Goal: Task Accomplishment & Management: Complete application form

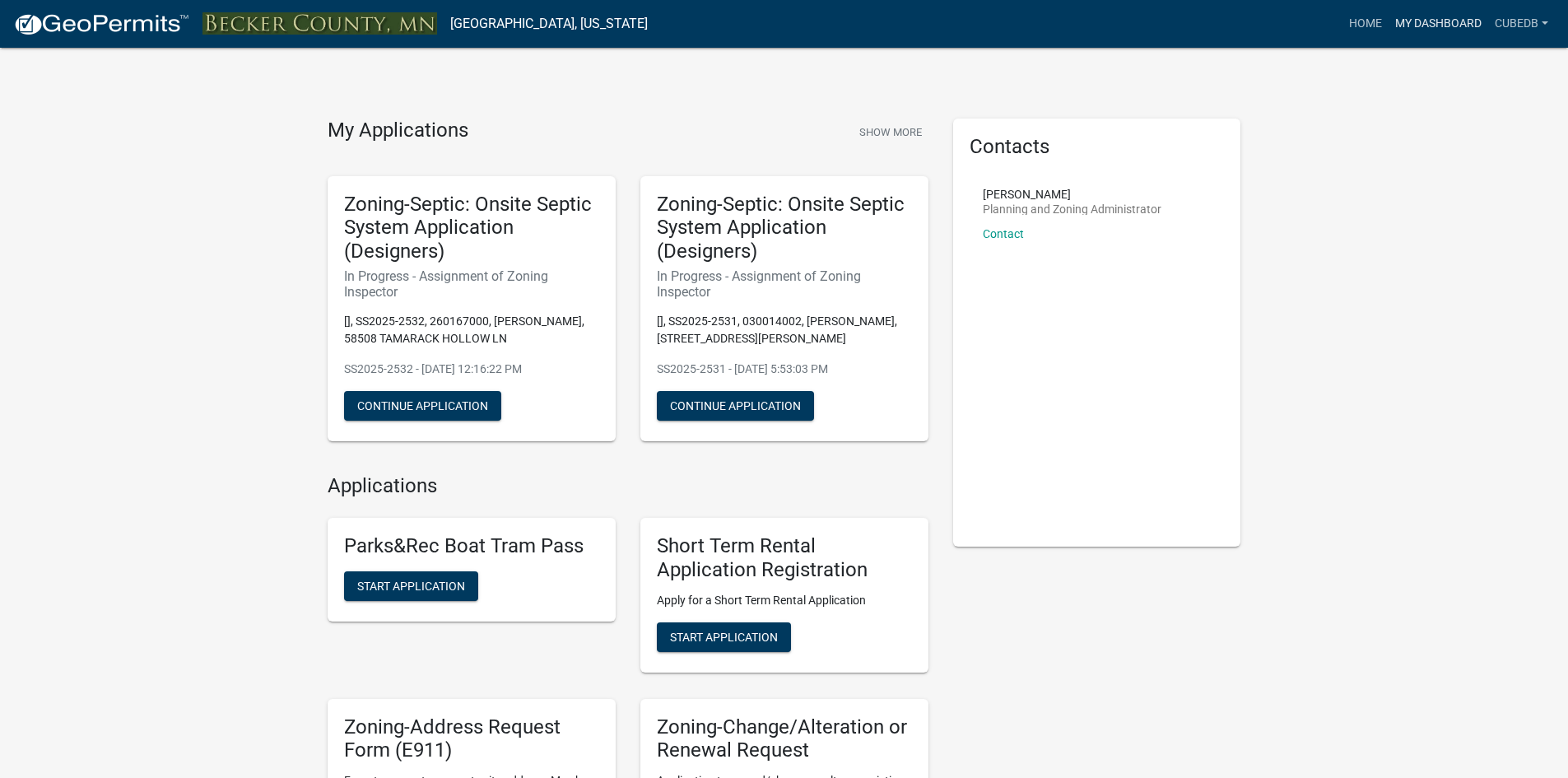
click at [1470, 22] on link "My Dashboard" at bounding box center [1438, 23] width 99 height 31
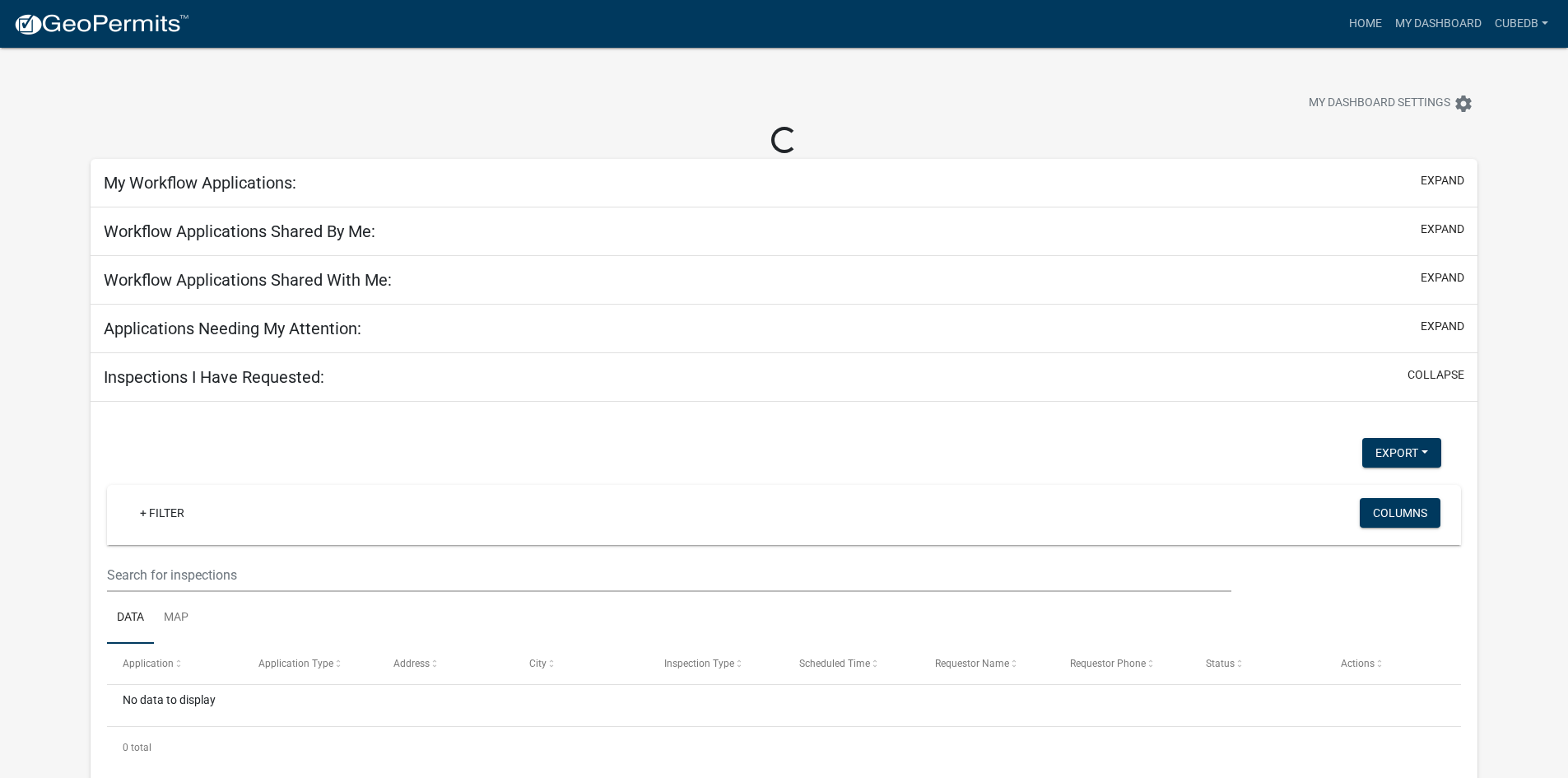
select select "3: 100"
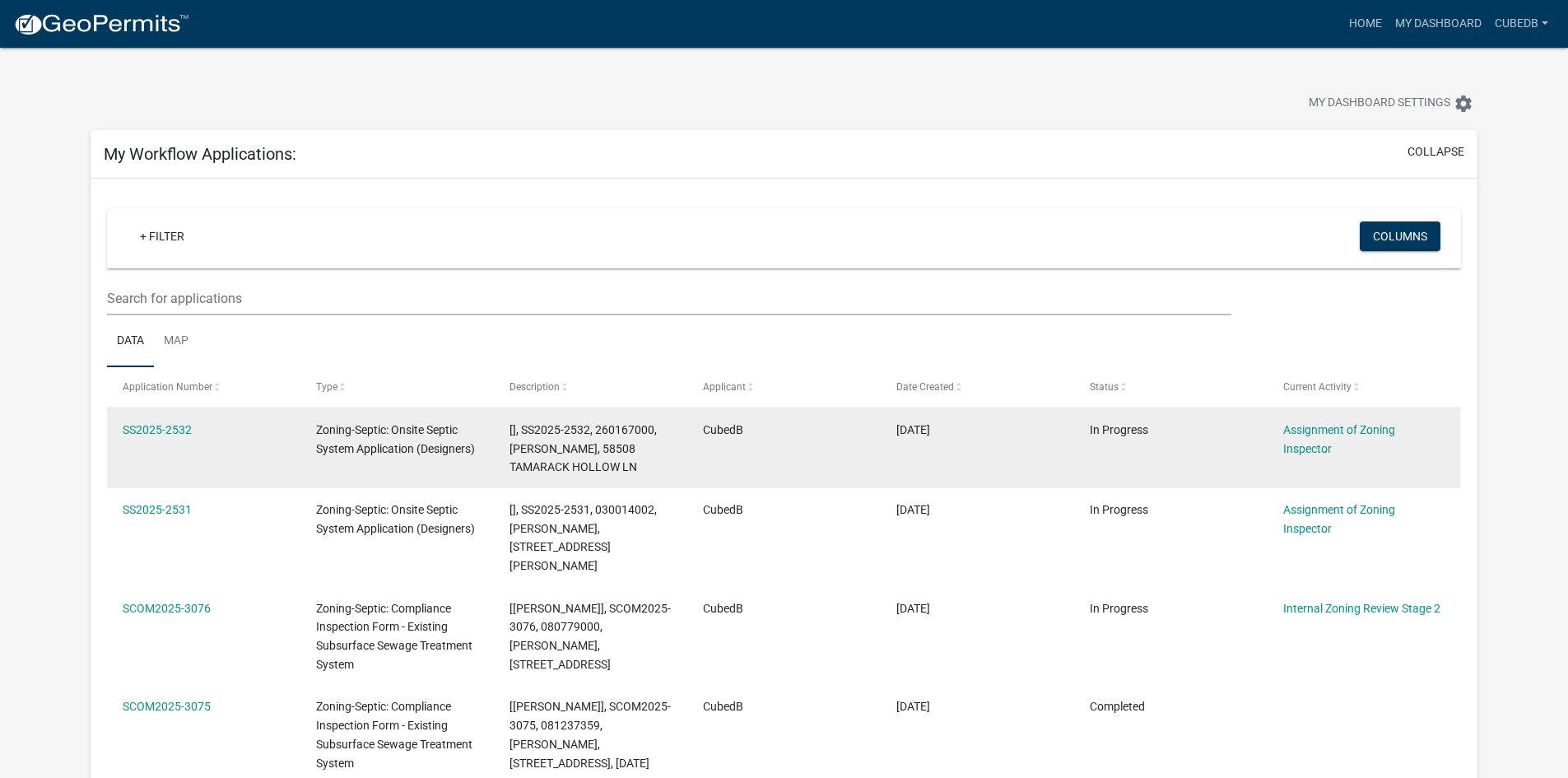
click at [136, 455] on datatable-body-cell "SS2025-2532" at bounding box center [203, 448] width 193 height 80
click at [149, 428] on link "SS2025-2532" at bounding box center [157, 429] width 69 height 13
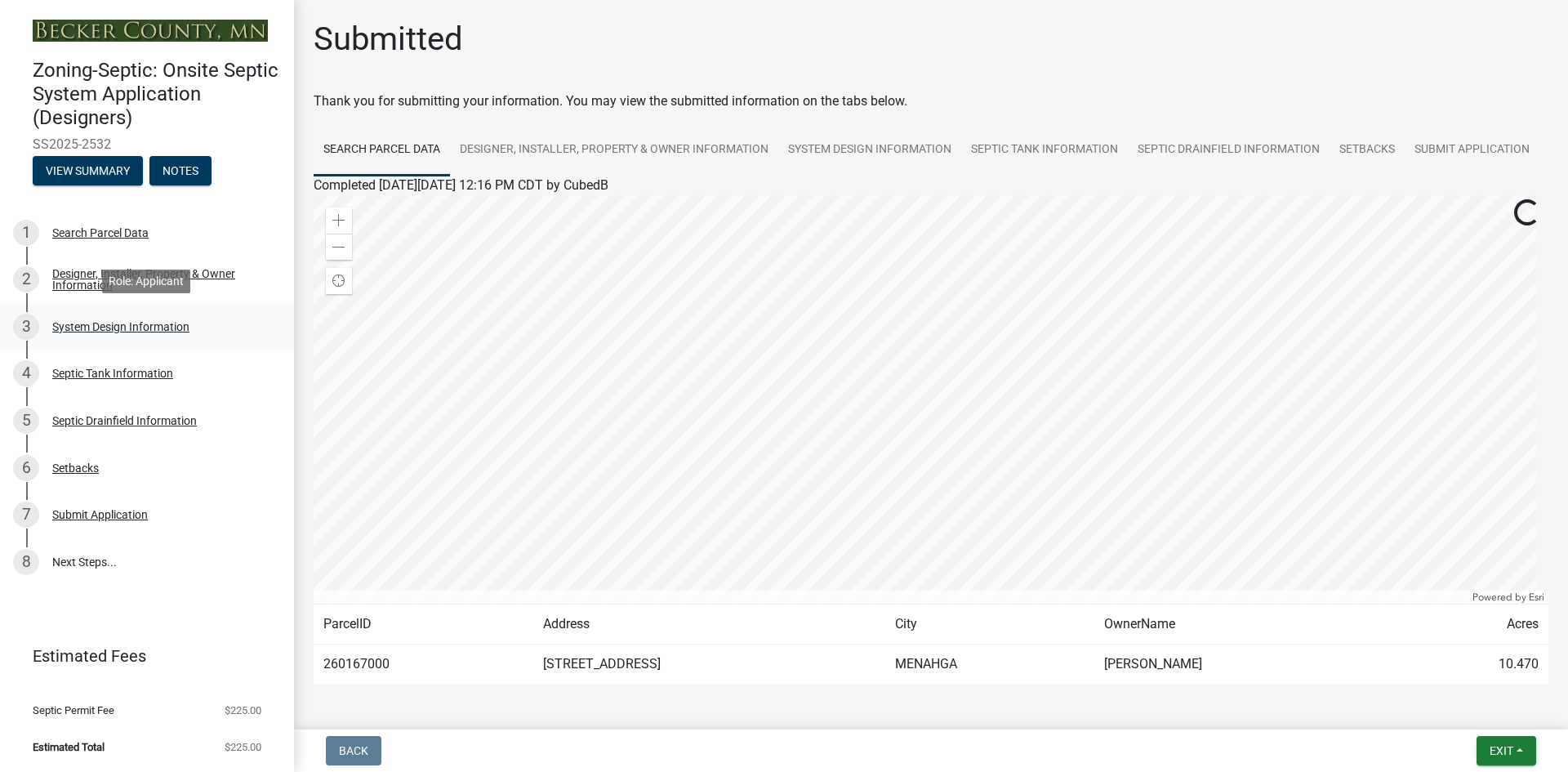
click at [82, 325] on div "System Design Information" at bounding box center [121, 326] width 138 height 11
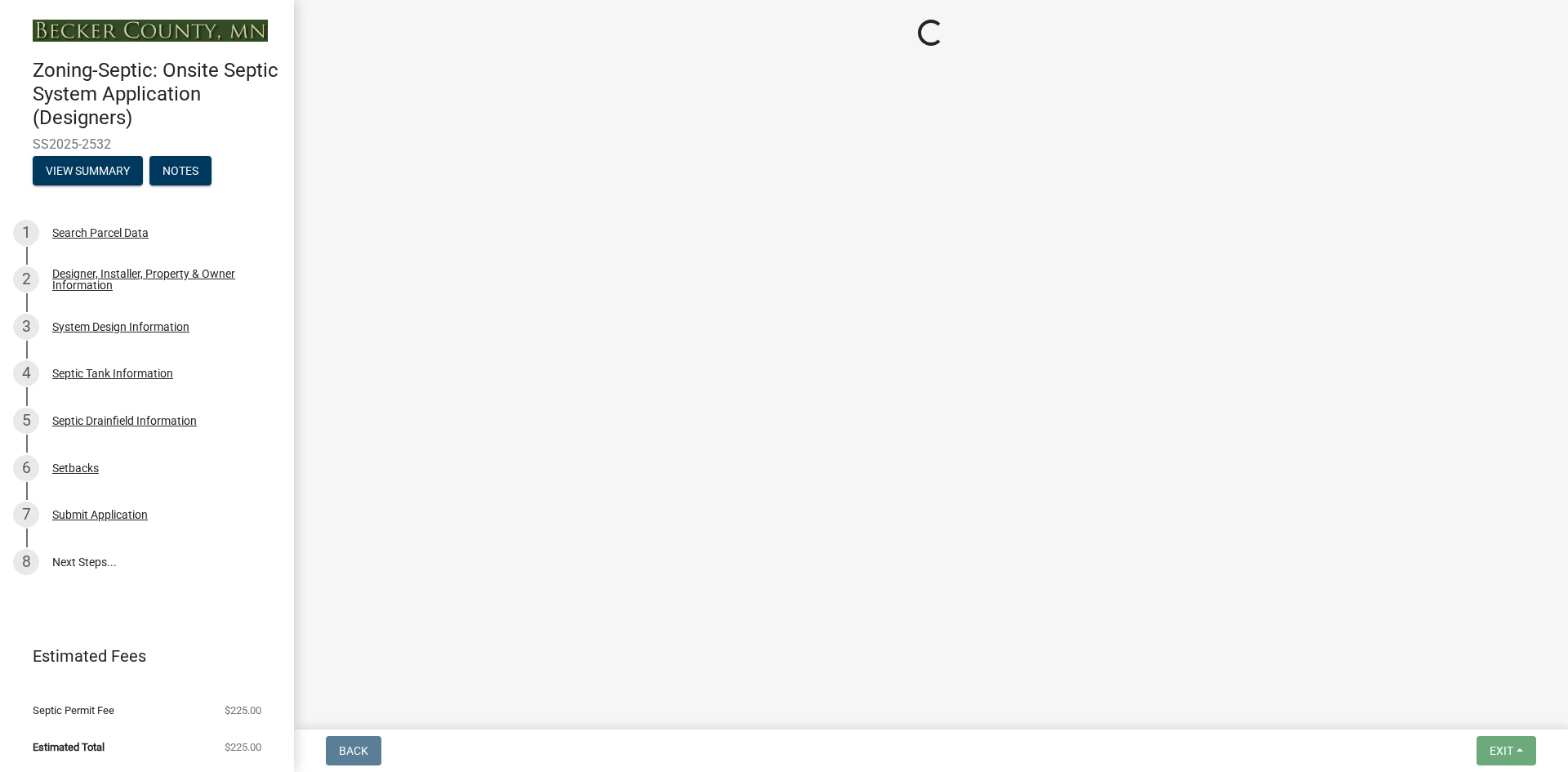
select select "55497d75-c43f-4635-a730-e0737ce05d56"
select select "25258e87-3ef9-4f1c-a5f1-75a1d463abfb"
select select "011fbff4-a41d-4a75-9bd8-71c7e6c69e0d"
select select "85fdfef2-2683-4311-b5d5-5505f6411127"
select select "d95a9312-c8a1-4ec7-8581-25dbcf440a1f"
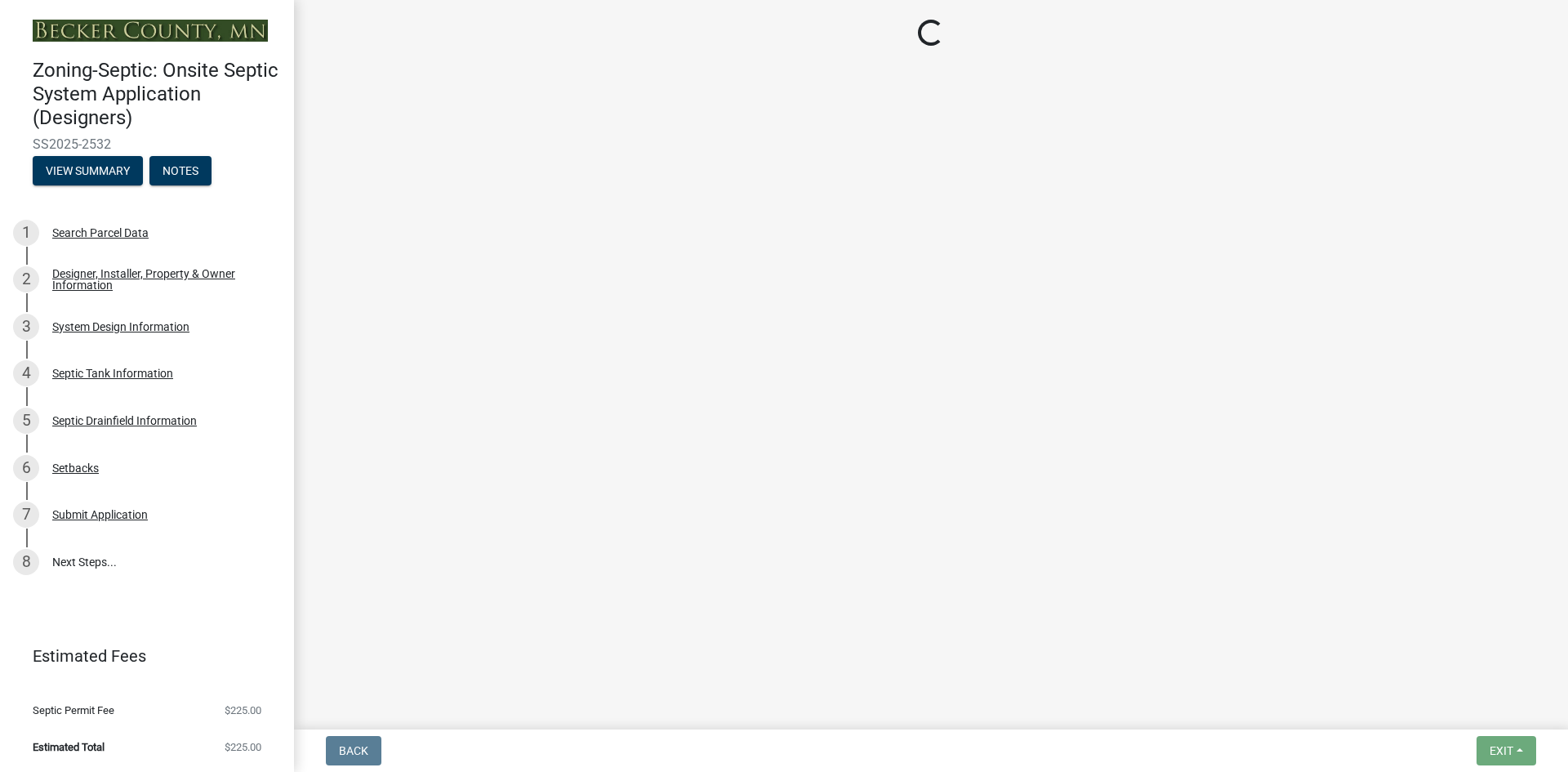
select select "ba735beb-519e-40f0-ae20-62d65fc4c46b"
select select "ef698bf5-6172-44c1-9ffb-522c07469aed"
select select "384fc250-a67e-4e5e-a6e0-19116deb63e7"
select select "a0c59fcd-b61c-4c3a-90a8-e70849750c47"
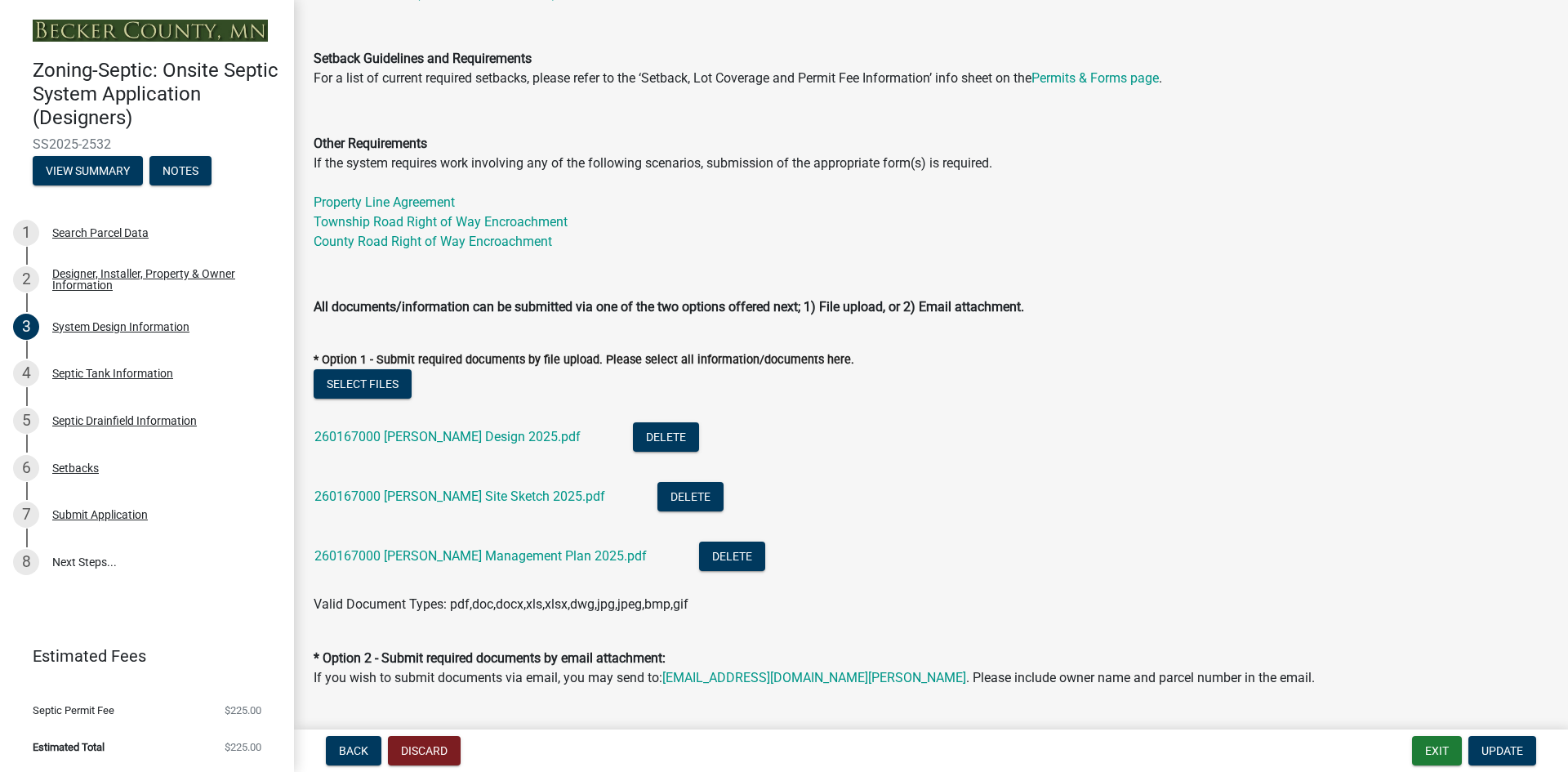
scroll to position [531, 0]
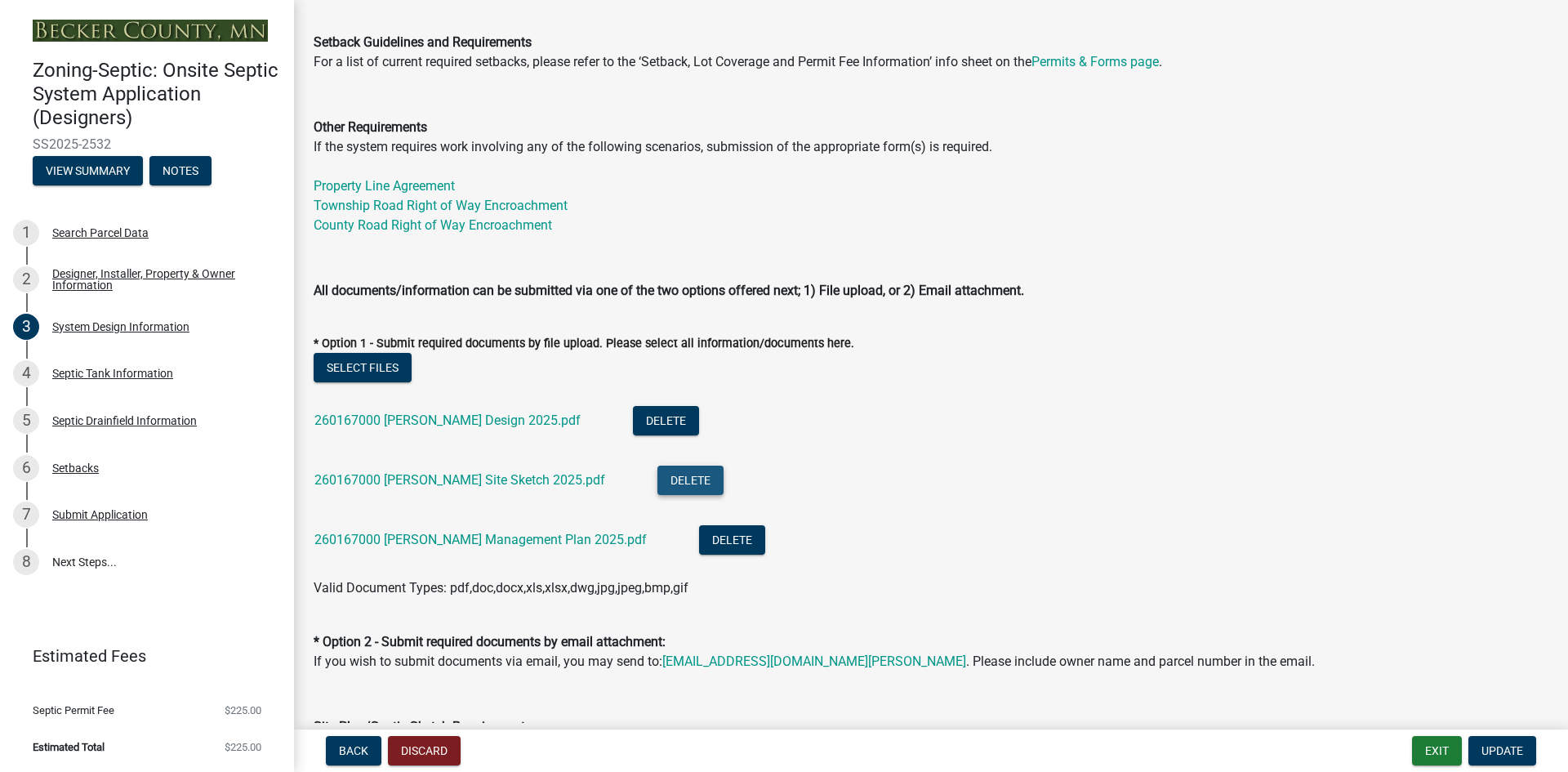
click at [658, 479] on button "Delete" at bounding box center [690, 481] width 66 height 30
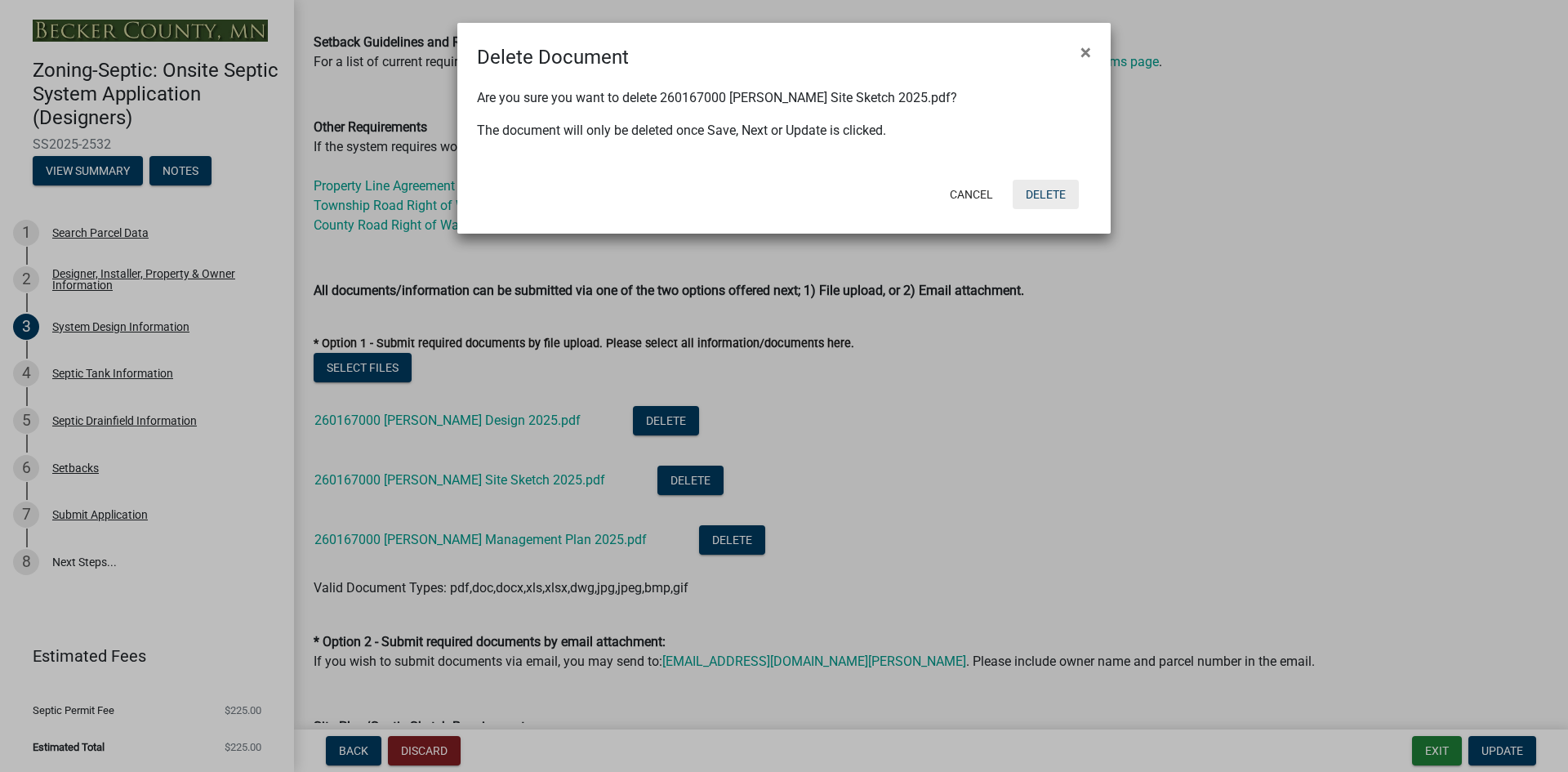
click at [1044, 193] on button "Delete" at bounding box center [1045, 194] width 66 height 30
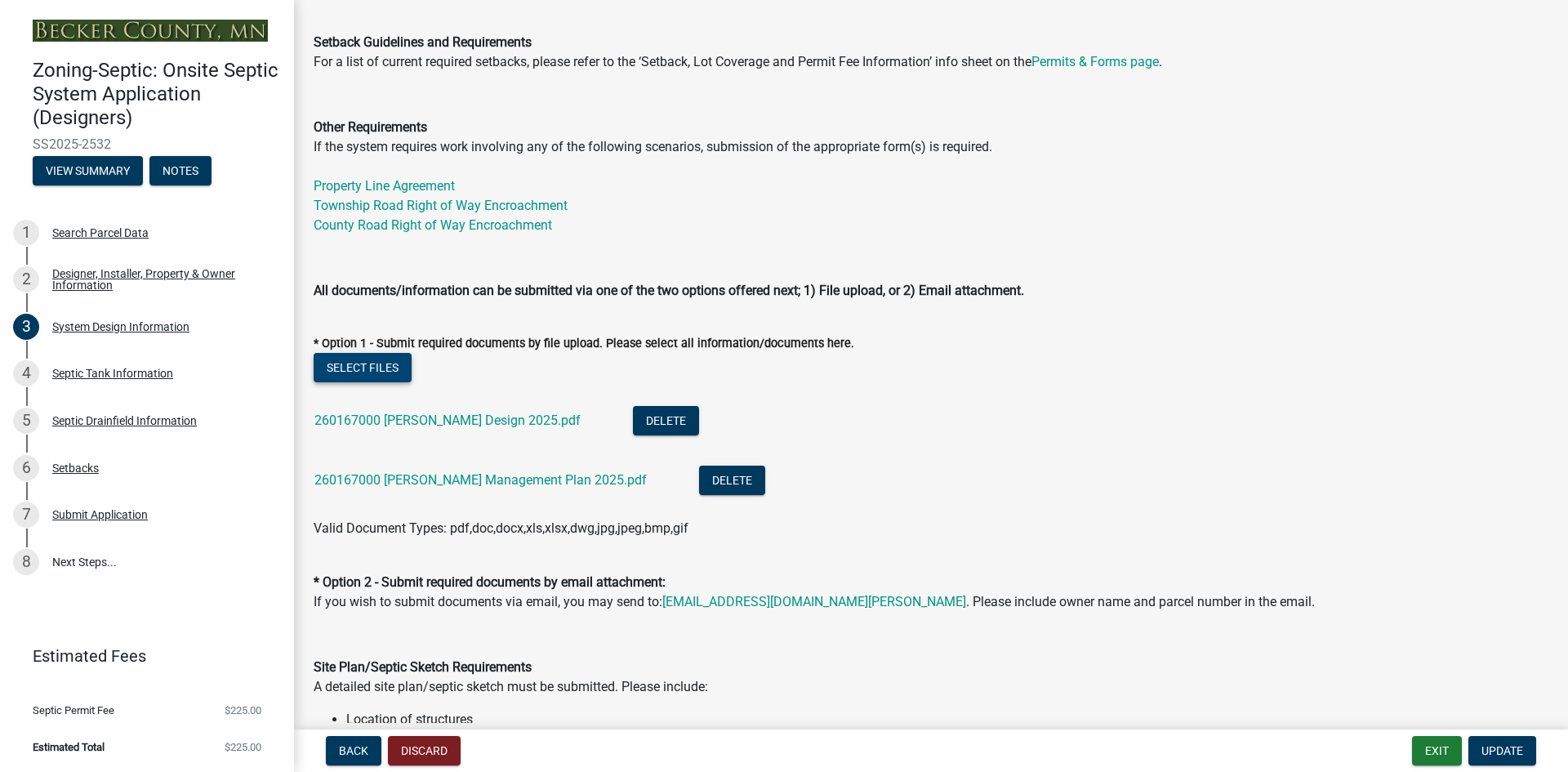
click at [367, 371] on button "Select files" at bounding box center [362, 367] width 98 height 30
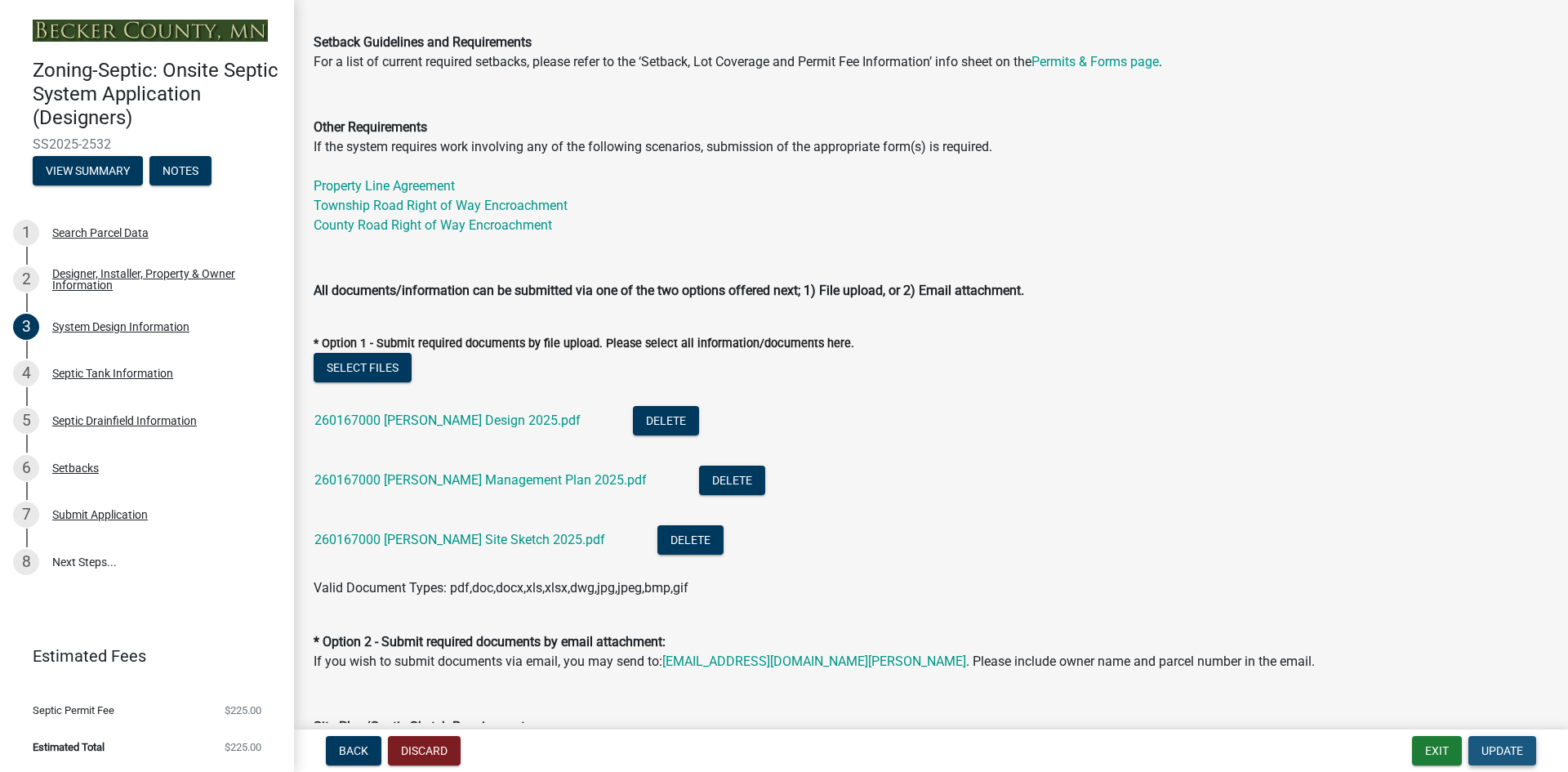
click at [1504, 750] on span "Update" at bounding box center [1502, 751] width 42 height 13
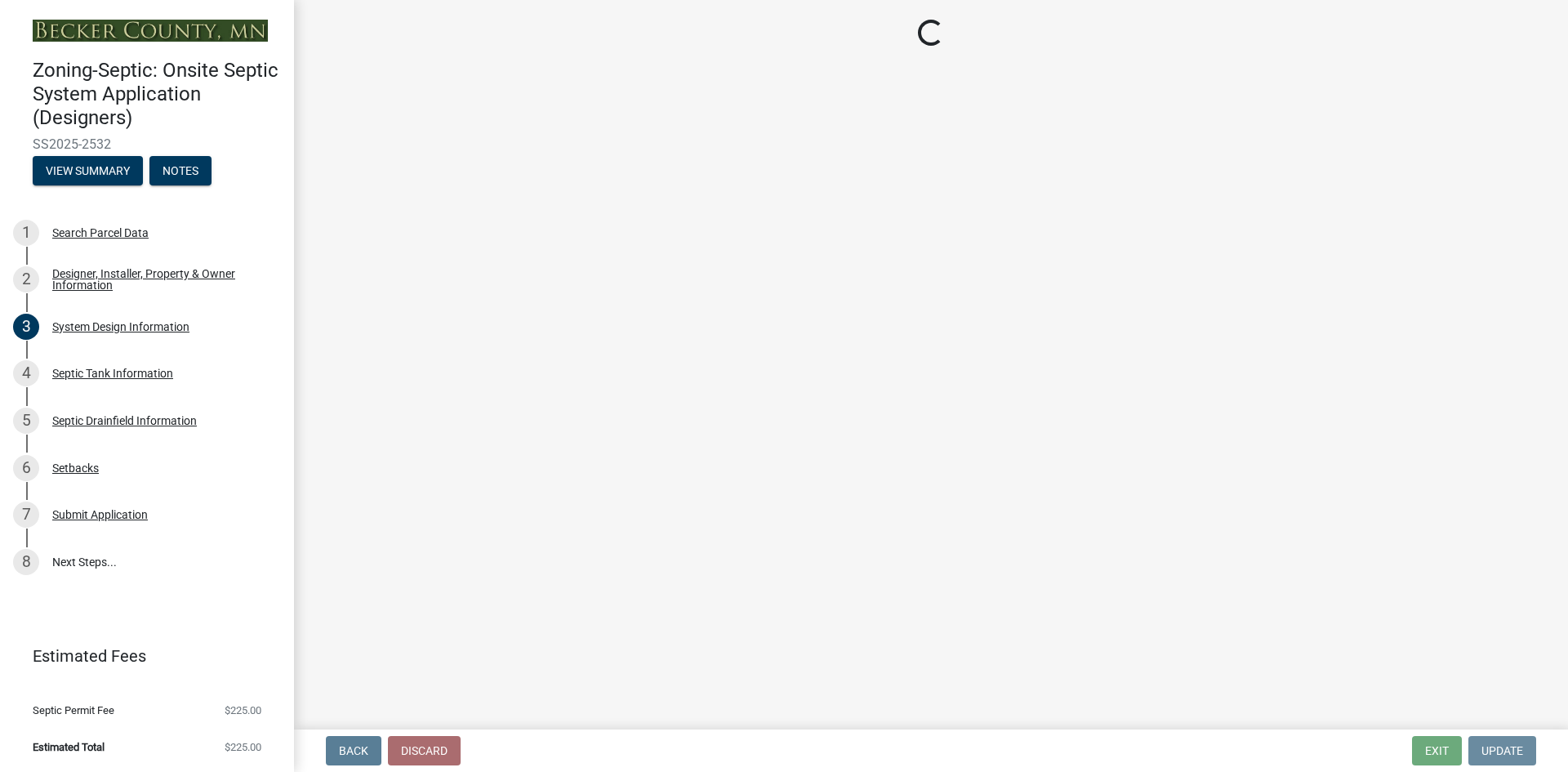
scroll to position [0, 0]
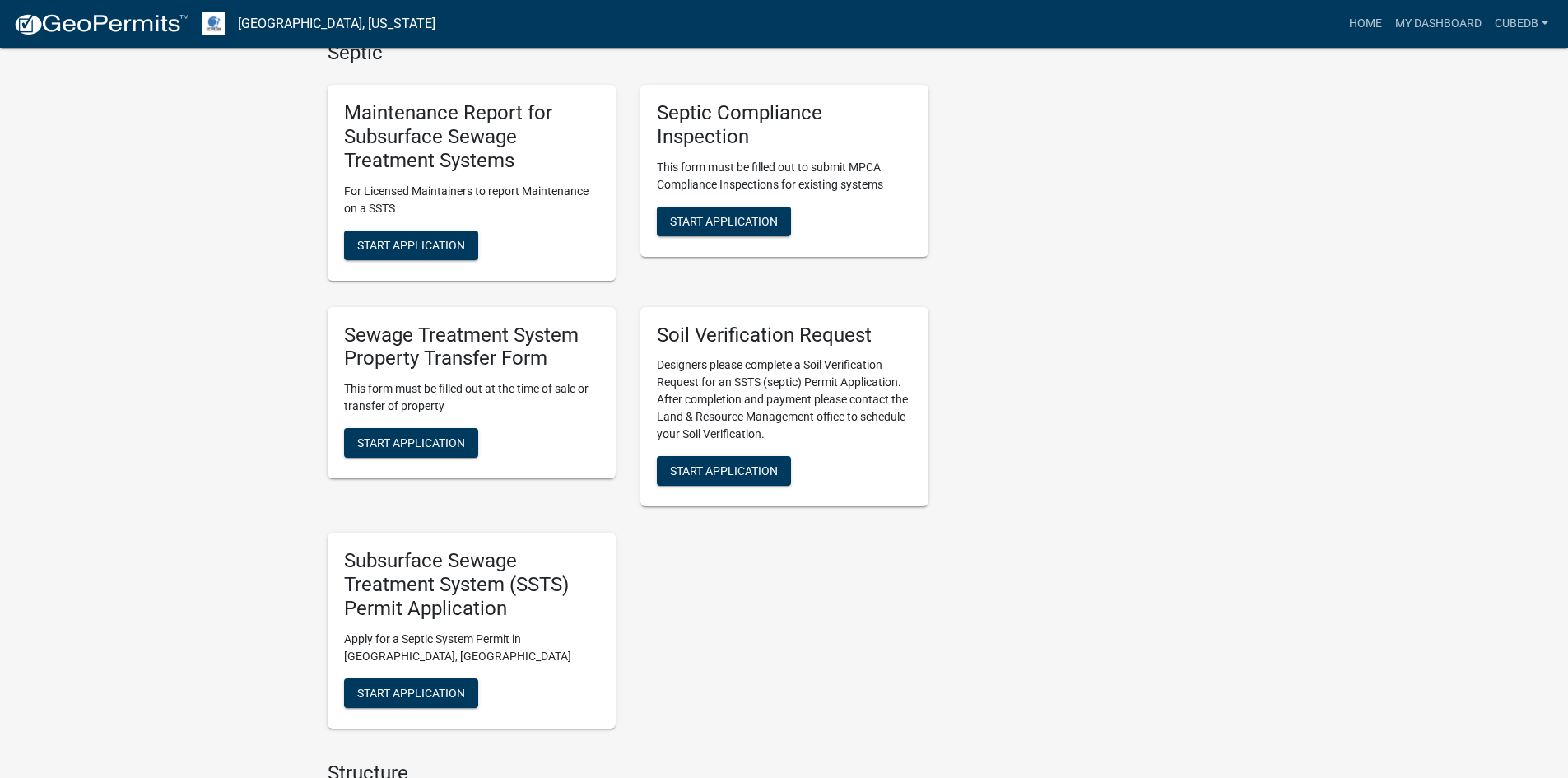
scroll to position [985, 0]
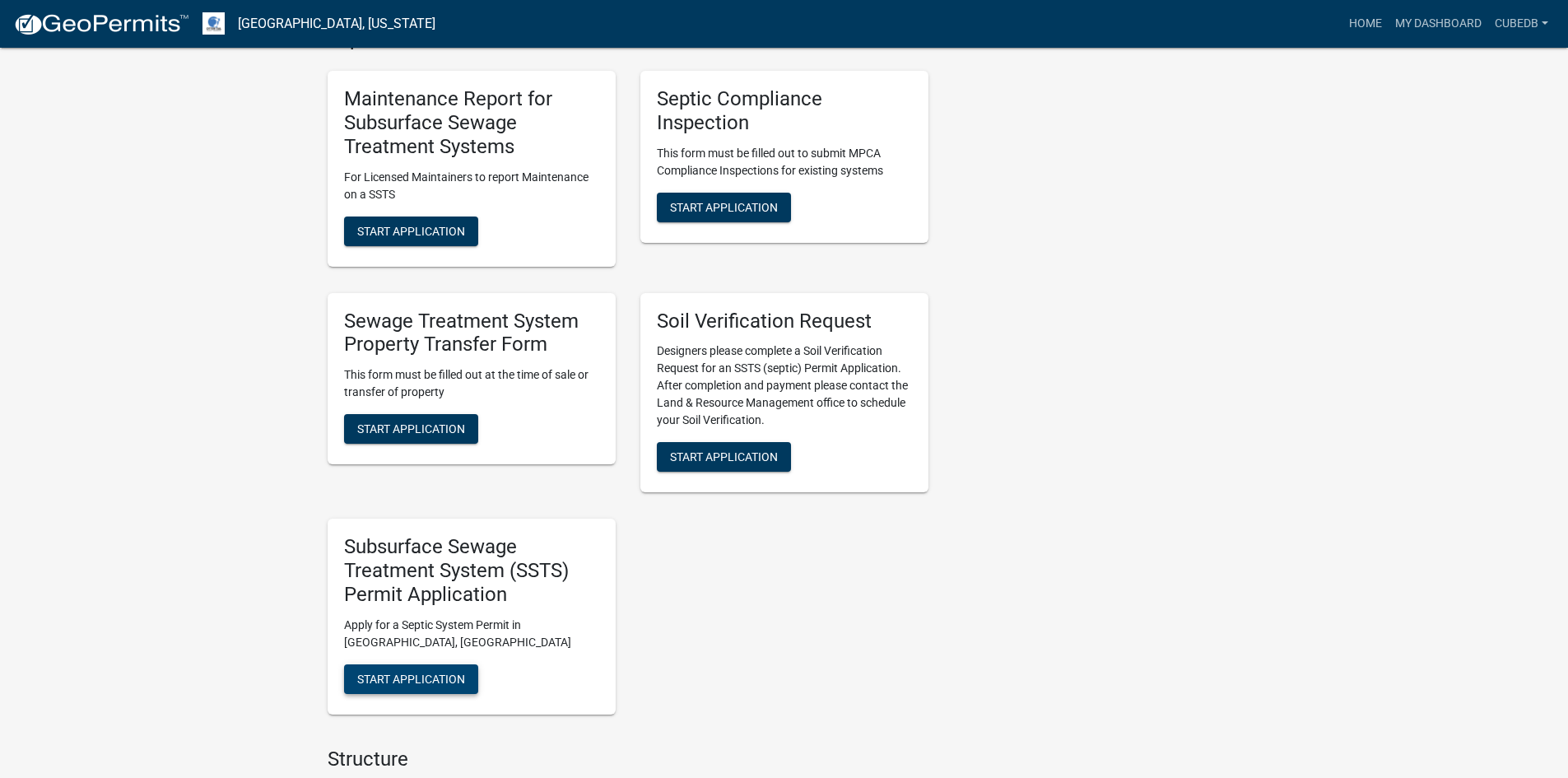
click at [450, 685] on span "Start Application" at bounding box center [411, 679] width 108 height 13
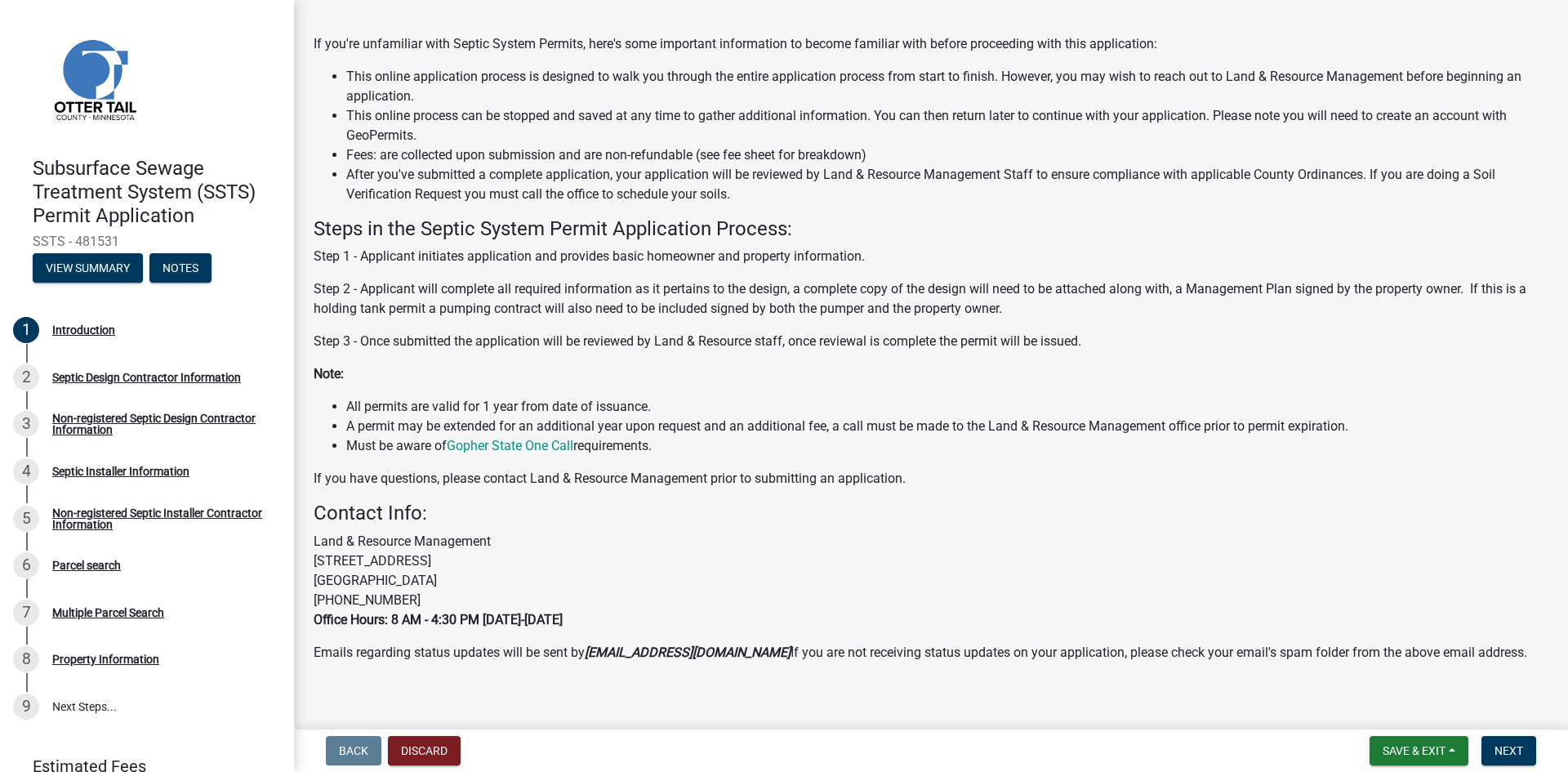
scroll to position [140, 0]
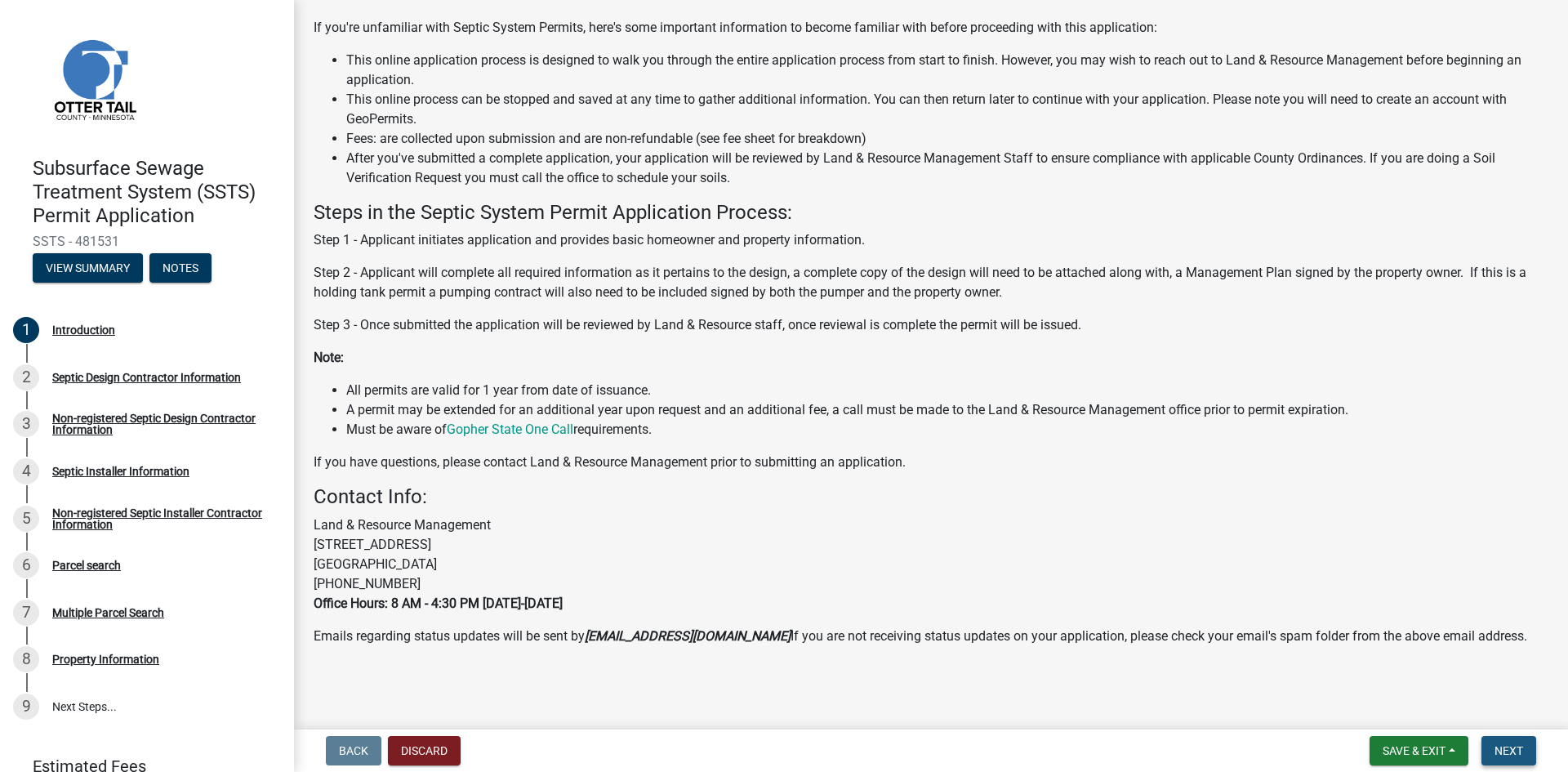
click at [1504, 751] on span "Next" at bounding box center [1508, 751] width 29 height 13
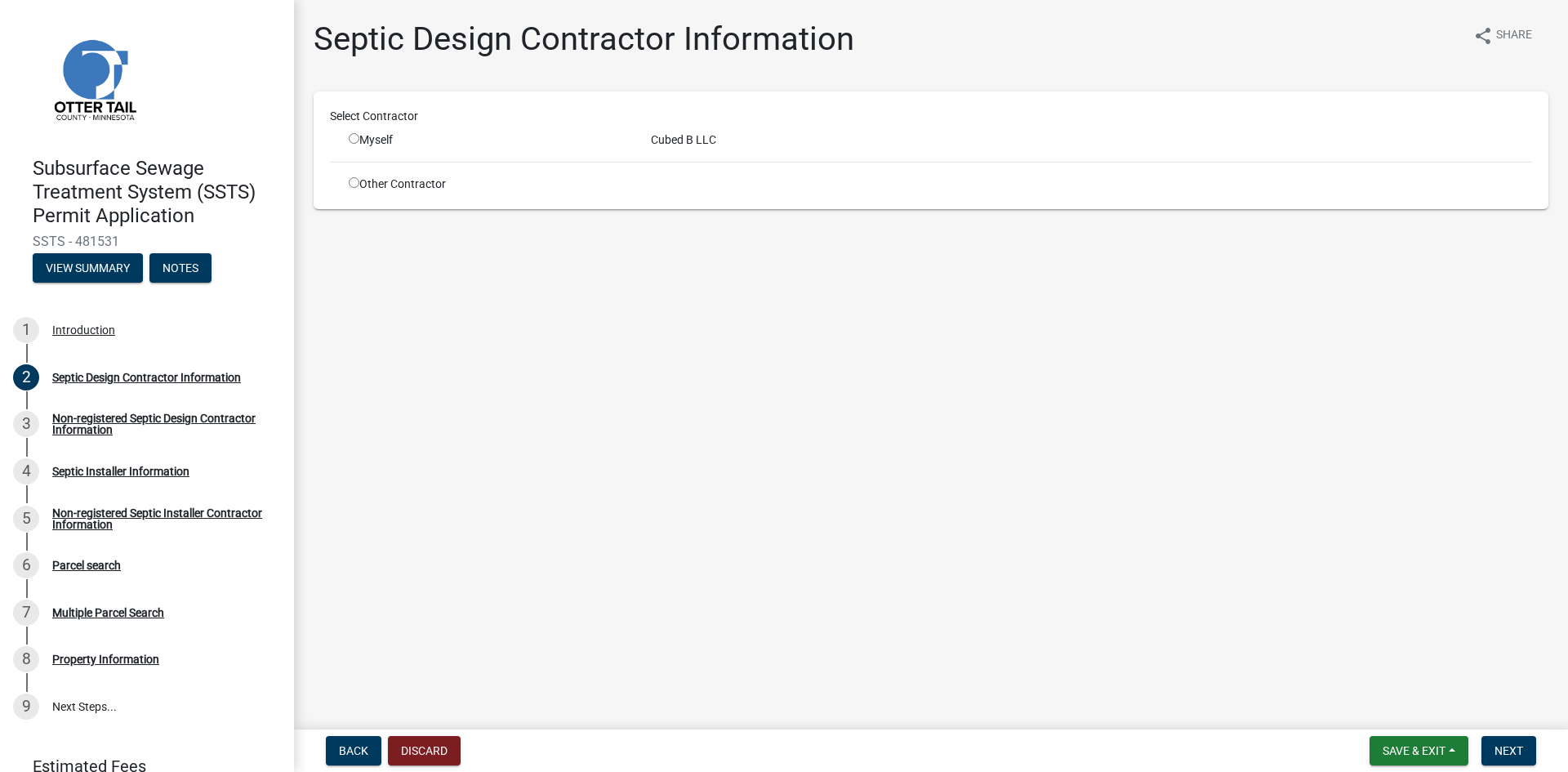
click at [352, 140] on input "radio" at bounding box center [353, 138] width 10 height 10
radio input "true"
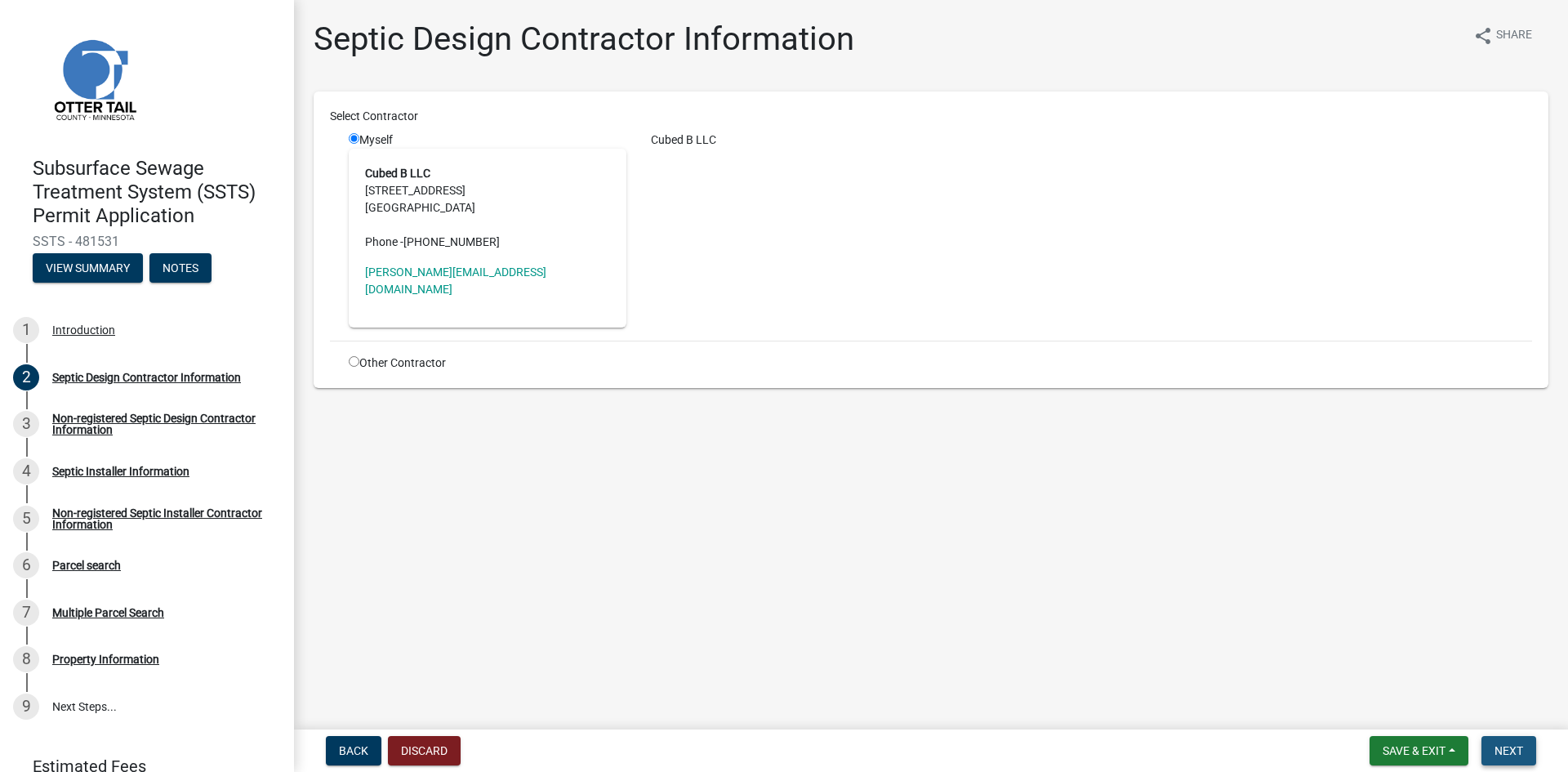
click at [1503, 747] on span "Next" at bounding box center [1508, 751] width 29 height 13
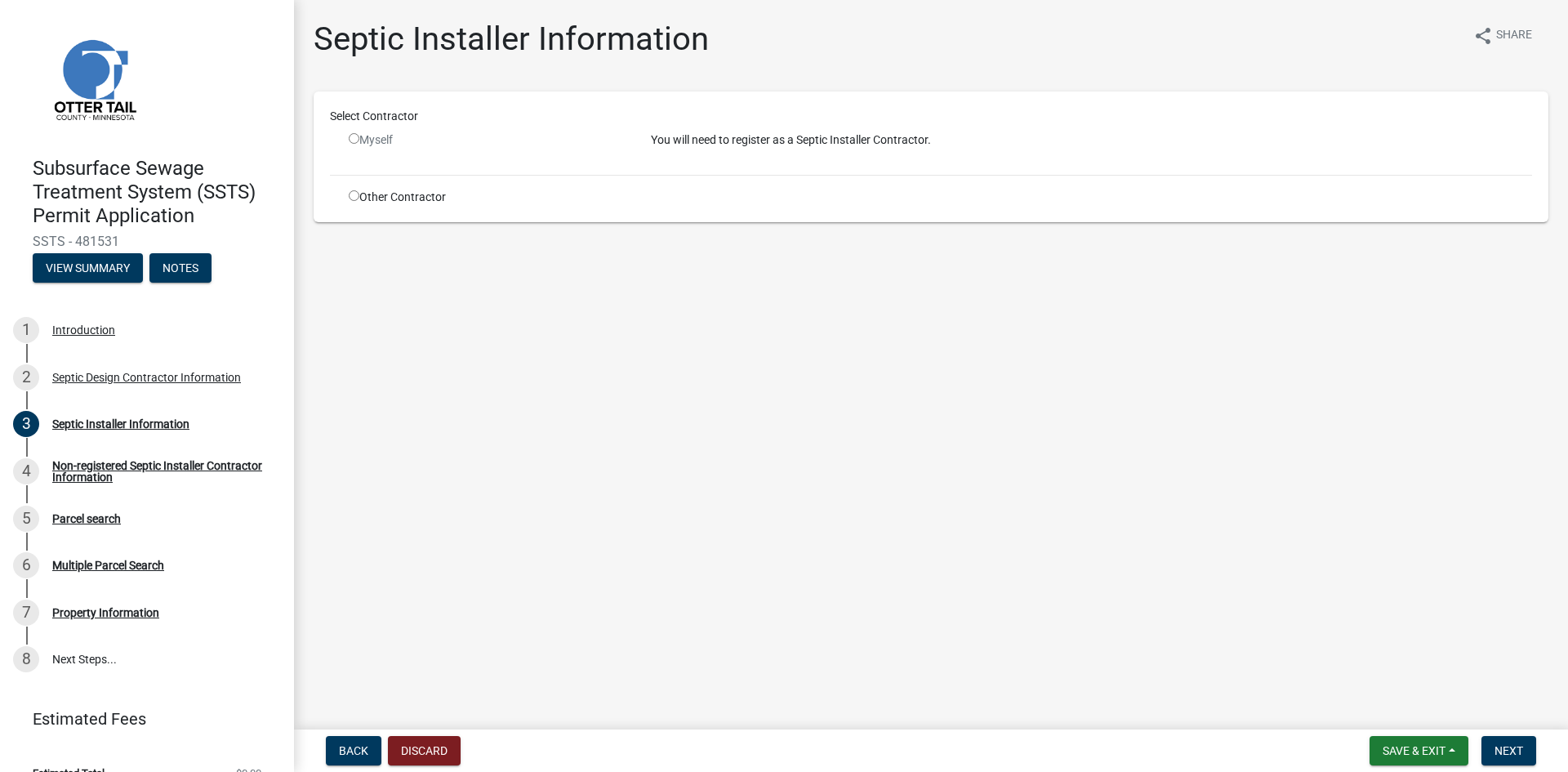
click at [352, 198] on input "radio" at bounding box center [353, 195] width 10 height 10
radio input "true"
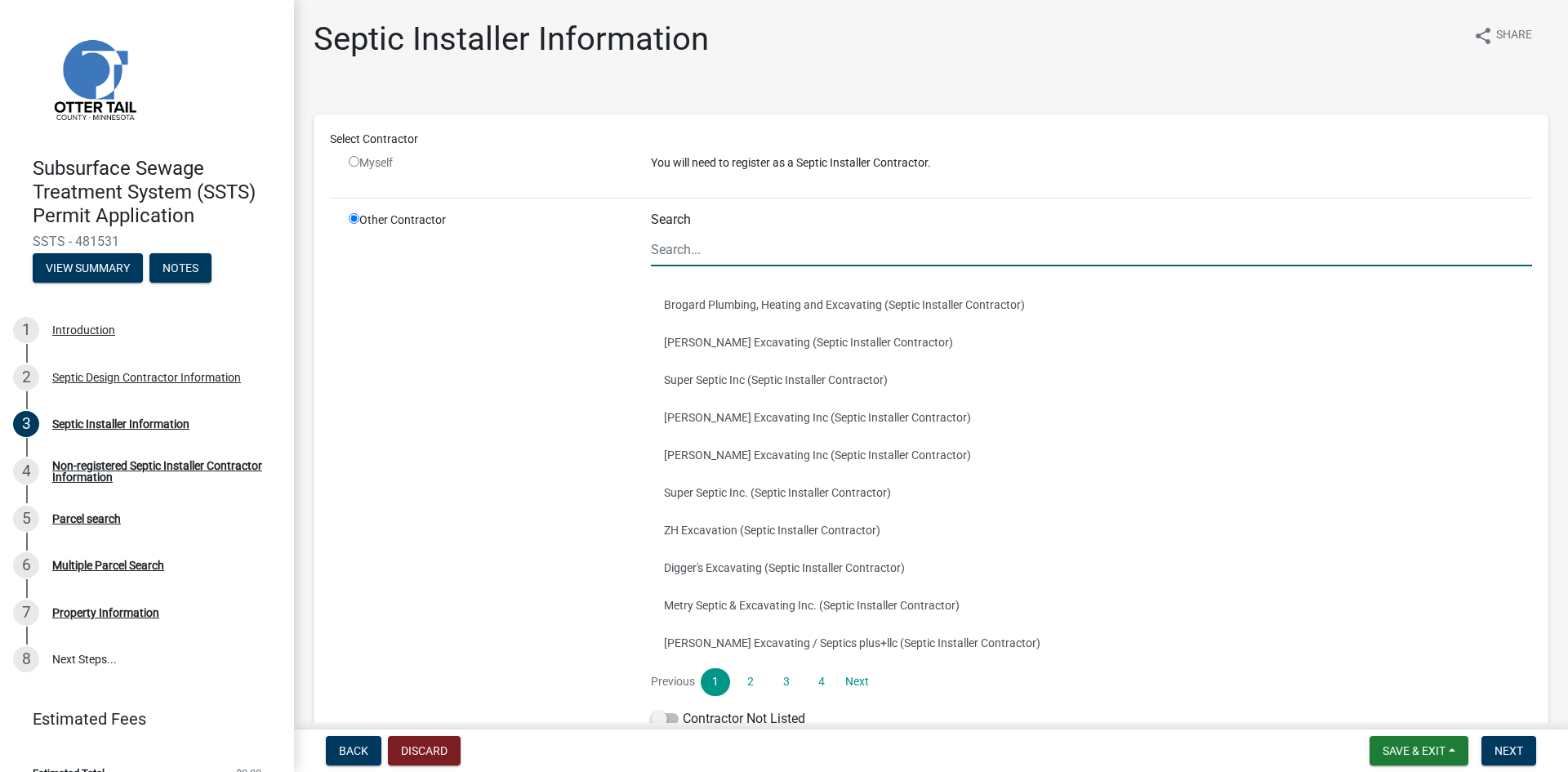
click at [696, 253] on input "Search" at bounding box center [1091, 249] width 881 height 33
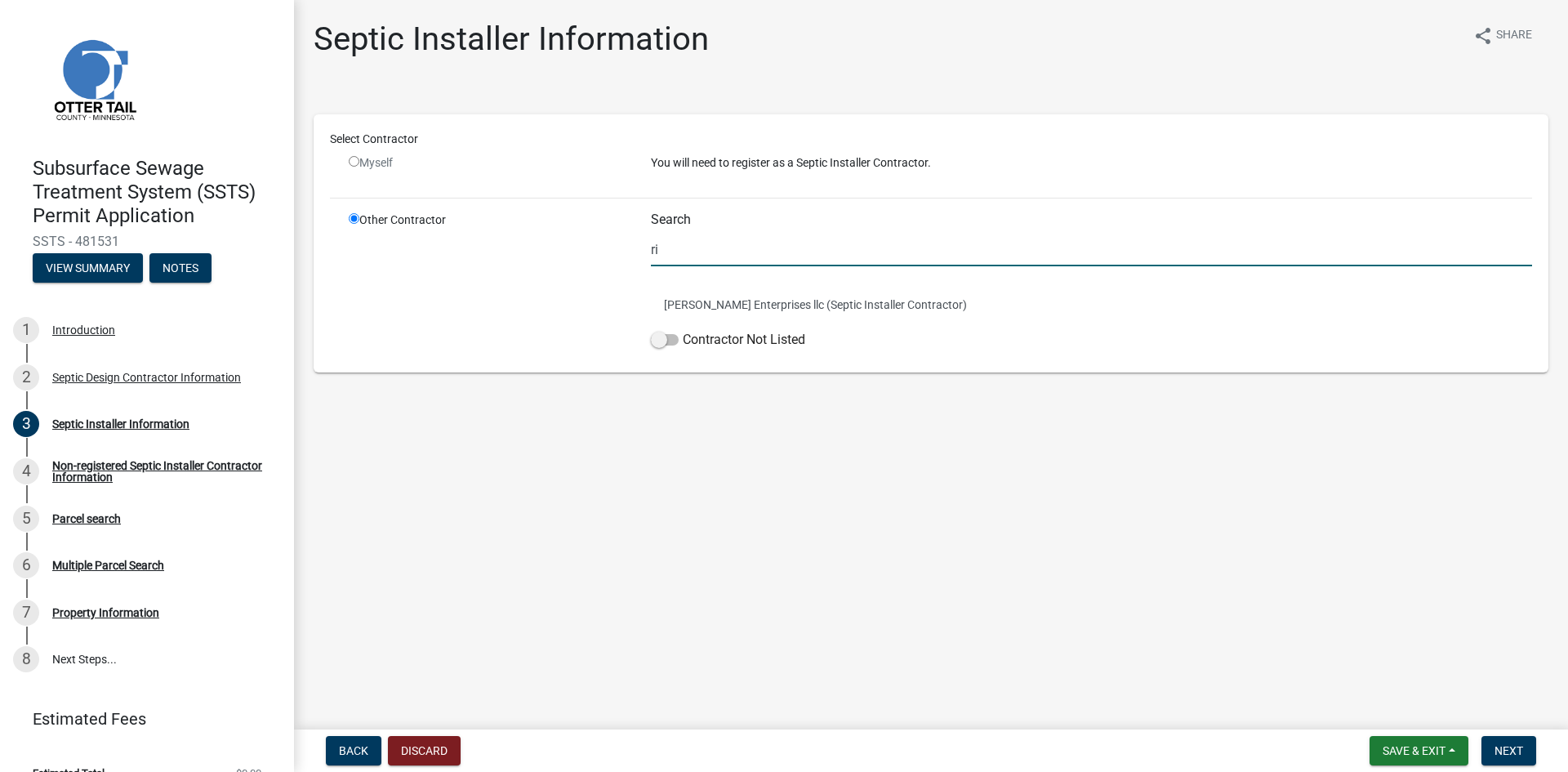
type input "r"
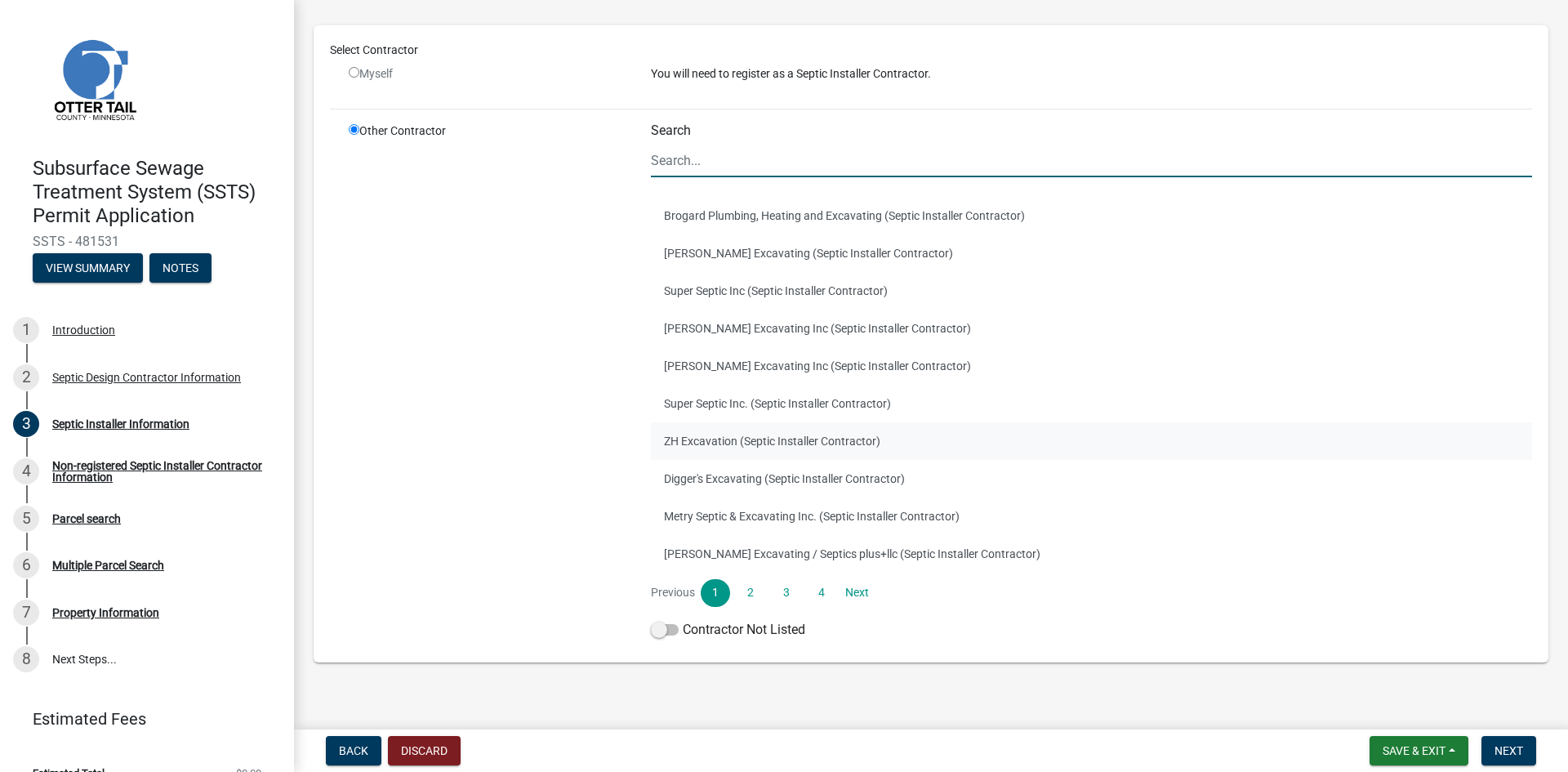
scroll to position [85, 0]
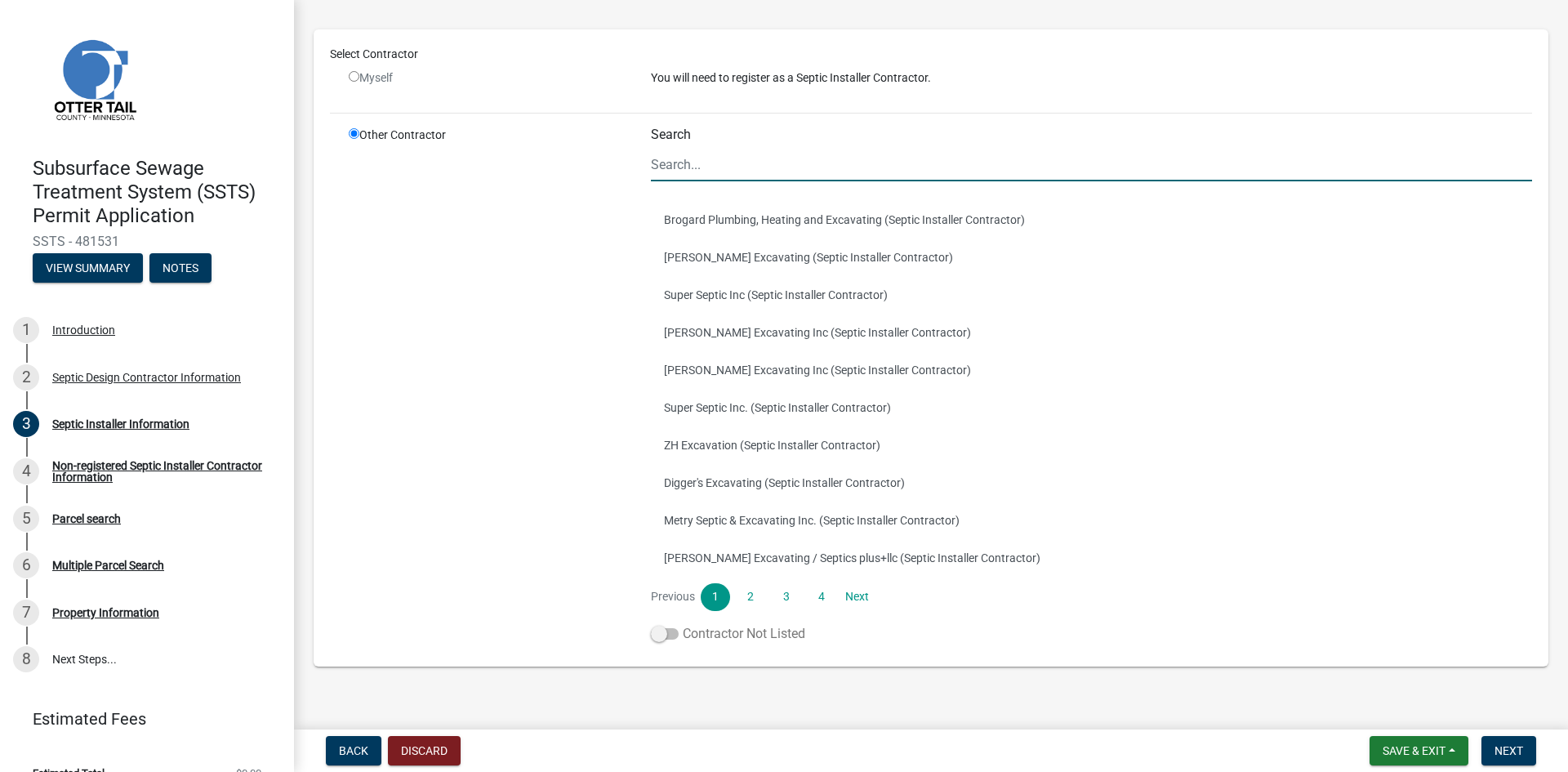
click at [663, 633] on span at bounding box center [665, 633] width 28 height 11
click at [683, 624] on input "Contractor Not Listed" at bounding box center [683, 624] width 0 height 0
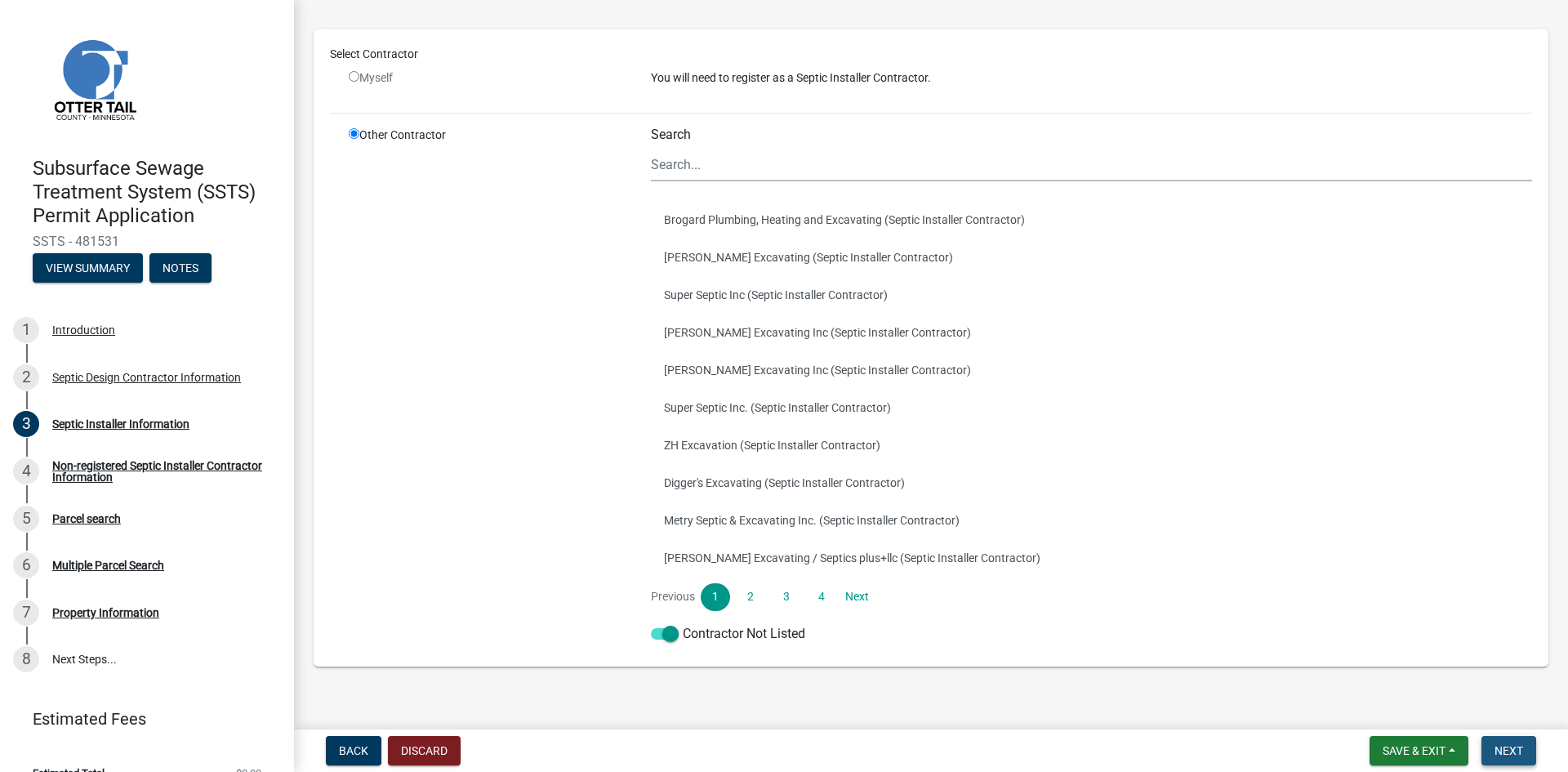
click at [1508, 754] on span "Next" at bounding box center [1508, 751] width 29 height 13
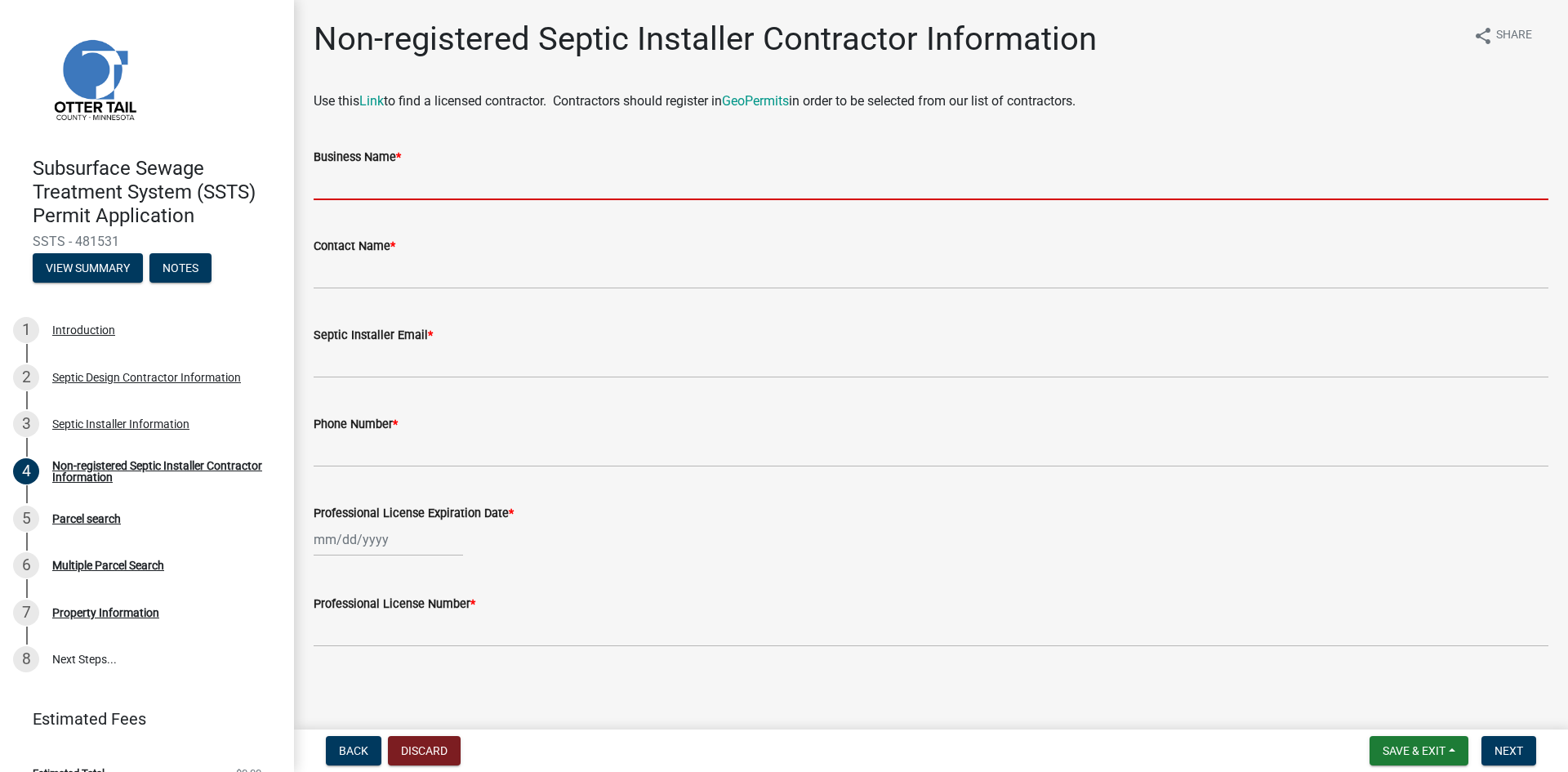
click at [377, 180] on input "Business Name *" at bounding box center [931, 183] width 1235 height 33
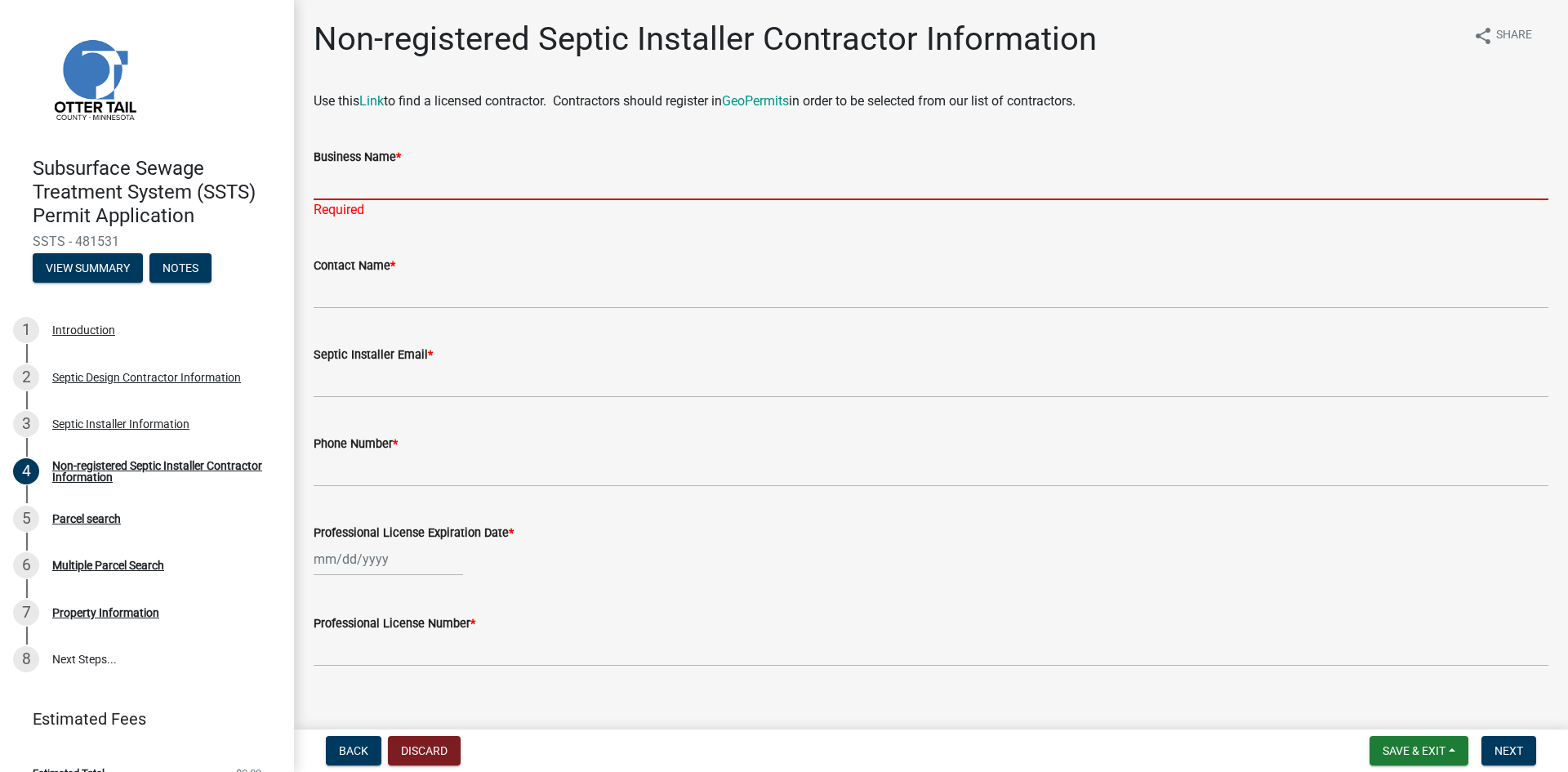
paste input "Rigid Excavating, LLC"
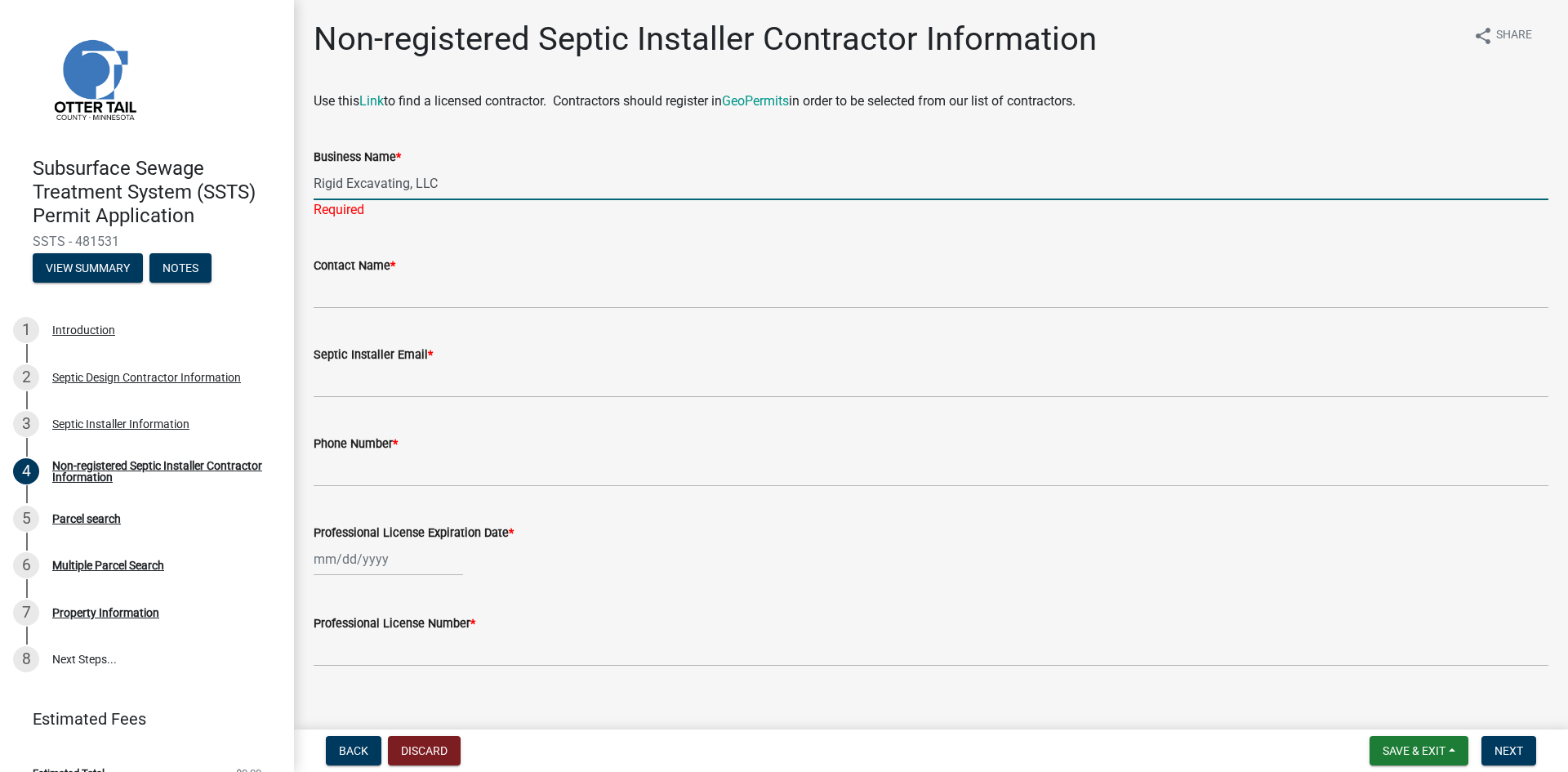
type input "Rigid Excavating, LLC"
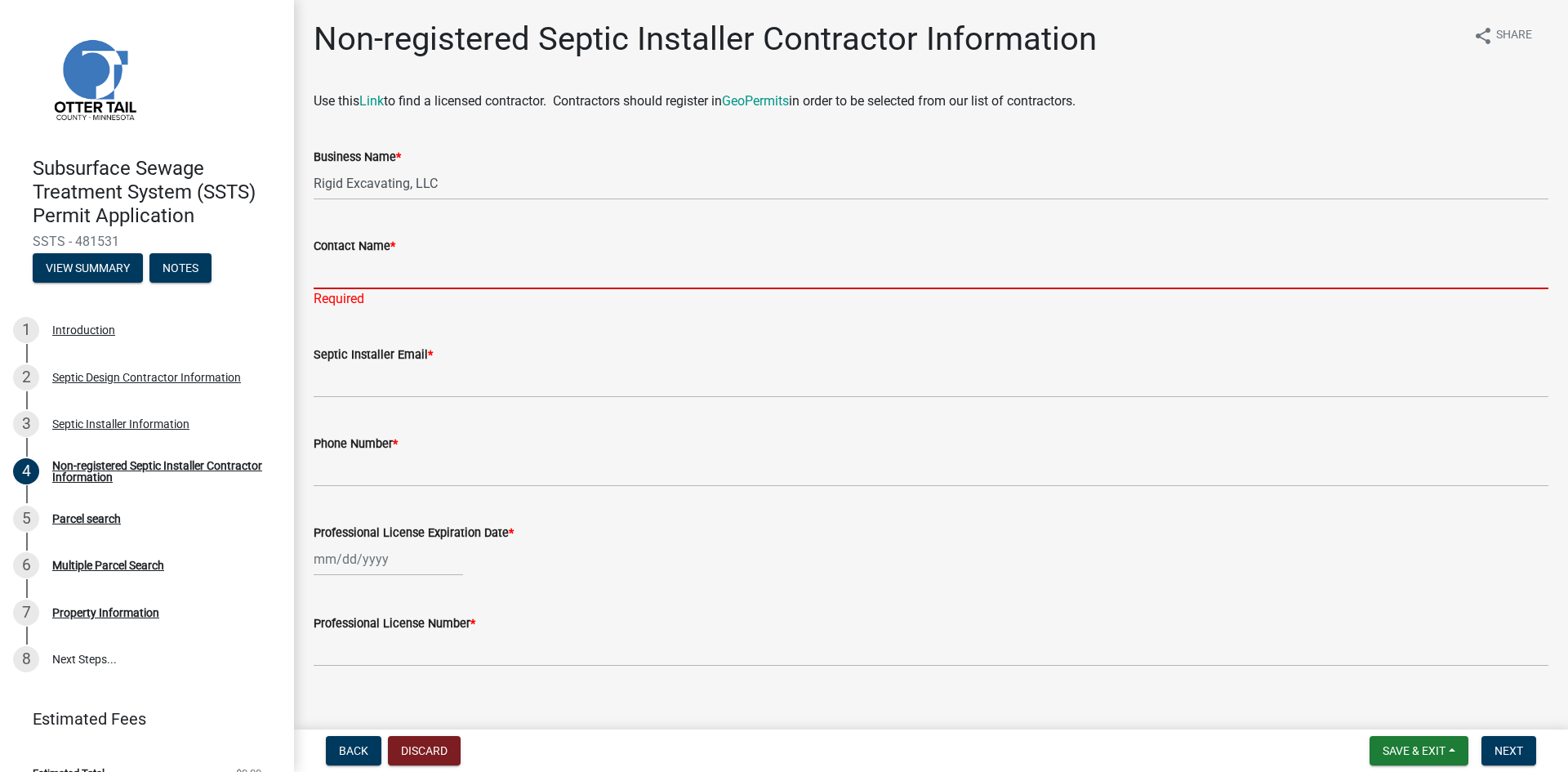
paste input "[PERSON_NAME]"
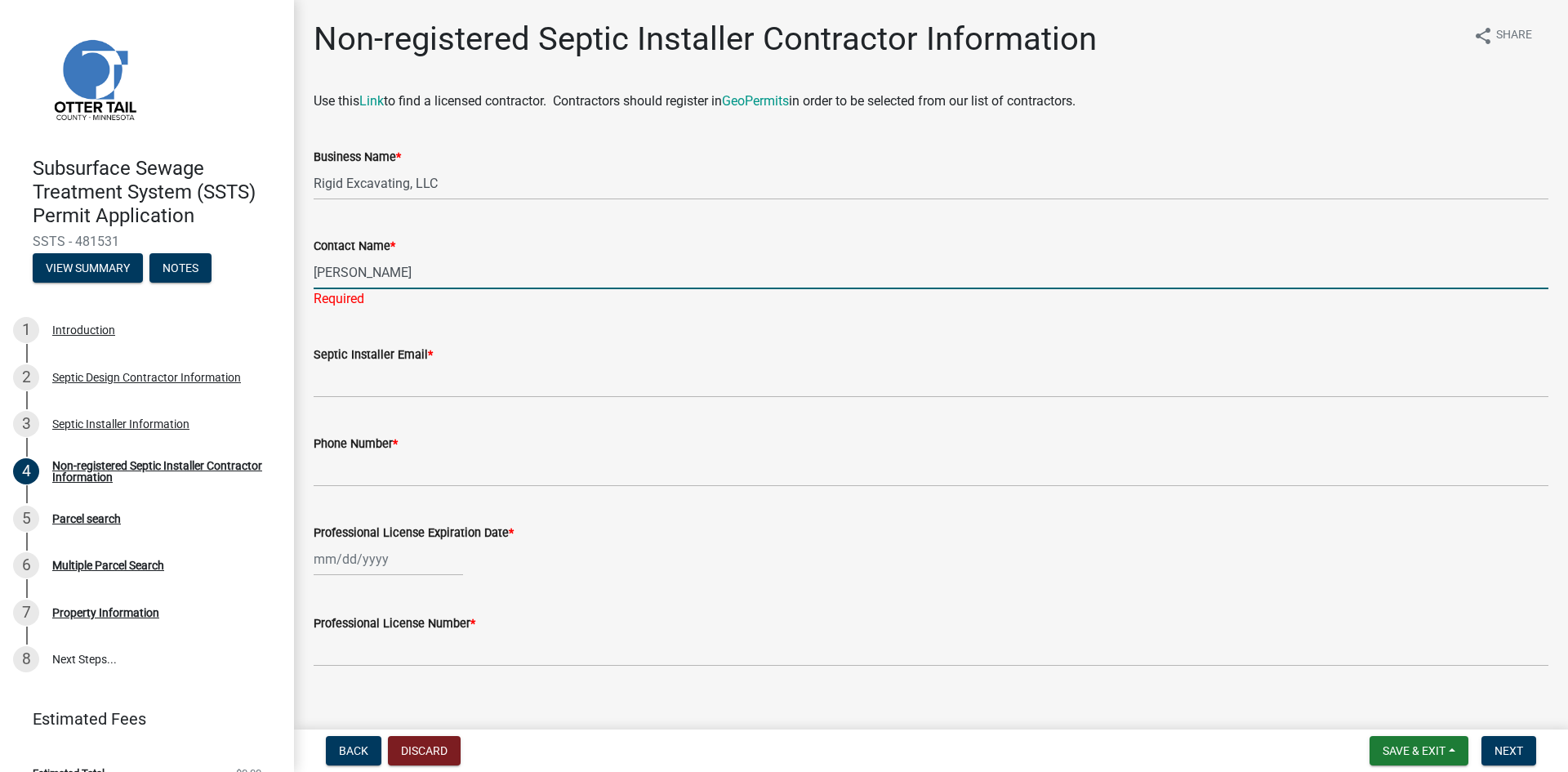
type input "[PERSON_NAME]"
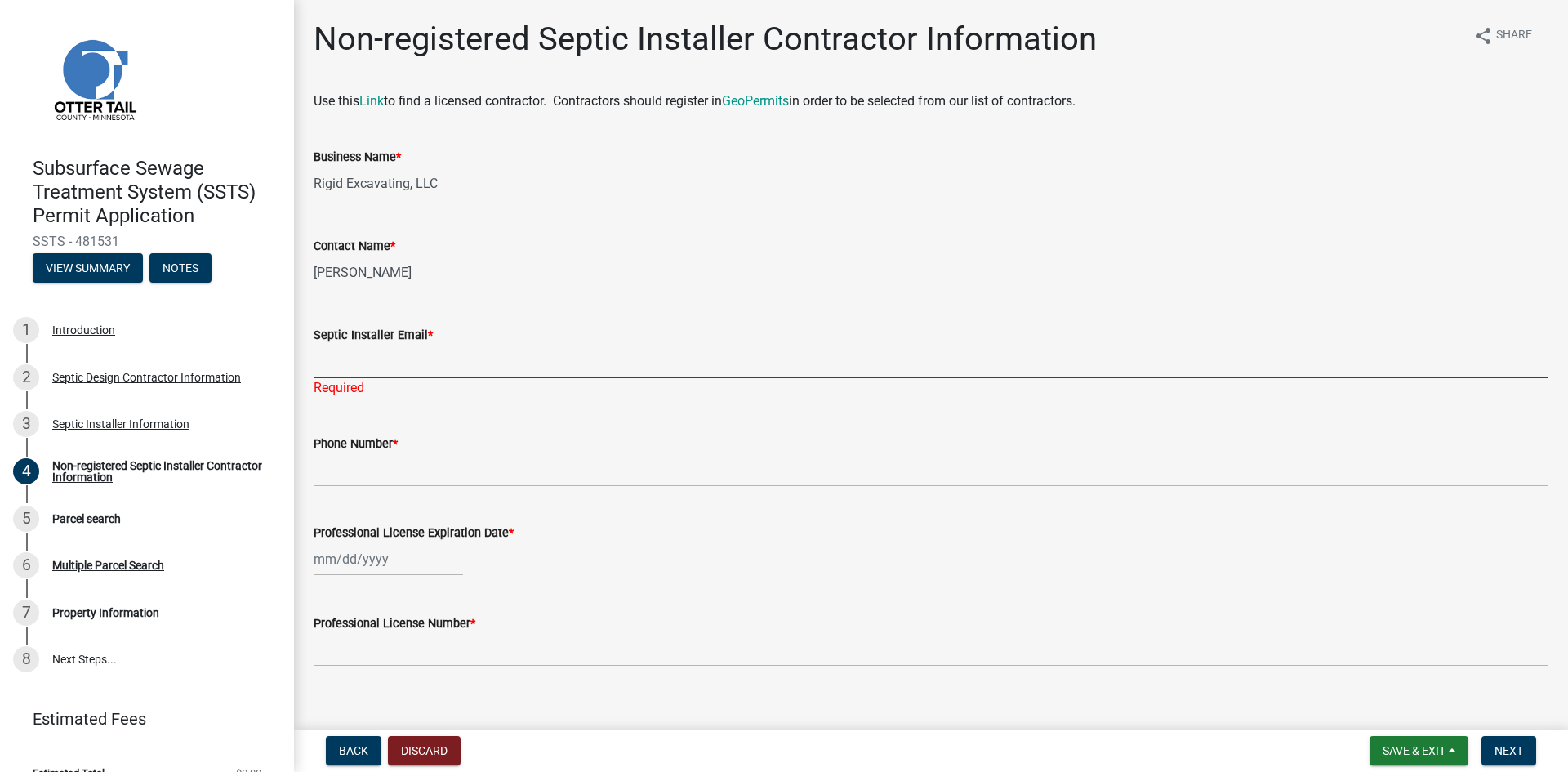
paste input "[EMAIL_ADDRESS][DOMAIN_NAME]"
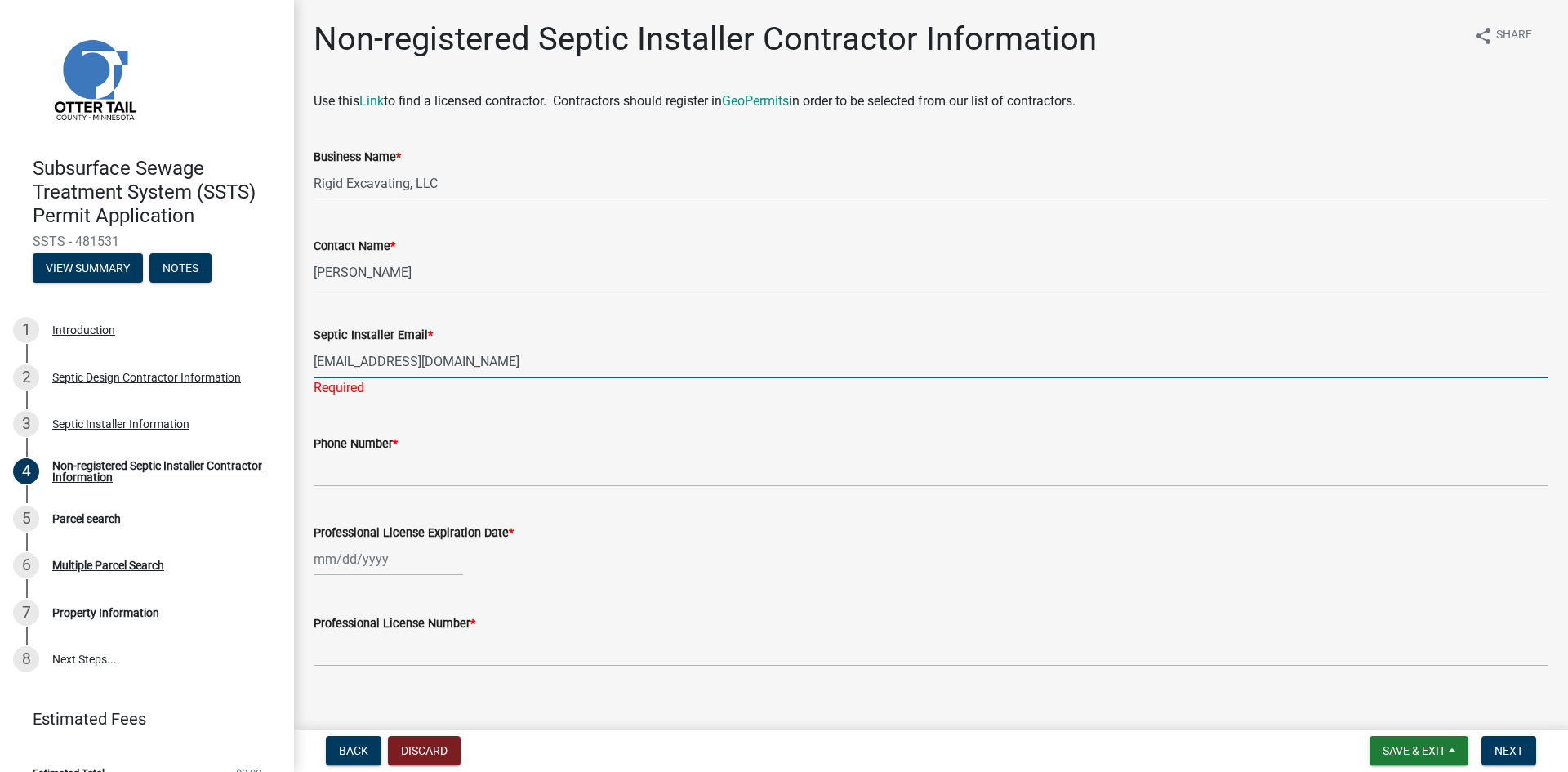
type input "[EMAIL_ADDRESS][DOMAIN_NAME]"
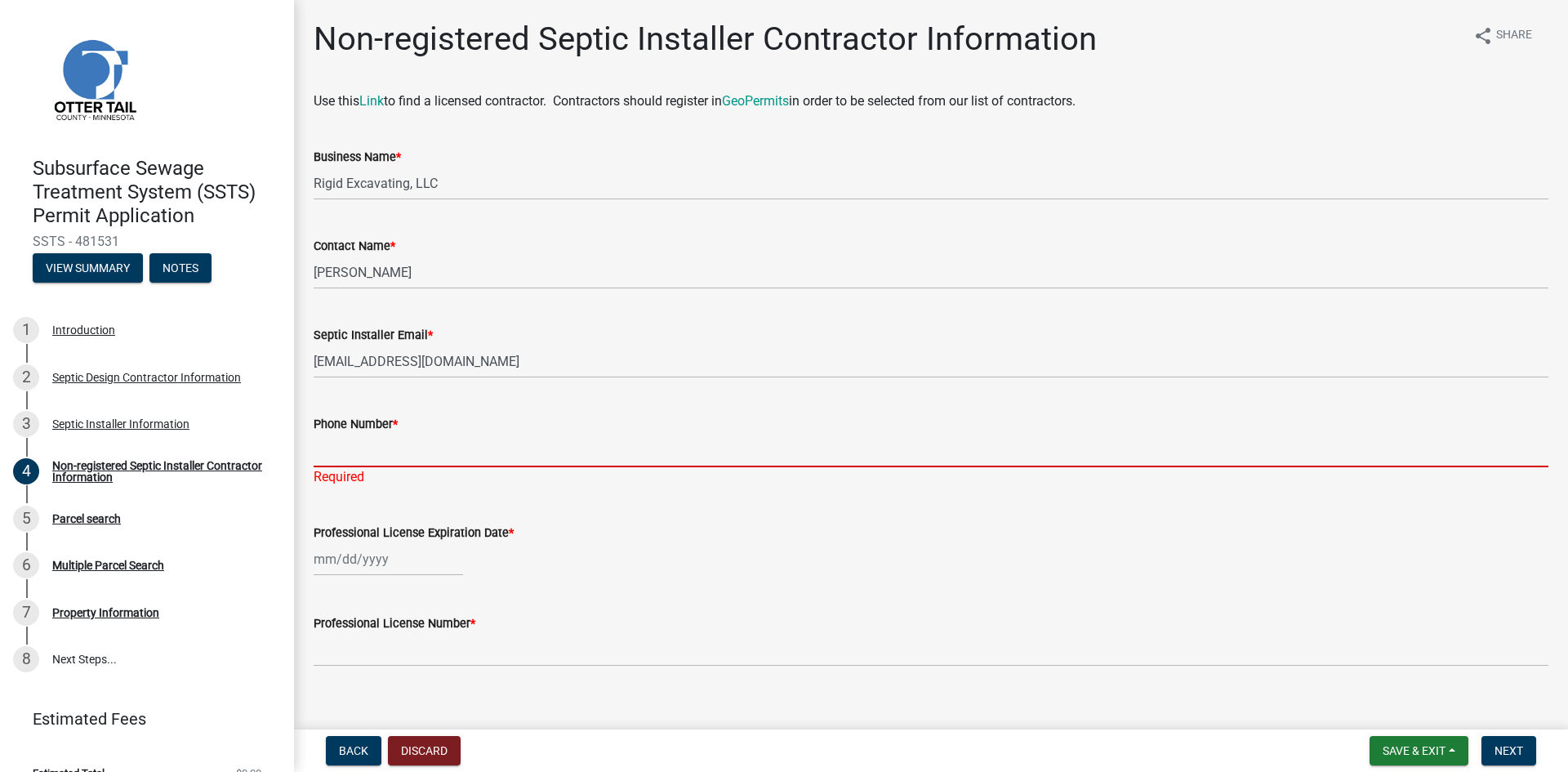
paste input "[PHONE_NUMBER]"
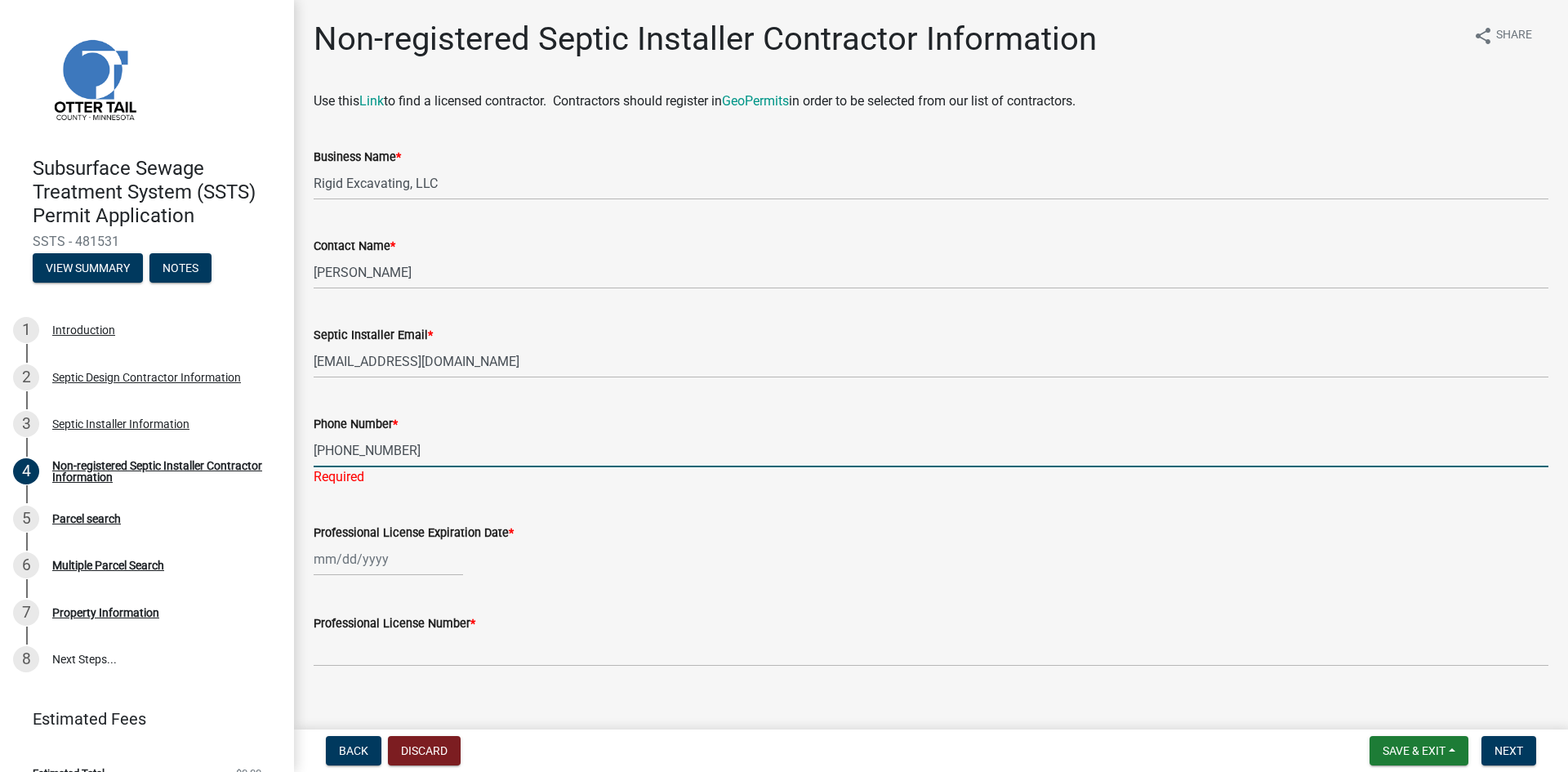
type input "[PHONE_NUMBER]"
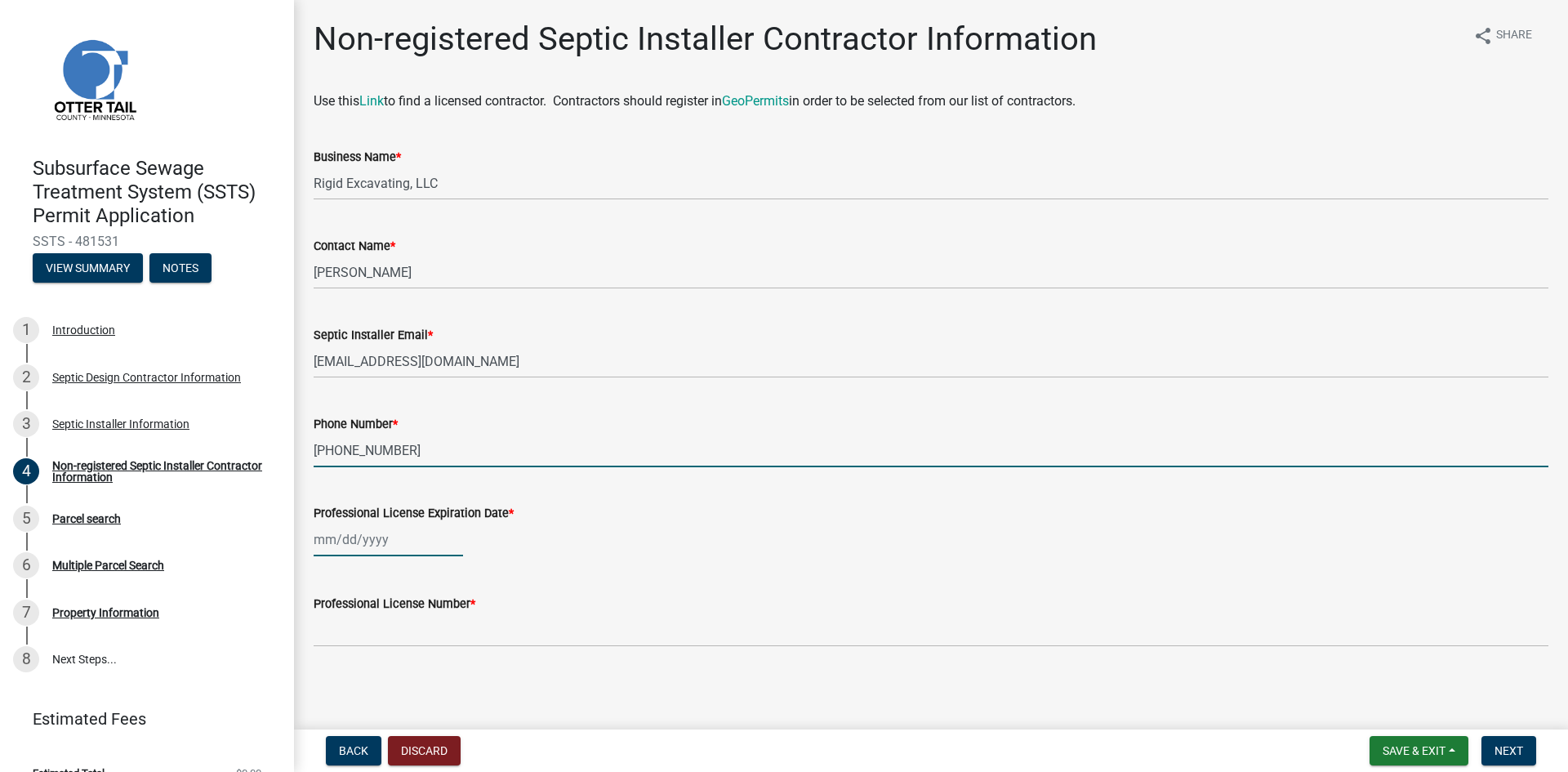
click at [383, 542] on div at bounding box center [388, 539] width 150 height 33
select select "9"
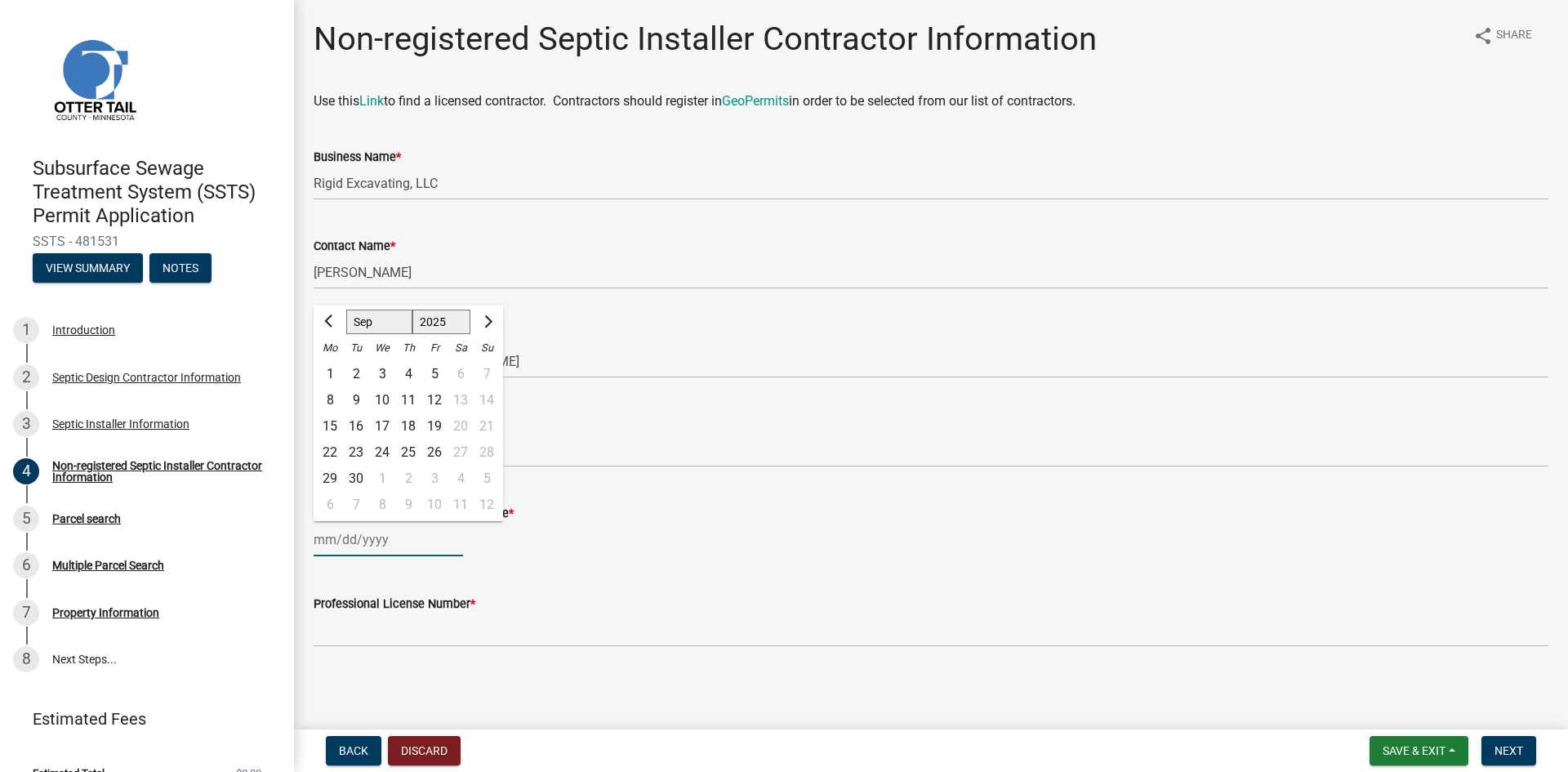
click at [442, 321] on select "1525 1526 1527 1528 1529 1530 1531 1532 1533 1534 1535 1536 1537 1538 1539 1540…" at bounding box center [441, 322] width 59 height 24
click at [412, 310] on select "1525 1526 1527 1528 1529 1530 1531 1532 1533 1534 1535 1536 1537 1538 1539 1540…" at bounding box center [441, 322] width 59 height 24
click at [452, 325] on select "1506 1507 1508 1509 1510 1511 1512 1513 1514 1515 1516 1517 1518 1519 1520 1521…" at bounding box center [441, 322] width 59 height 24
select select "2026"
click at [412, 310] on select "1506 1507 1508 1509 1510 1511 1512 1513 1514 1515 1516 1517 1518 1519 1520 1521…" at bounding box center [441, 322] width 59 height 24
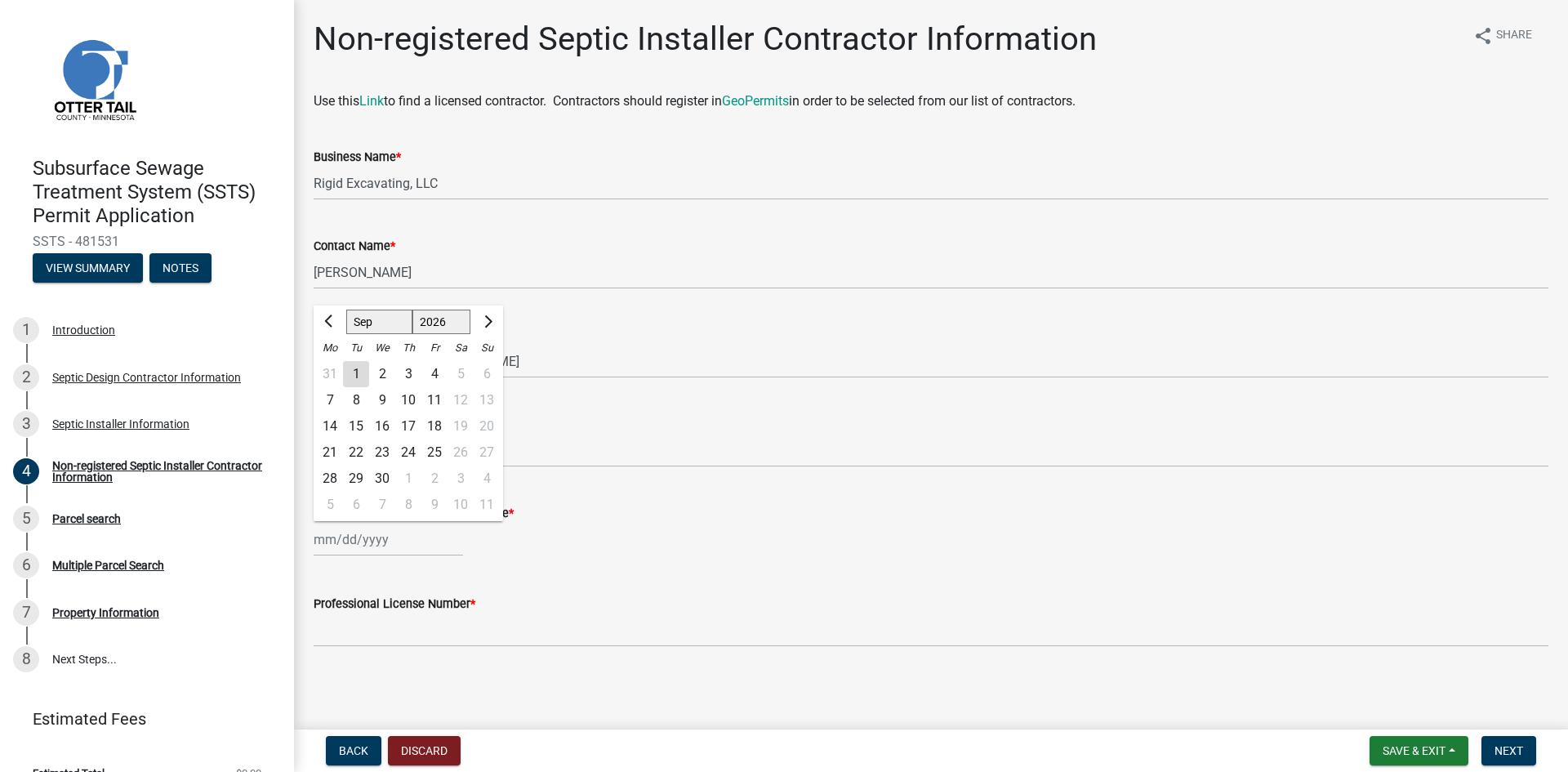
click at [358, 423] on div "15" at bounding box center [356, 426] width 26 height 26
type input "[DATE]"
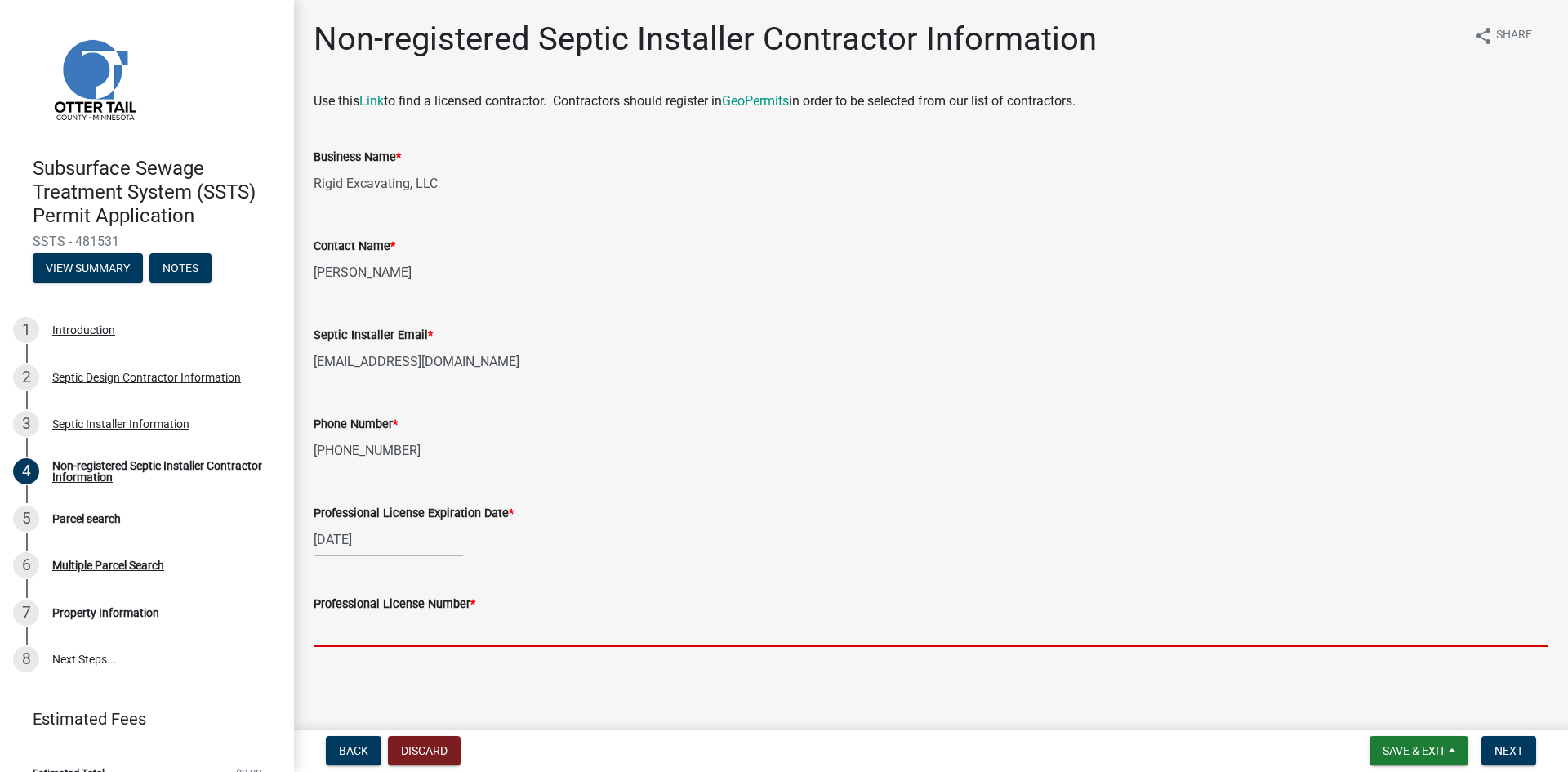
click at [385, 625] on input "Professional License Number *" at bounding box center [931, 630] width 1235 height 33
paste input "L2704"
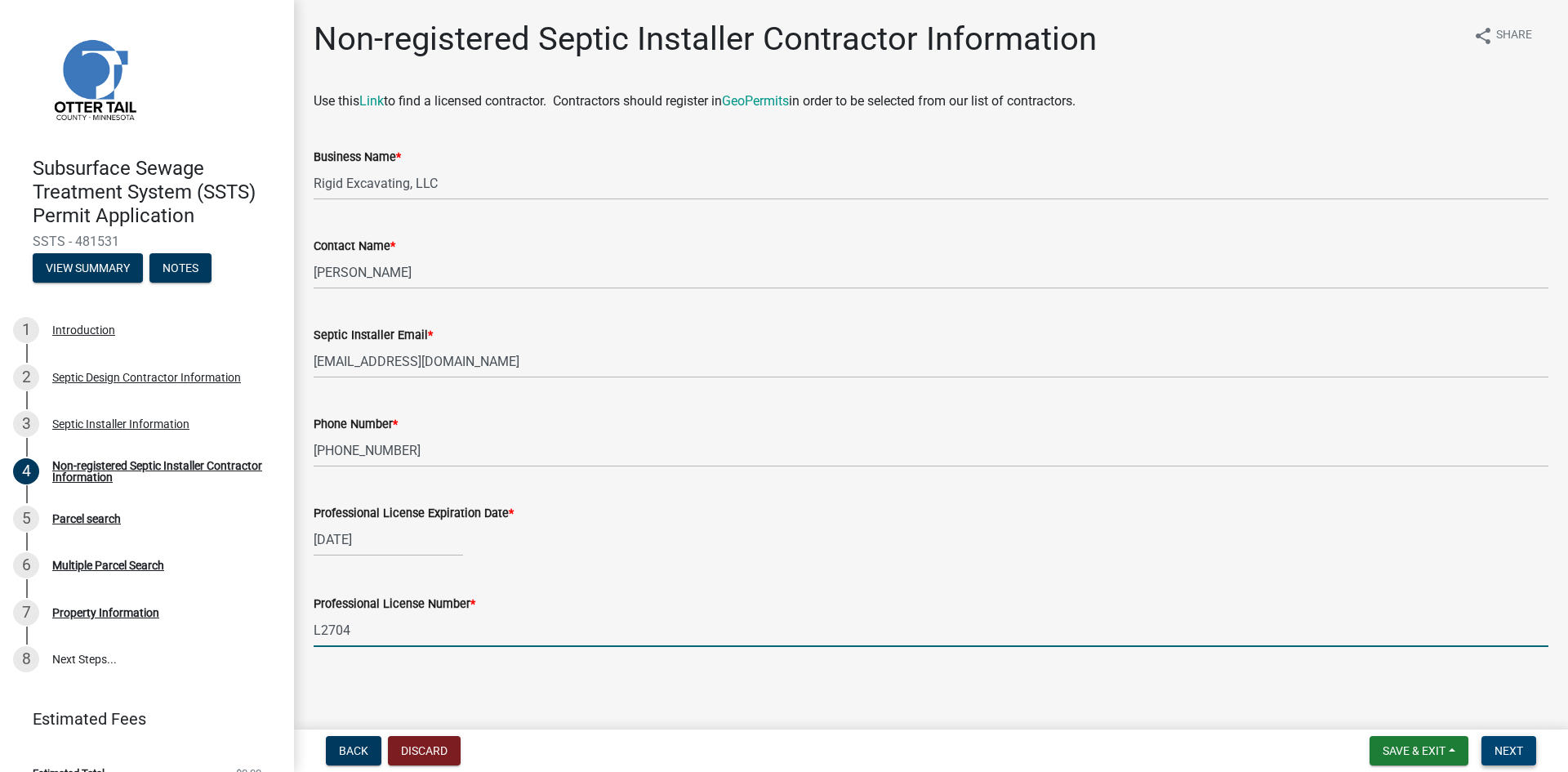
type input "L2704"
click at [1495, 752] on span "Next" at bounding box center [1508, 751] width 29 height 13
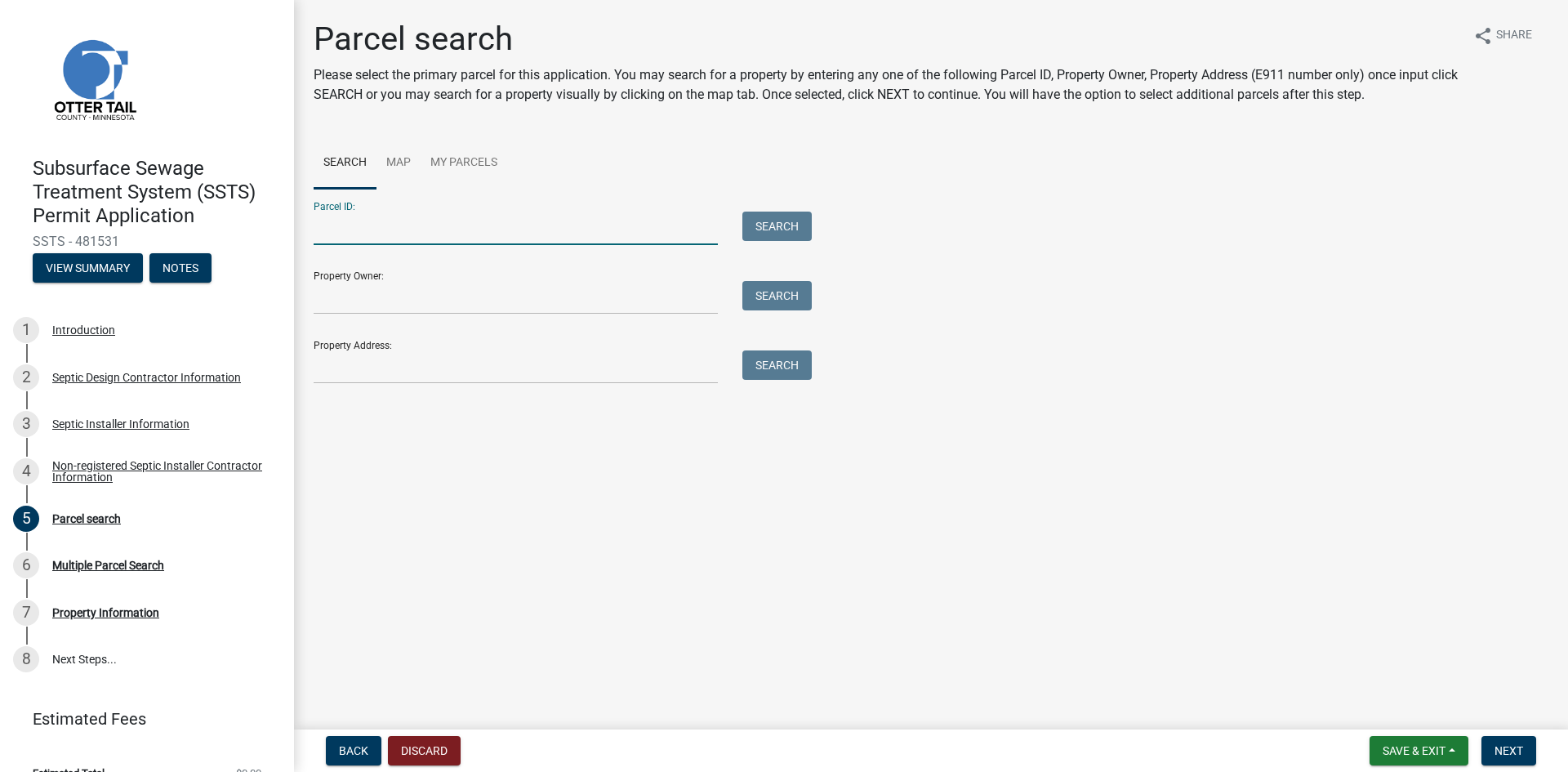
click at [449, 233] on input "Parcel ID:" at bounding box center [515, 228] width 405 height 33
paste input "04000100066900"
type input "04000100066900"
click at [769, 227] on button "Search" at bounding box center [777, 226] width 70 height 30
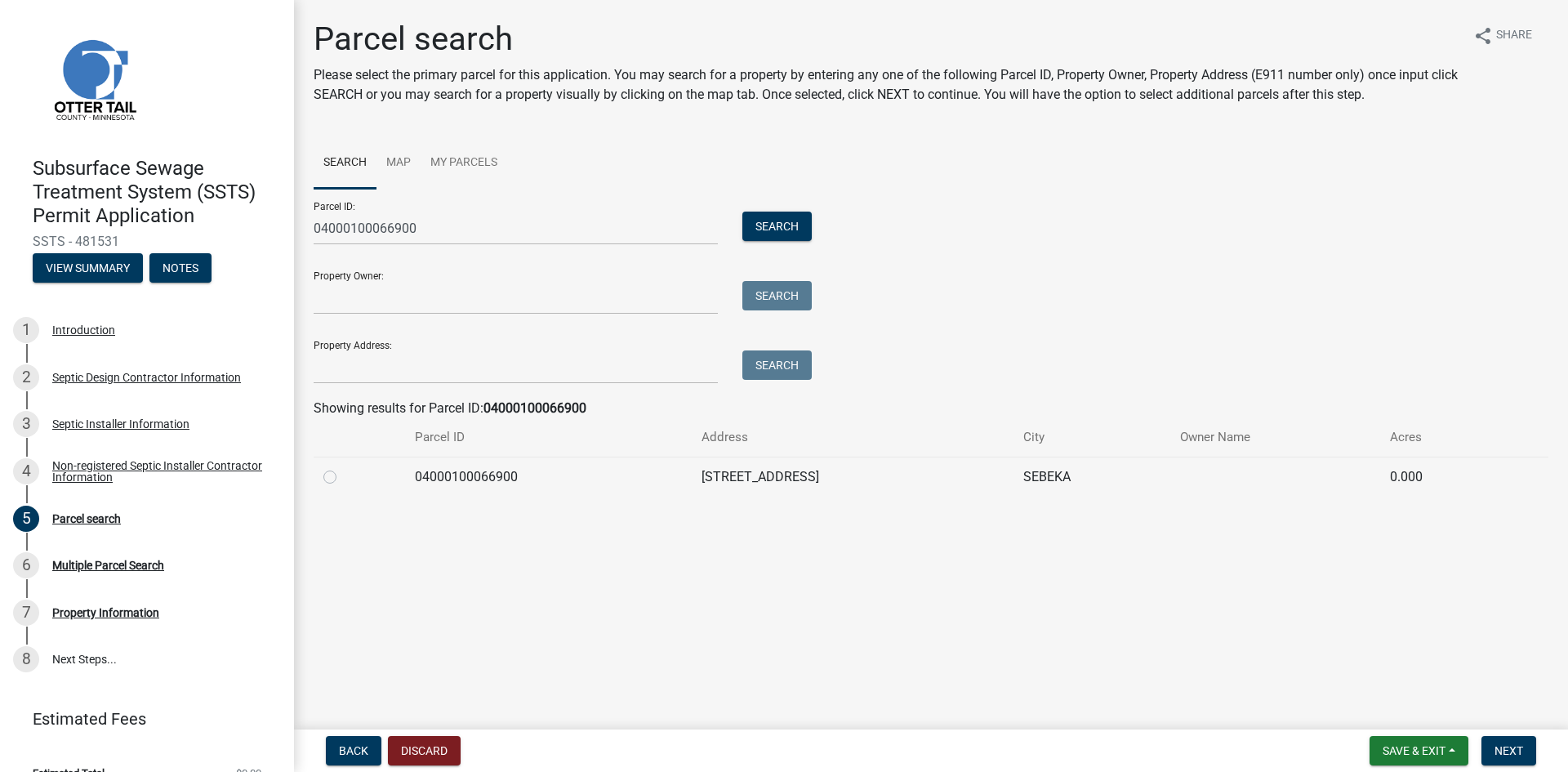
click at [343, 467] on label at bounding box center [343, 467] width 0 height 0
click at [343, 476] on input "radio" at bounding box center [348, 472] width 10 height 10
radio input "true"
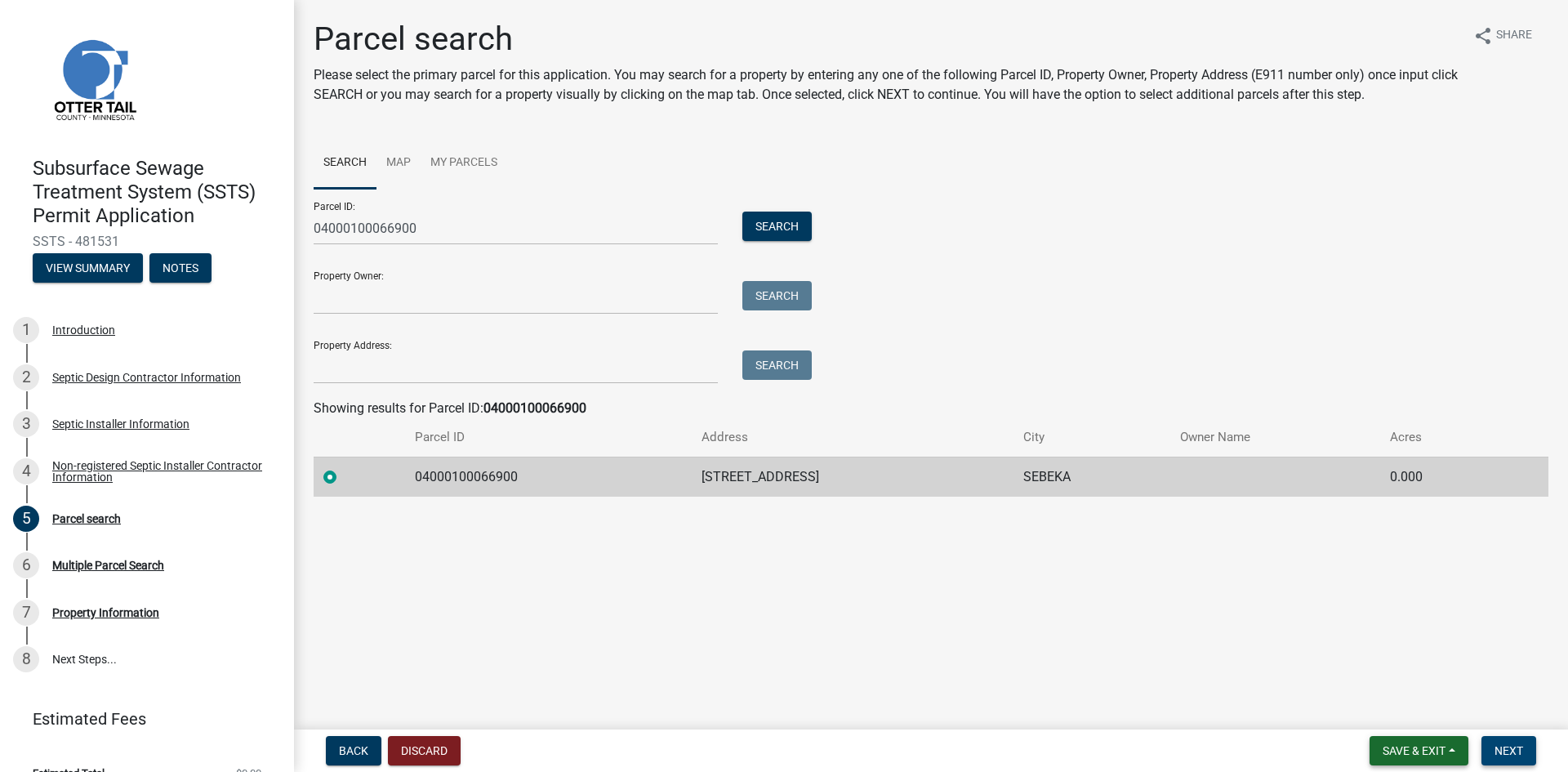
drag, startPoint x: 1508, startPoint y: 751, endPoint x: 1448, endPoint y: 757, distance: 60.3
click at [1507, 751] on span "Next" at bounding box center [1508, 751] width 29 height 13
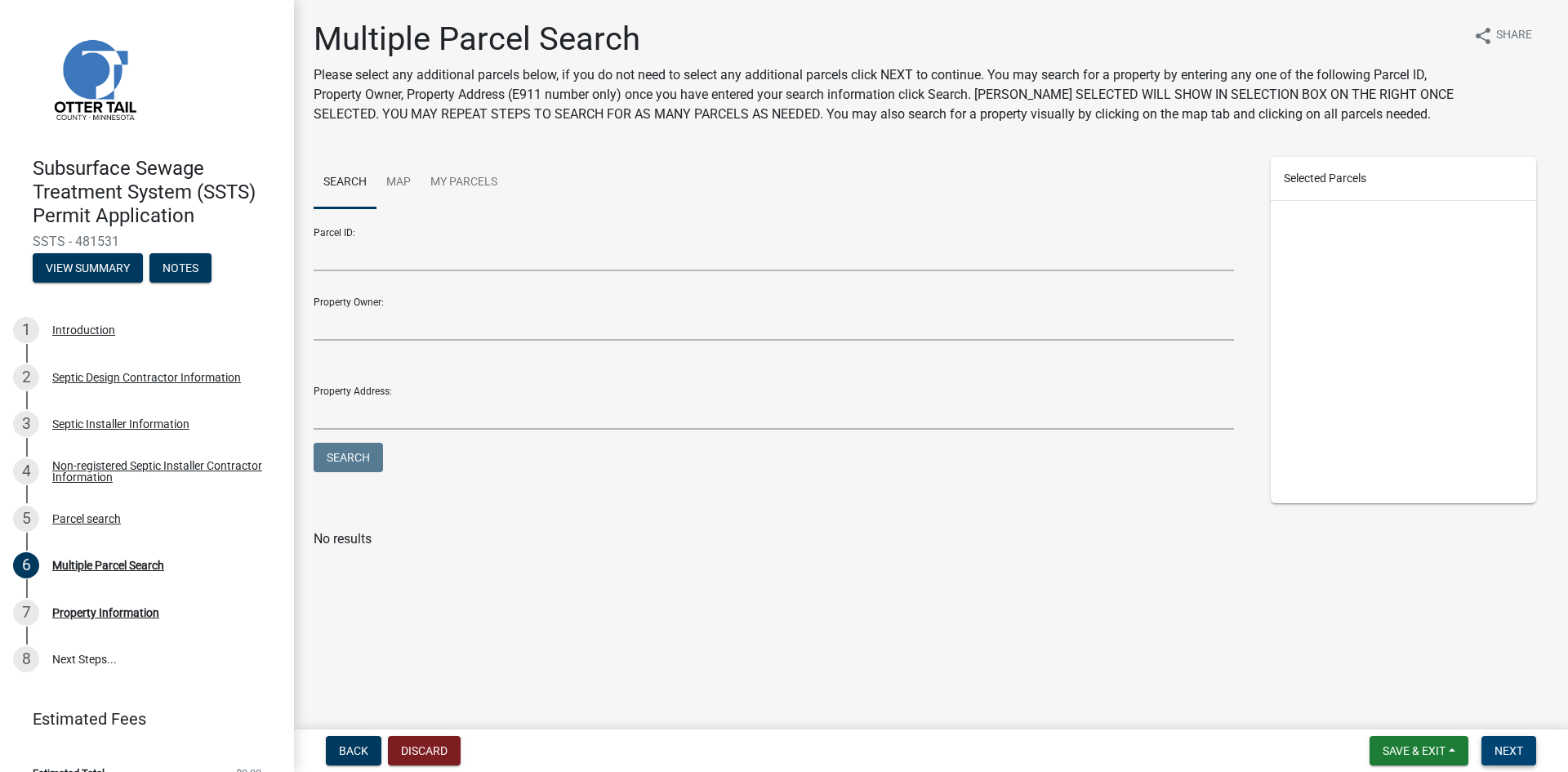
click at [1503, 750] on span "Next" at bounding box center [1508, 751] width 29 height 13
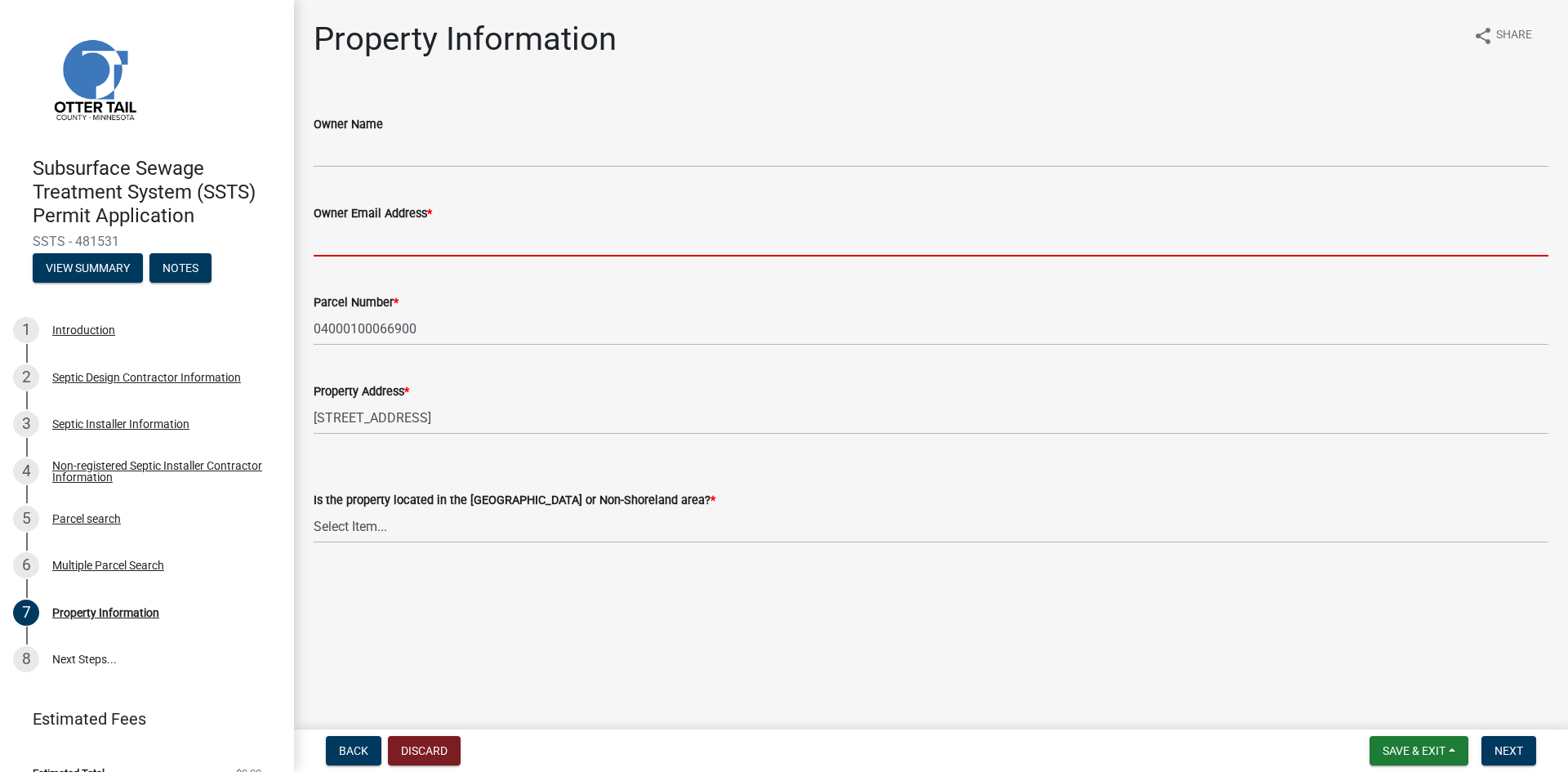
click at [389, 242] on input "Owner Email Address *" at bounding box center [931, 240] width 1235 height 33
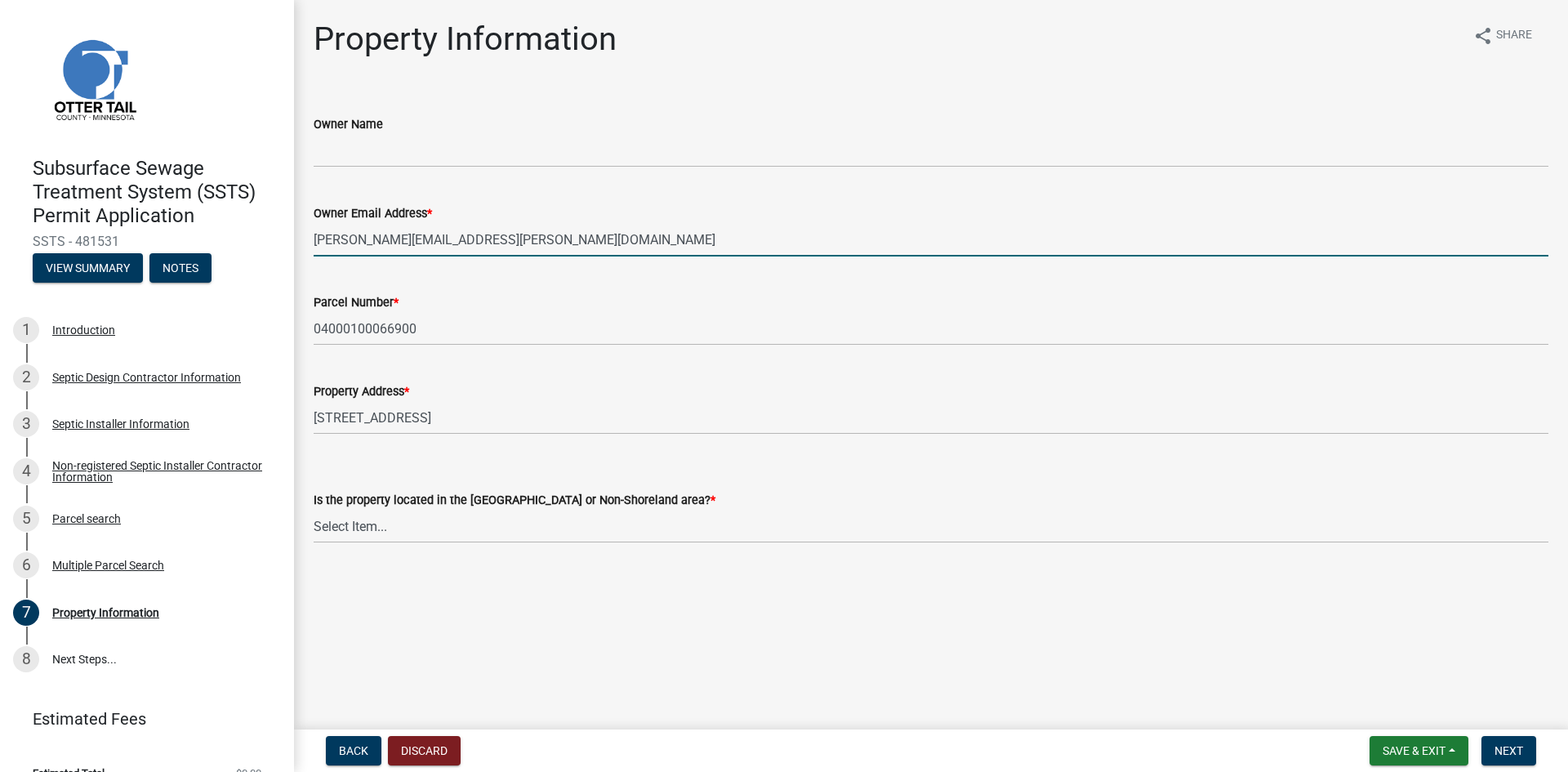
drag, startPoint x: 469, startPoint y: 238, endPoint x: 318, endPoint y: 246, distance: 151.2
click at [318, 246] on input "[PERSON_NAME][EMAIL_ADDRESS][PERSON_NAME][DOMAIN_NAME]" at bounding box center [931, 240] width 1235 height 33
type input "[PERSON_NAME][EMAIL_ADDRESS][PERSON_NAME][DOMAIN_NAME]"
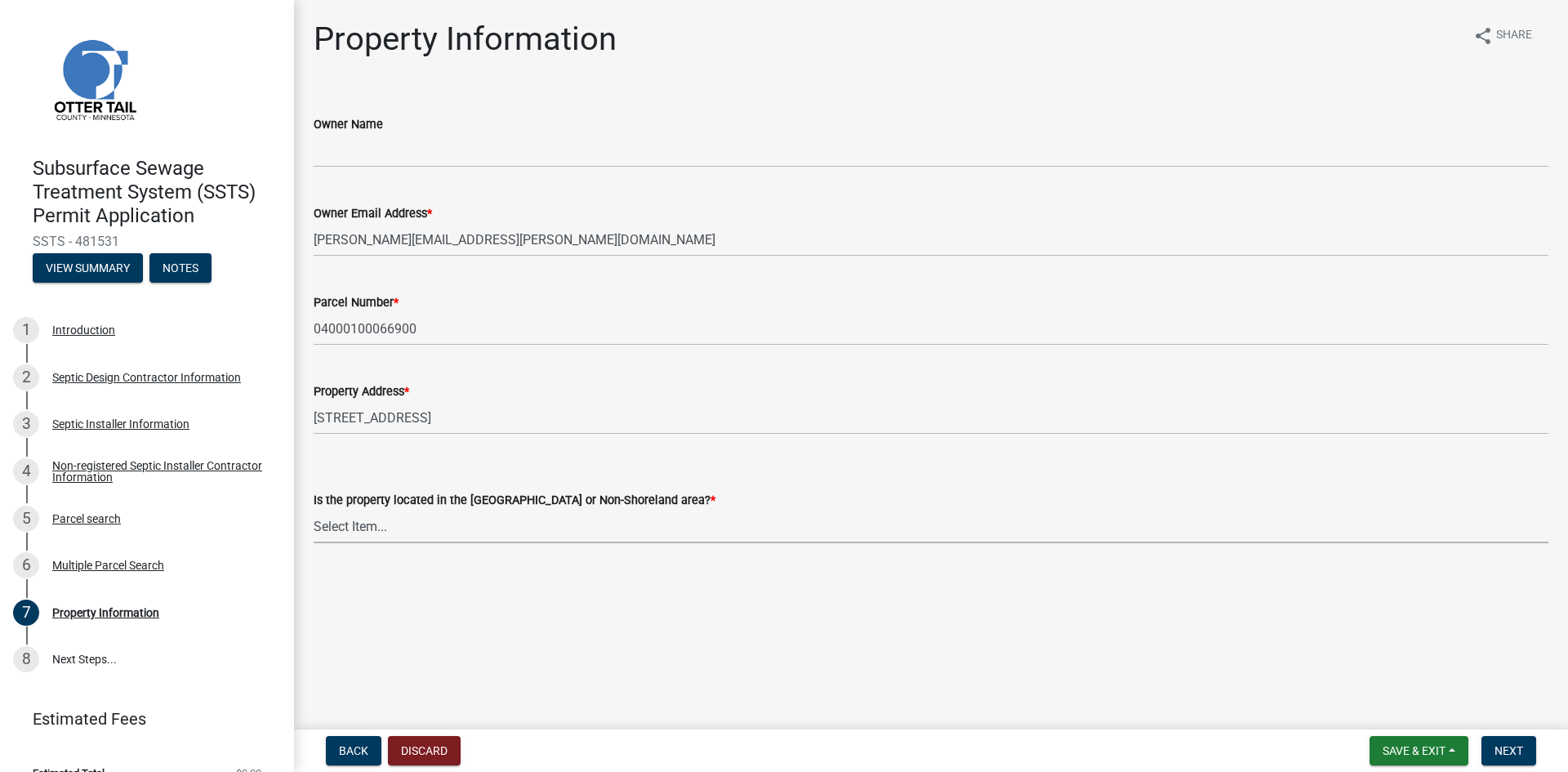
click at [423, 533] on select "Select Item... Shoreland Non-Shoreland" at bounding box center [931, 526] width 1235 height 33
click at [313, 510] on select "Select Item... Shoreland Non-Shoreland" at bounding box center [931, 526] width 1235 height 33
select select "5ed11e82-653f-4fcc-a472-8d95af57556c"
click at [1495, 751] on span "Next" at bounding box center [1508, 751] width 29 height 13
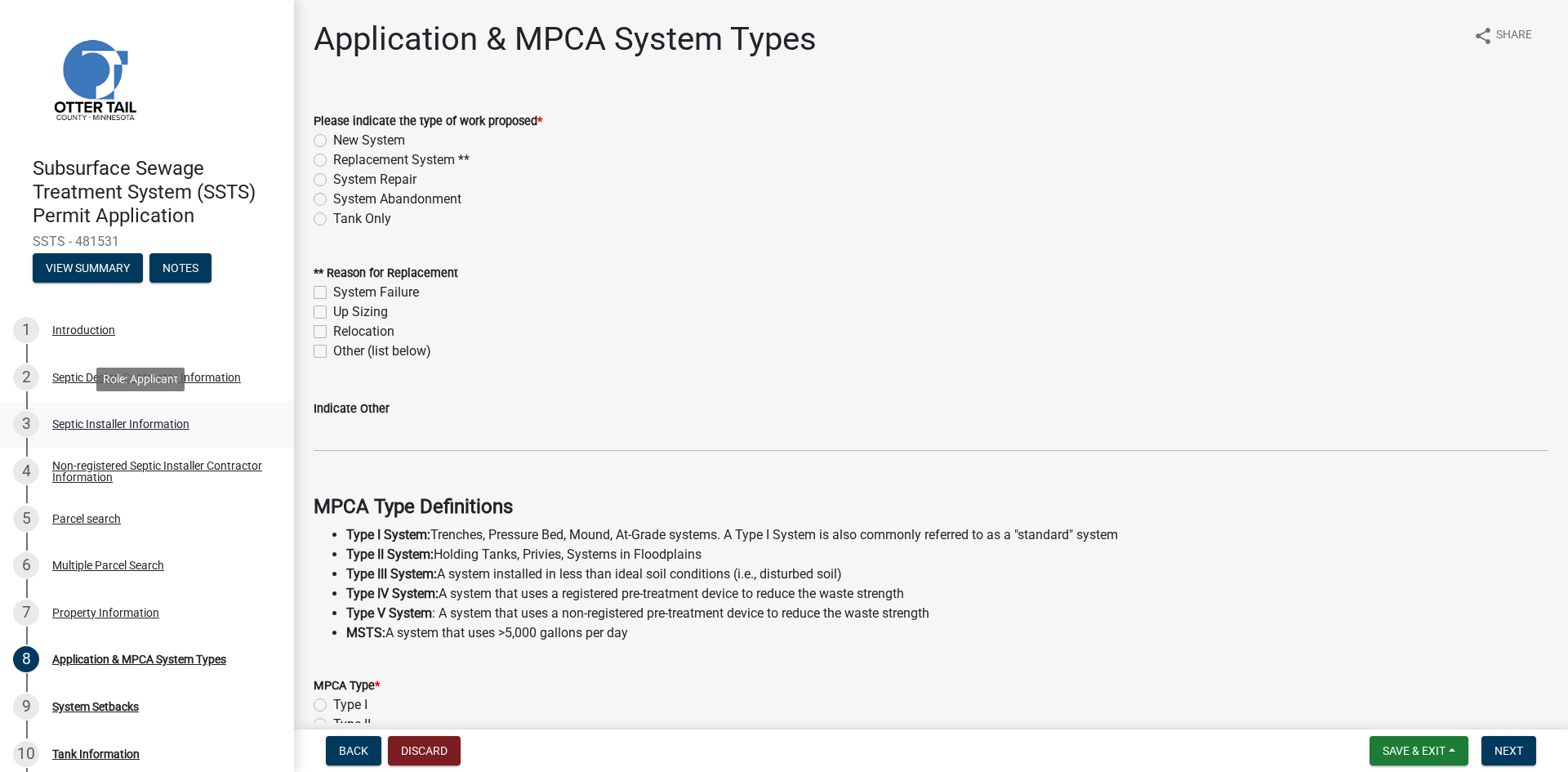
click at [133, 421] on div "Septic Installer Information" at bounding box center [121, 424] width 138 height 11
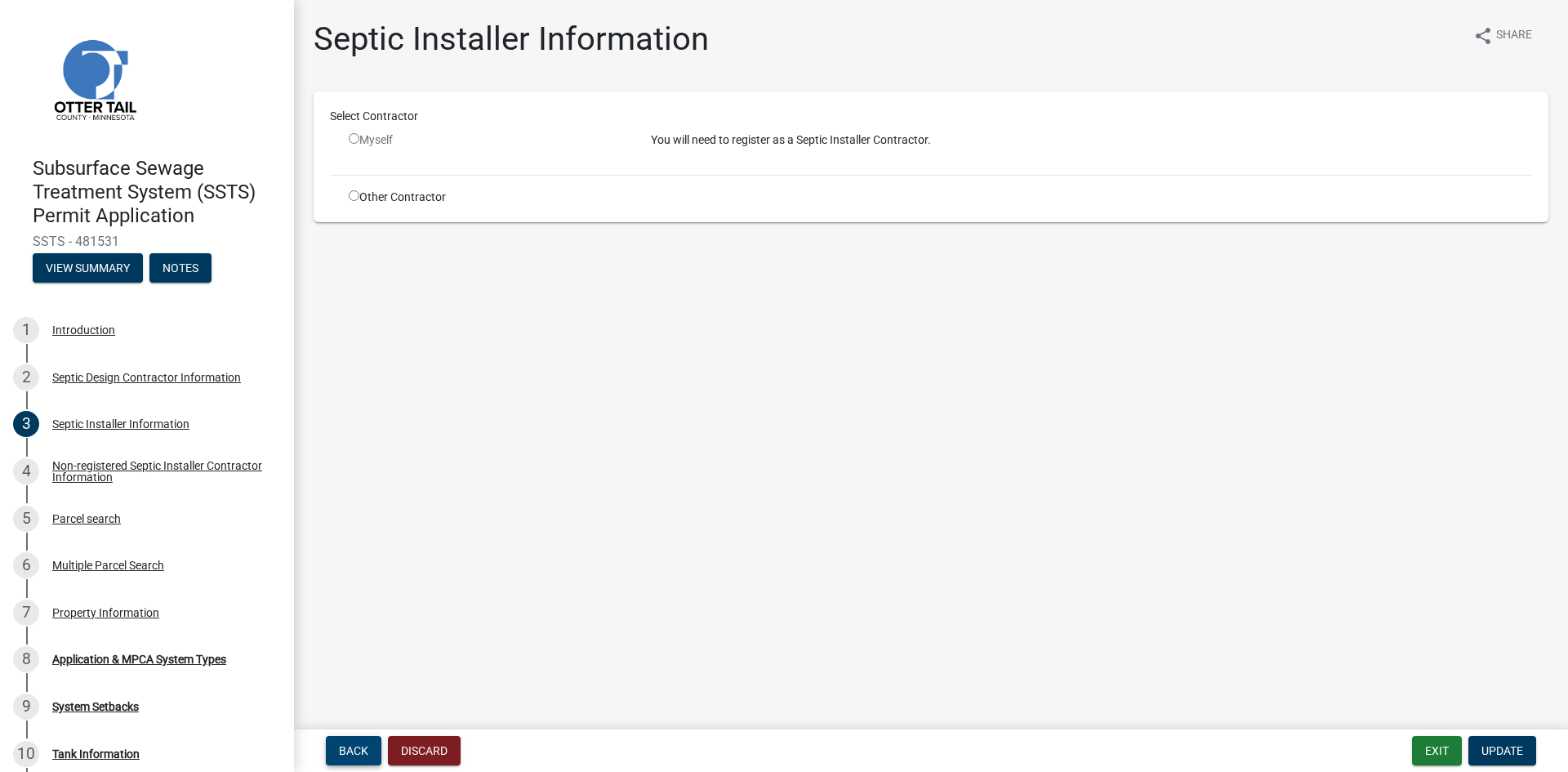
click at [348, 746] on span "Back" at bounding box center [353, 751] width 30 height 13
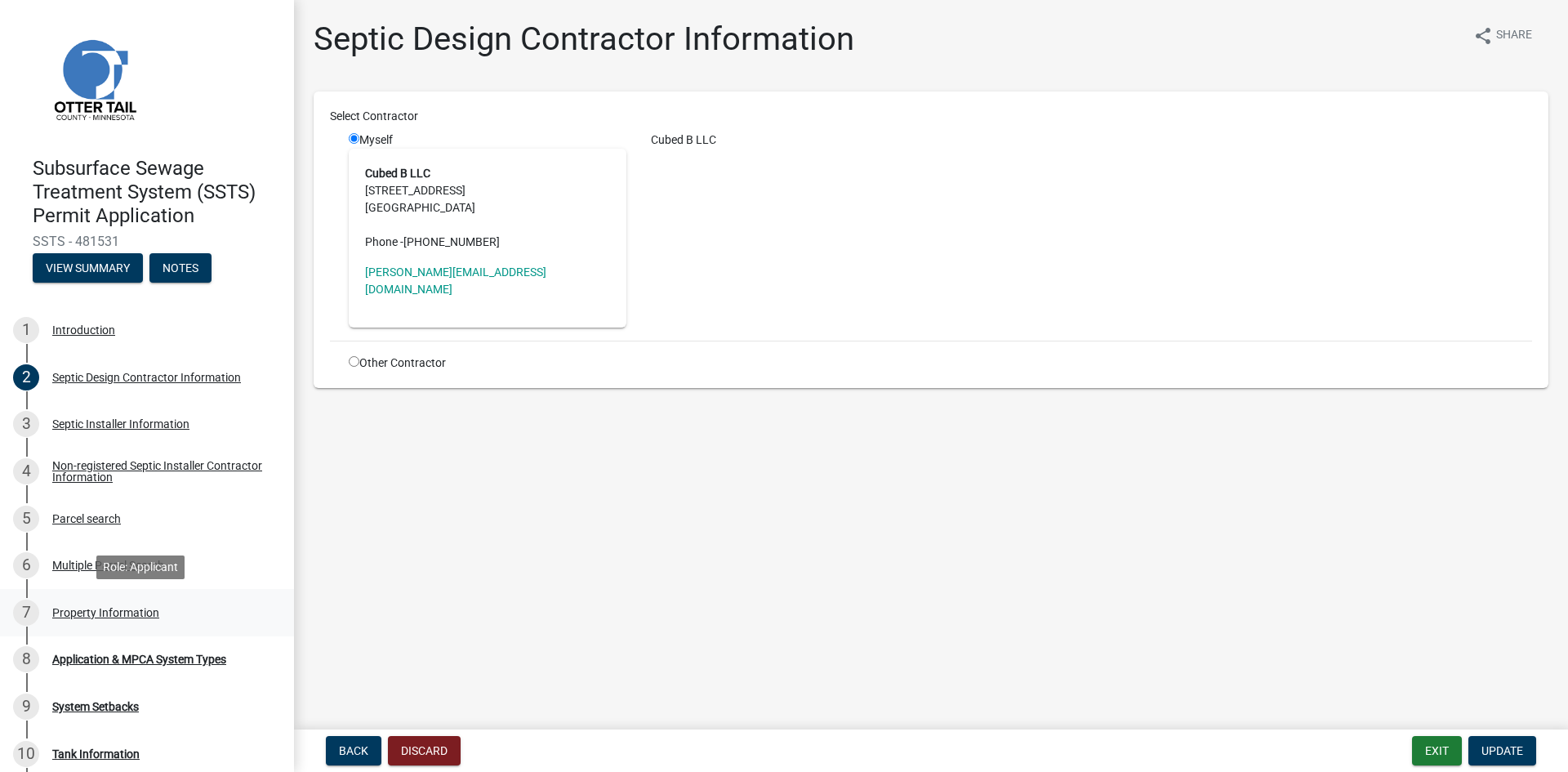
click at [106, 611] on div "Property Information" at bounding box center [105, 612] width 107 height 11
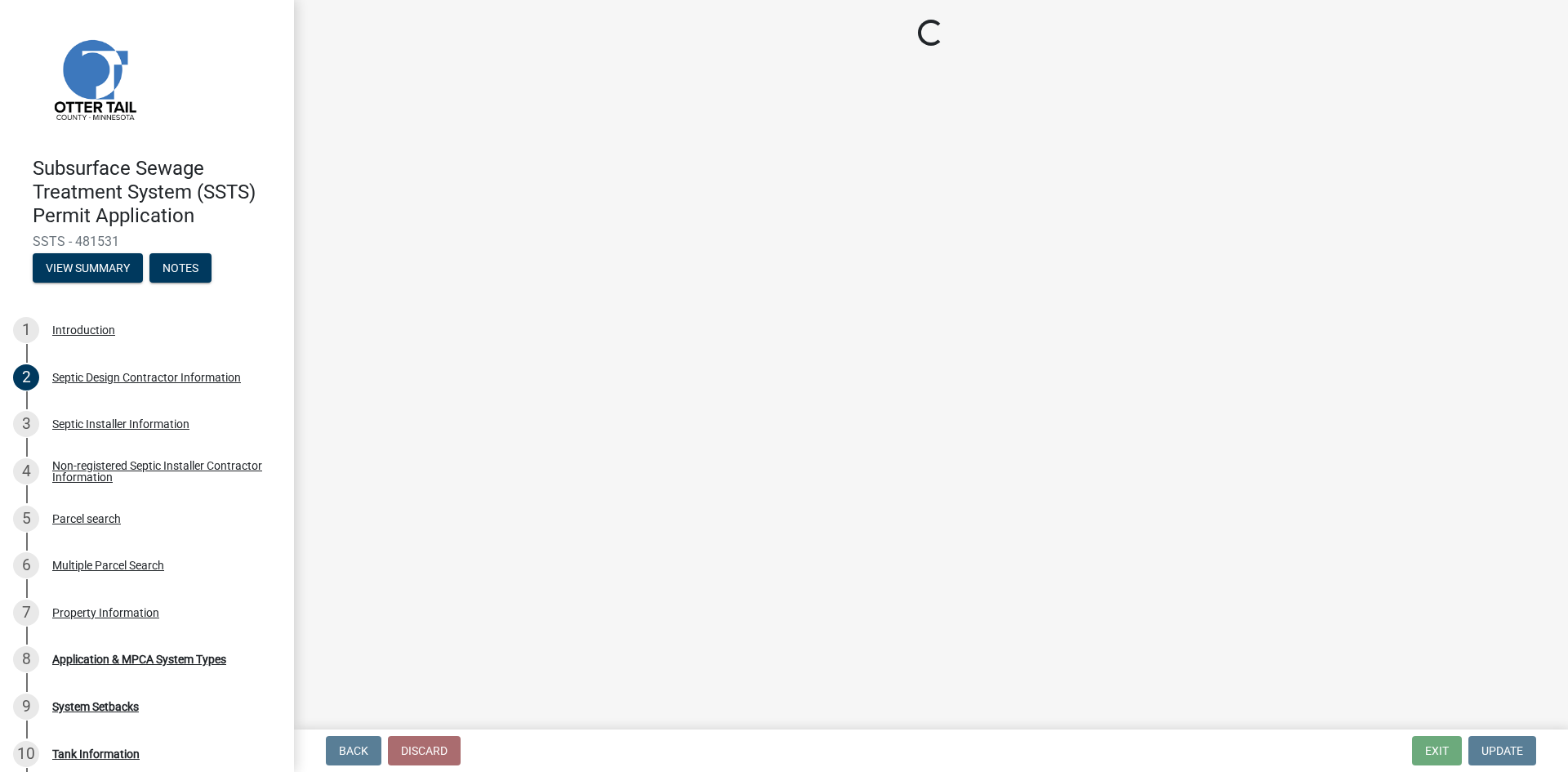
select select "5ed11e82-653f-4fcc-a472-8d95af57556c"
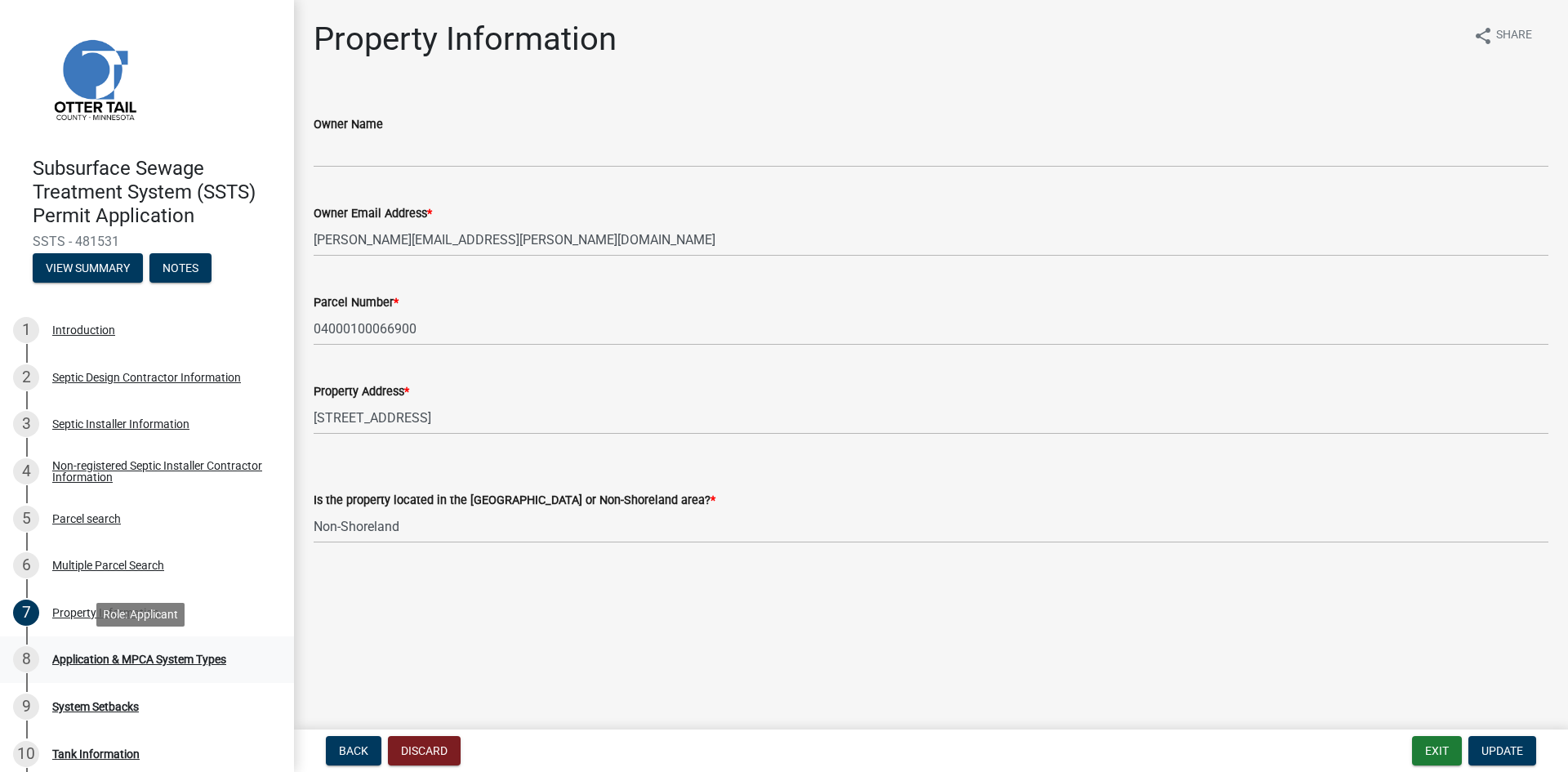
click at [159, 658] on div "Application & MPCA System Types" at bounding box center [139, 659] width 174 height 11
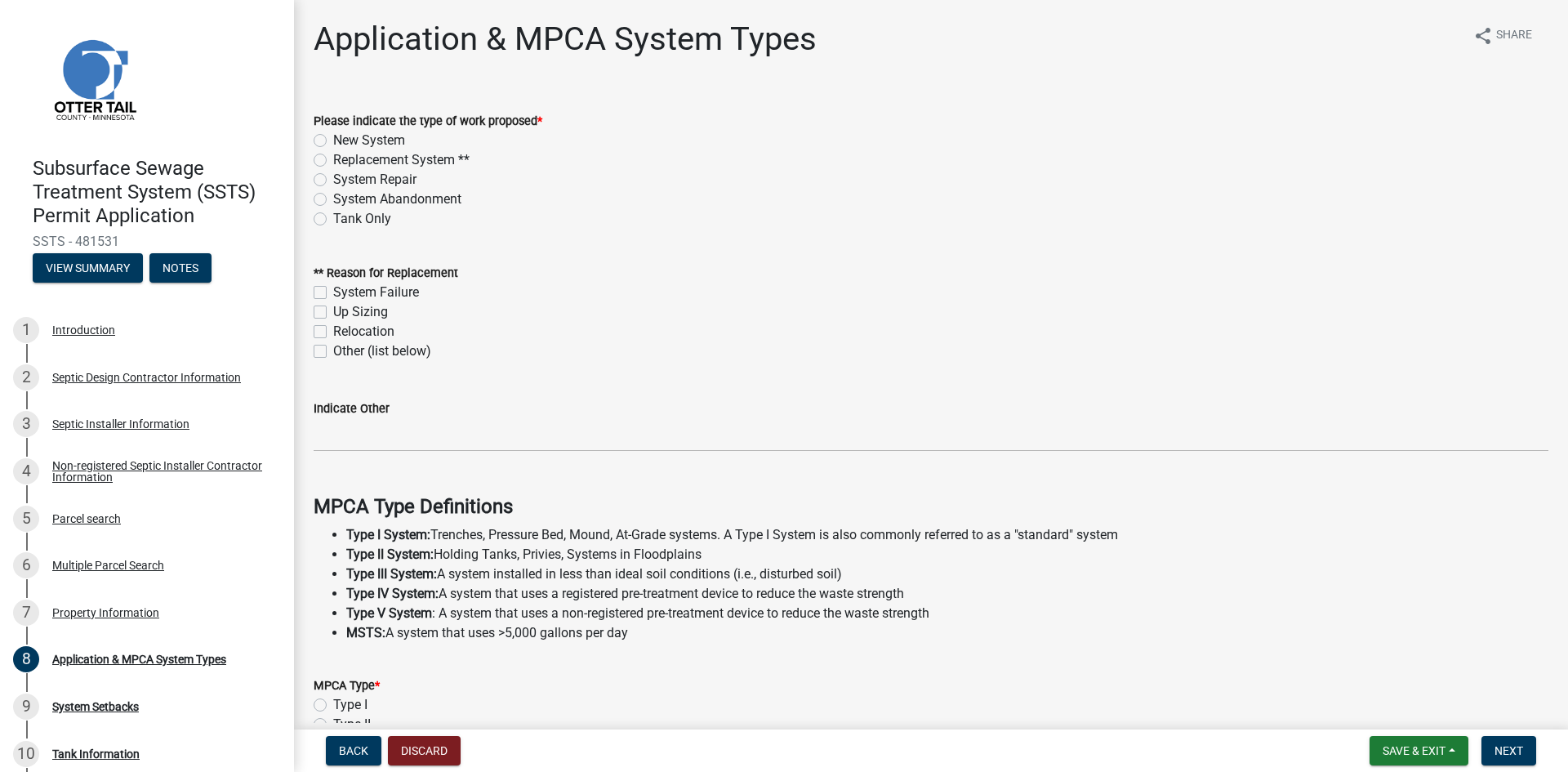
click at [333, 157] on label "Replacement System **" at bounding box center [401, 160] width 137 height 20
click at [333, 157] on input "Replacement System **" at bounding box center [338, 155] width 10 height 10
radio input "true"
click at [333, 292] on label "System Failure" at bounding box center [376, 292] width 86 height 20
click at [333, 292] on input "System Failure" at bounding box center [338, 287] width 10 height 10
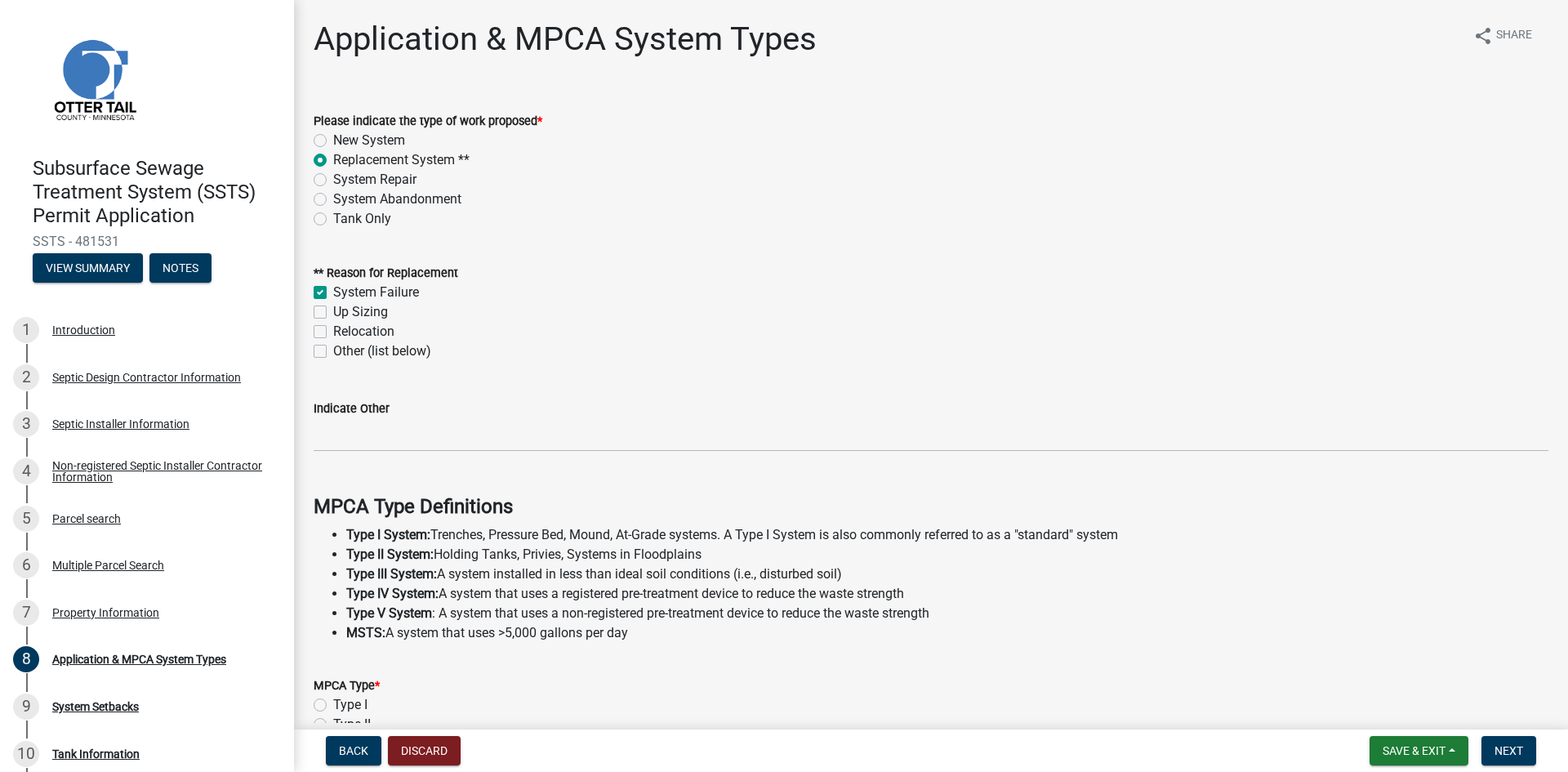
checkbox input "true"
checkbox input "false"
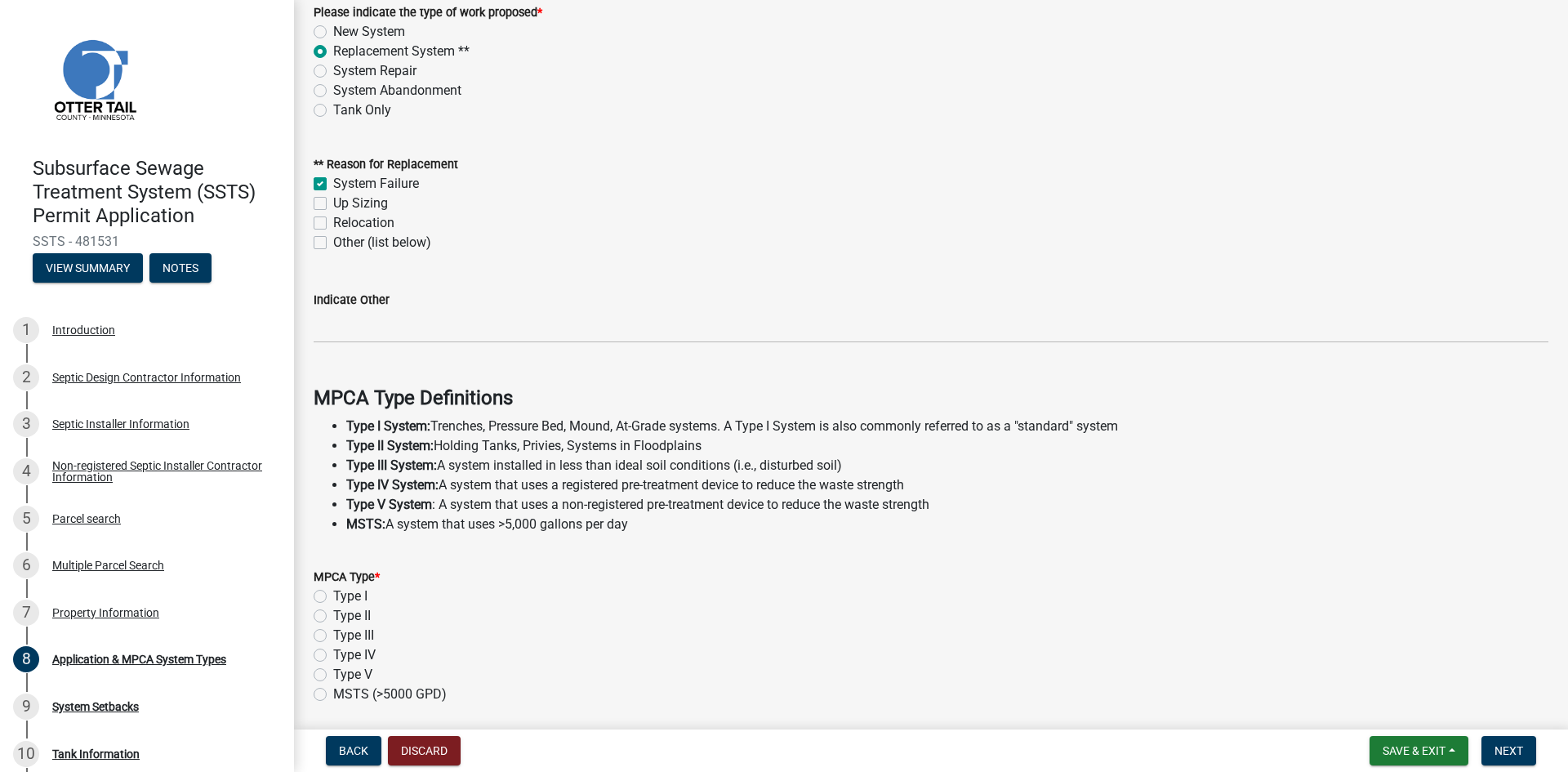
scroll to position [123, 0]
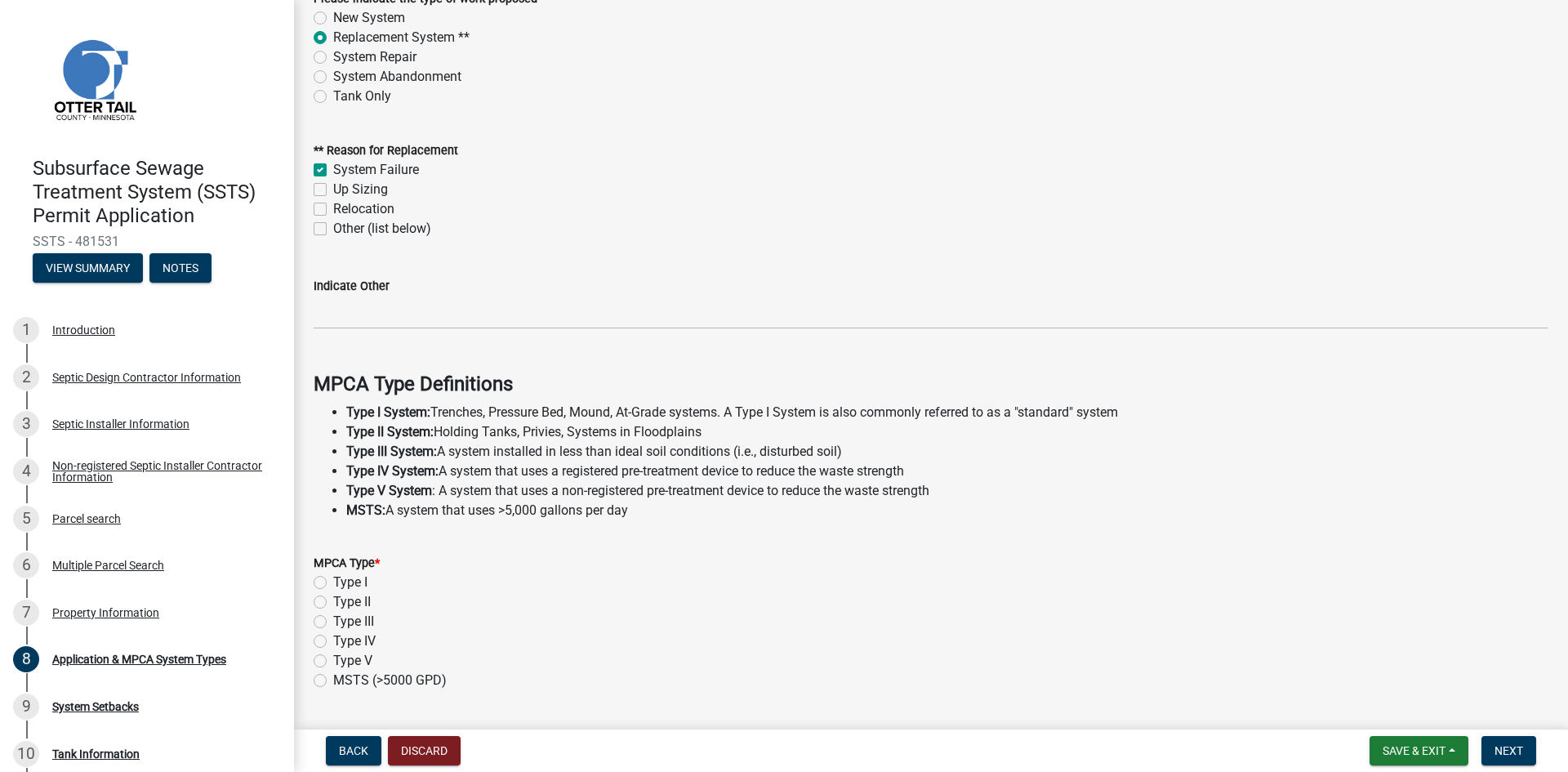
click at [333, 579] on label "Type I" at bounding box center [350, 582] width 34 height 20
click at [333, 579] on input "Type I" at bounding box center [338, 578] width 10 height 10
radio input "true"
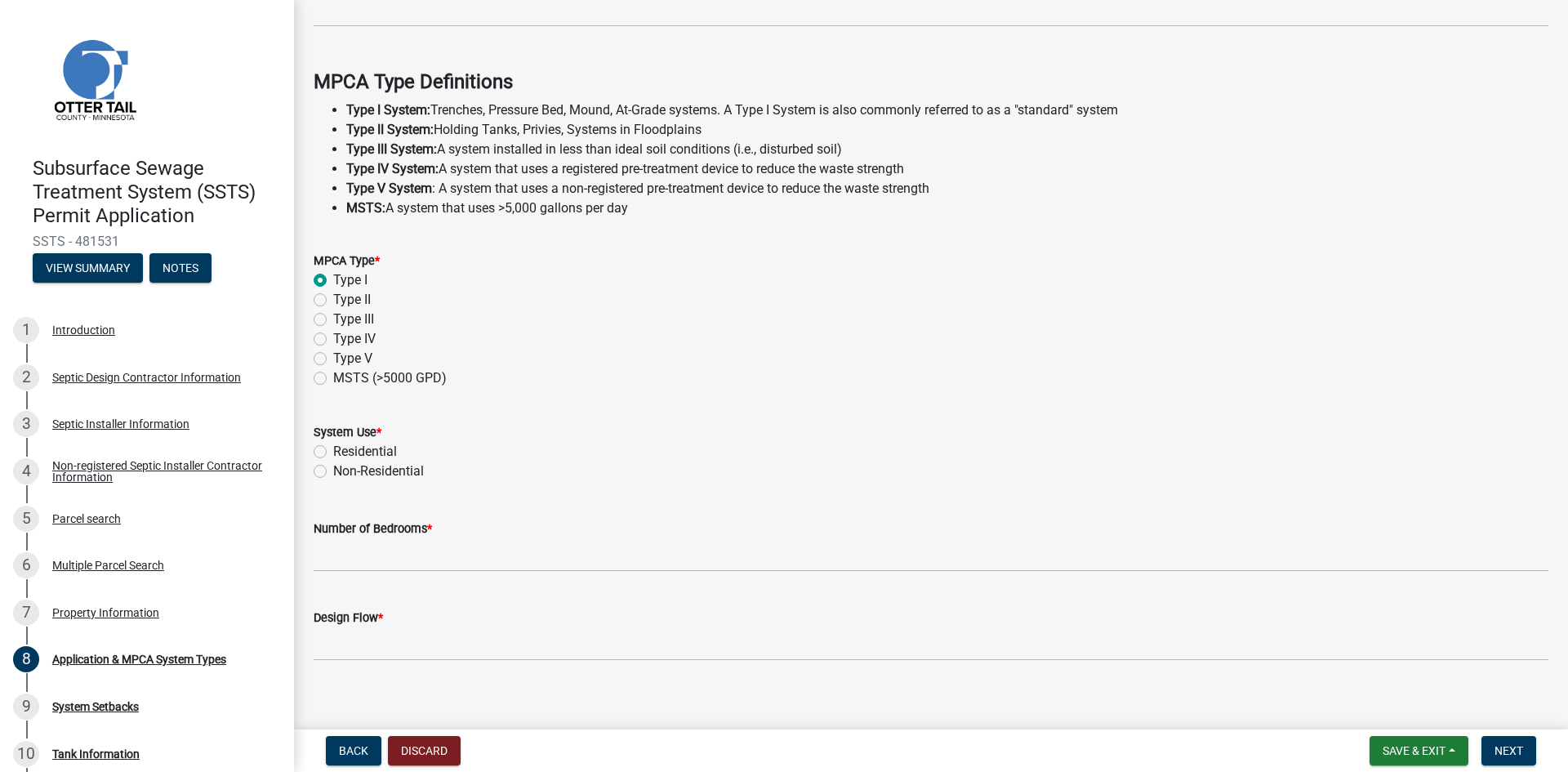
scroll to position [439, 0]
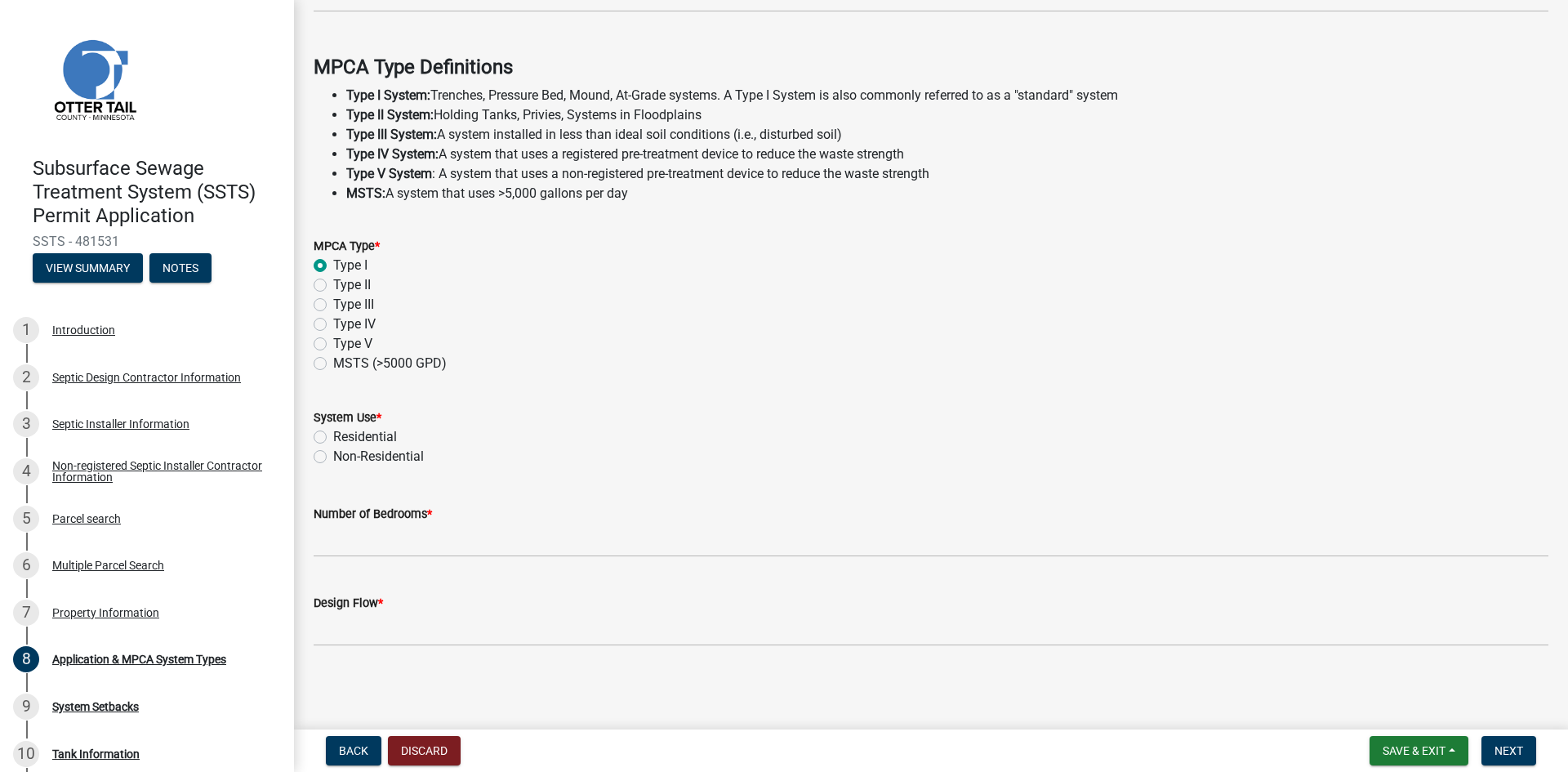
click at [333, 441] on label "Residential" at bounding box center [365, 436] width 63 height 20
click at [333, 438] on input "Residential" at bounding box center [338, 432] width 10 height 10
radio input "true"
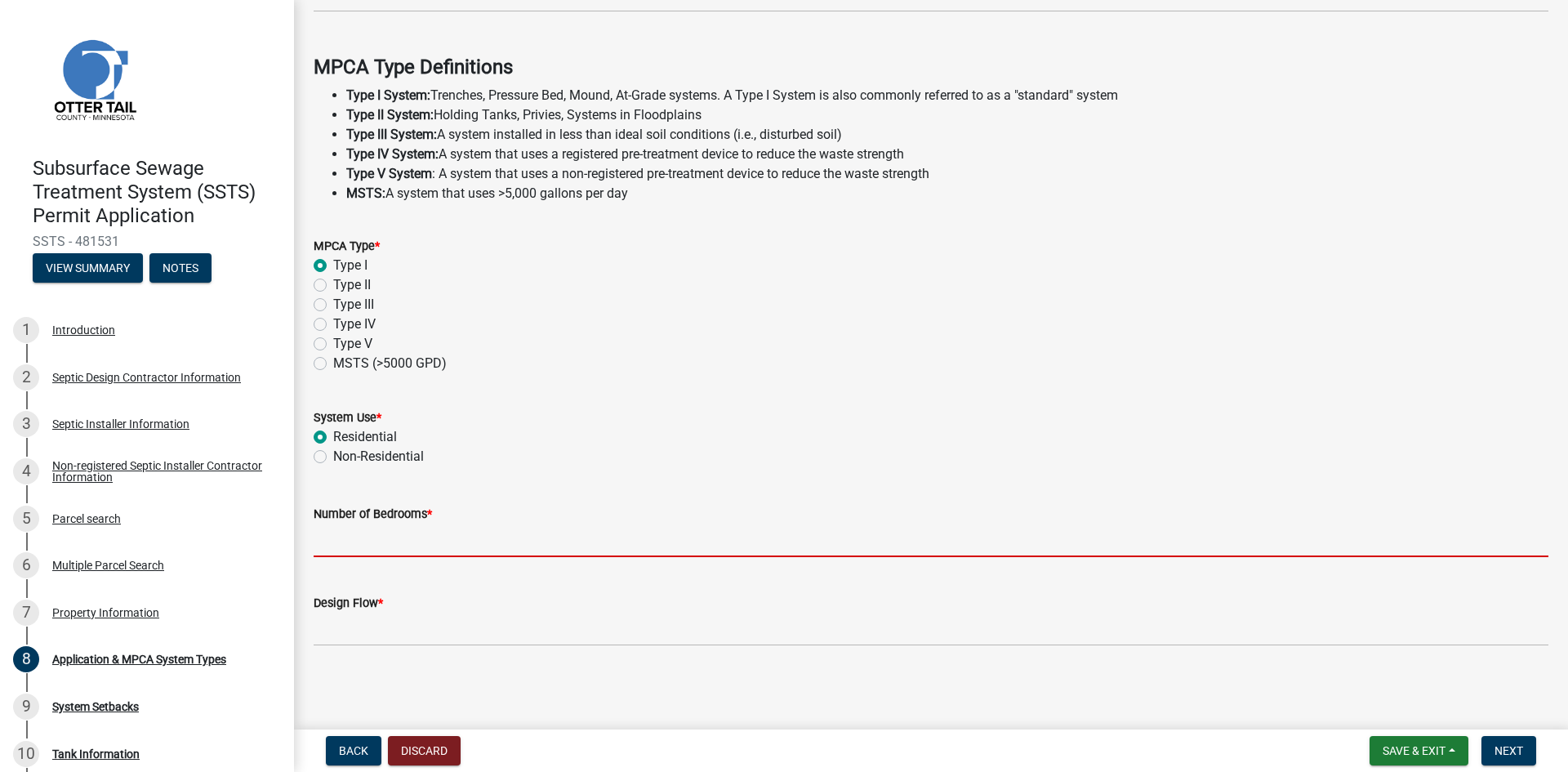
click at [347, 538] on input "Number of Bedrooms *" at bounding box center [931, 540] width 1235 height 33
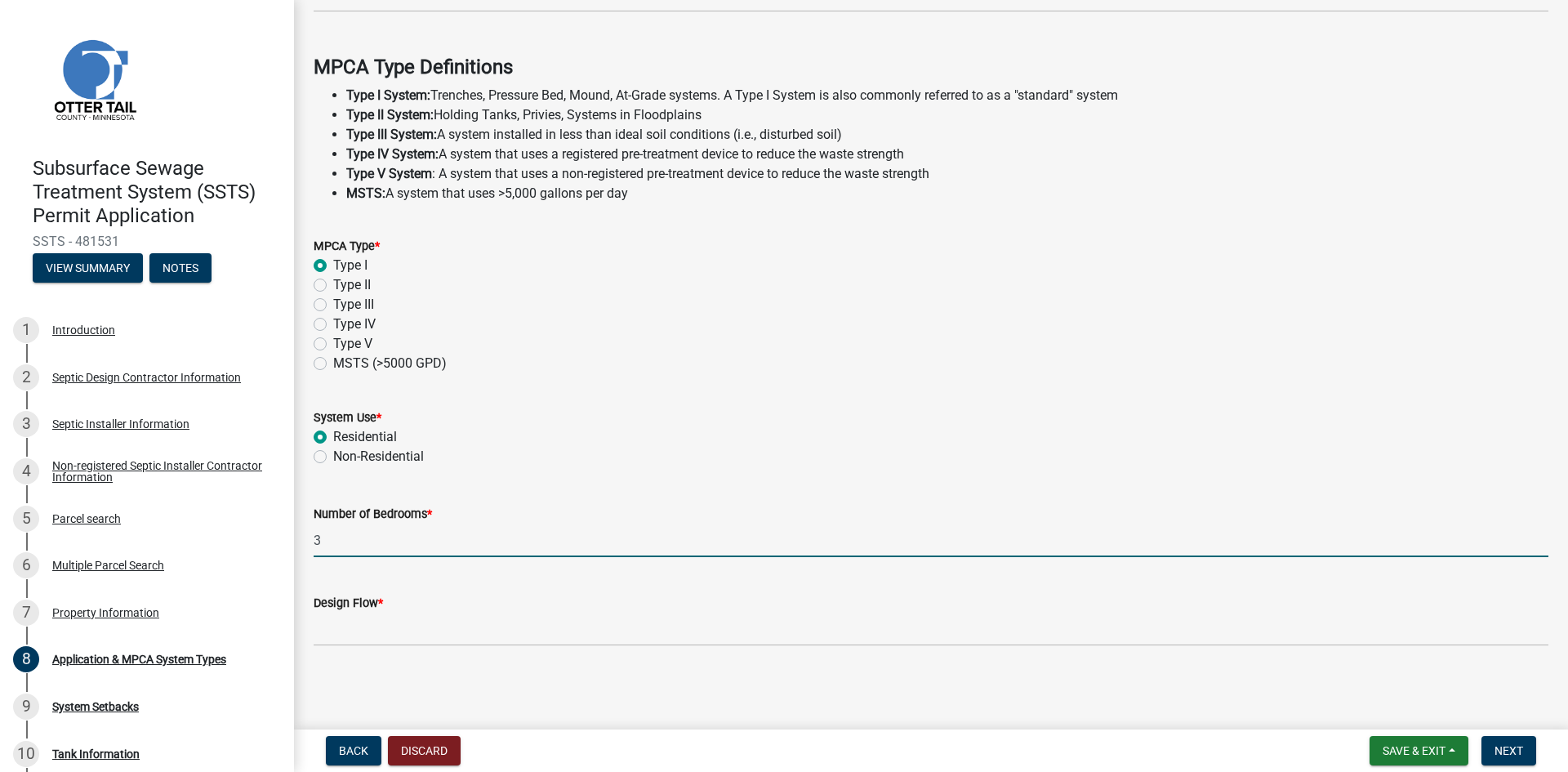
type input "3"
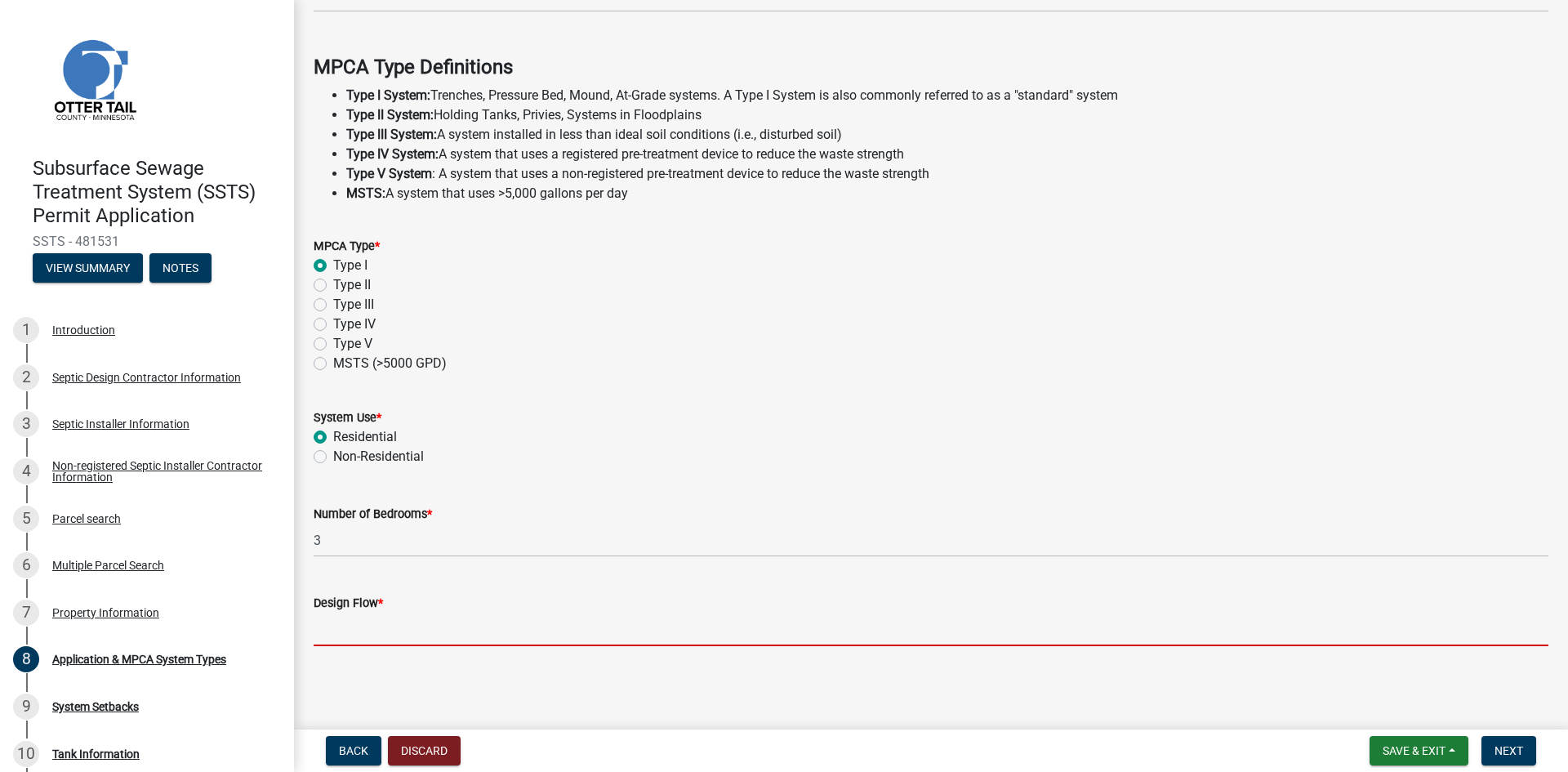
click at [408, 633] on input "Design Flow *" at bounding box center [931, 630] width 1235 height 33
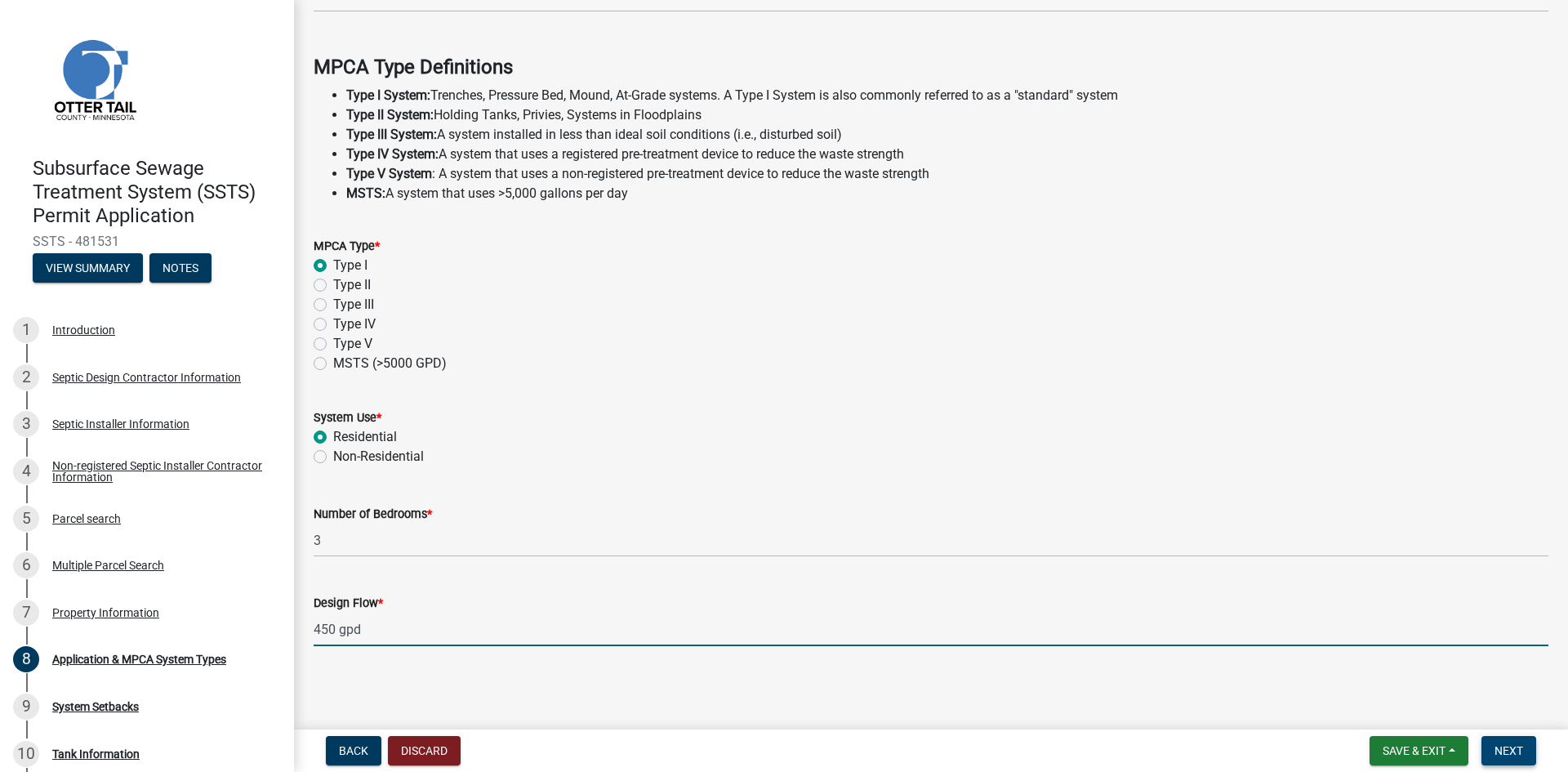
type input "450 gpd"
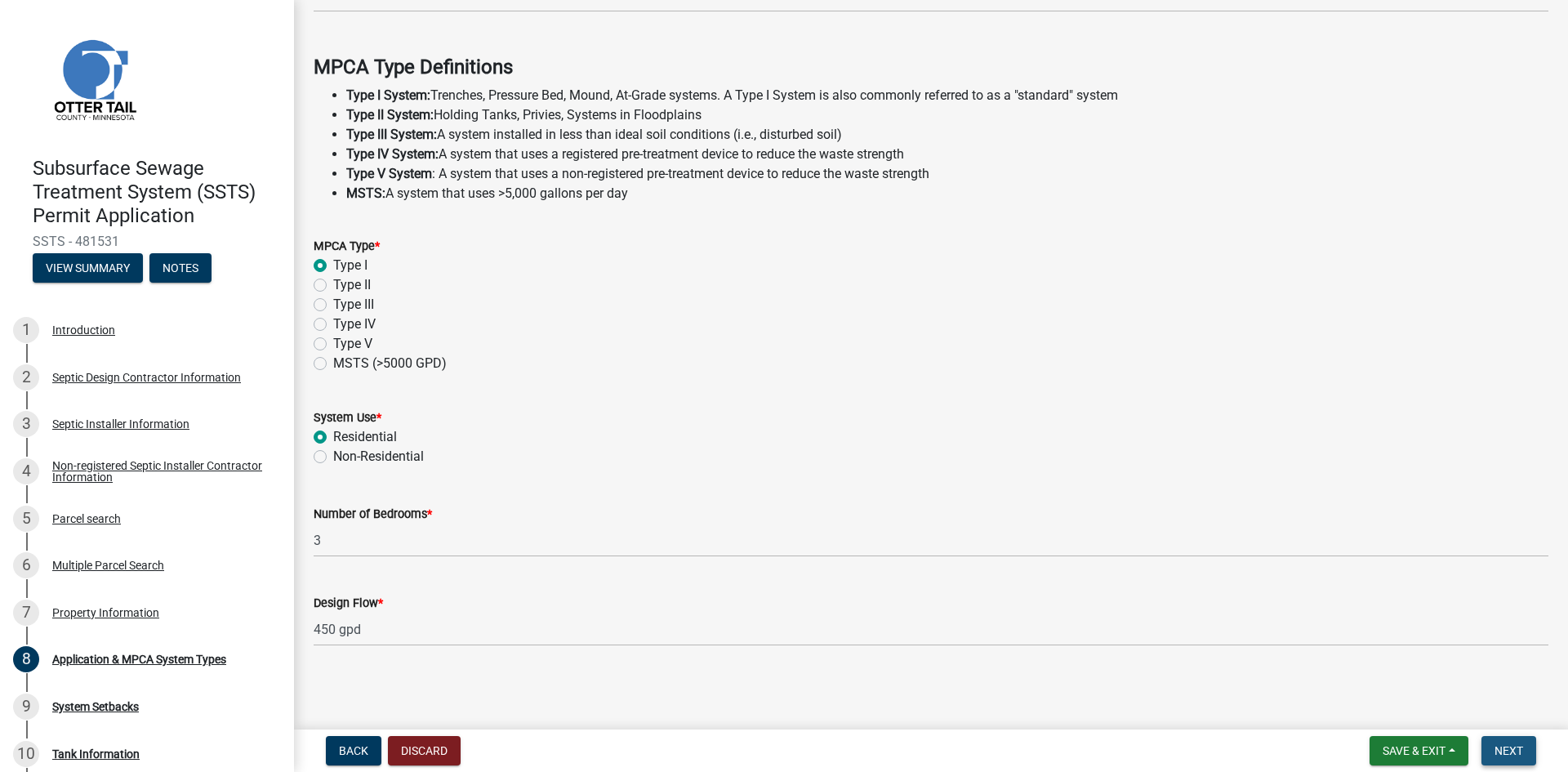
click at [1501, 752] on span "Next" at bounding box center [1508, 751] width 29 height 13
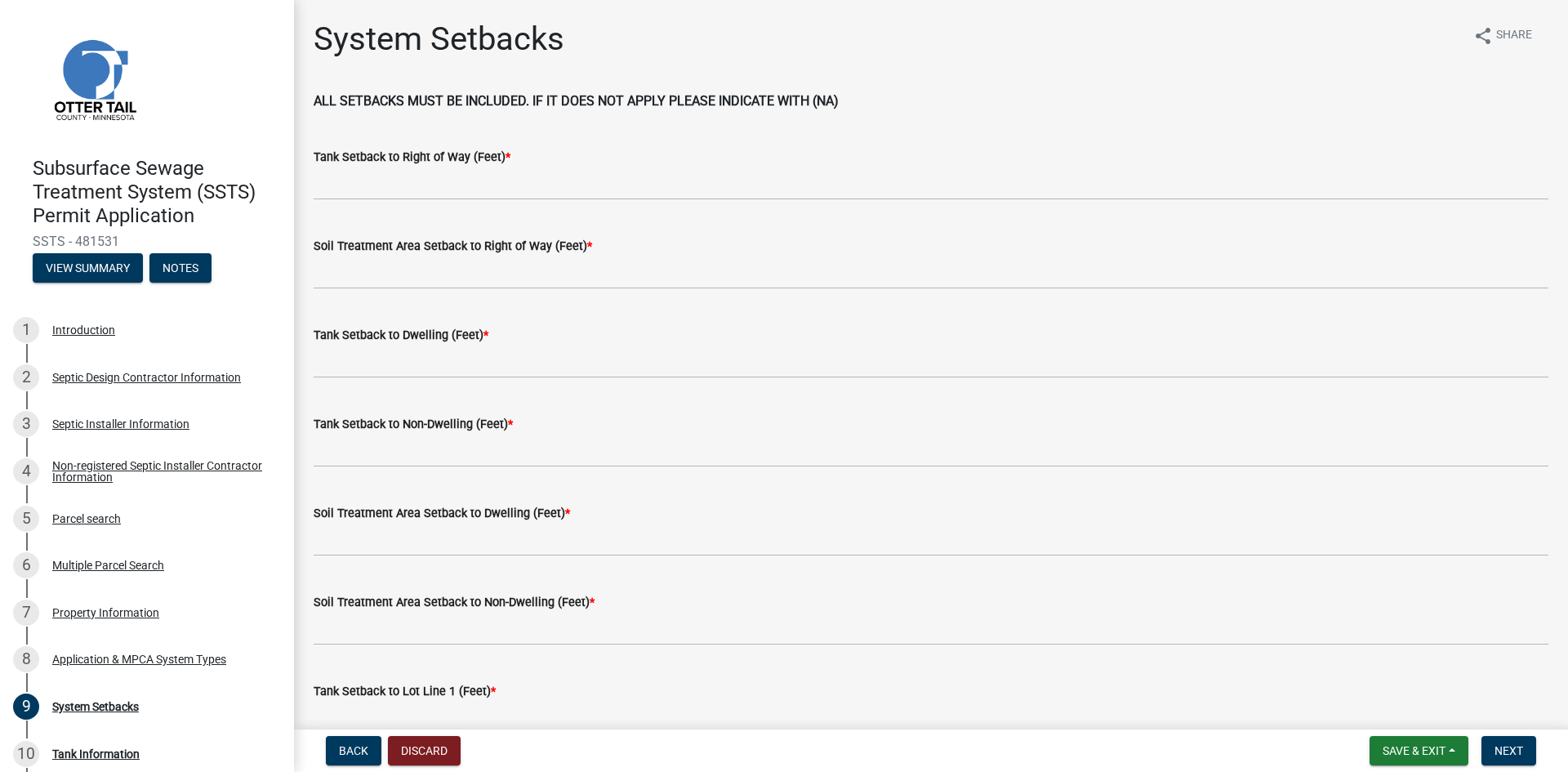
drag, startPoint x: 117, startPoint y: 241, endPoint x: 30, endPoint y: 245, distance: 87.1
click at [30, 245] on div "Subsurface Sewage Treatment System (SSTS) Permit Application SSTS - 481531 View…" at bounding box center [147, 216] width 268 height 143
copy span "SSTS - 481531"
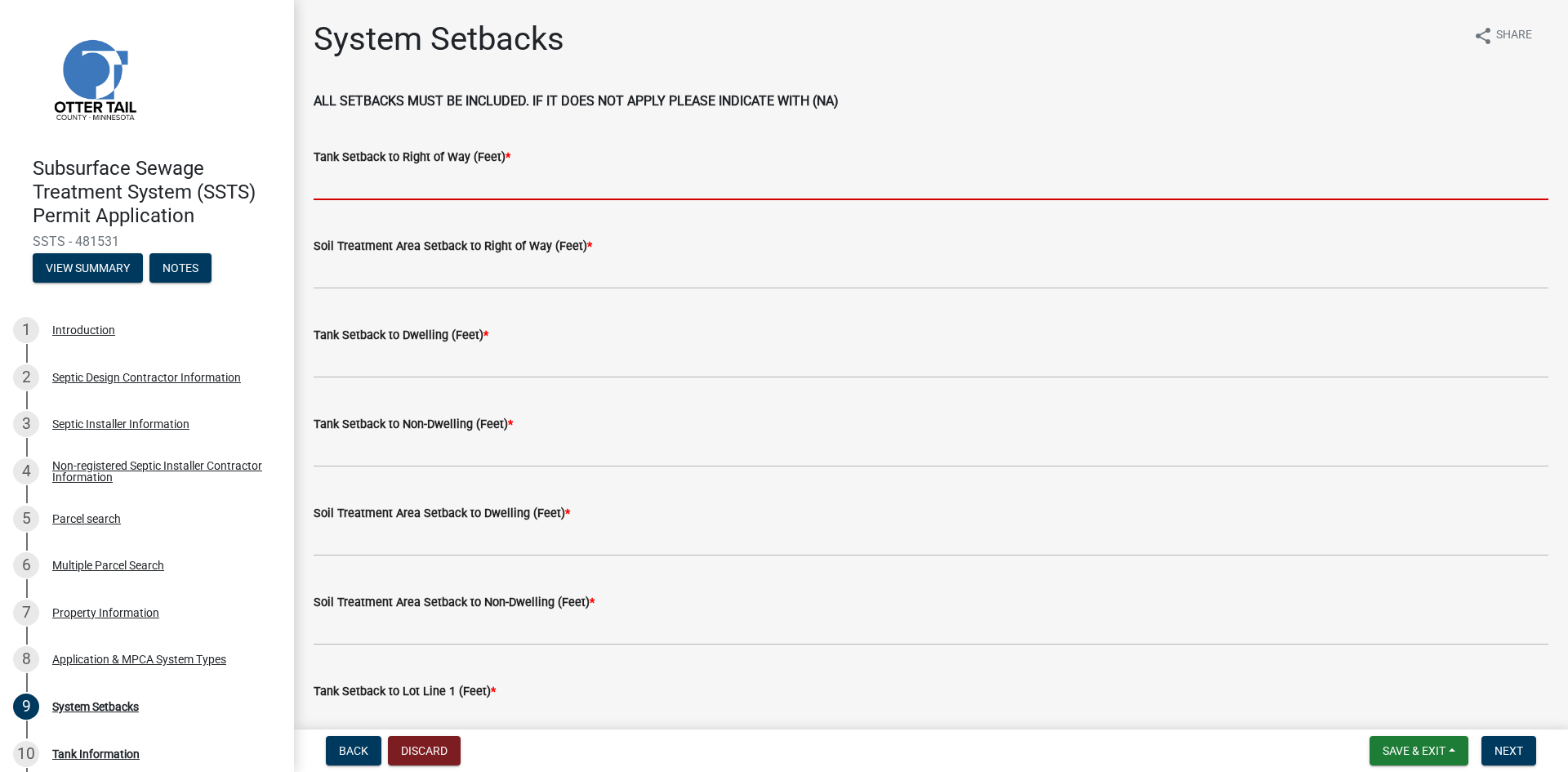
click at [389, 191] on input "Tank Setback to Right of Way (Feet) *" at bounding box center [931, 183] width 1235 height 33
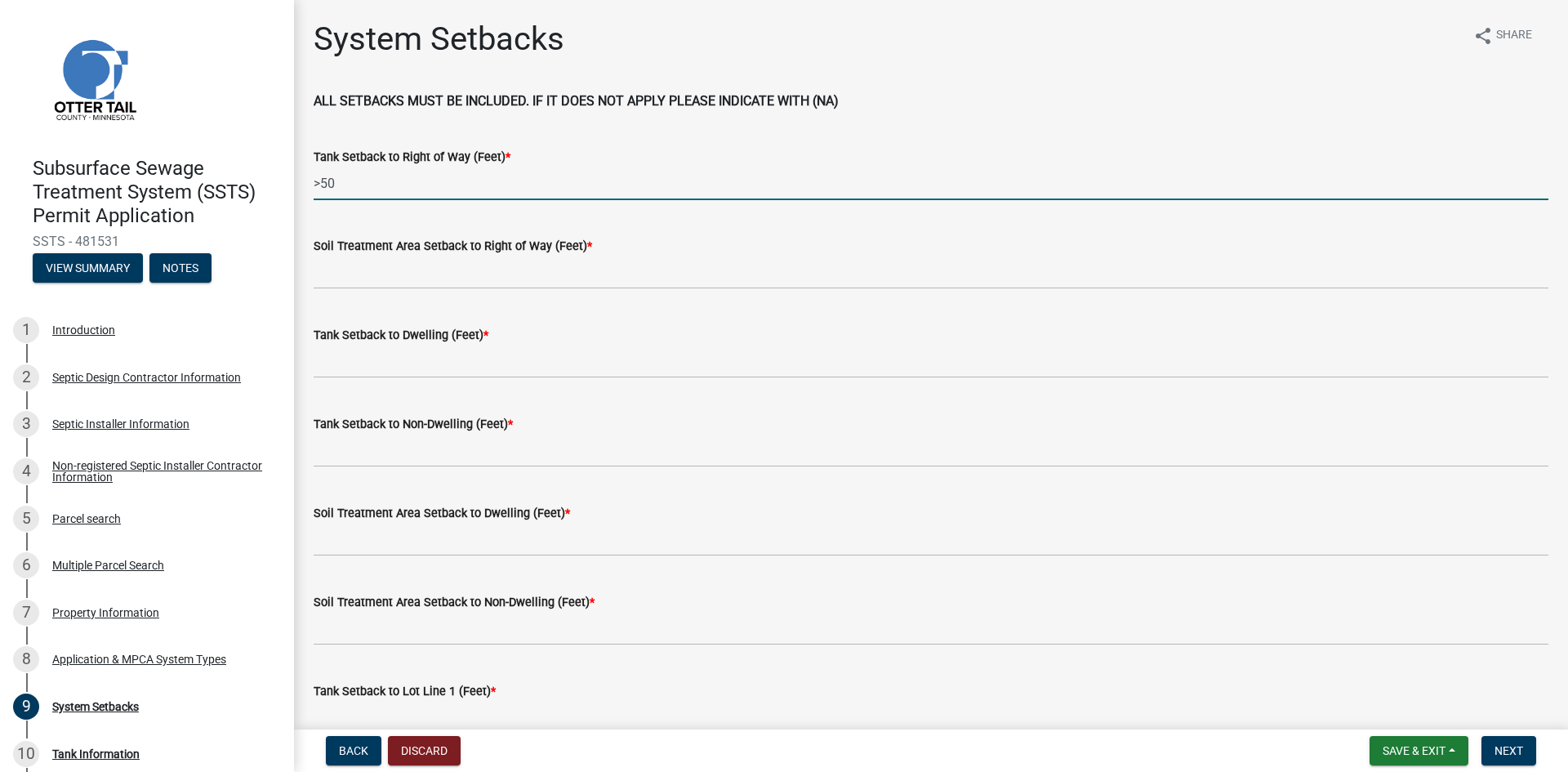
drag, startPoint x: 353, startPoint y: 184, endPoint x: 309, endPoint y: 180, distance: 44.2
click at [309, 180] on div "Tank Setback to Right of Way (Feet) * >50" at bounding box center [931, 162] width 1259 height 76
type input ">50"
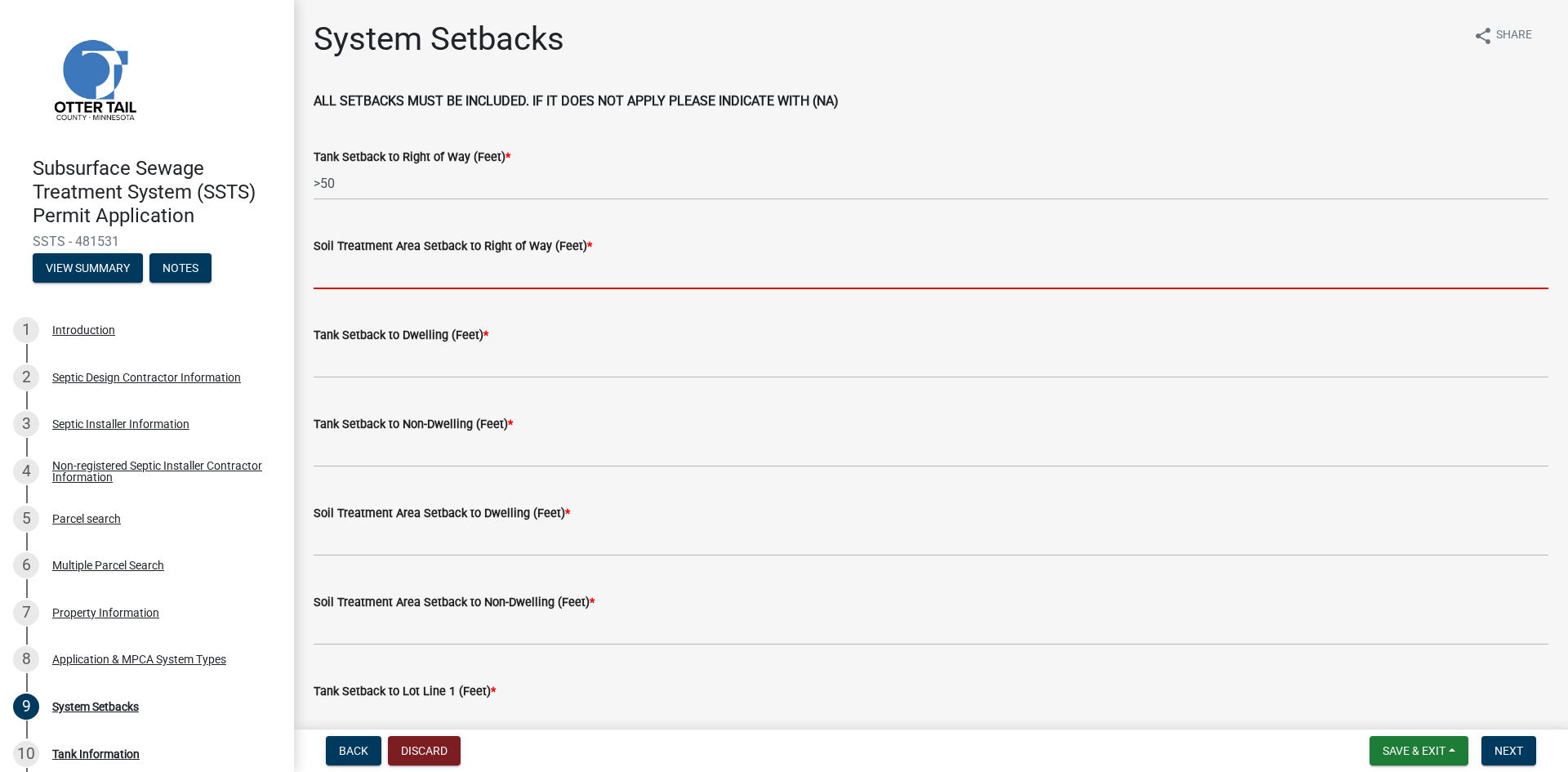
click at [352, 272] on input "Soil Treatment Area Setback to Right of Way (Feet) *" at bounding box center [931, 273] width 1235 height 33
paste input ">50"
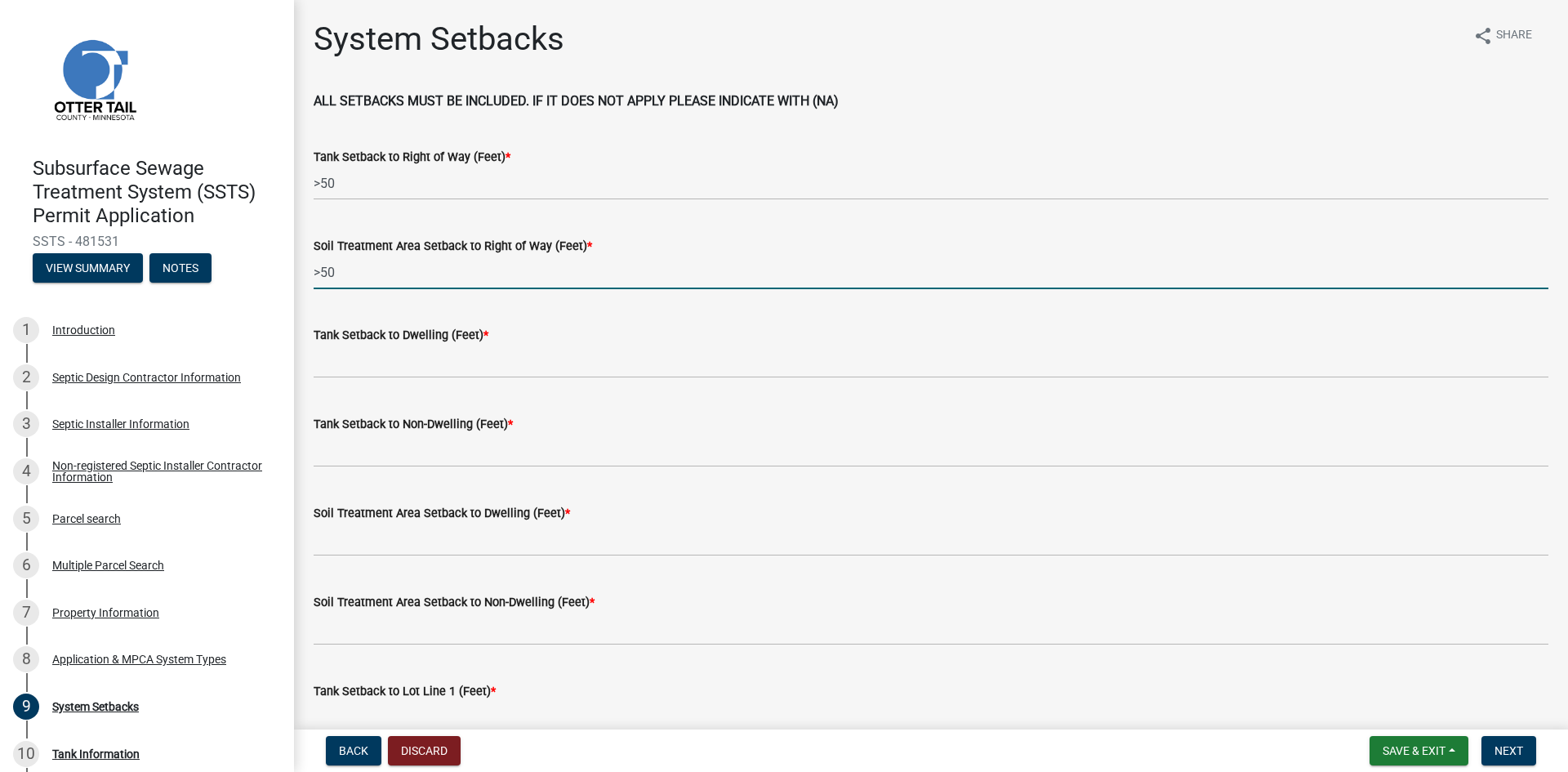
type input ">50"
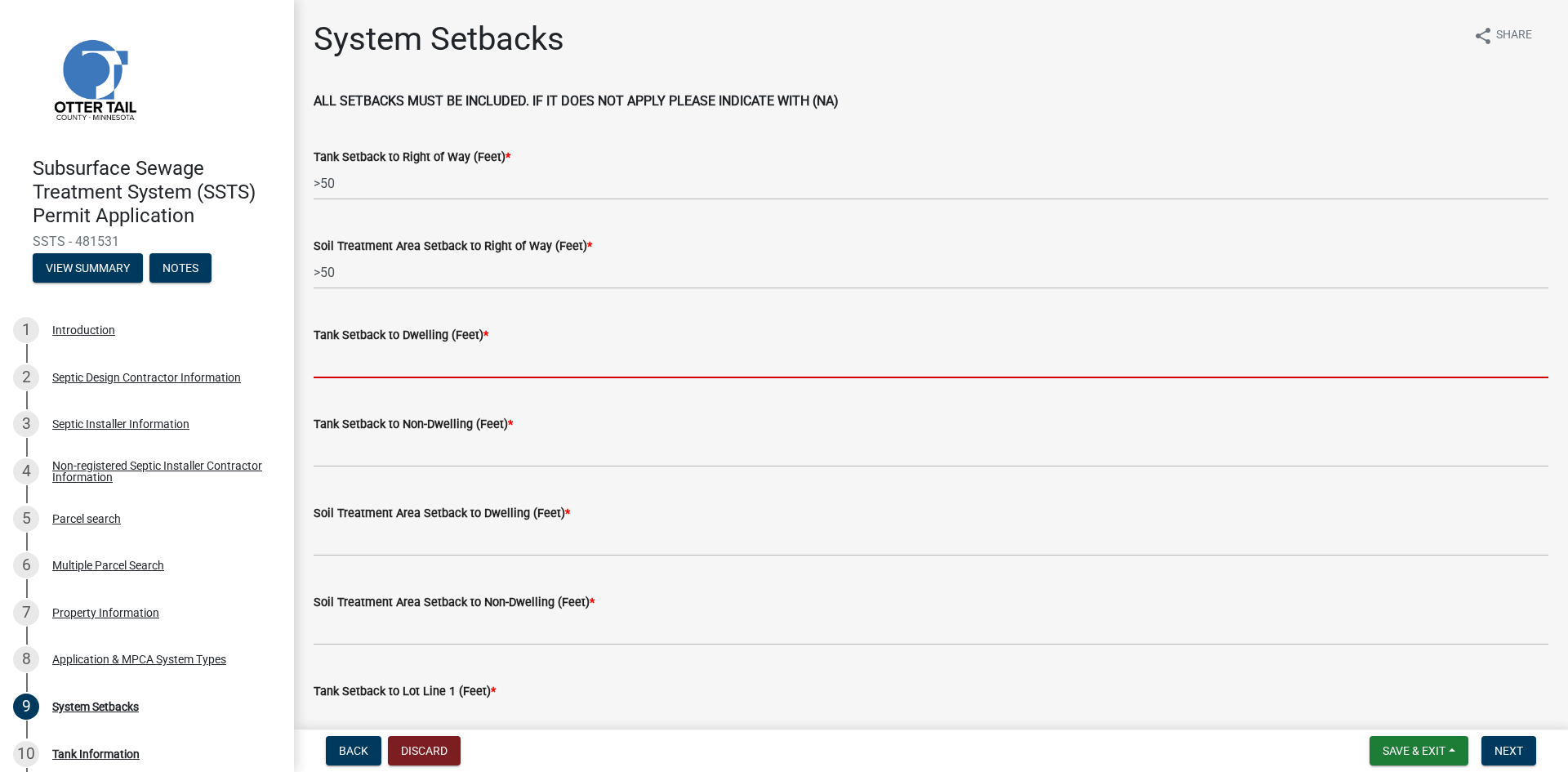
click at [347, 360] on input "Tank Setback to Dwelling (Feet) *" at bounding box center [931, 362] width 1235 height 33
paste input ">50"
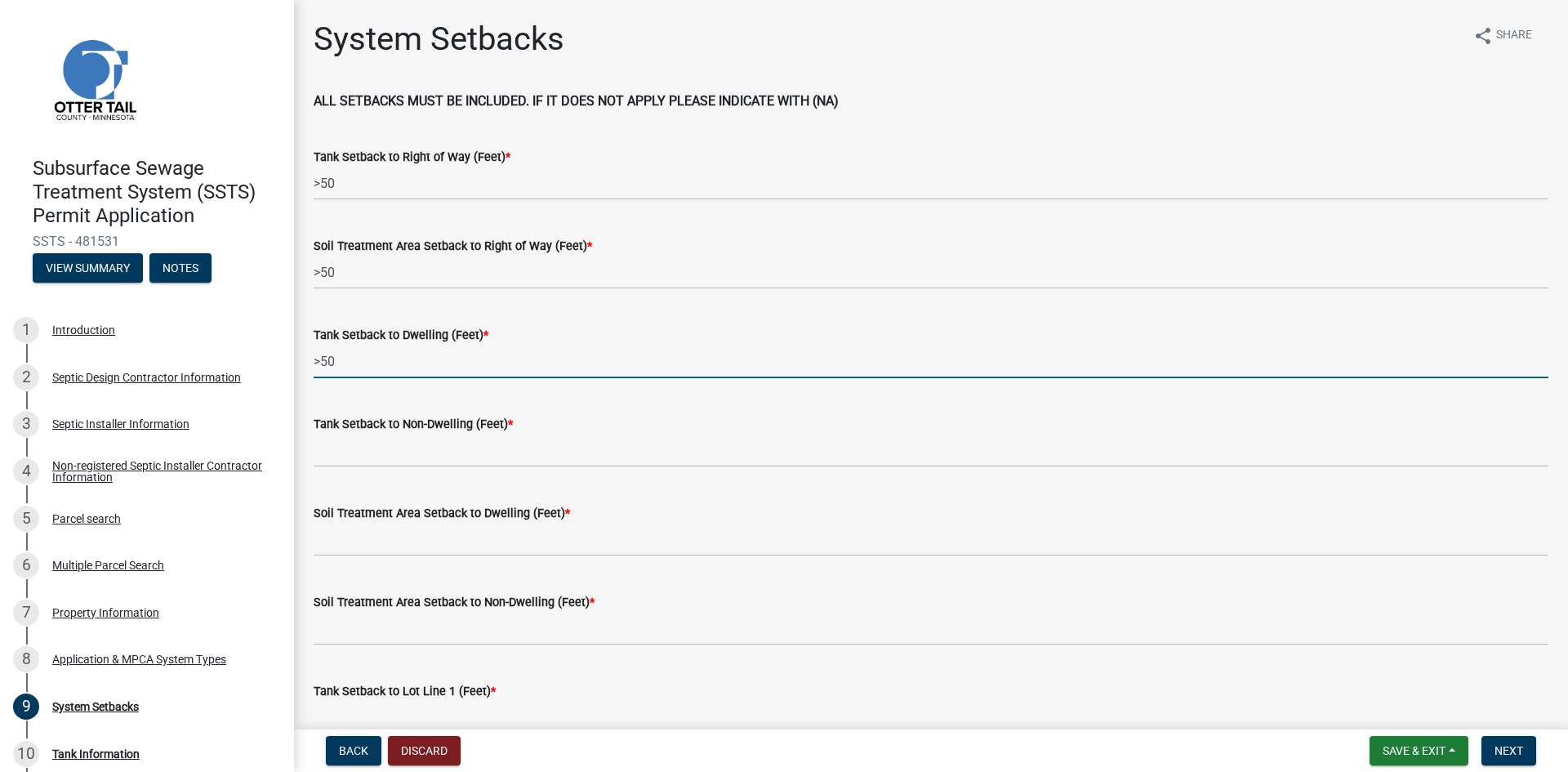
click at [320, 362] on input ">50" at bounding box center [931, 362] width 1235 height 33
type input ">20"
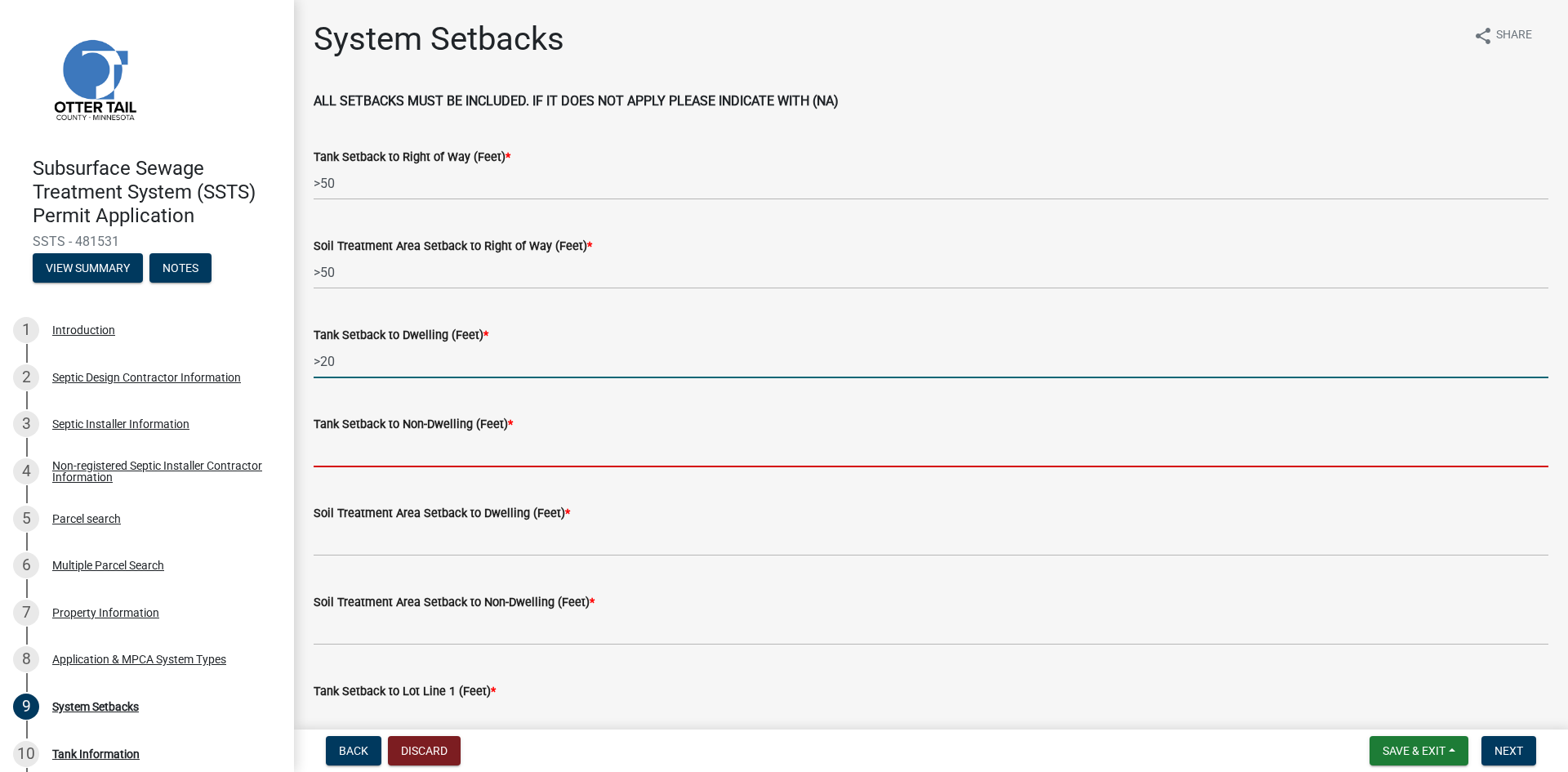
click at [342, 452] on input "Tank Setback to Non-Dwelling (Feet) *" at bounding box center [931, 450] width 1235 height 33
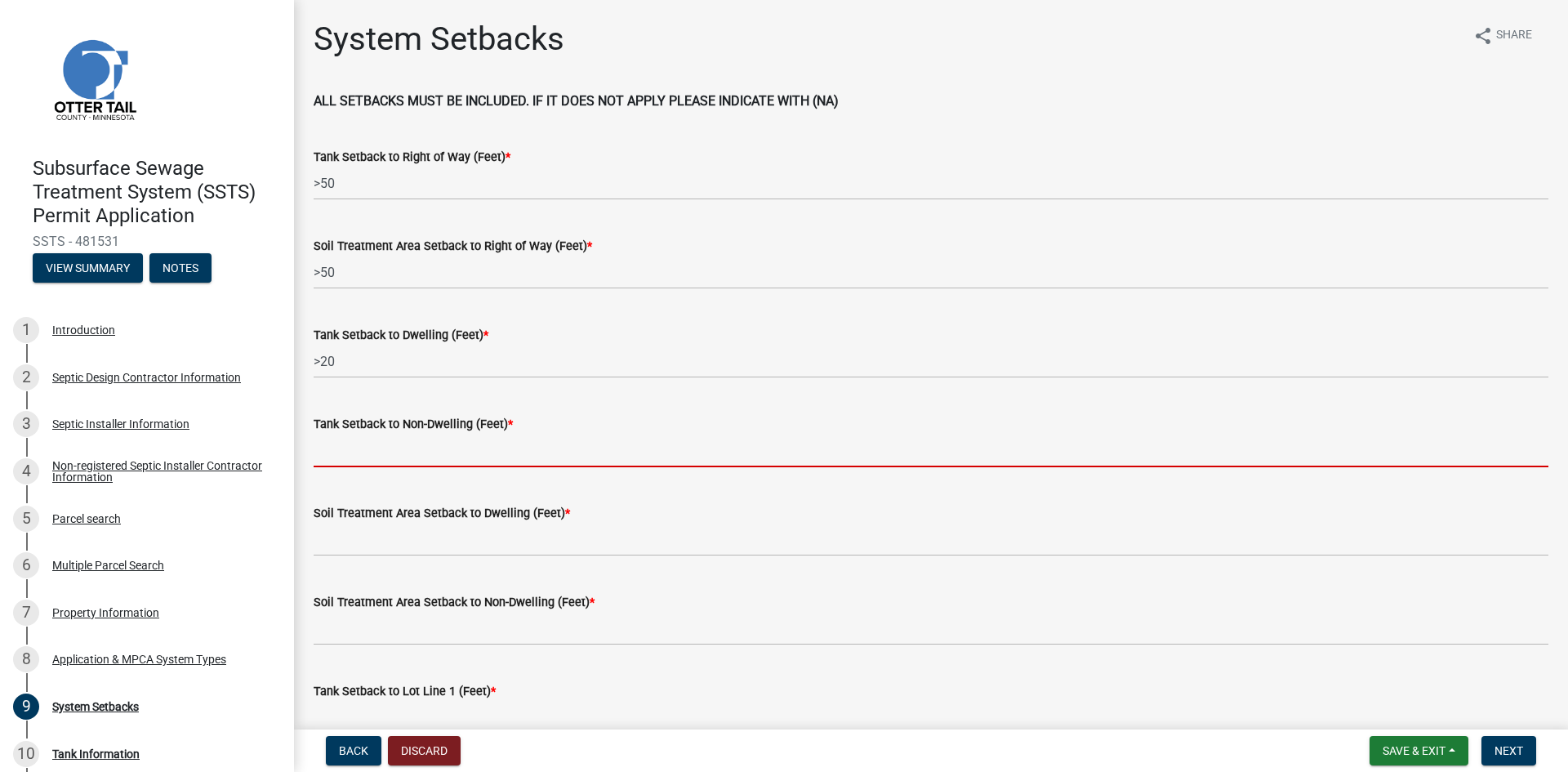
paste input ">50"
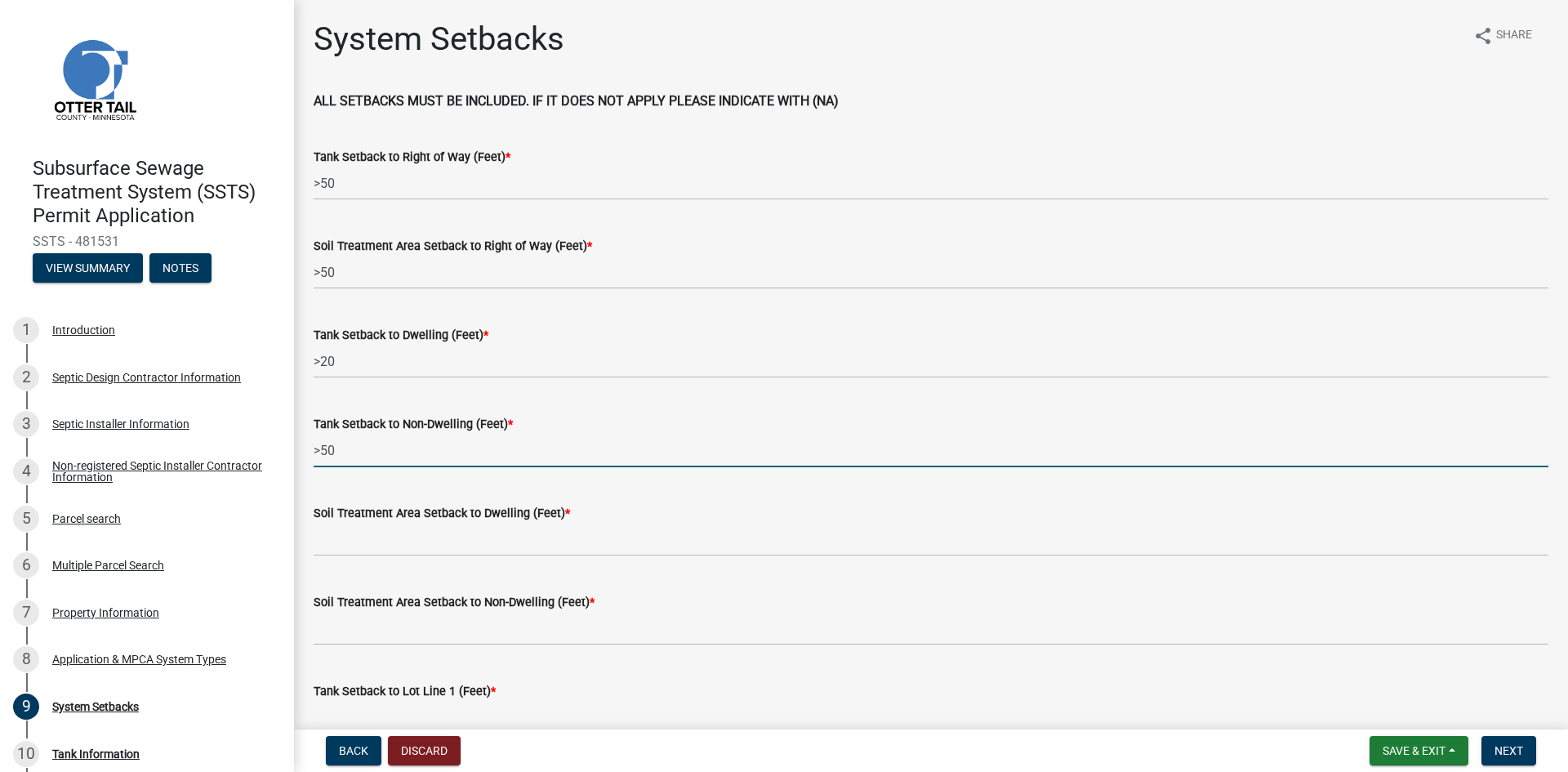
type input ">50"
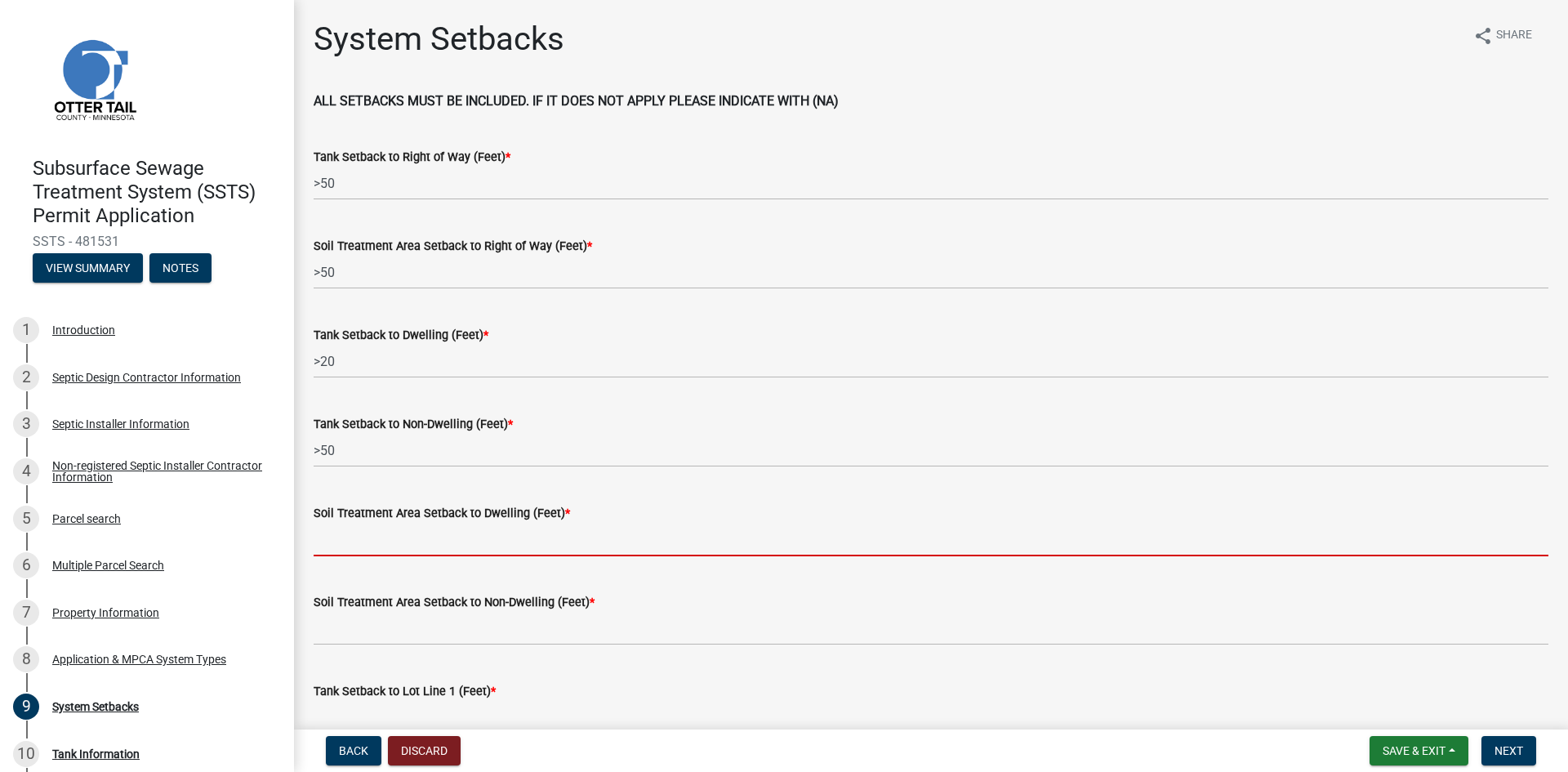
click at [344, 547] on input "Soil Treatment Area Setback to Dwelling (Feet) *" at bounding box center [931, 539] width 1235 height 33
paste input ">50"
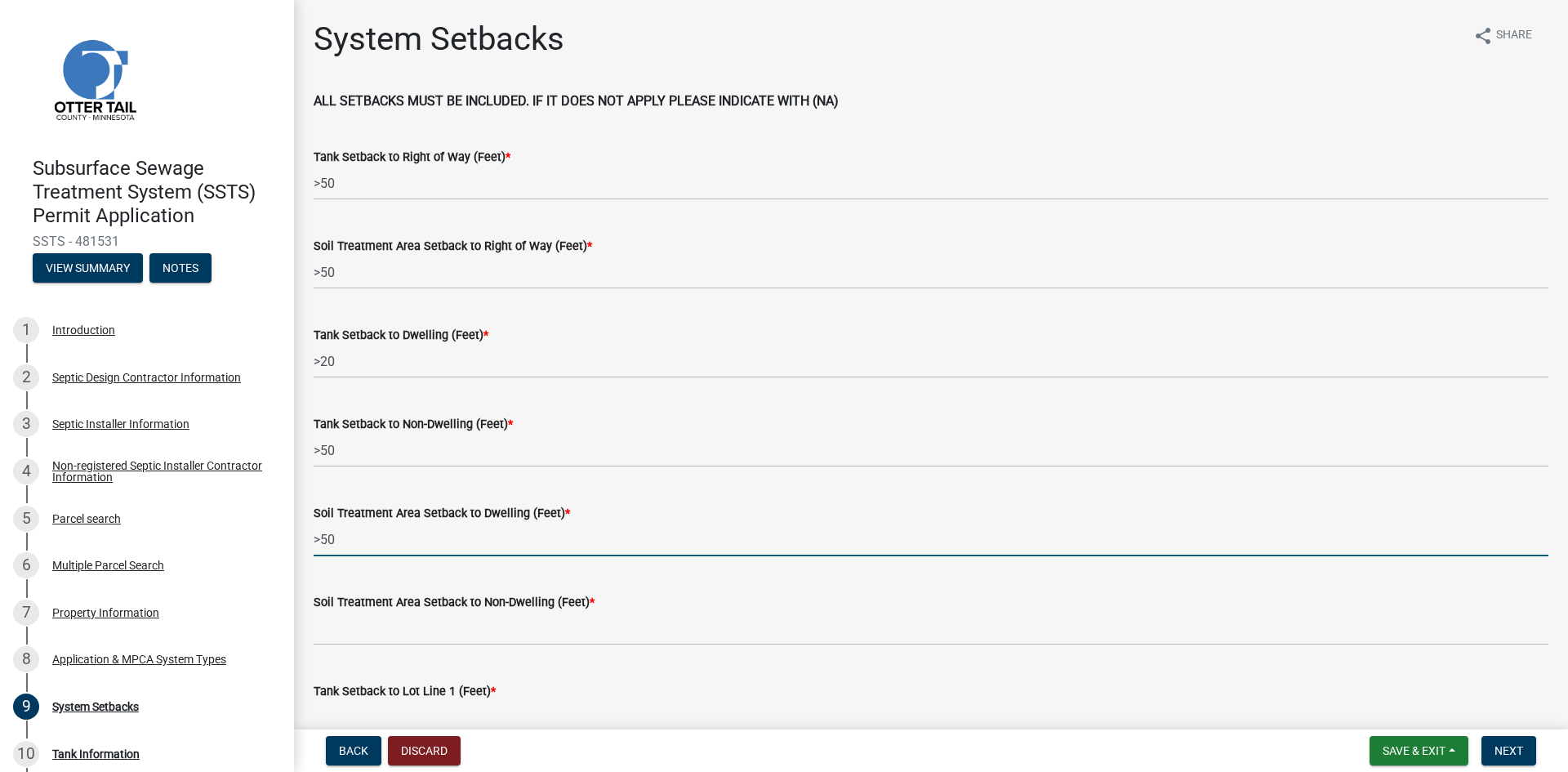
type input ">50"
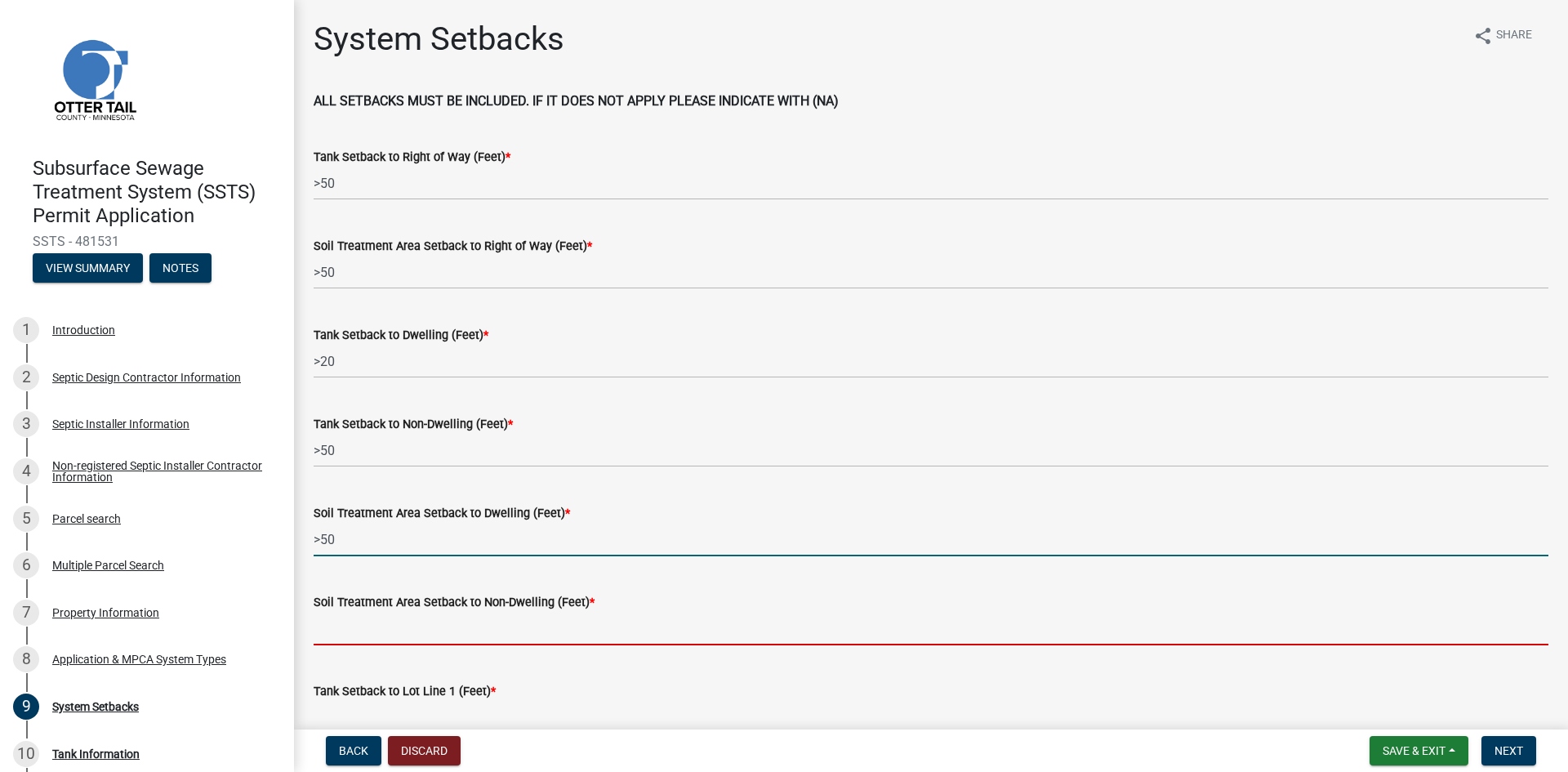
click at [350, 633] on input "Soil Treatment Area Setback to Non-Dwelling (Feet) *" at bounding box center [931, 629] width 1235 height 33
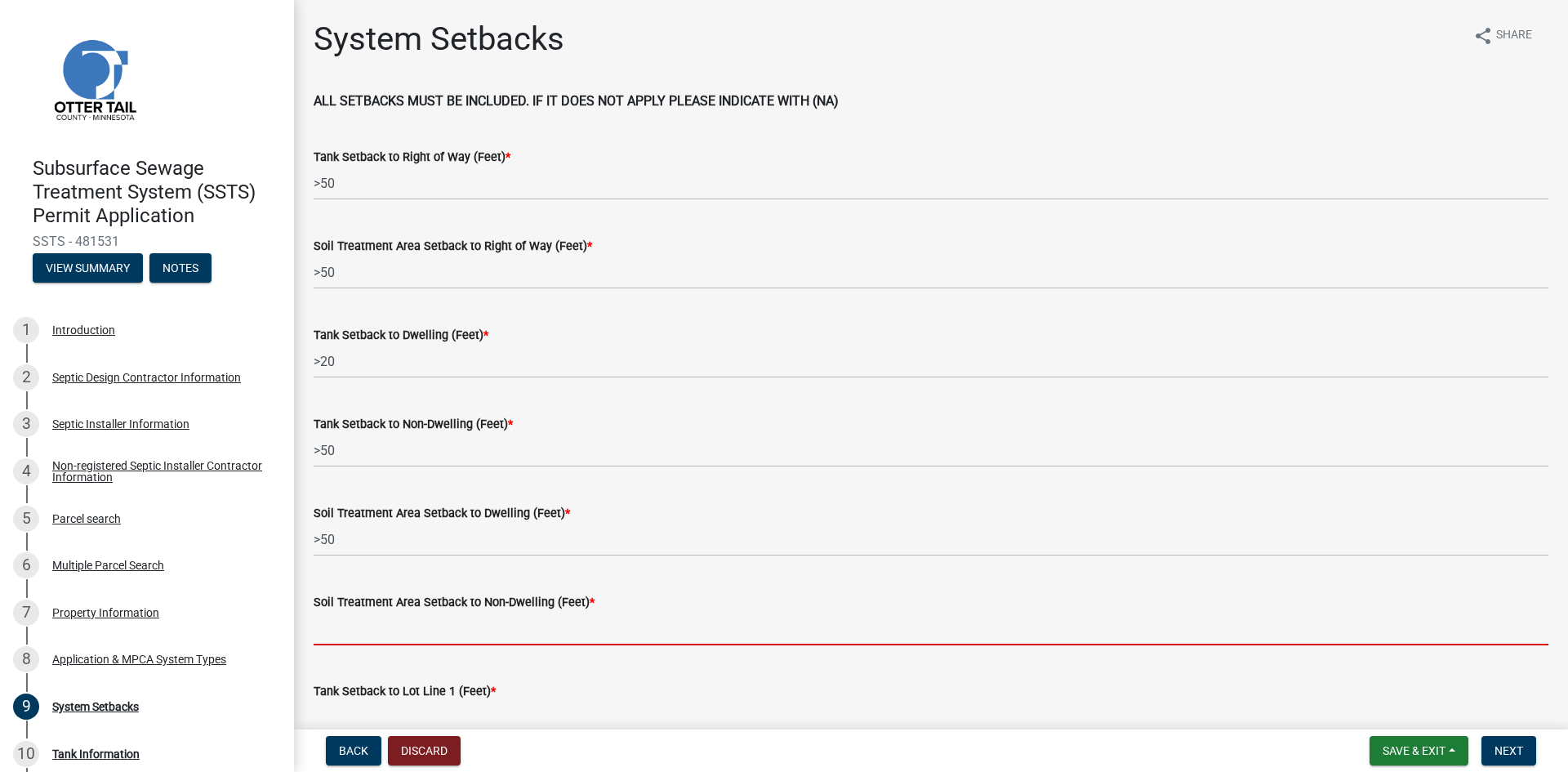
paste input ">50"
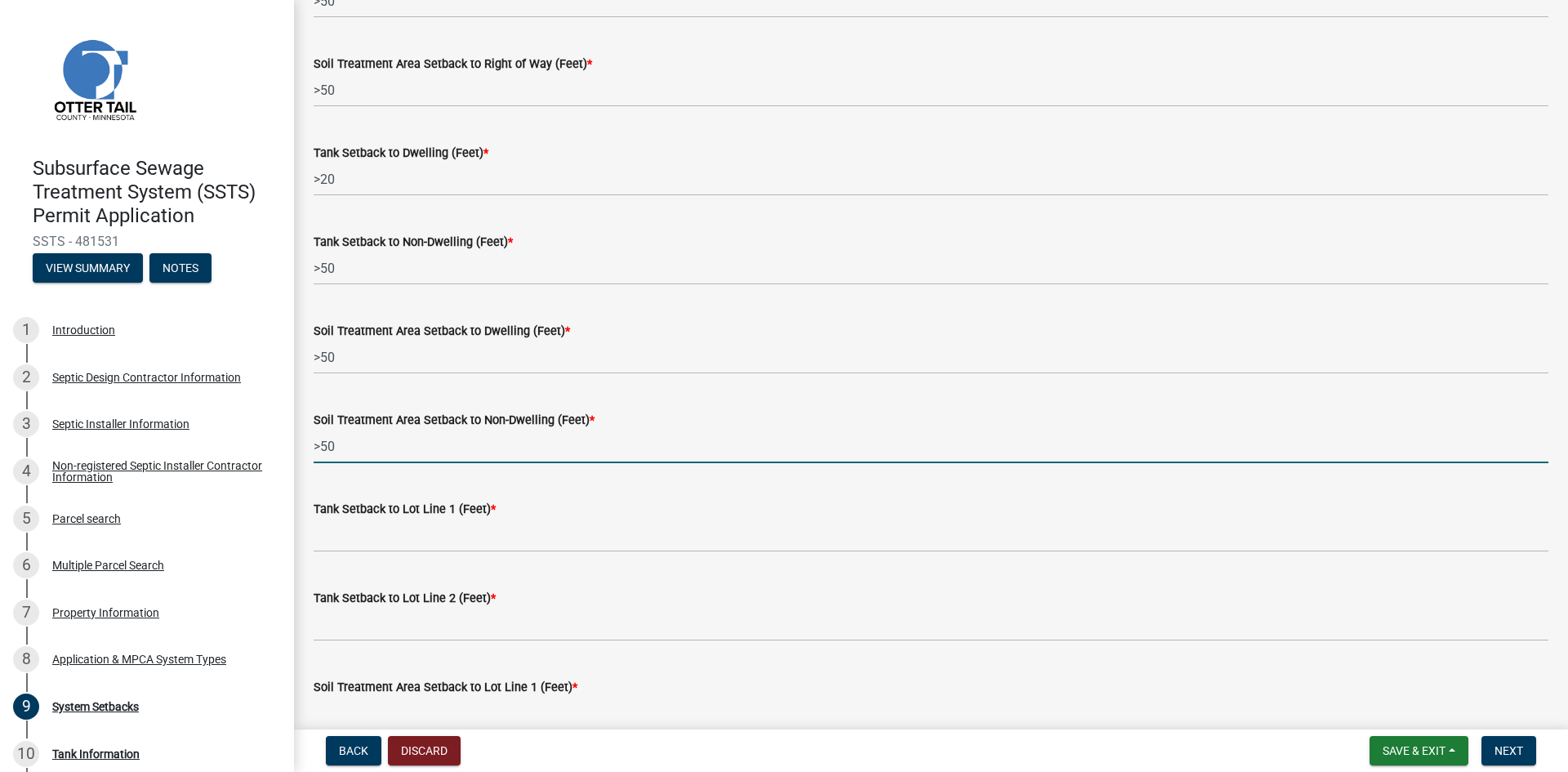
scroll to position [184, 0]
type input ">50"
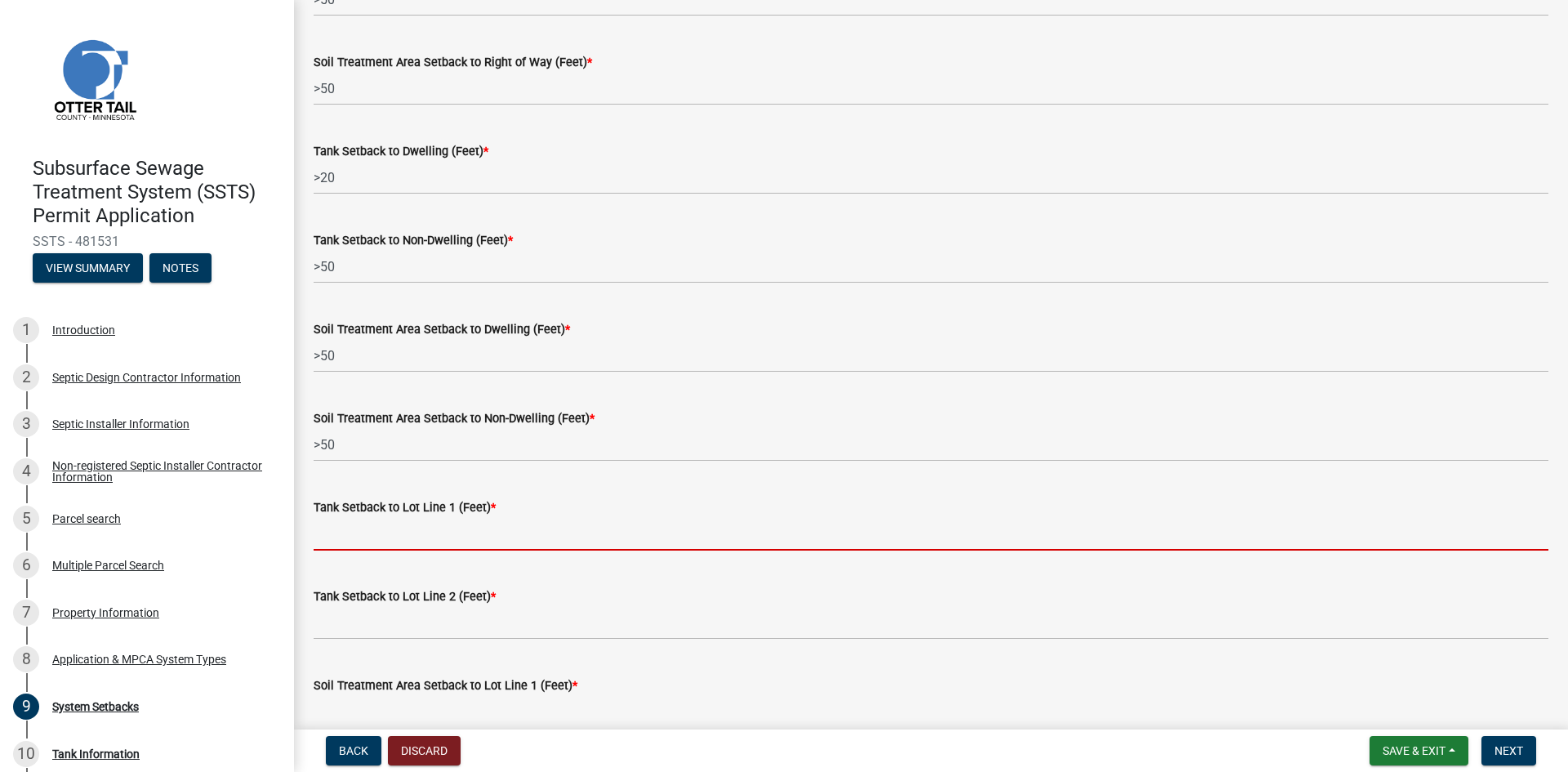
click at [364, 536] on input "Tank Setback to Lot Line 1 (Feet) *" at bounding box center [931, 534] width 1235 height 33
paste input ">50"
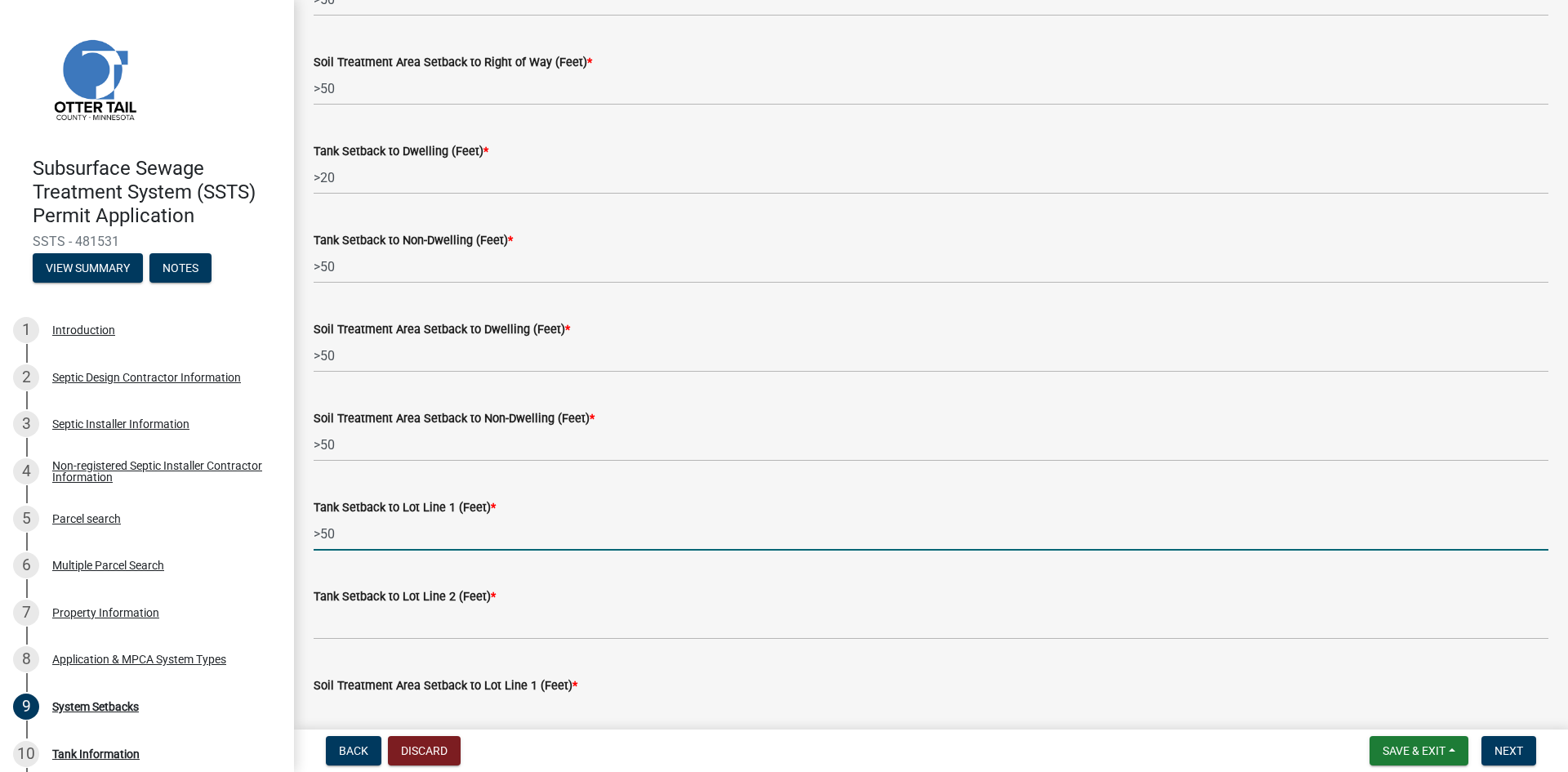
type input ">50"
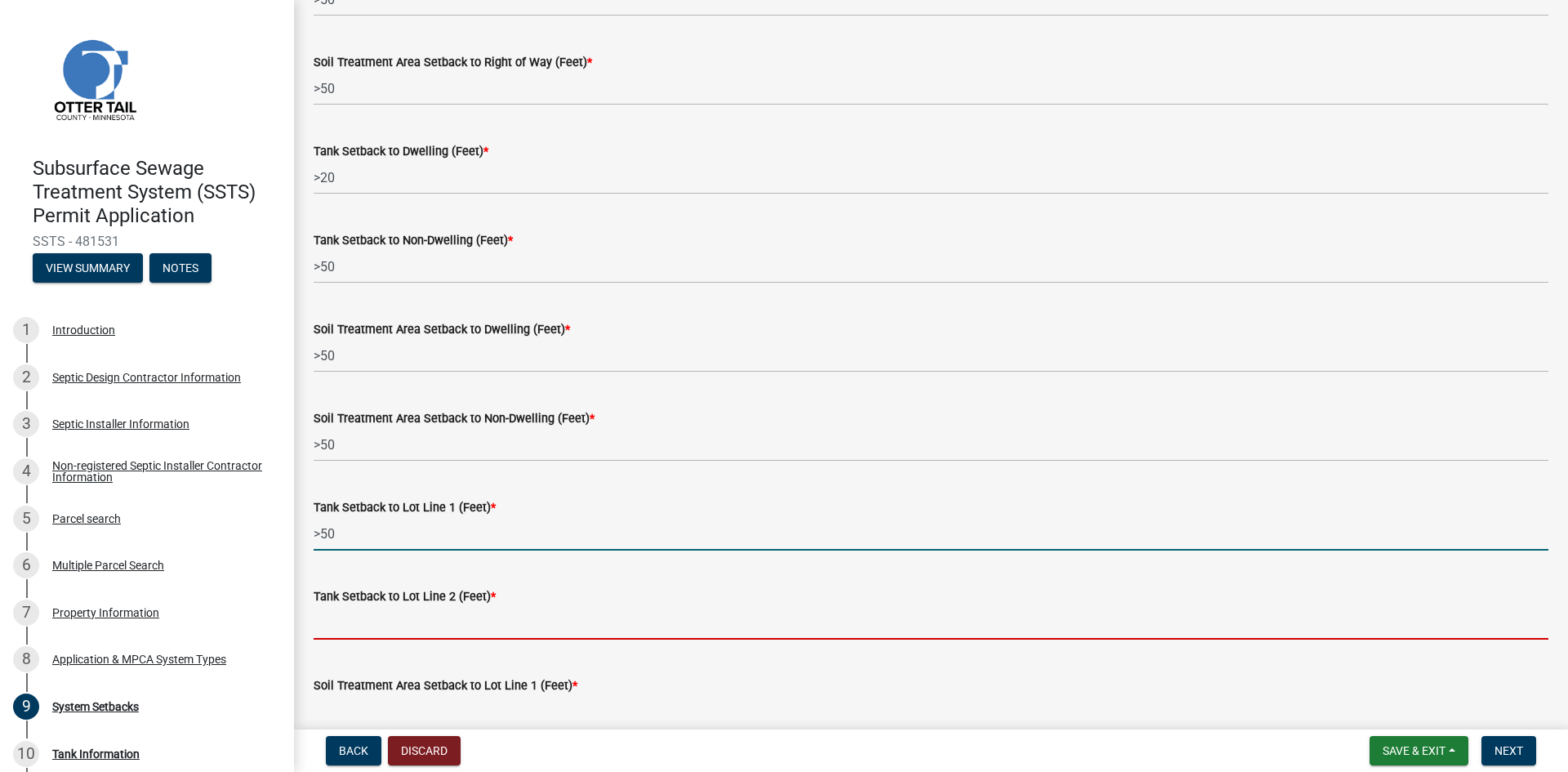
click at [361, 629] on input "Tank Setback to Lot Line 2 (Feet) *" at bounding box center [931, 623] width 1235 height 33
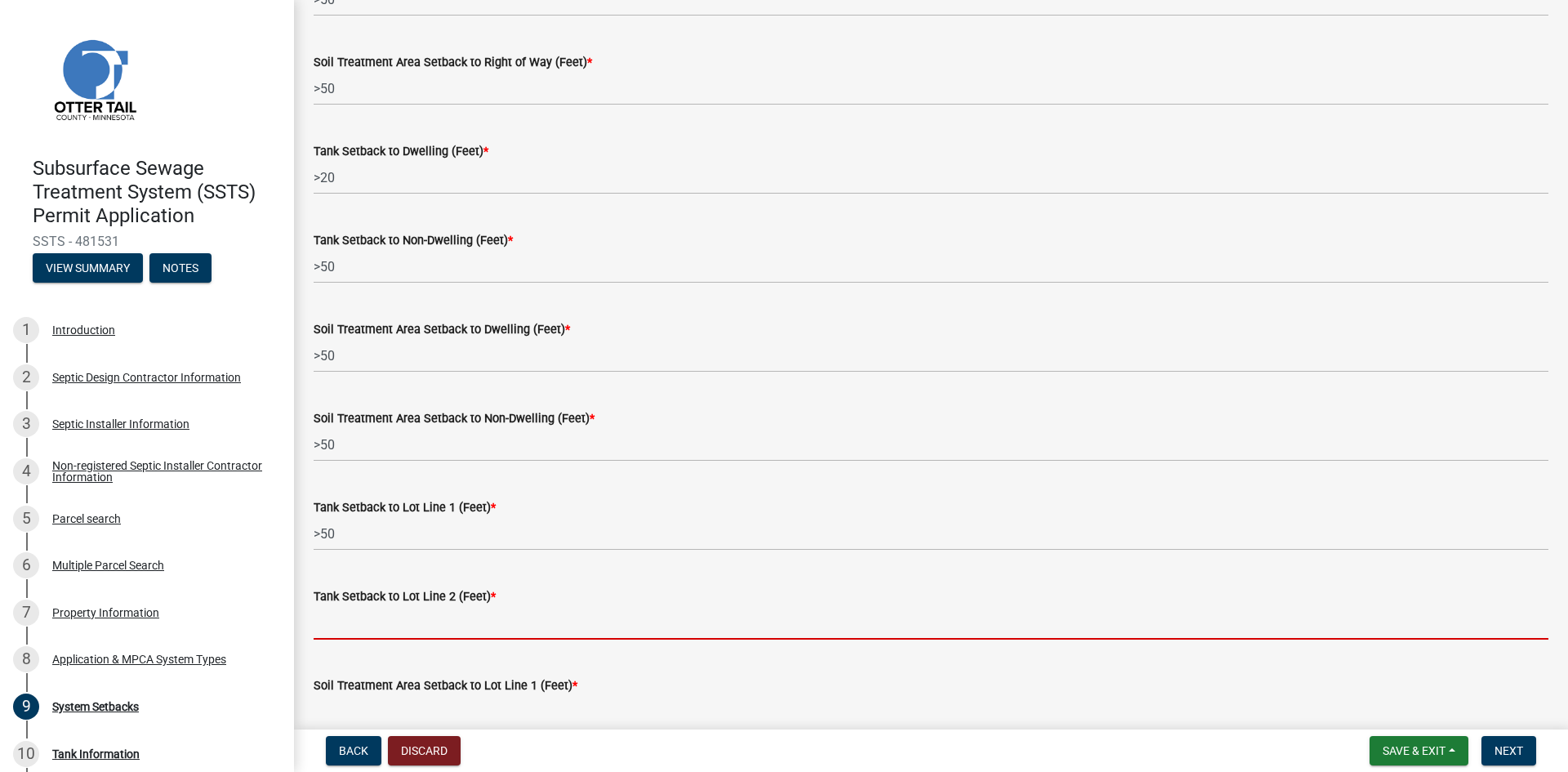
paste input ">50"
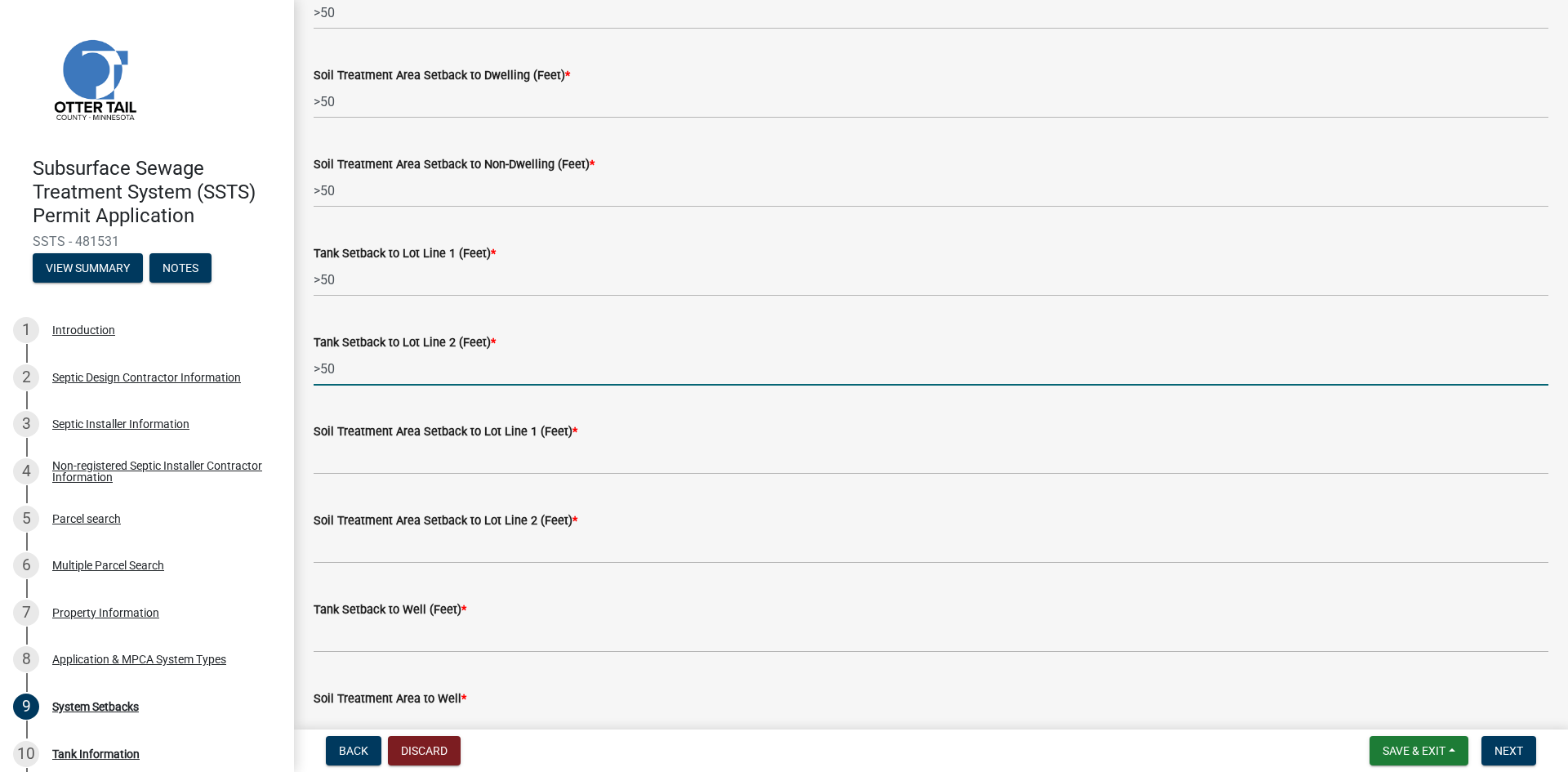
scroll to position [449, 0]
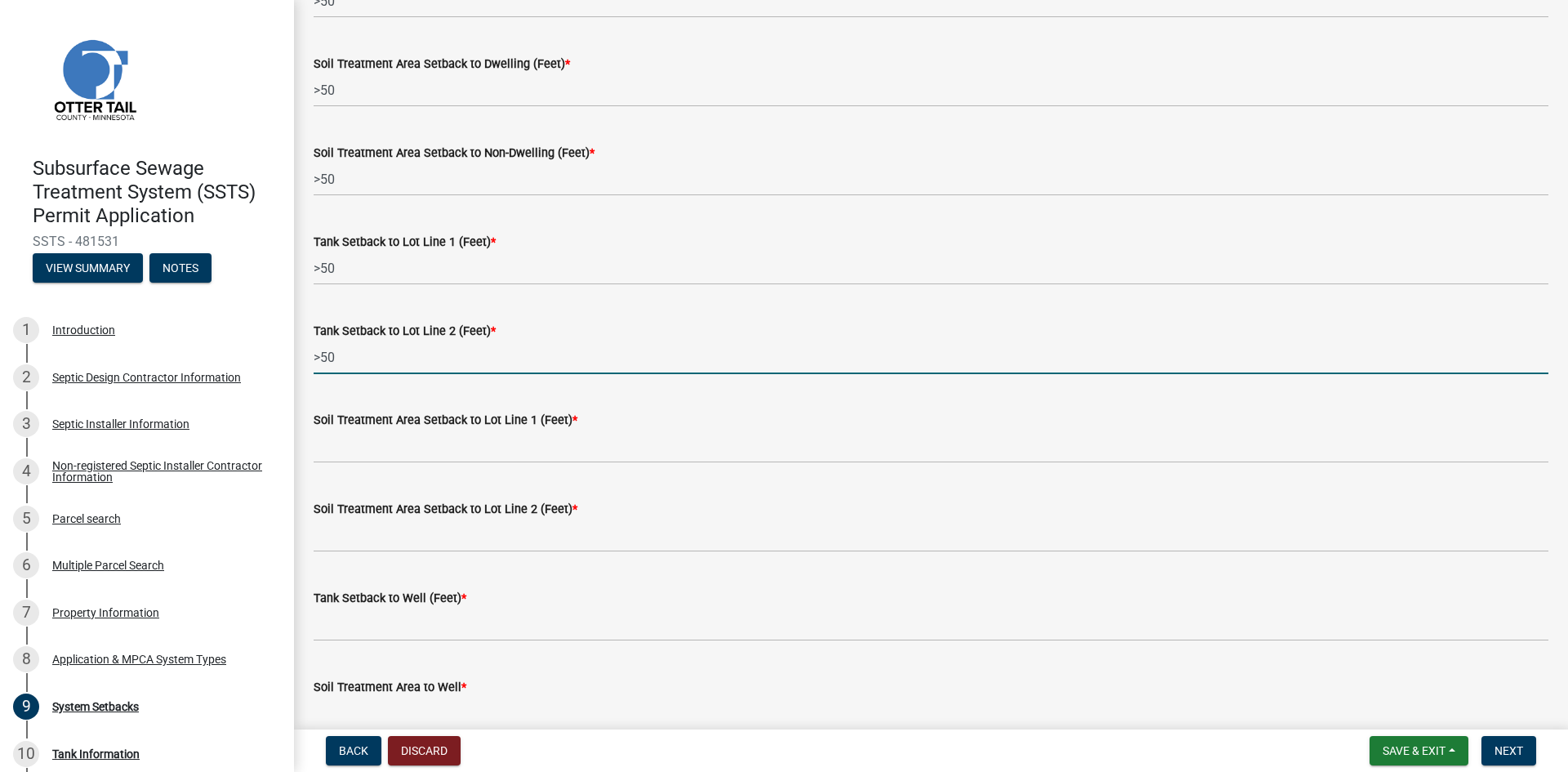
type input ">50"
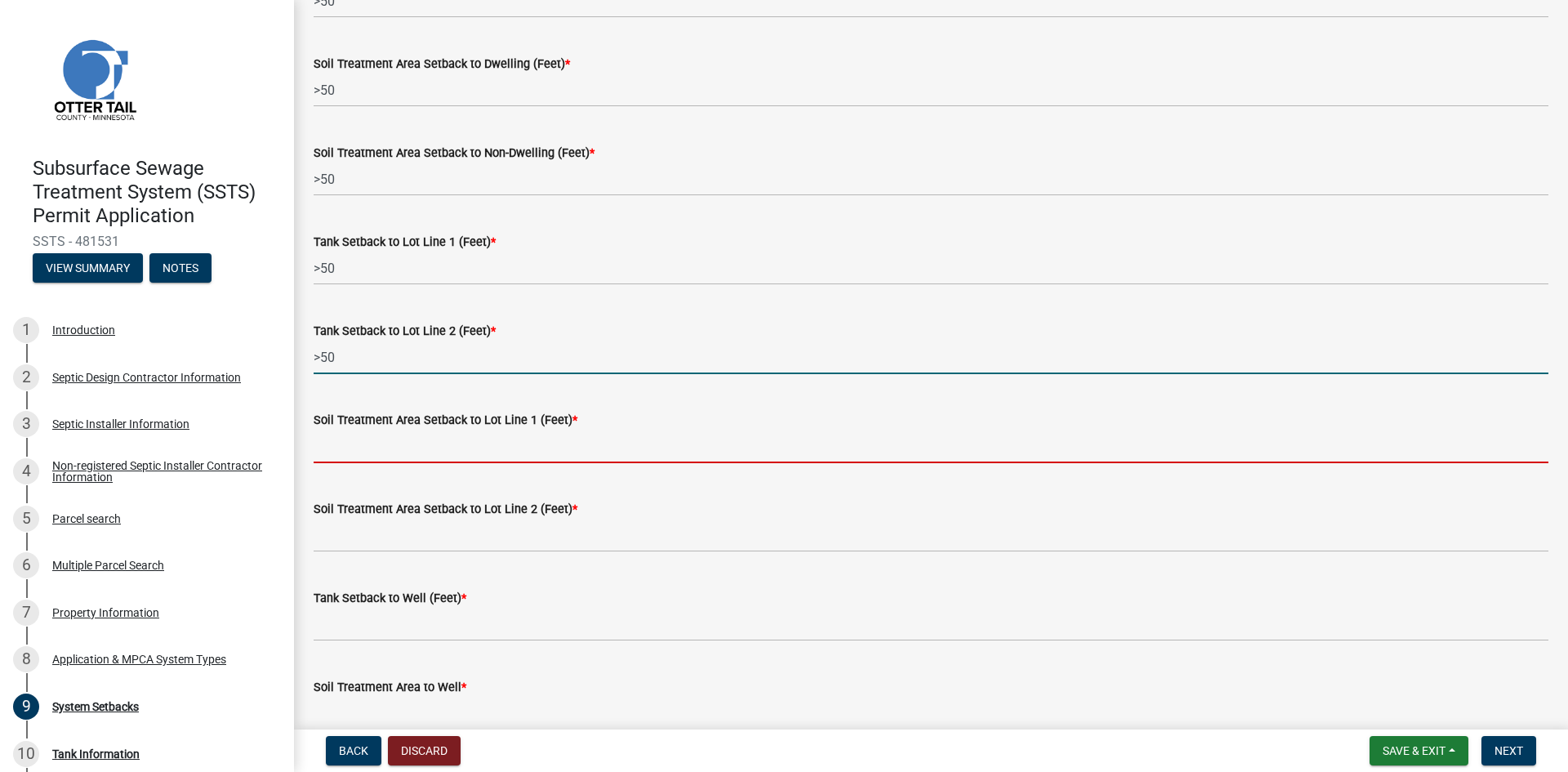
click at [372, 452] on input "Soil Treatment Area Setback to Lot Line 1 (Feet) *" at bounding box center [931, 446] width 1235 height 33
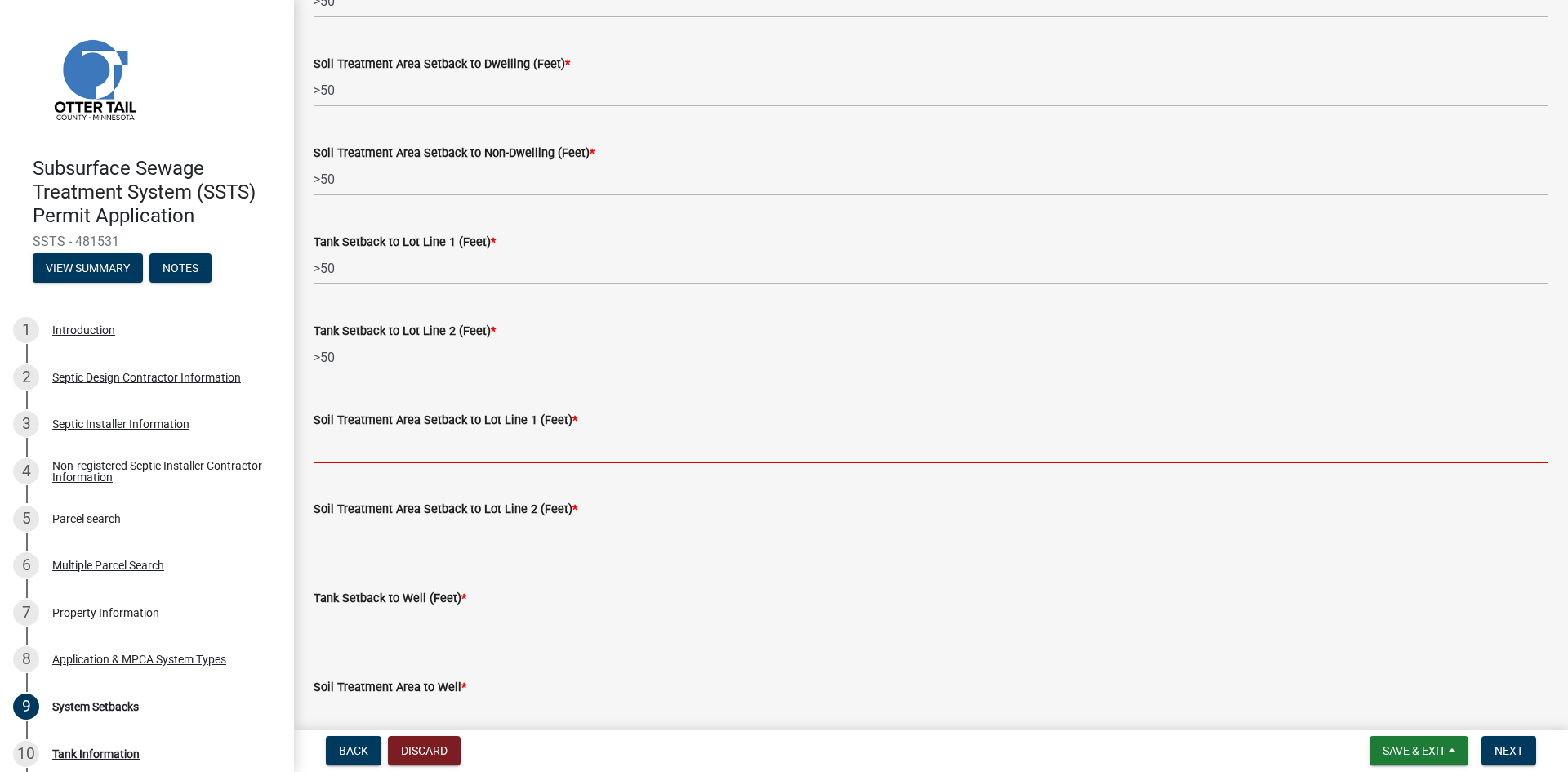
paste input ">50"
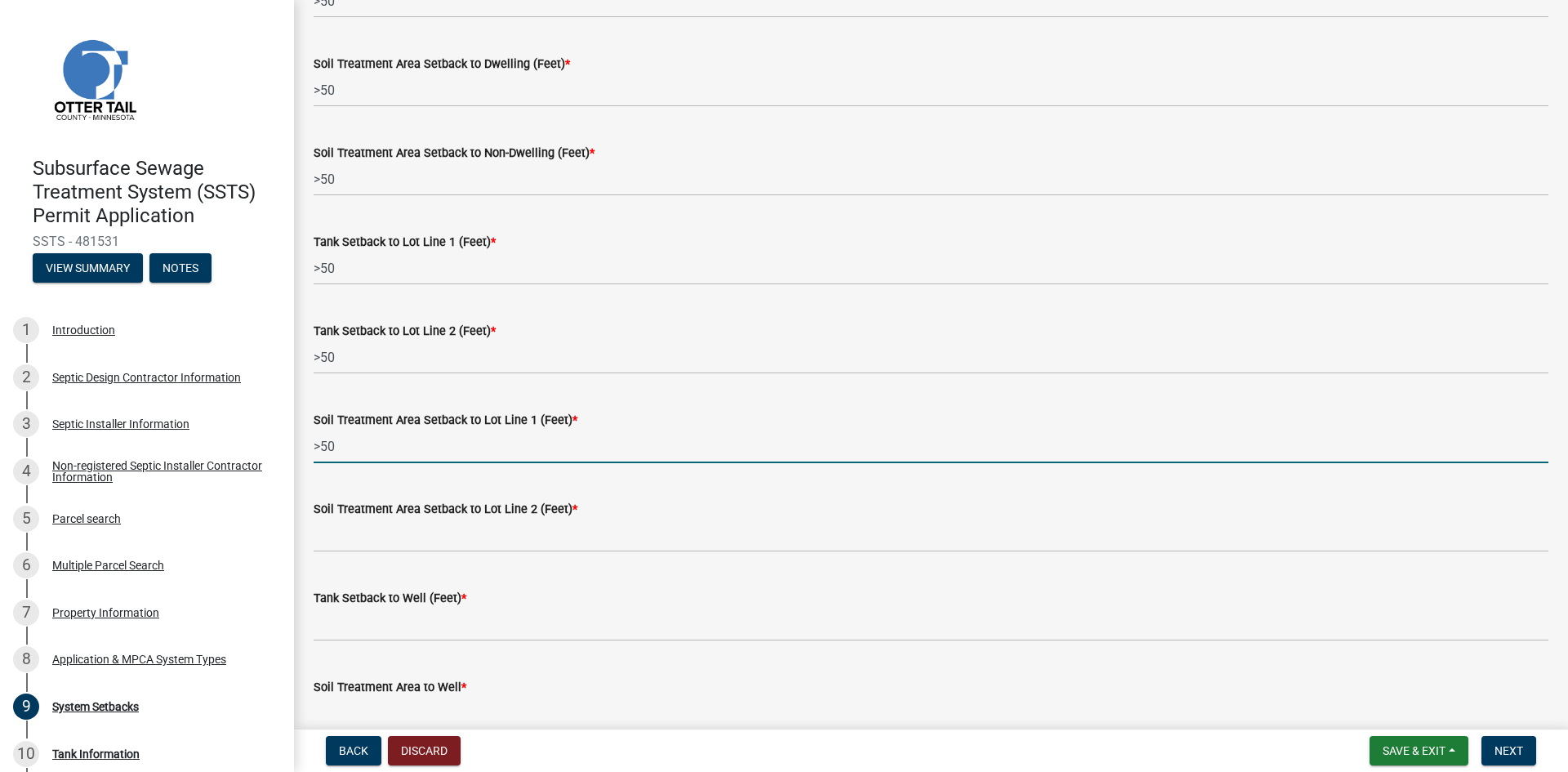
type input ">50"
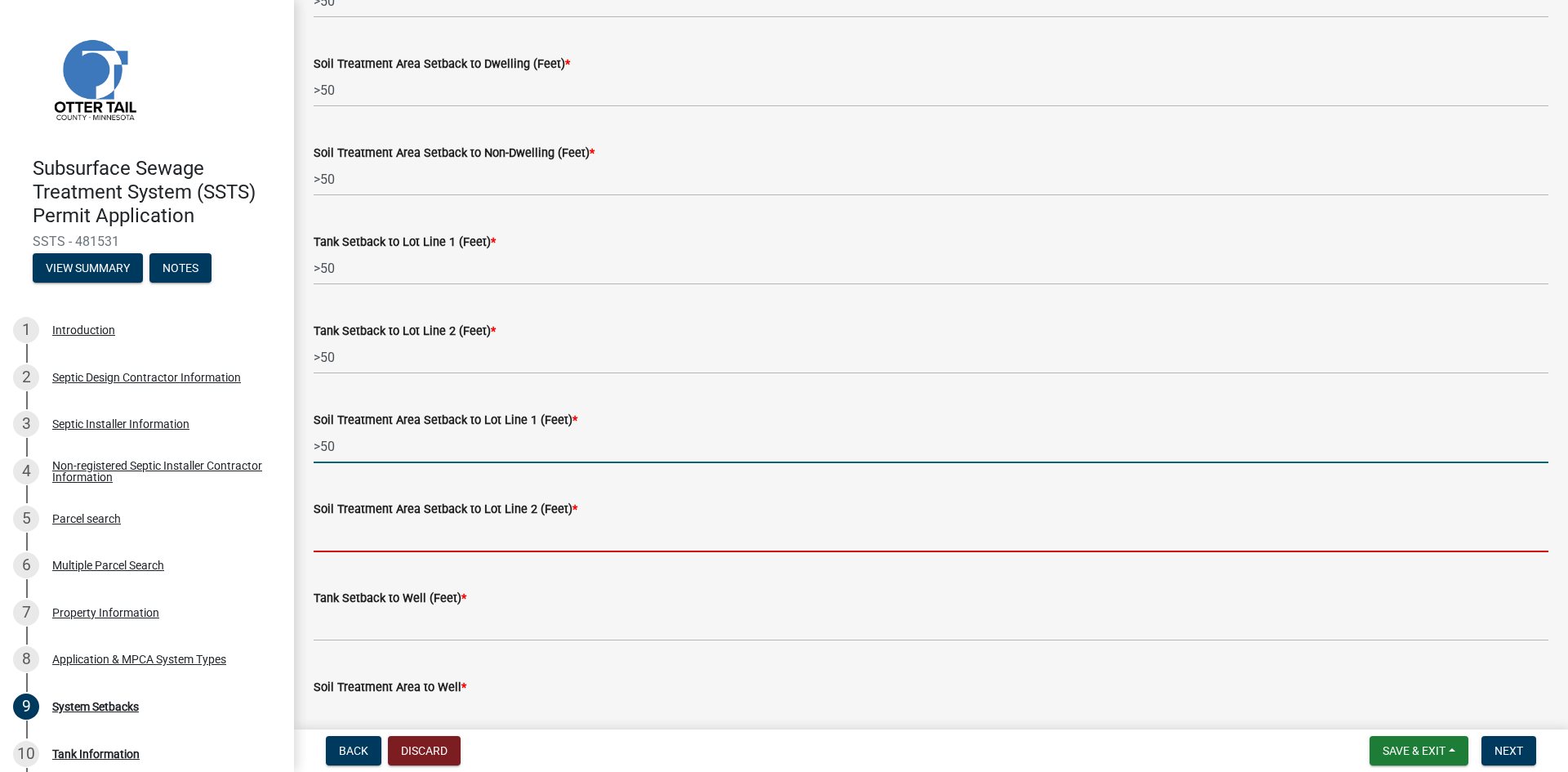
click at [364, 538] on input "Soil Treatment Area Setback to Lot Line 2 (Feet) *" at bounding box center [931, 536] width 1235 height 33
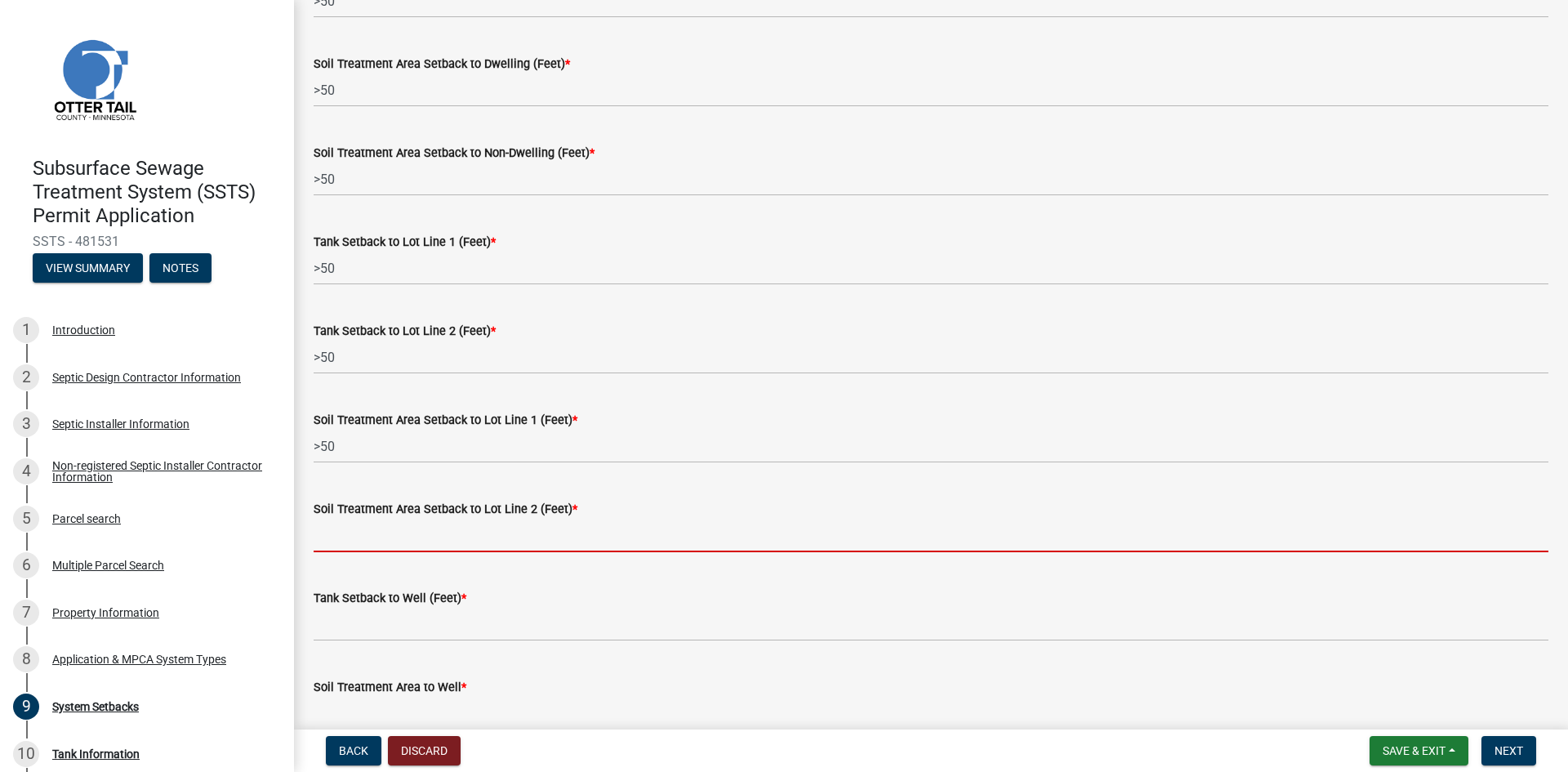
paste input ">50"
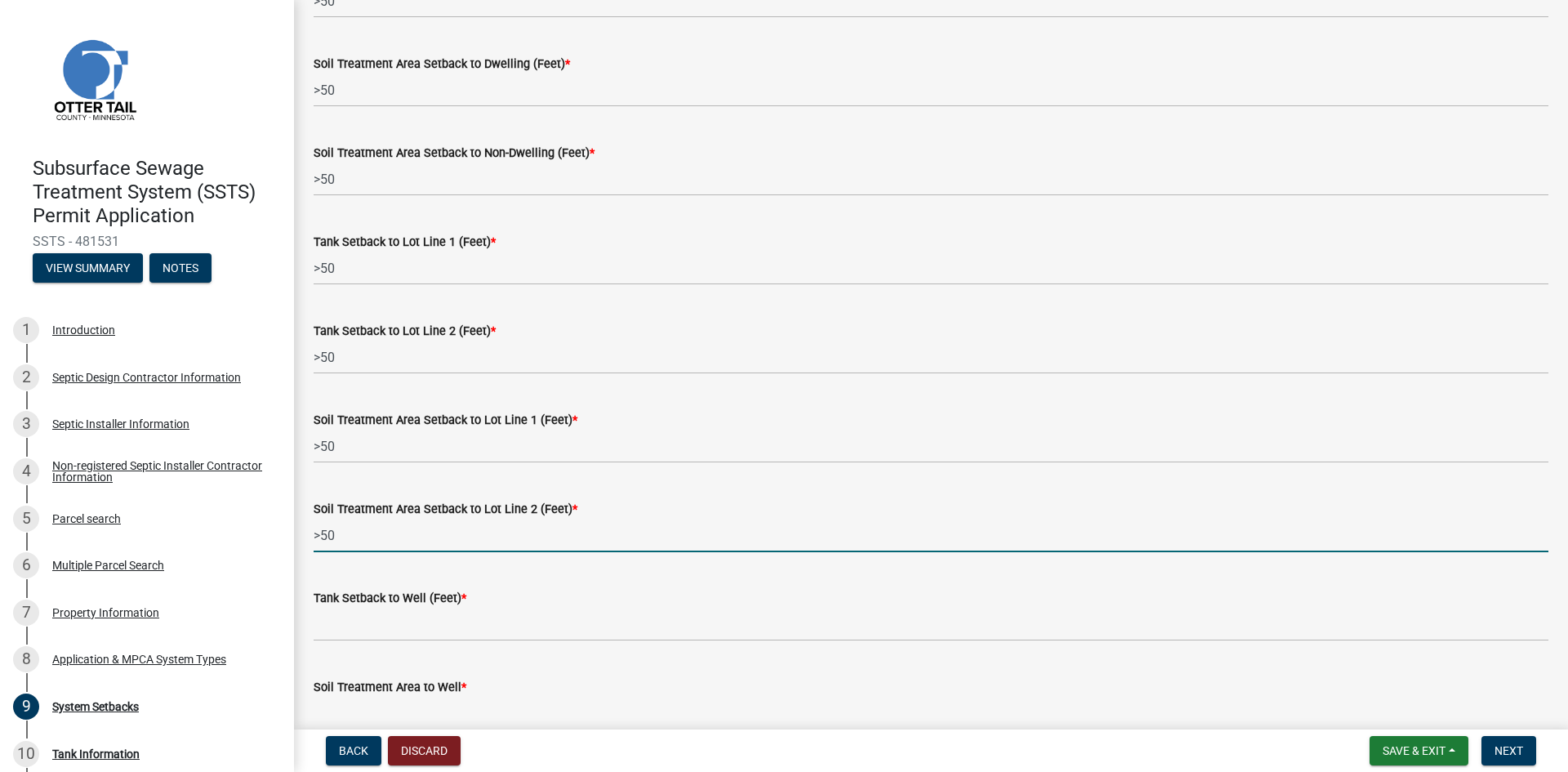
type input ">50"
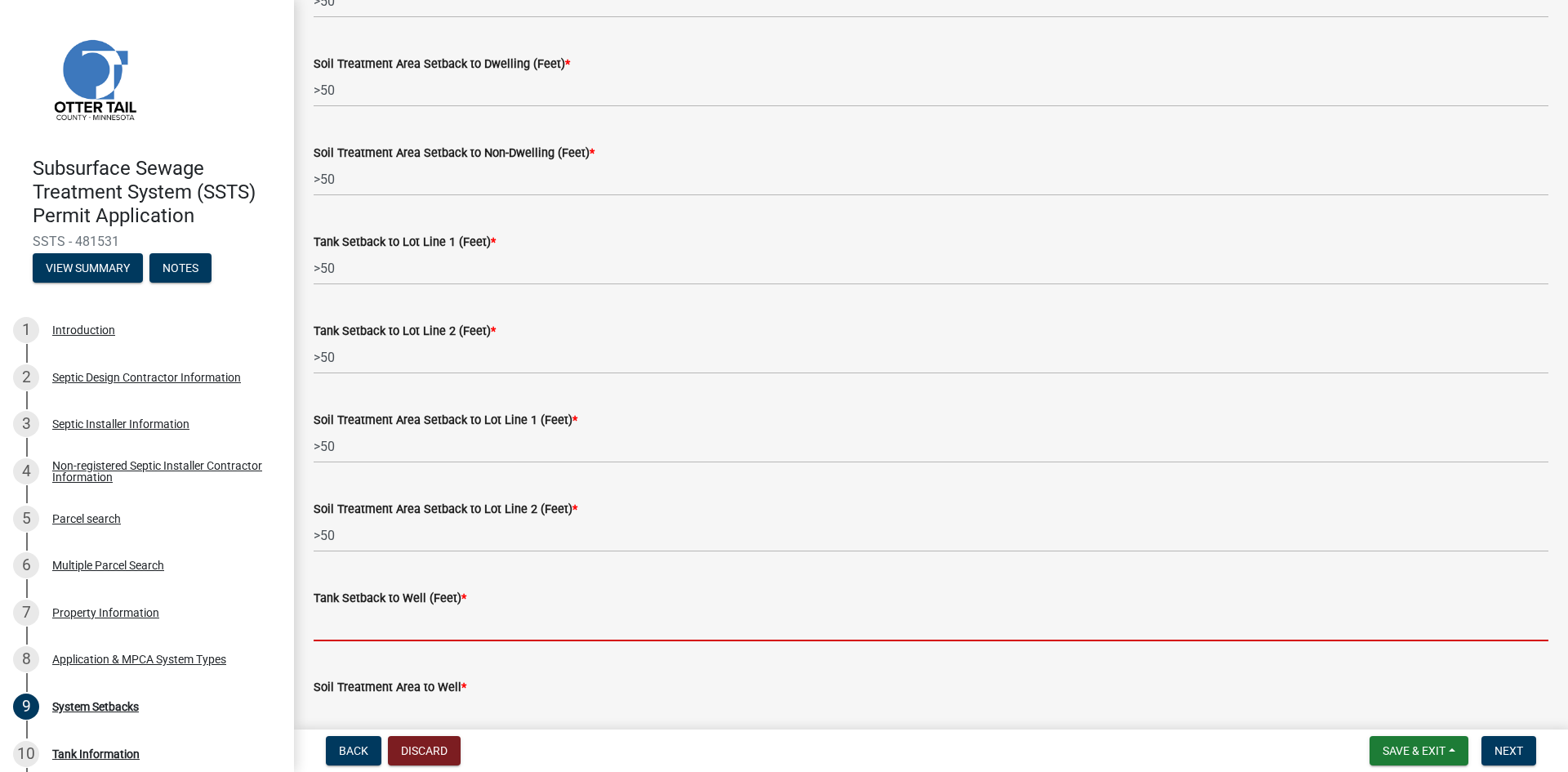
click at [358, 619] on input "Tank Setback to Well (Feet) *" at bounding box center [931, 624] width 1235 height 33
paste input ">50"
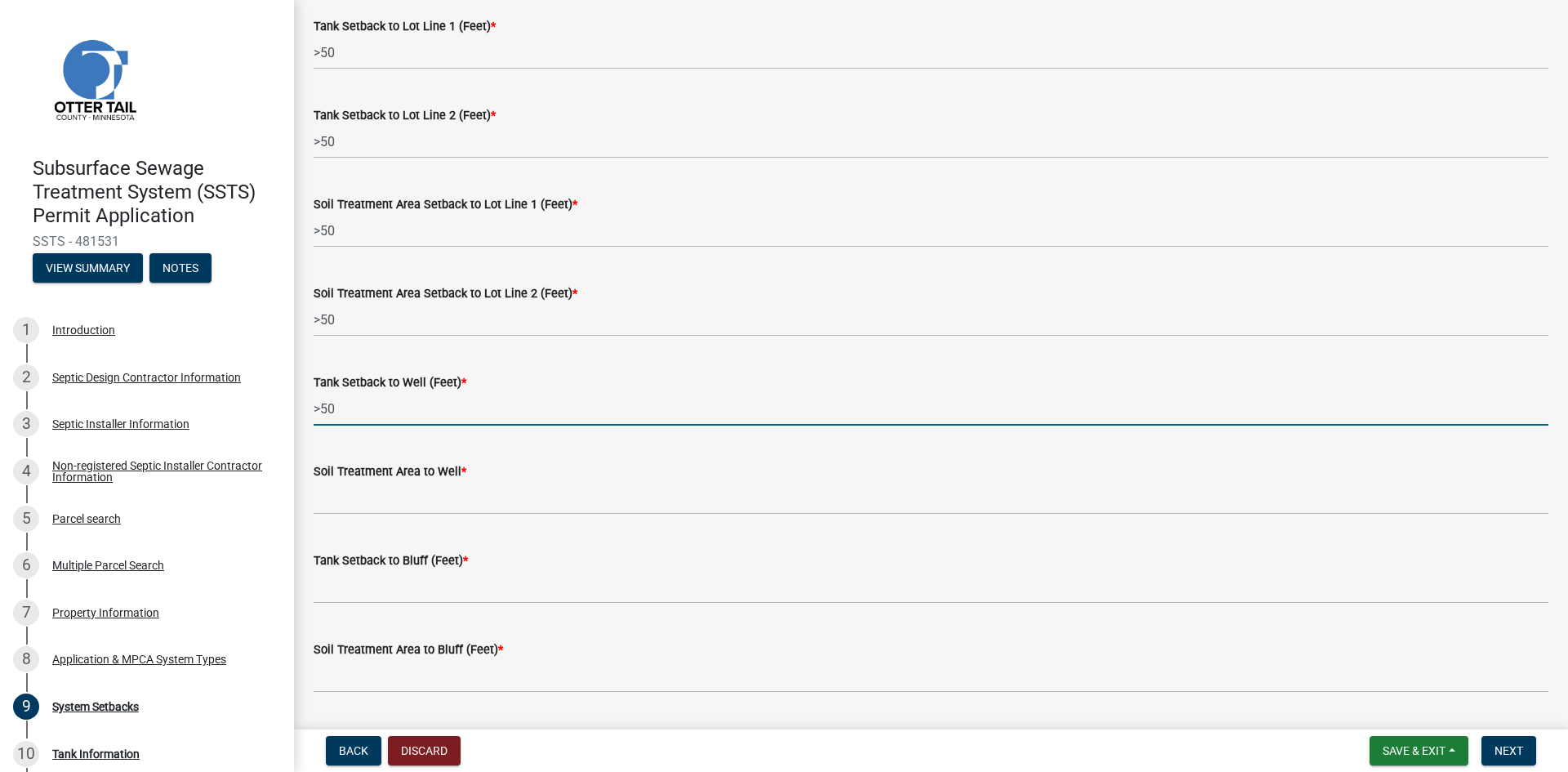
scroll to position [673, 0]
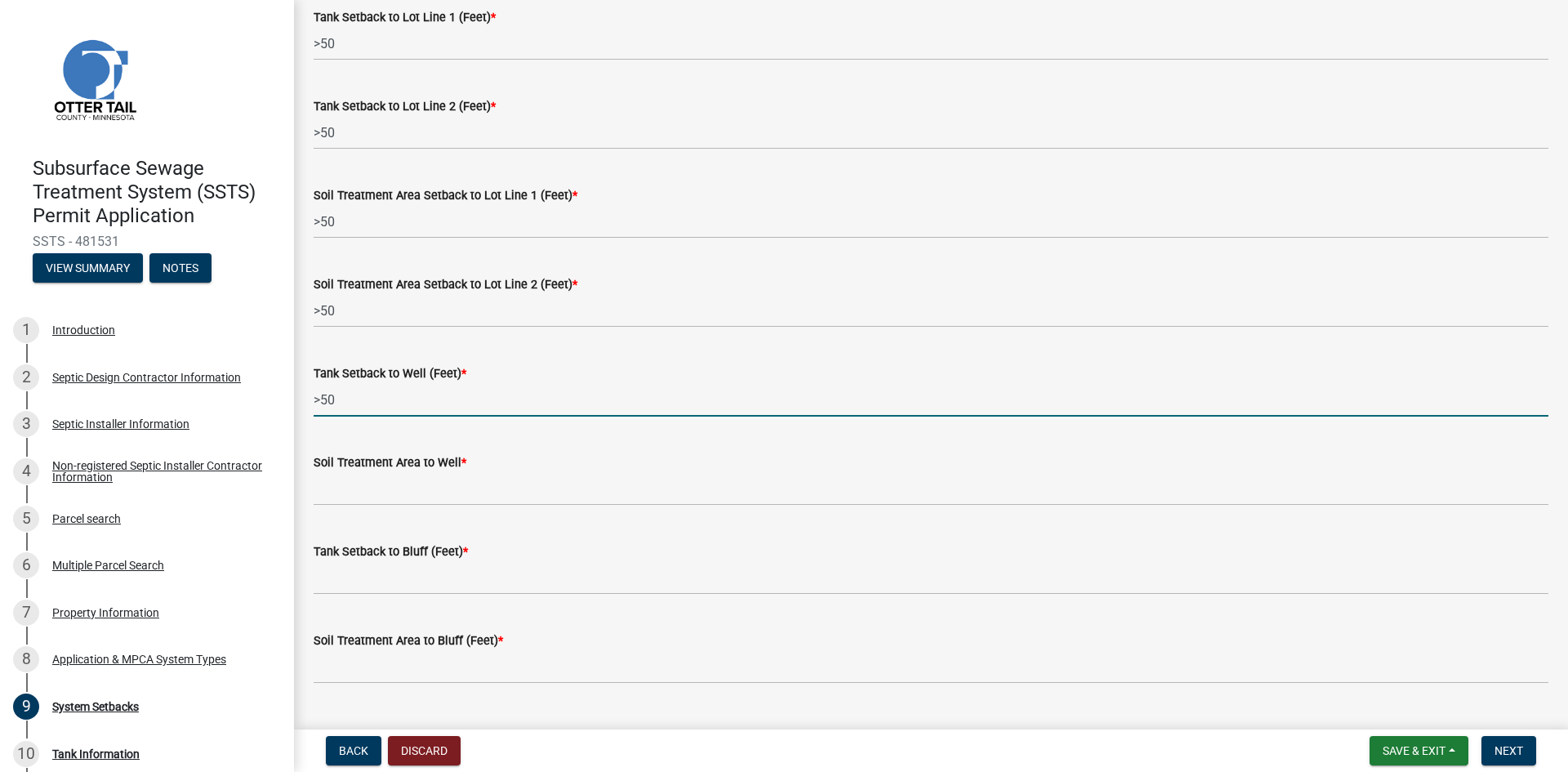
type input ">50"
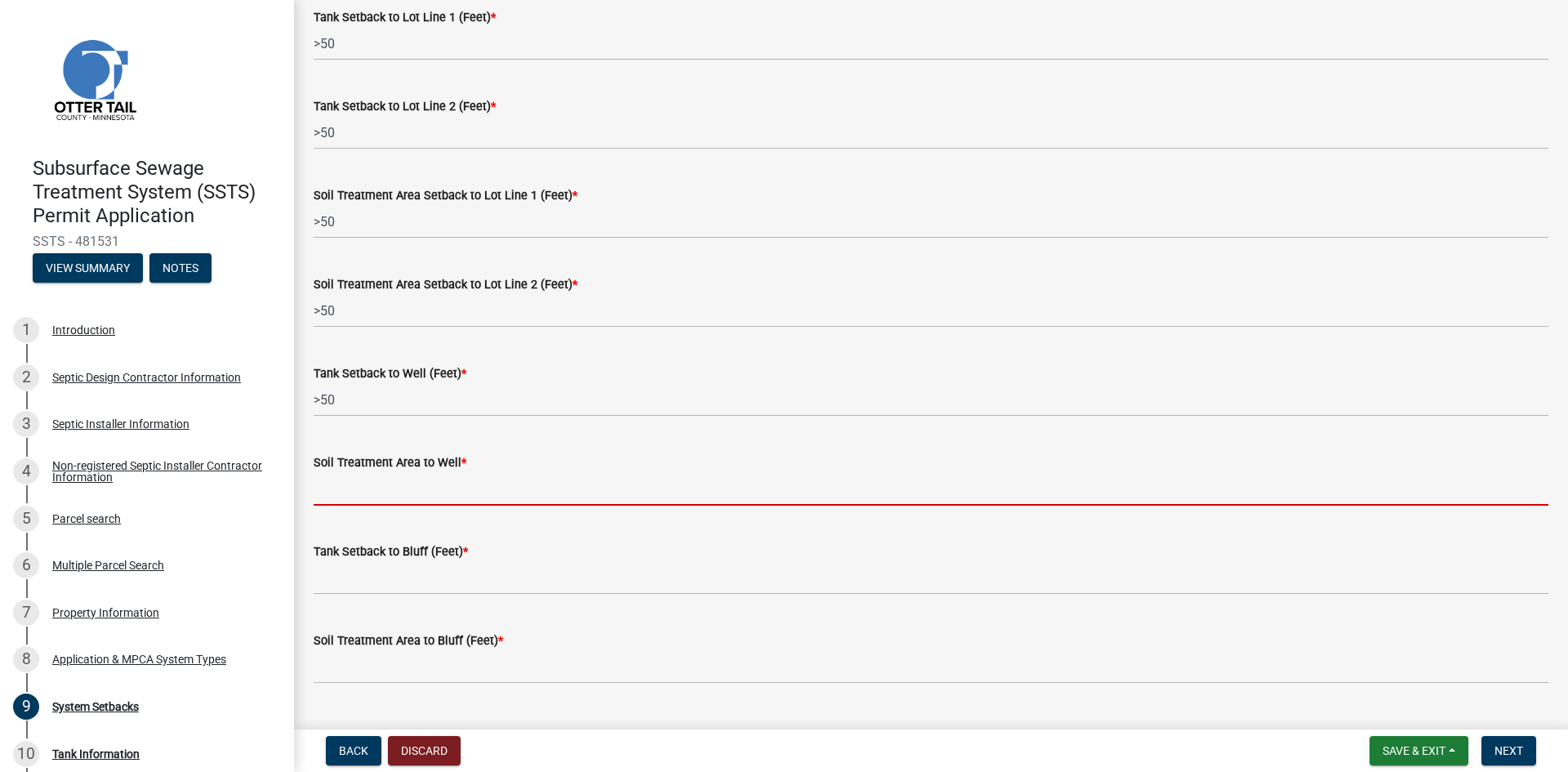
click at [379, 486] on input "Soil Treatment Area to Well *" at bounding box center [931, 489] width 1235 height 33
paste input ">50"
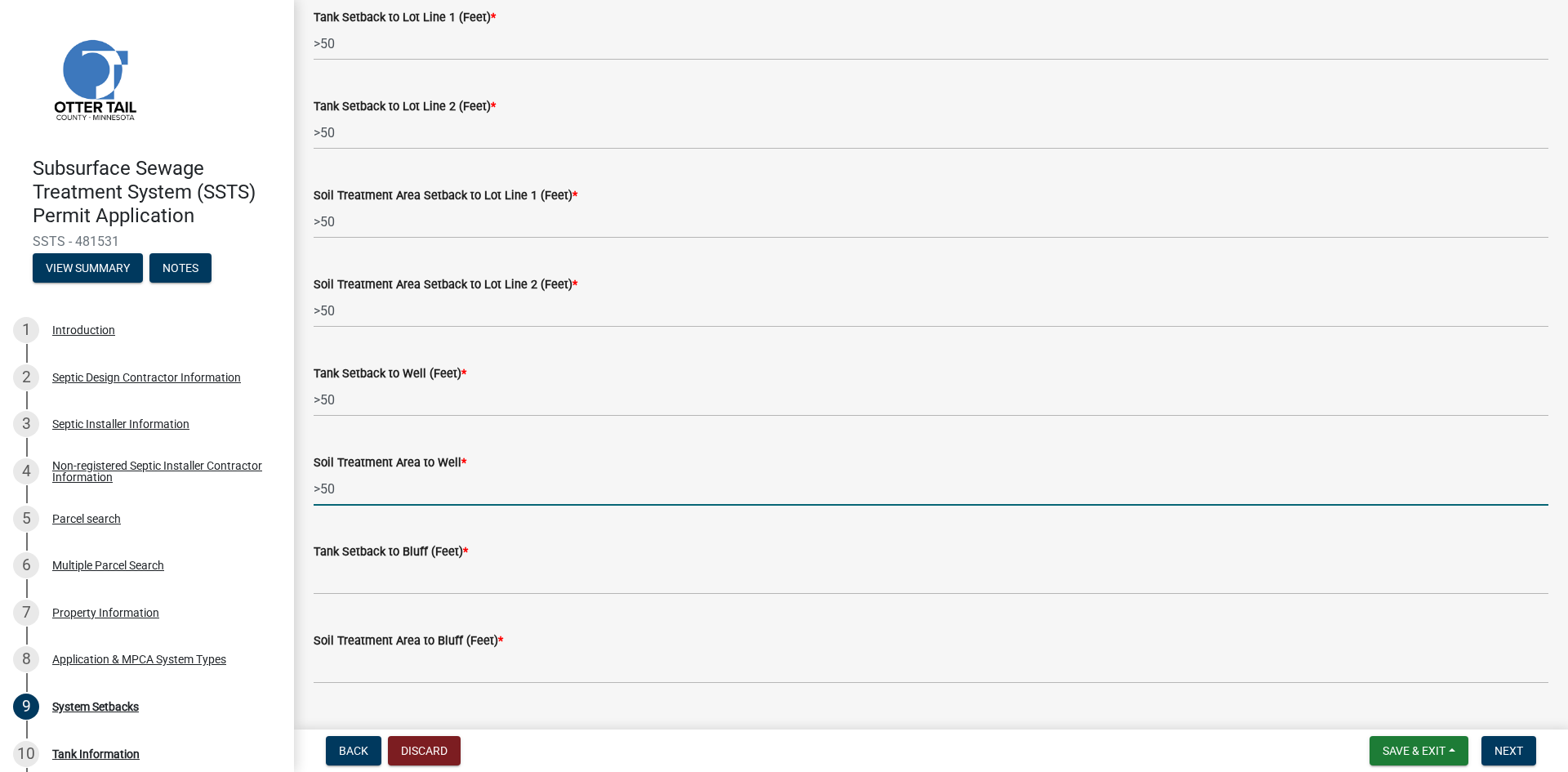
type input ">50"
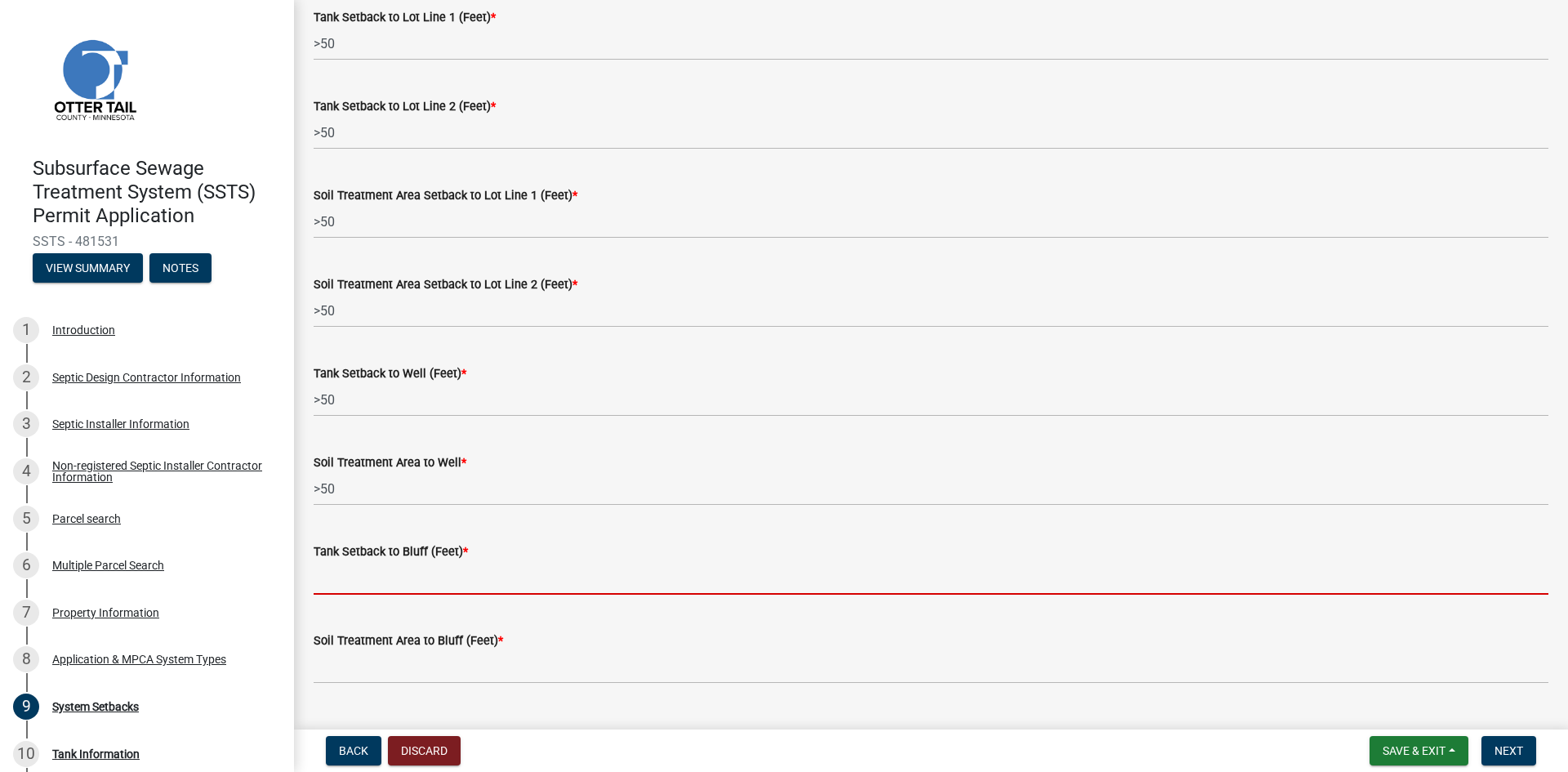
click at [352, 579] on input "Tank Setback to Bluff (Feet) *" at bounding box center [931, 578] width 1235 height 33
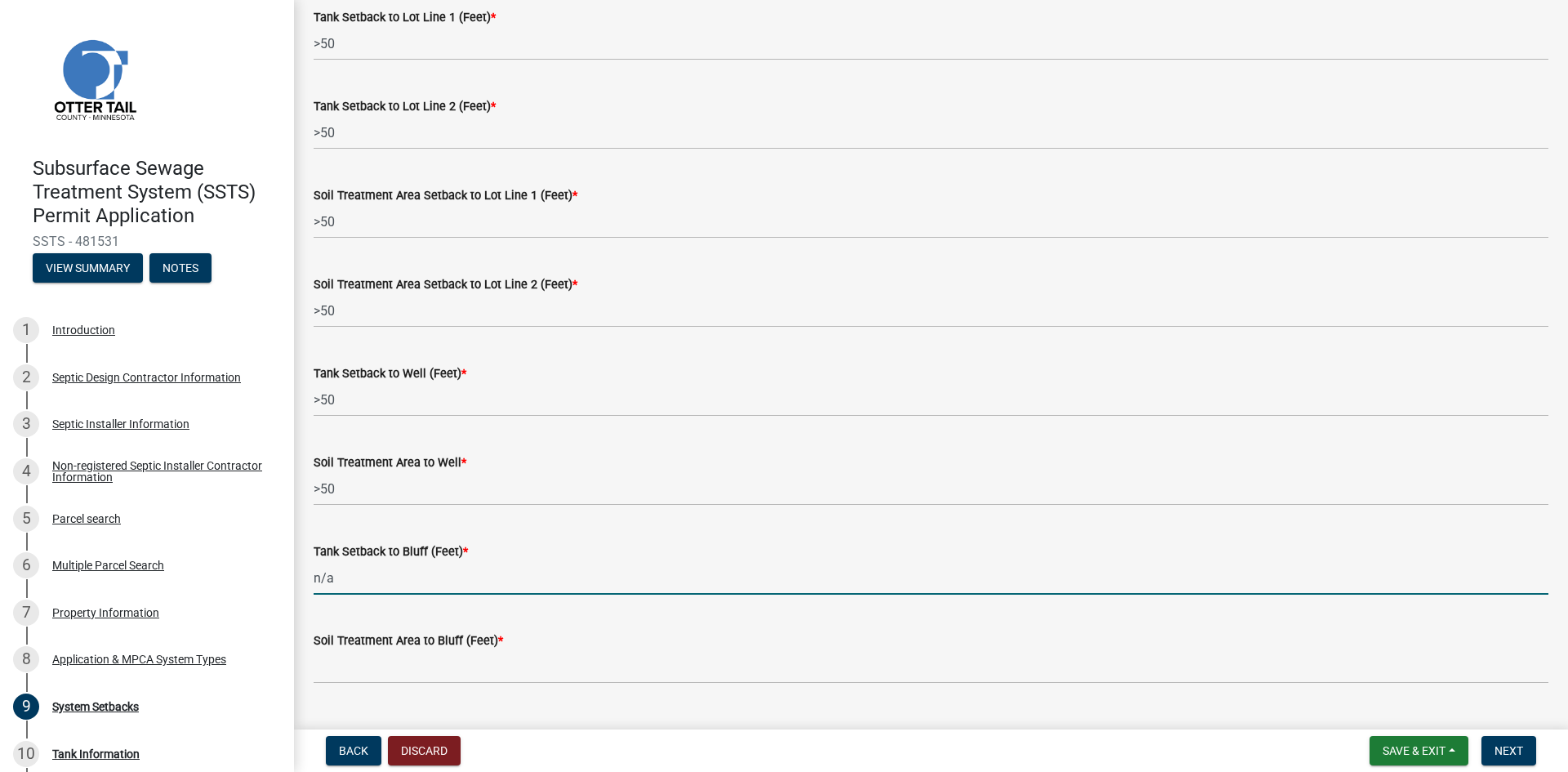
type input "n/a"
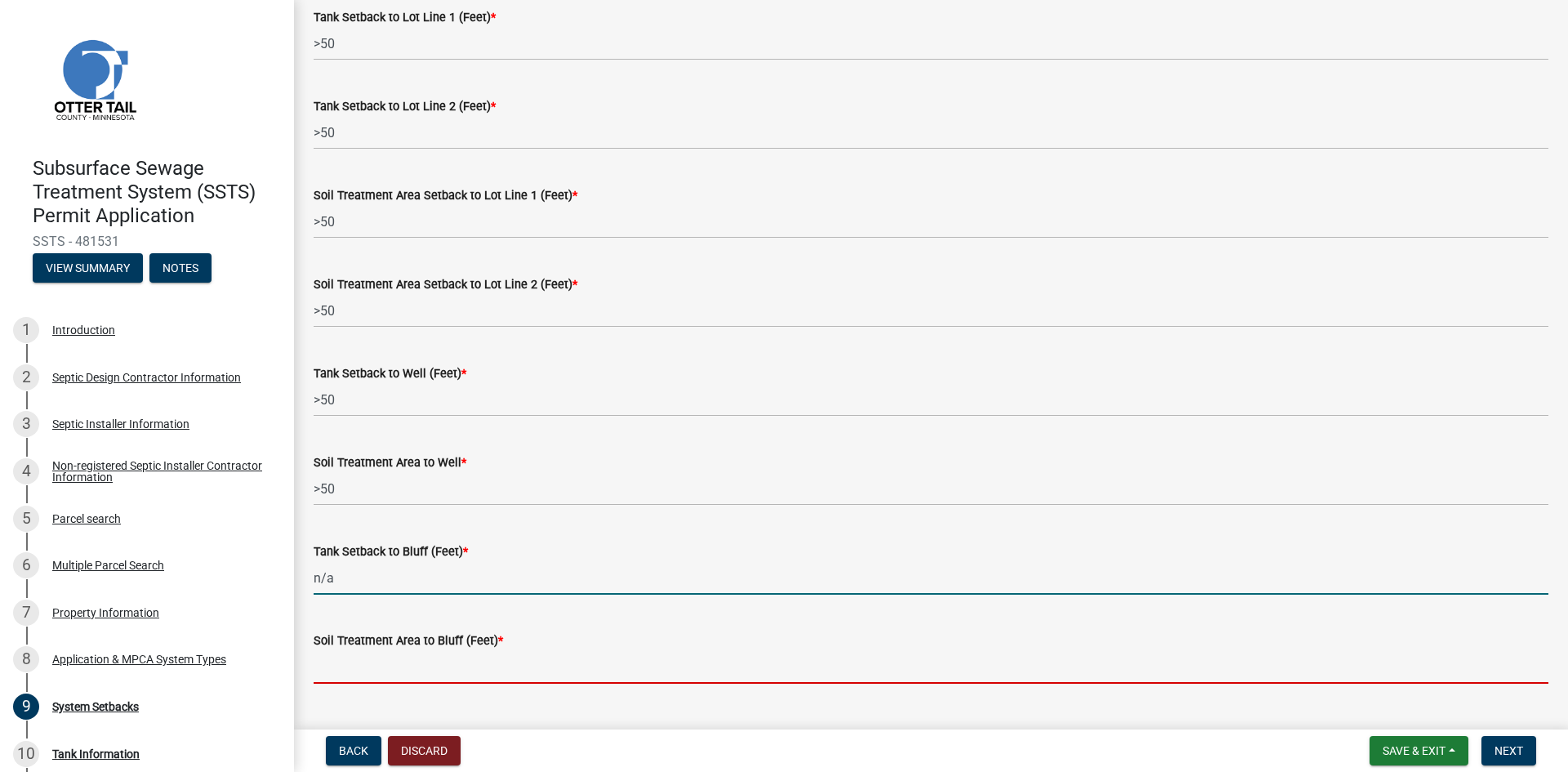
click at [374, 672] on input "Soil Treatment Area to Bluff (Feet) *" at bounding box center [931, 667] width 1235 height 33
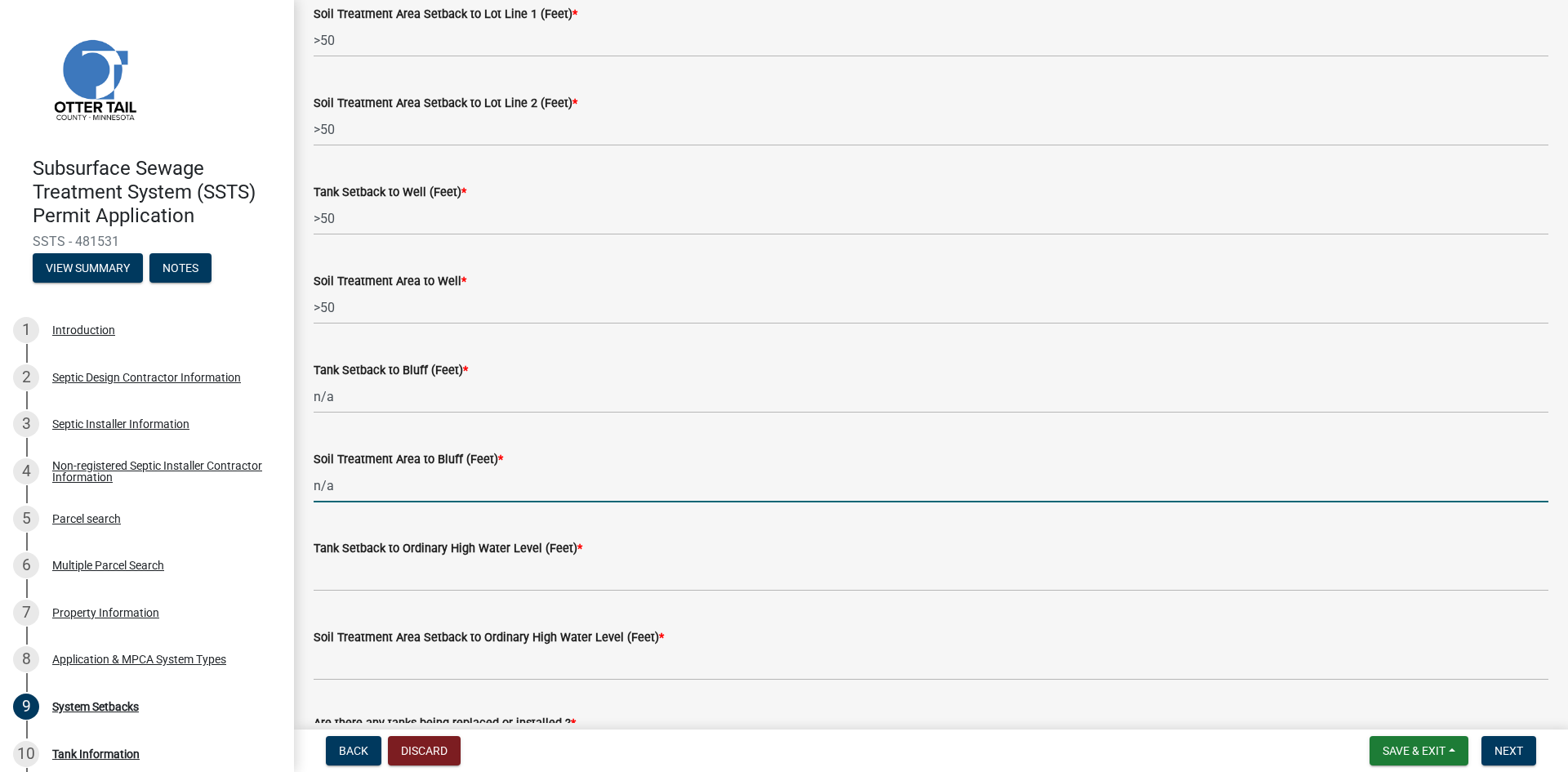
scroll to position [858, 0]
type input "n/a"
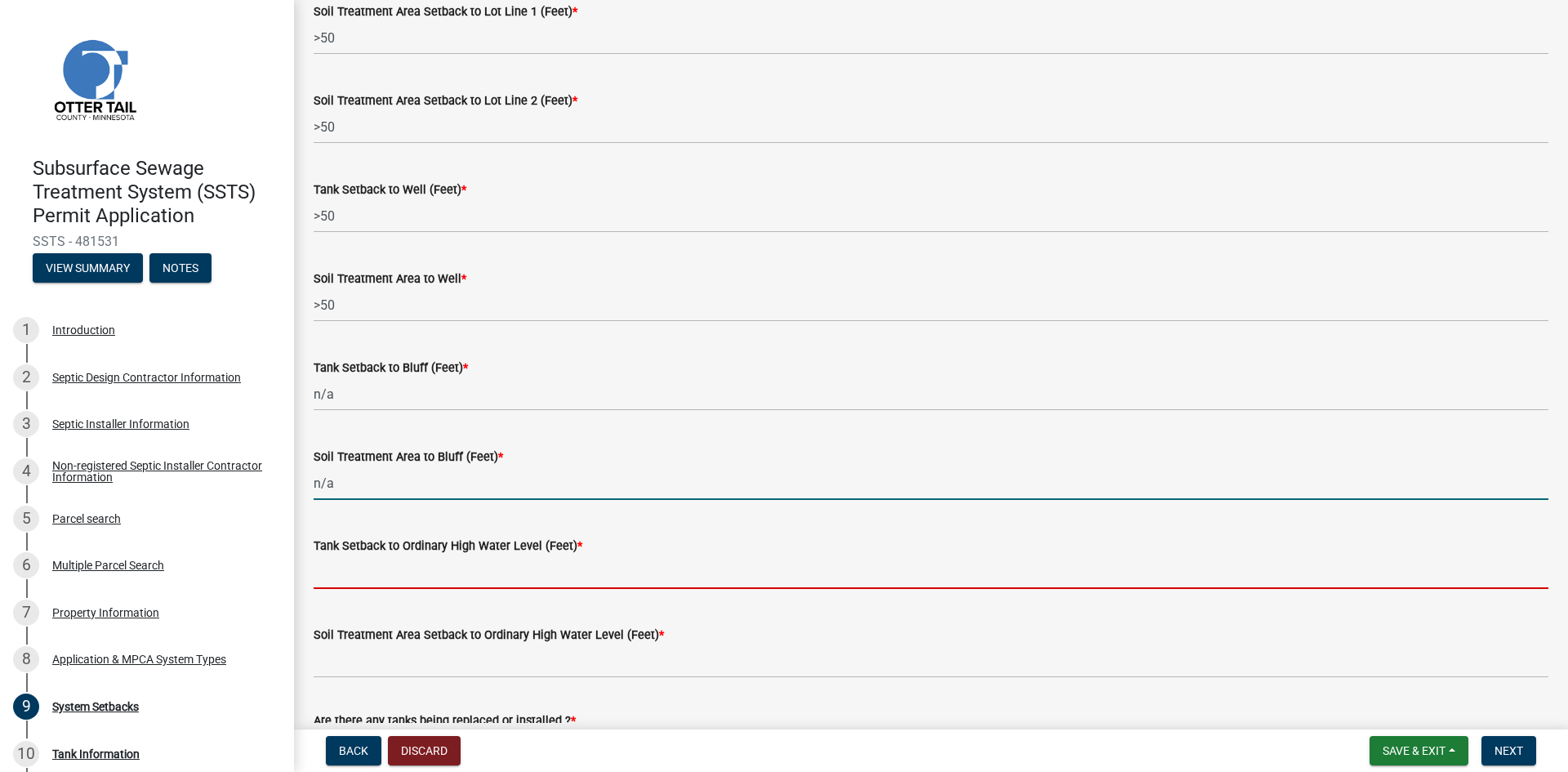
click at [400, 586] on input "Tank Setback to Ordinary High Water Level (Feet) *" at bounding box center [931, 572] width 1235 height 33
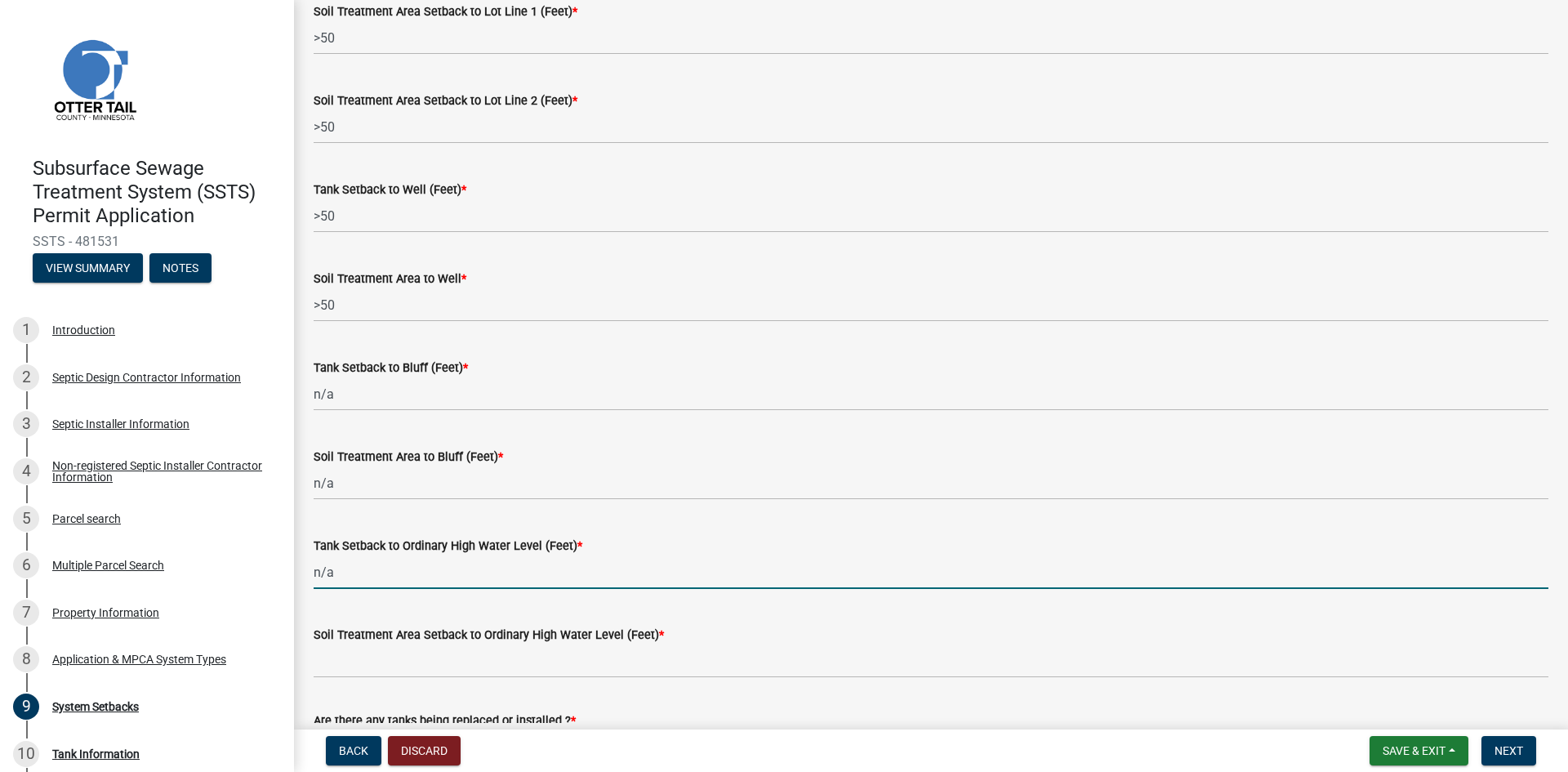
type input "n/a"
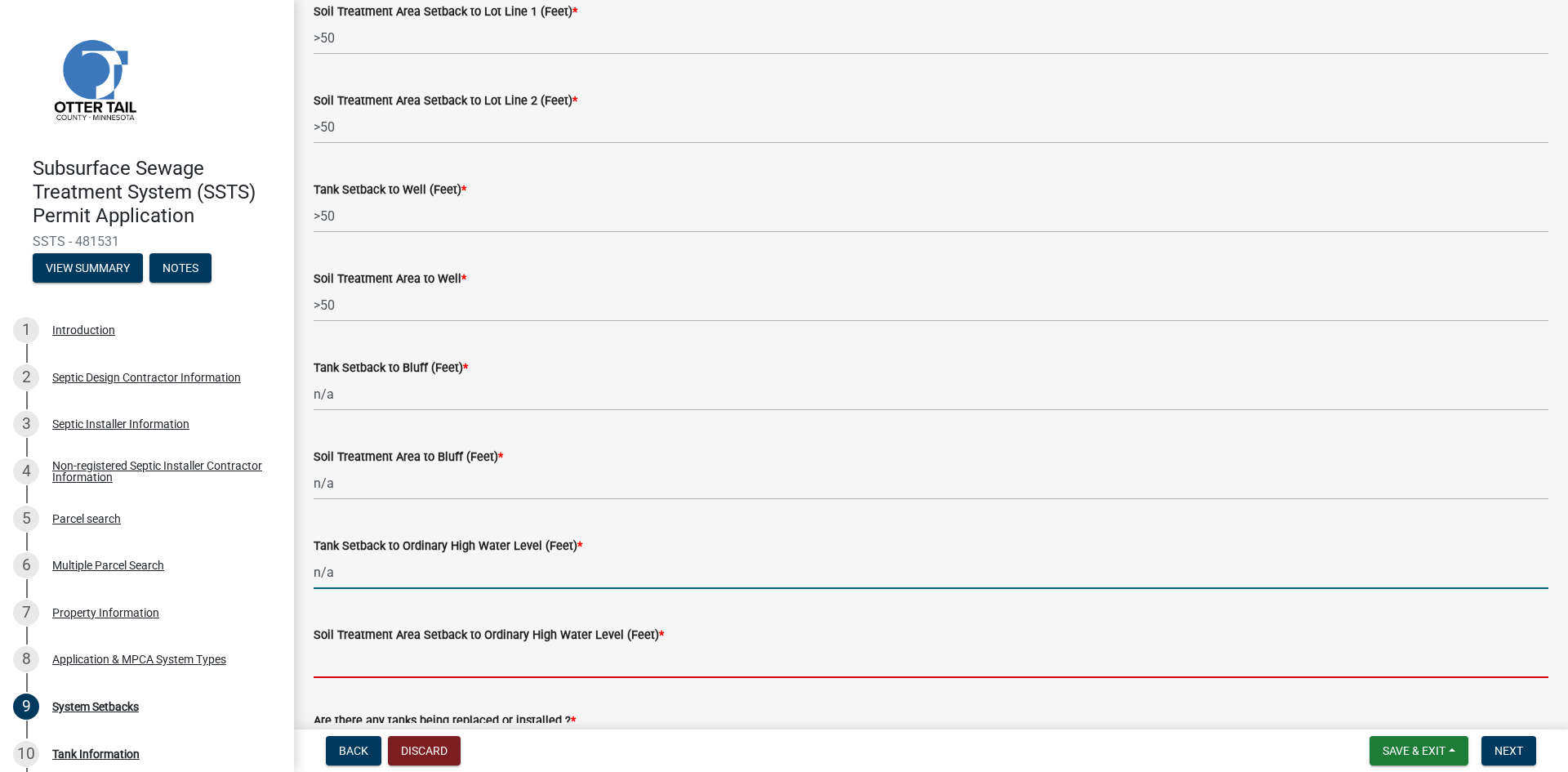
click at [401, 665] on input "Soil Treatment Area Setback to Ordinary High Water Level (Feet) *" at bounding box center [931, 661] width 1235 height 33
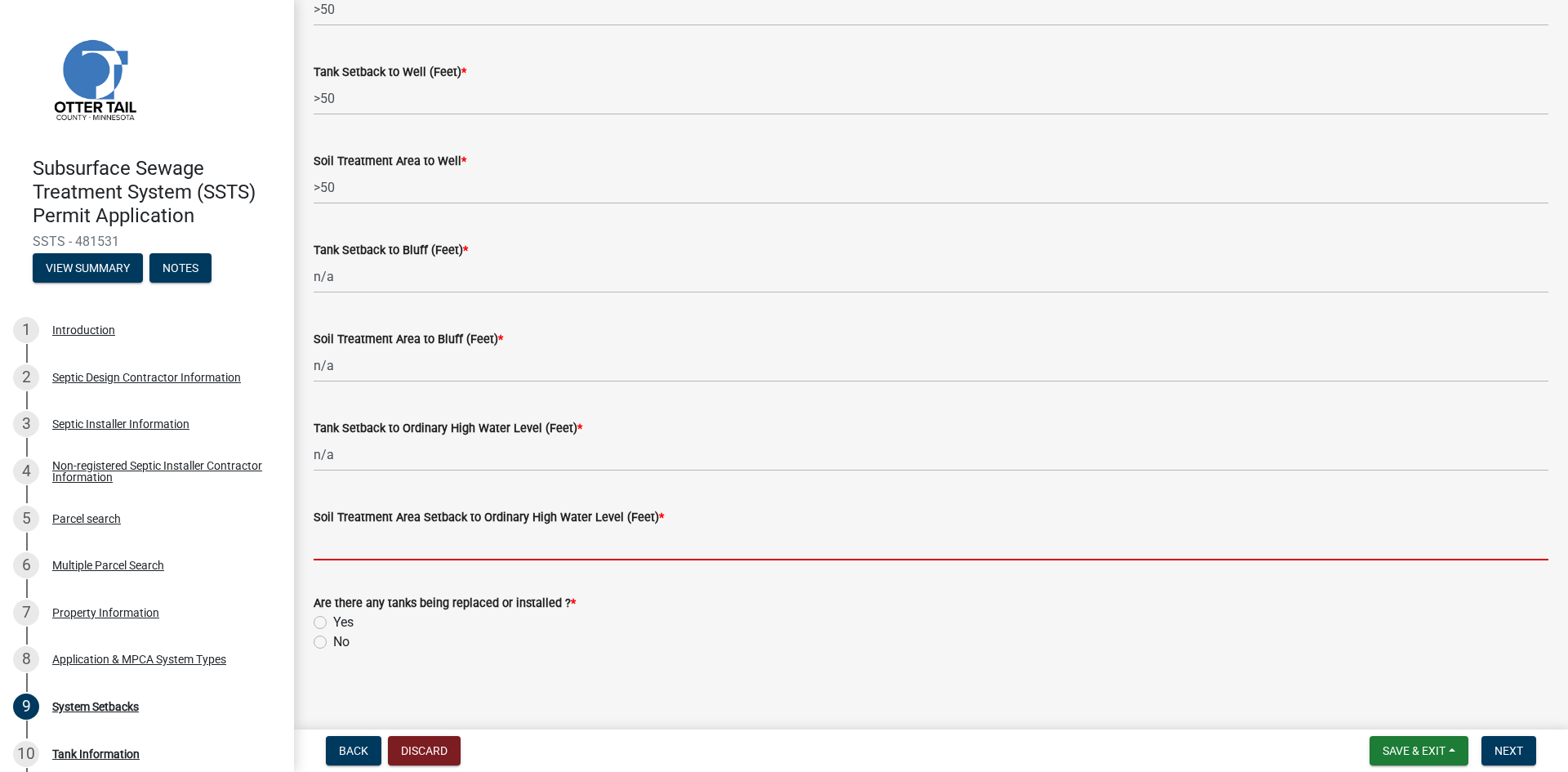
scroll to position [982, 0]
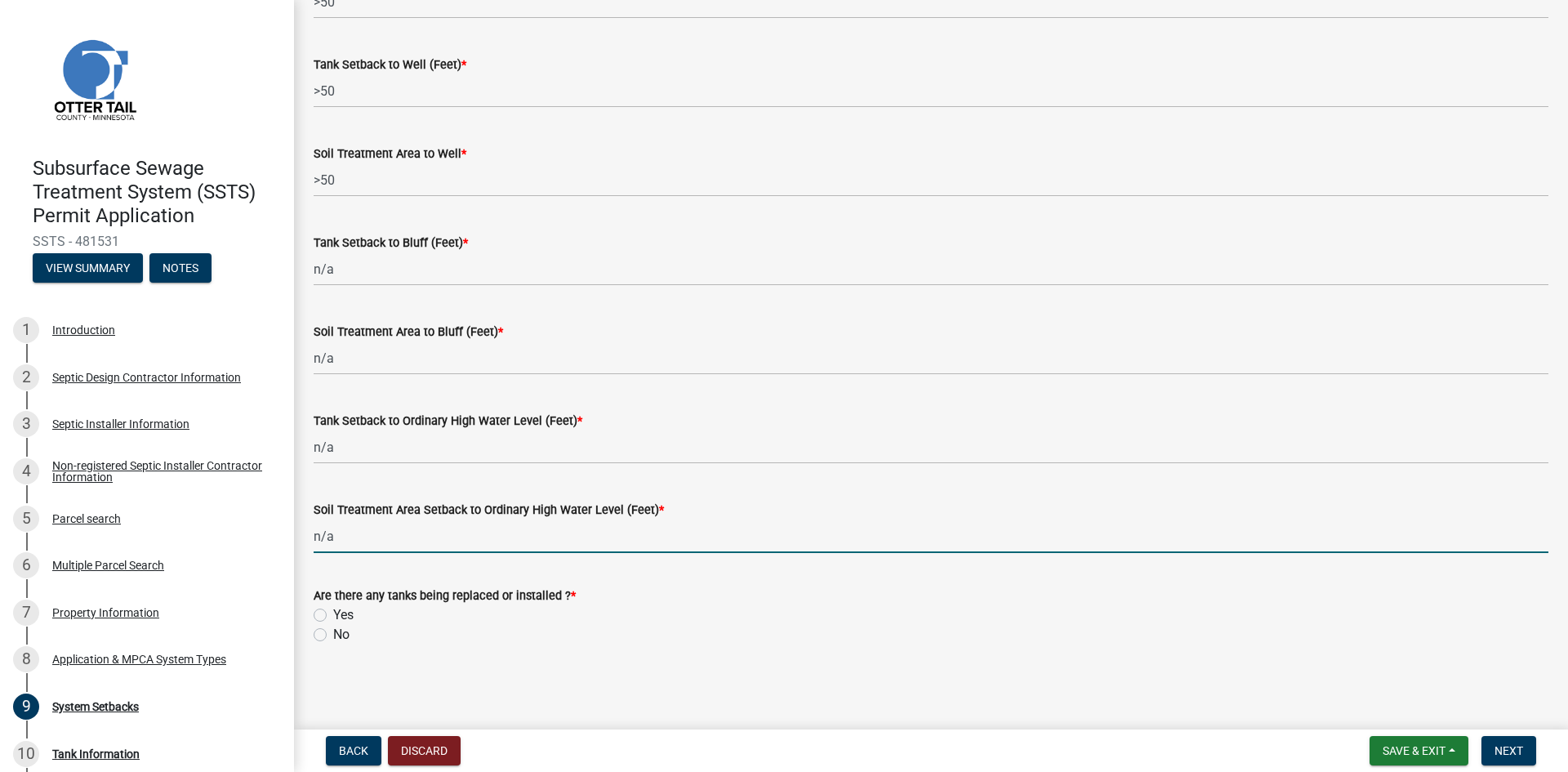
type input "n/a"
click at [333, 617] on label "Yes" at bounding box center [343, 615] width 20 height 20
click at [333, 616] on input "Yes" at bounding box center [338, 610] width 10 height 10
radio input "true"
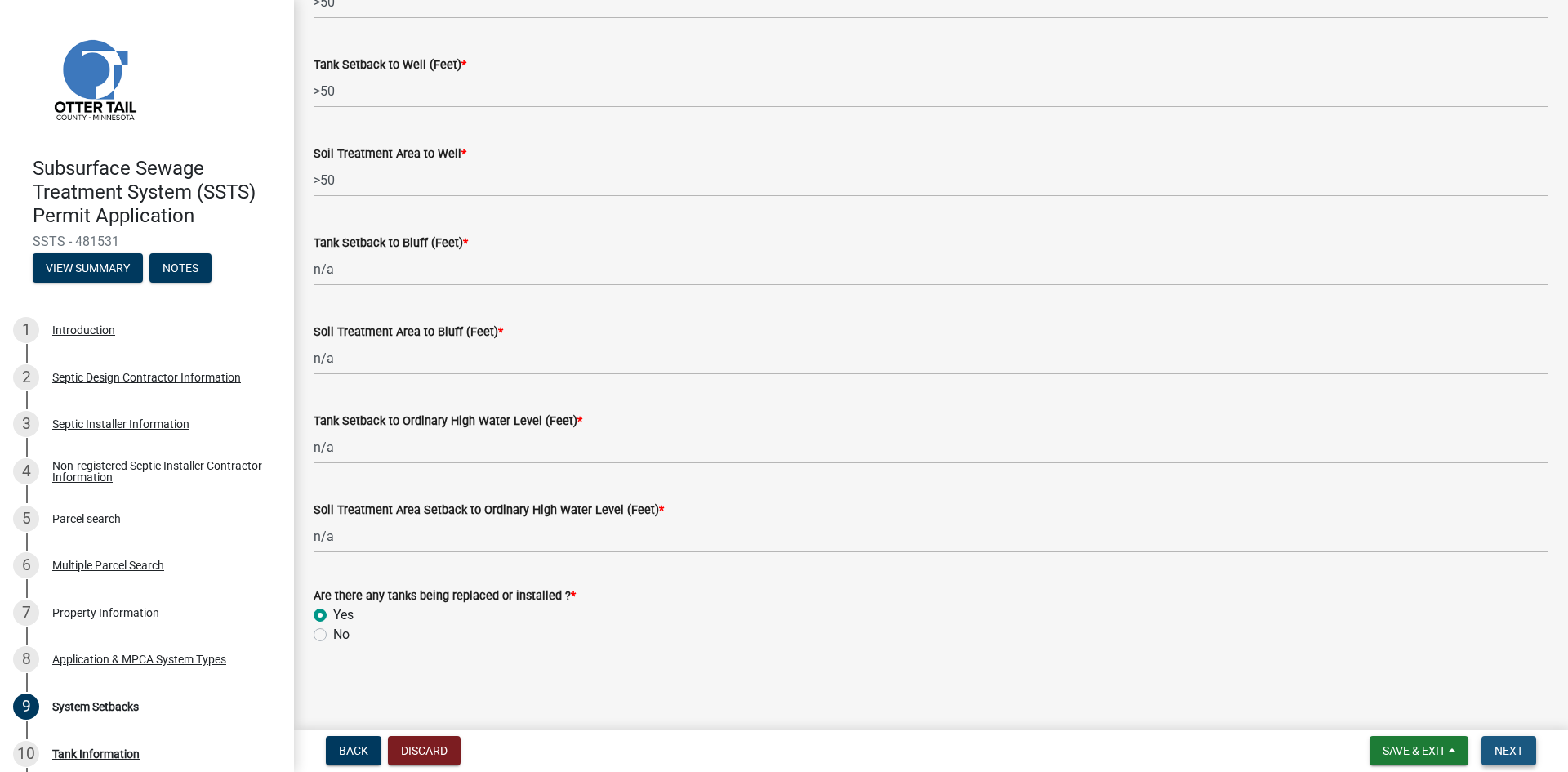
click at [1490, 746] on button "Next" at bounding box center [1508, 751] width 55 height 30
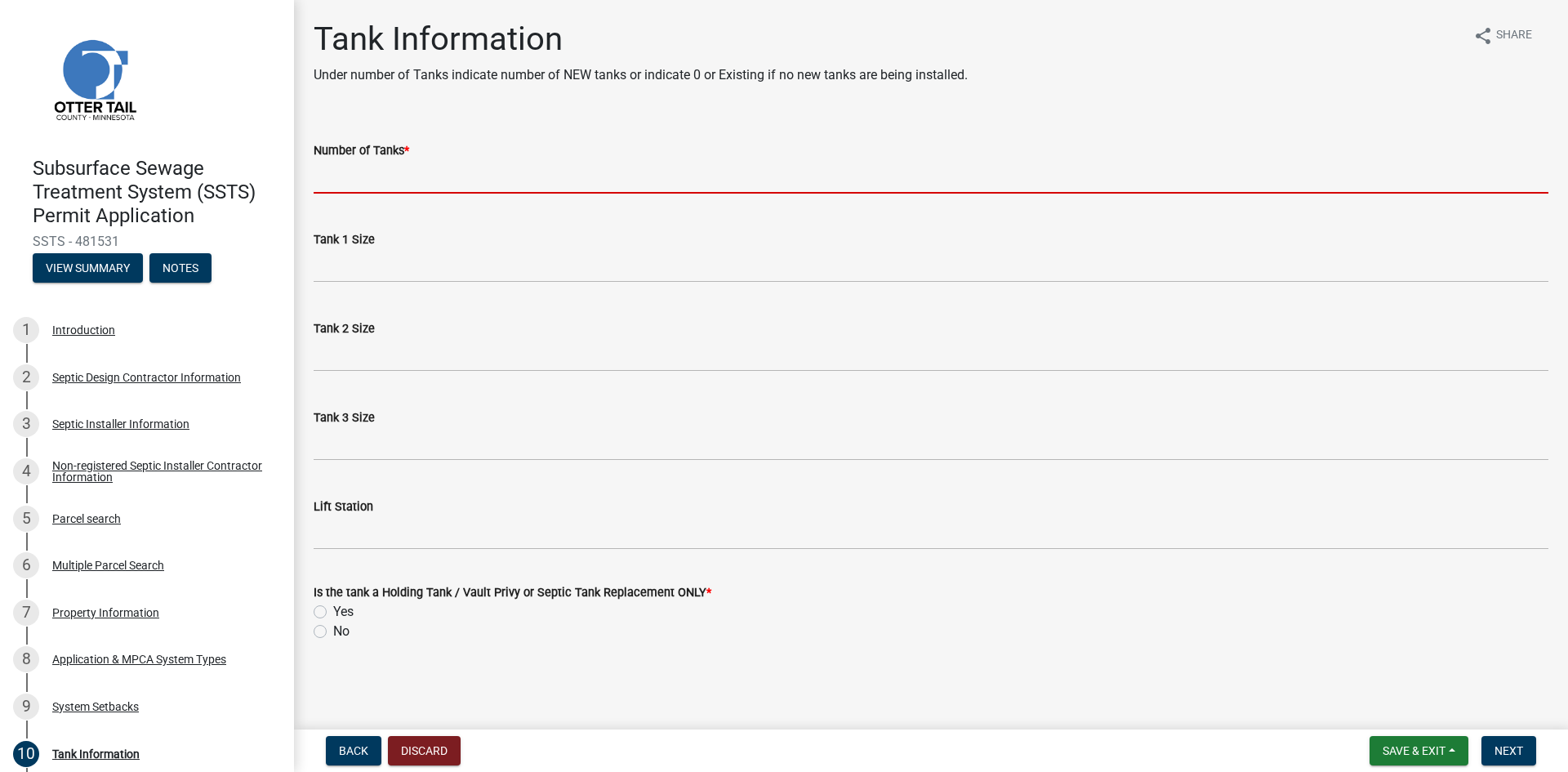
click at [391, 181] on input "Number of Tanks *" at bounding box center [931, 177] width 1235 height 33
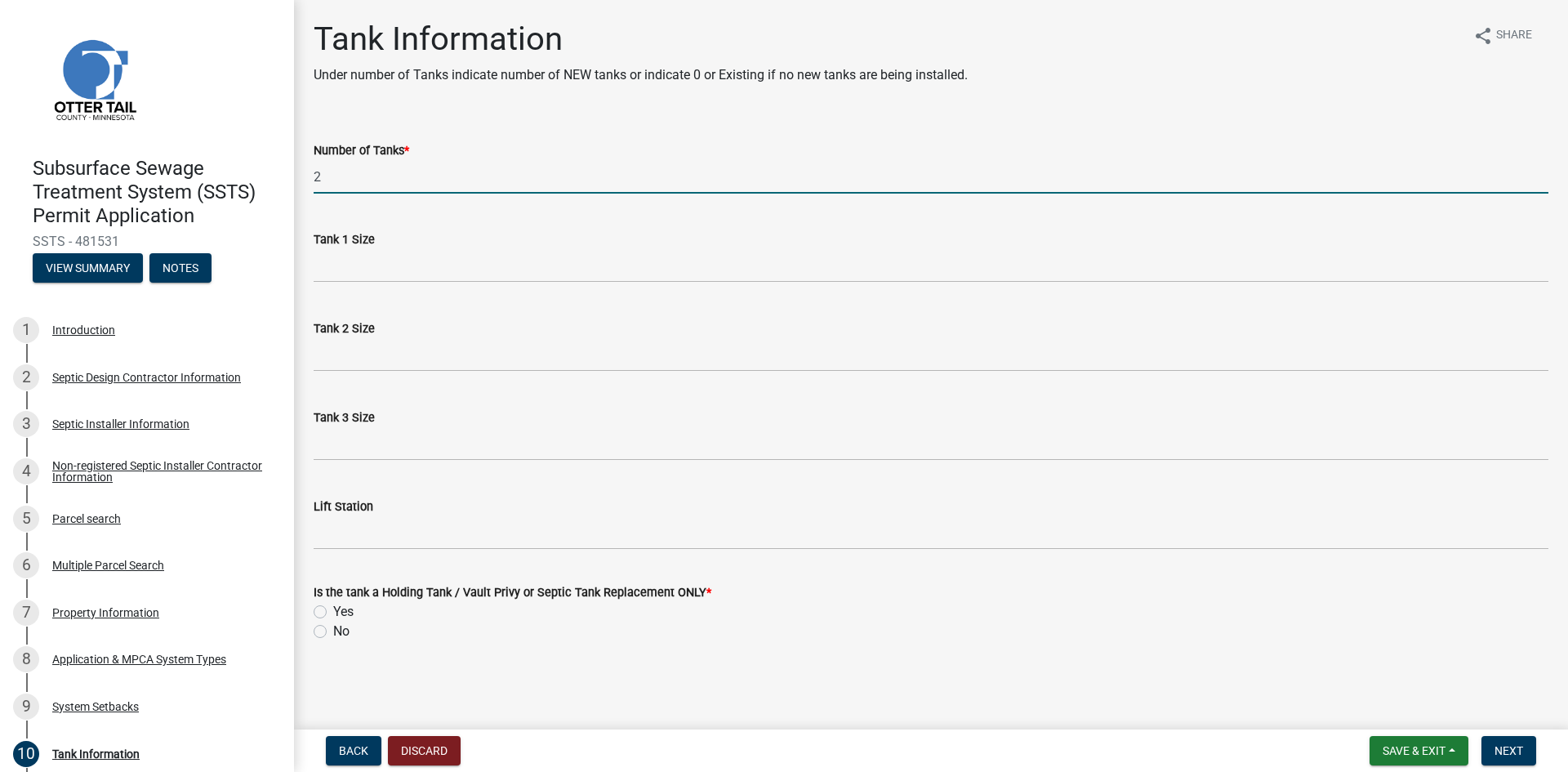
type input "2"
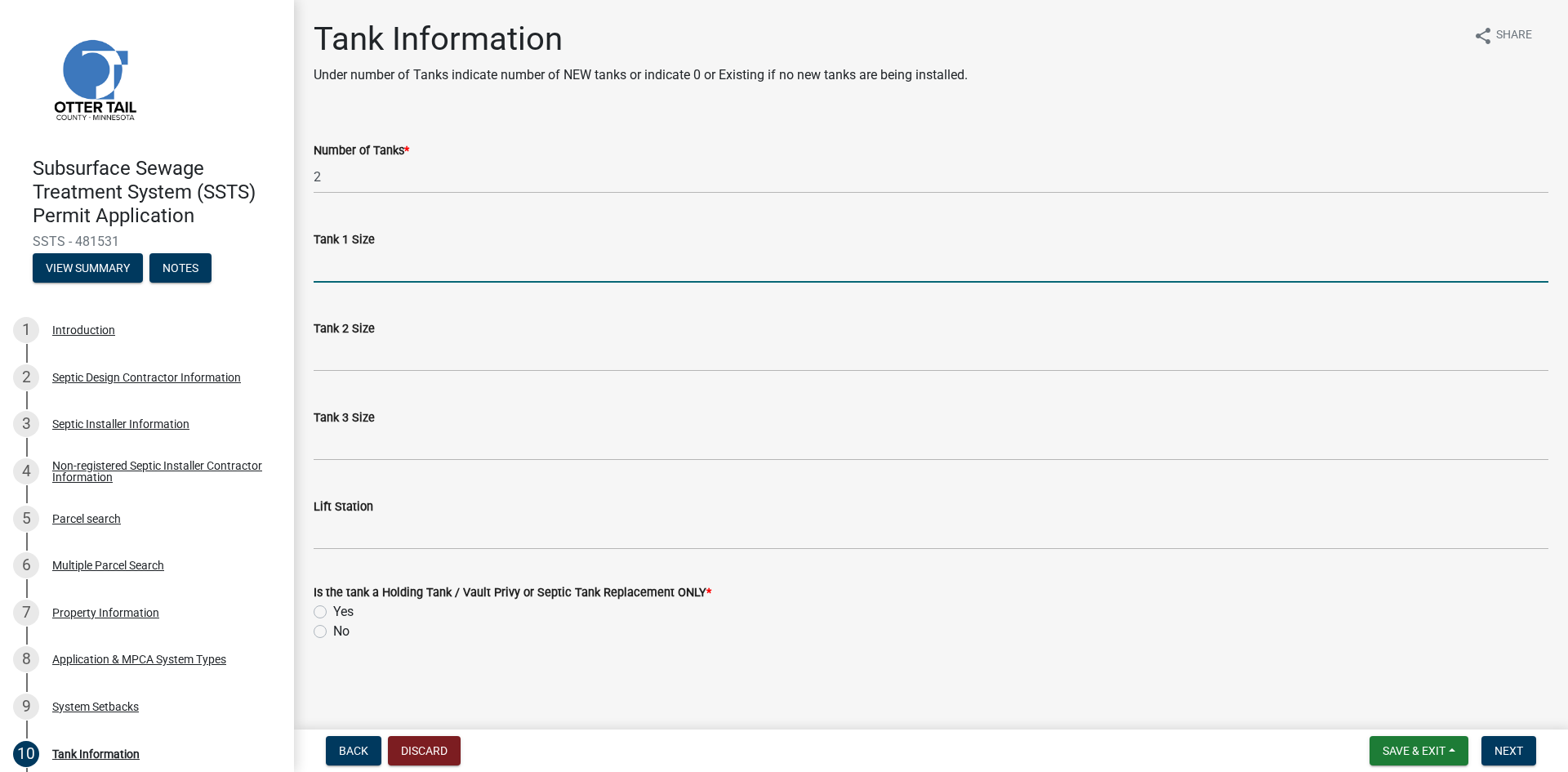
click at [386, 263] on input "Tank 1 Size" at bounding box center [931, 266] width 1235 height 33
type input "1500 gallon 2-compartment septic"
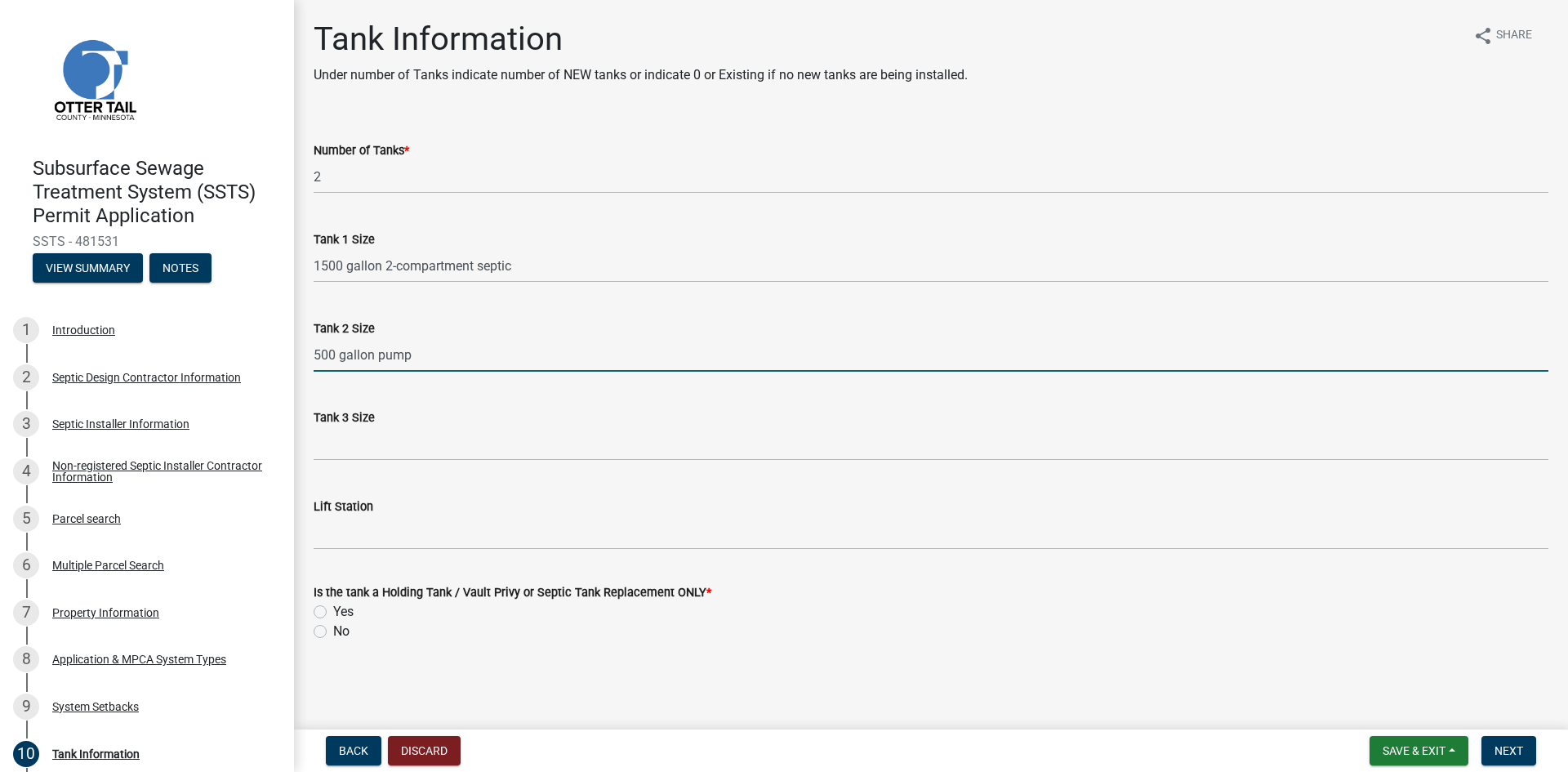
type input "500 gallon pump"
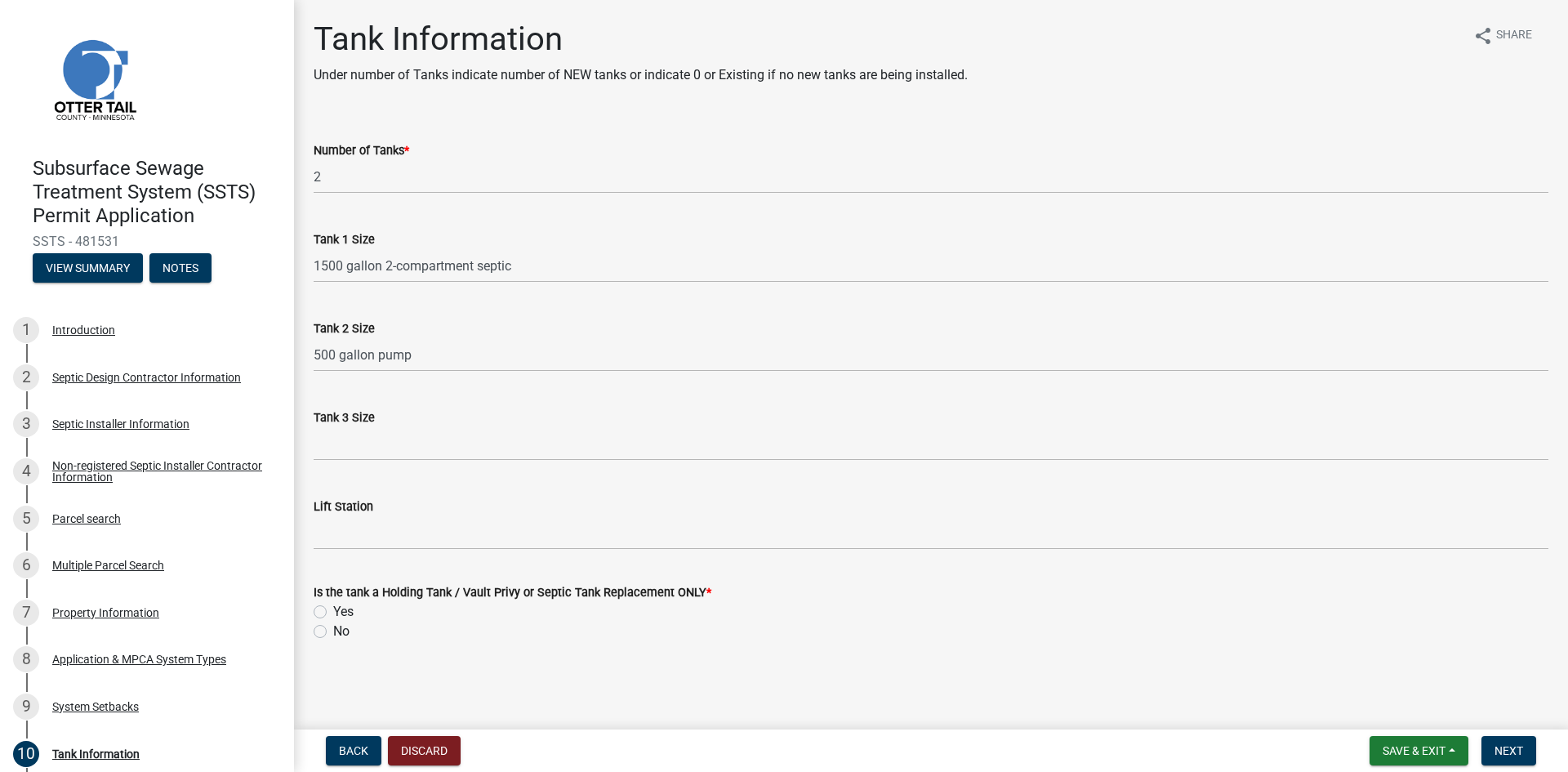
click at [333, 631] on label "No" at bounding box center [341, 631] width 17 height 20
click at [333, 631] on input "No" at bounding box center [338, 626] width 10 height 10
radio input "true"
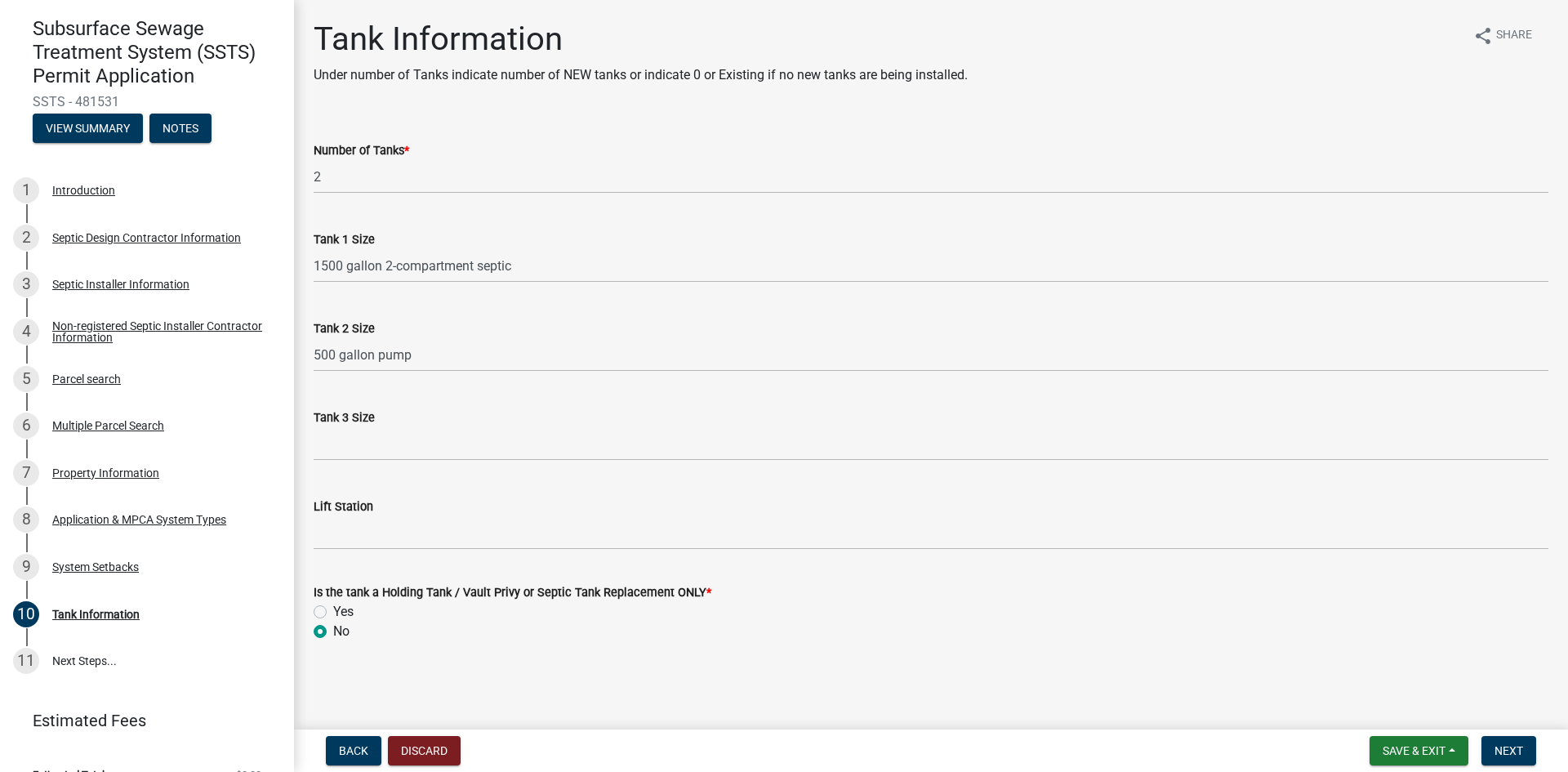
scroll to position [167, 0]
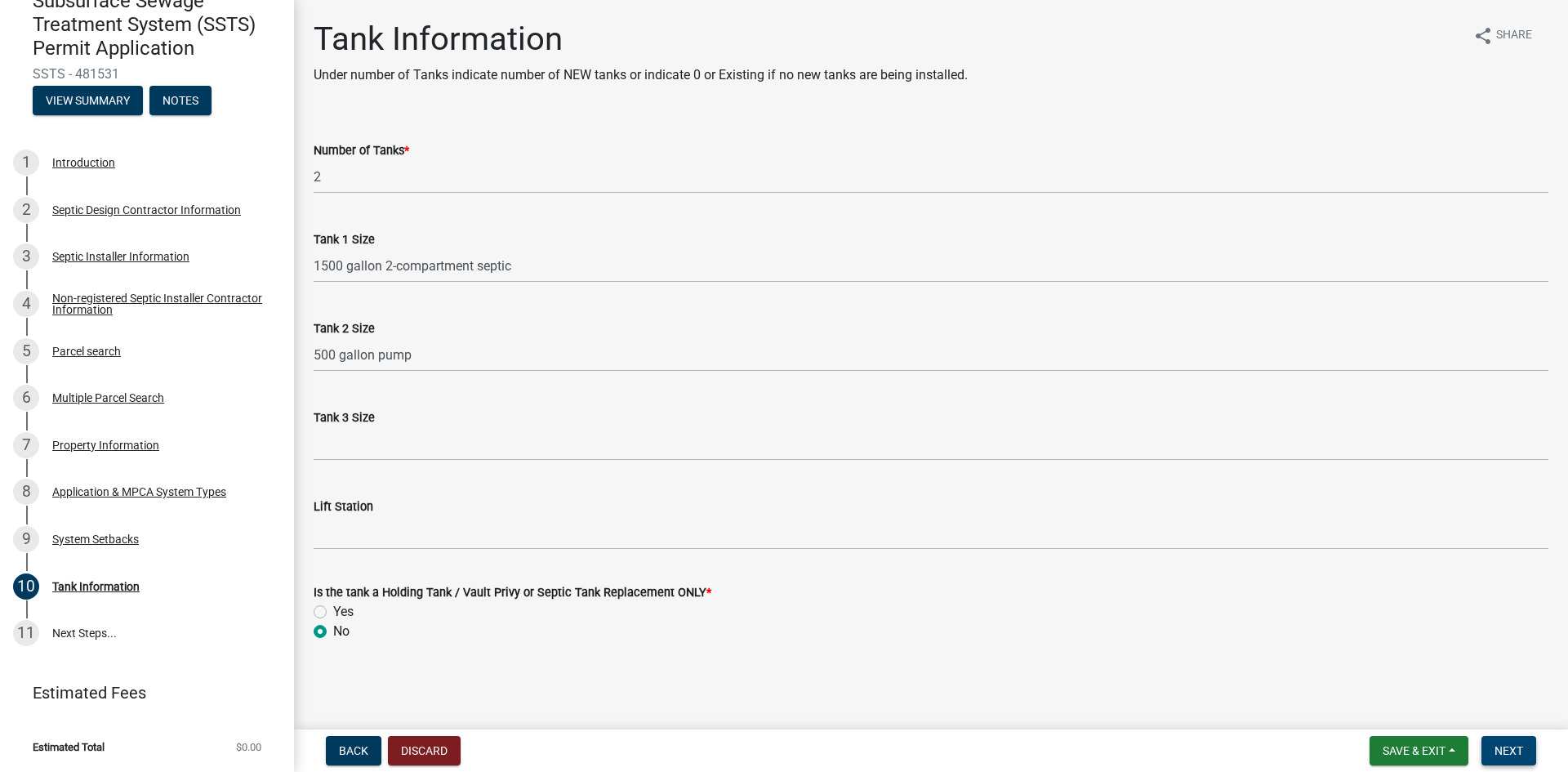
click at [1492, 748] on button "Next" at bounding box center [1508, 751] width 55 height 30
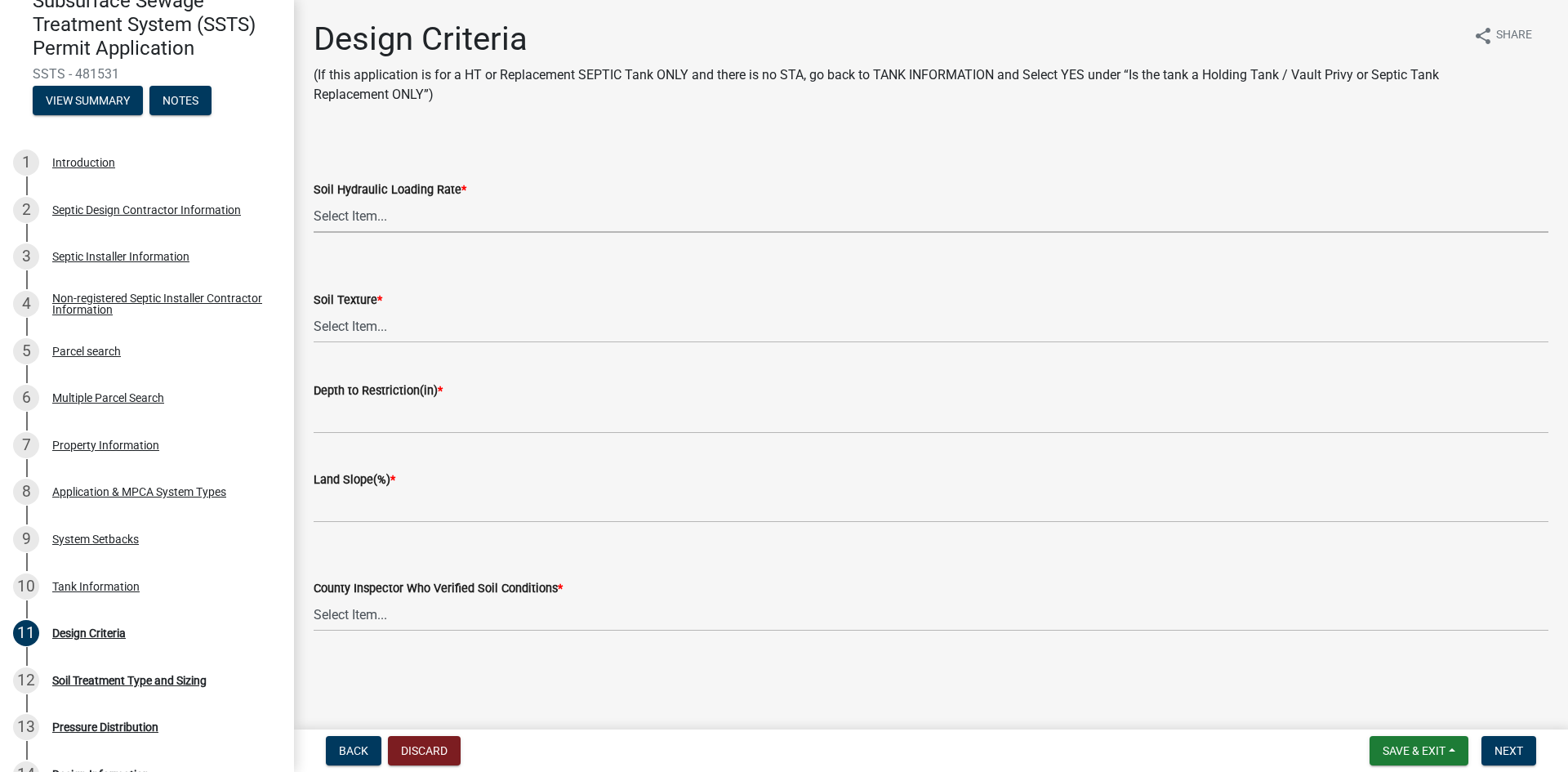
click at [405, 222] on select "Select Item... 1.6 gpd/ft2 1.2 gpd/ft2 1.0 gpd/ft2 0.87 gpd/ft2 0.78 gpd/ft2 0.…" at bounding box center [931, 216] width 1235 height 33
click at [313, 199] on select "Select Item... 1.6 gpd/ft2 1.2 gpd/ft2 1.0 gpd/ft2 0.87 gpd/ft2 0.78 gpd/ft2 0.…" at bounding box center [931, 216] width 1235 height 33
select select "eaa6e4cf-be76-4366-bfe5-e87acfaaf3f4"
click at [375, 334] on select "Select Item... Coarse Sand (COS) Sand (S) Fine Sand (FS) Very Fine Sand (VFS) L…" at bounding box center [931, 326] width 1235 height 33
click at [313, 310] on select "Select Item... Coarse Sand (COS) Sand (S) Fine Sand (FS) Very Fine Sand (VFS) L…" at bounding box center [931, 326] width 1235 height 33
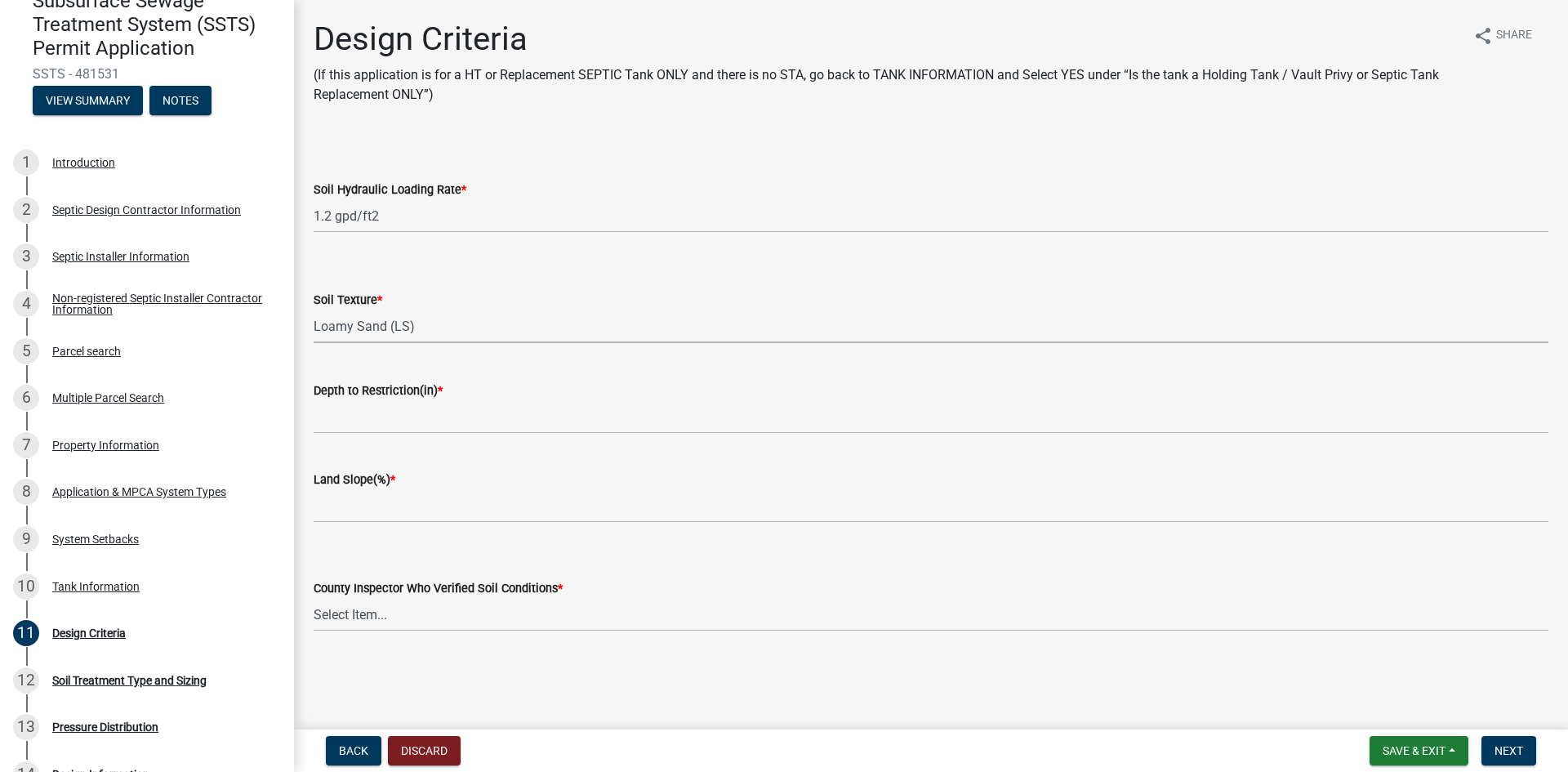
select select "6a6ab172-1321-4f18-8c37-999bd65d2f3f"
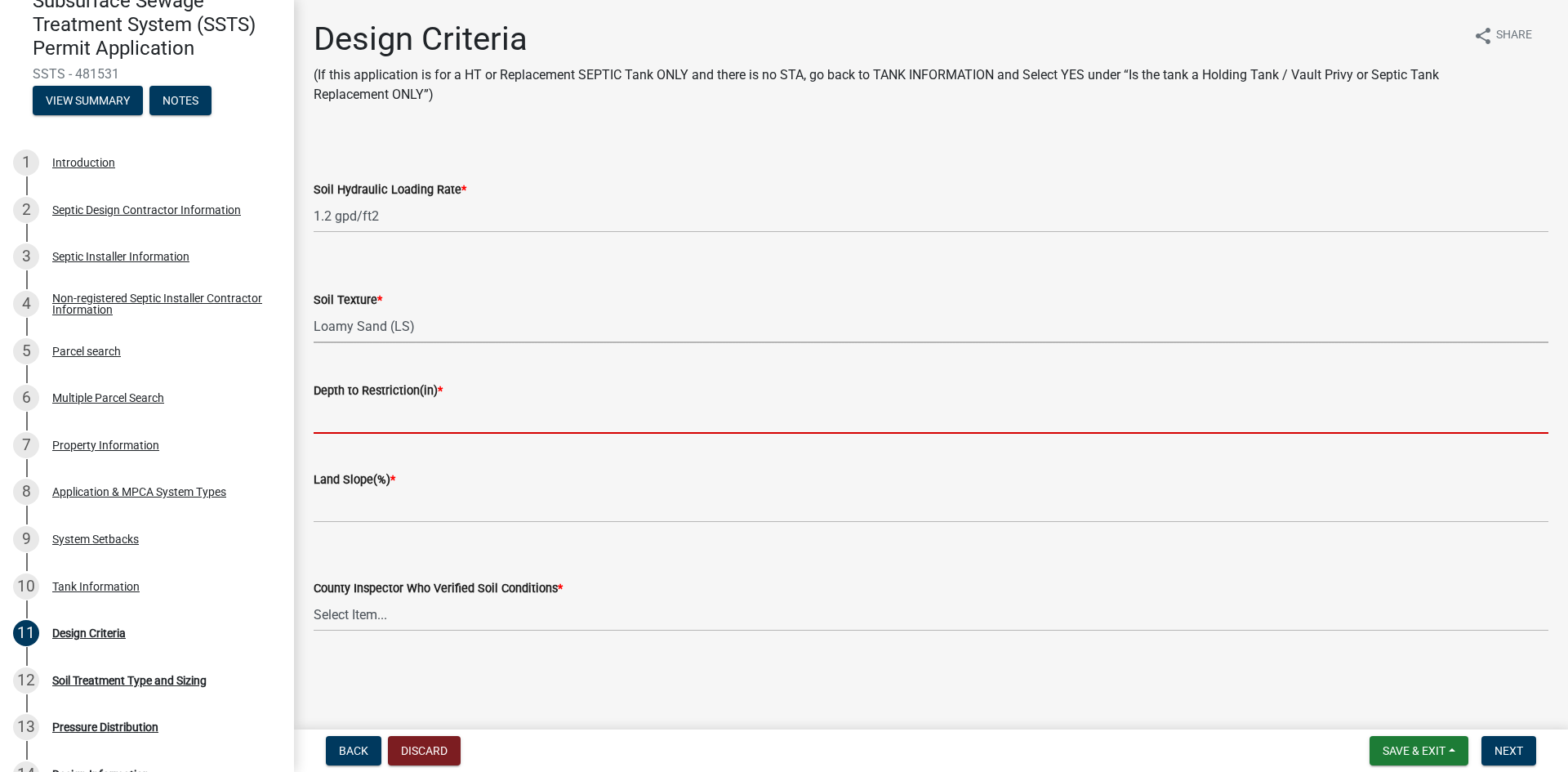
click at [365, 424] on input "Depth to Restriction(in) *" at bounding box center [931, 417] width 1235 height 33
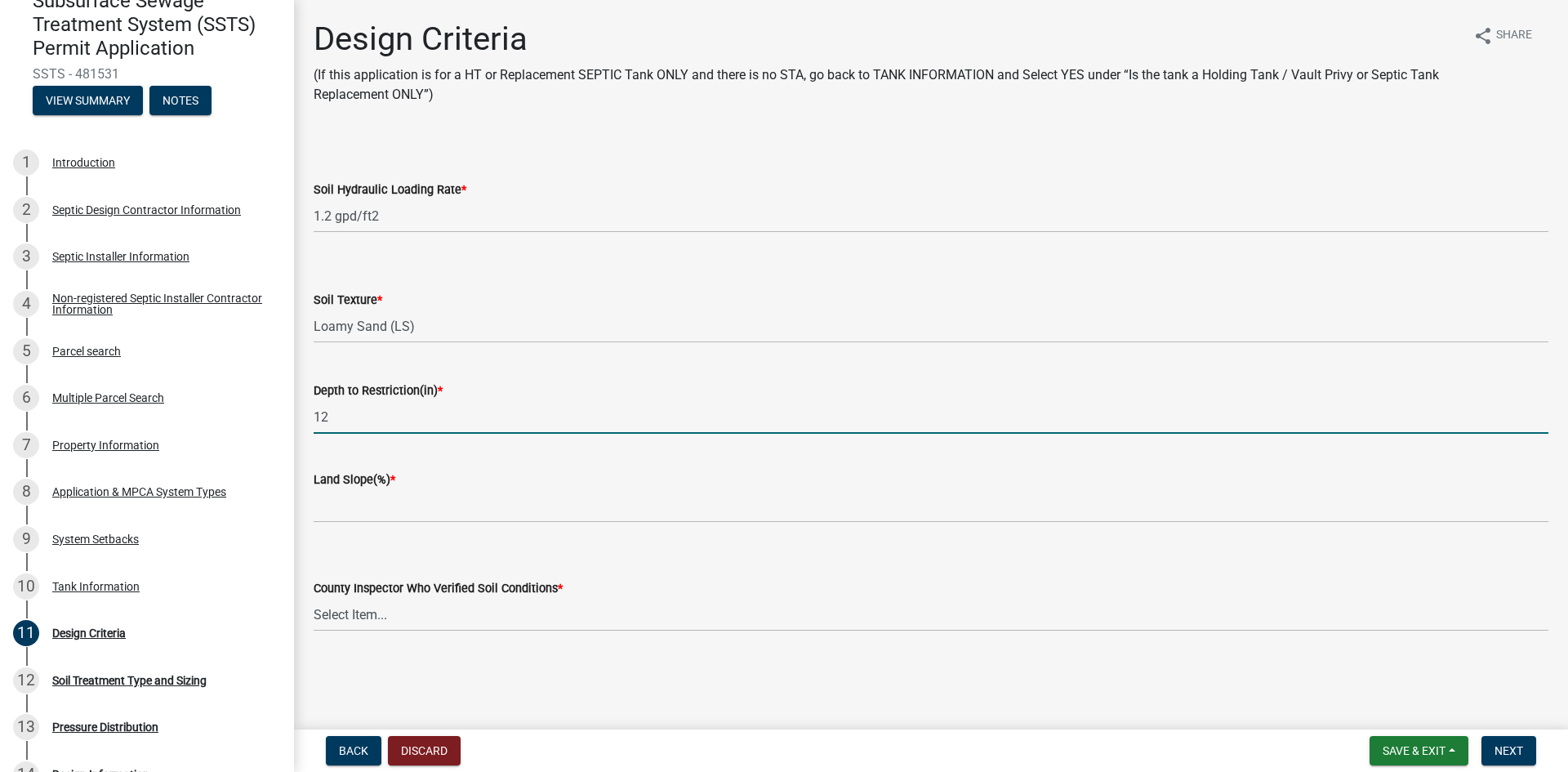
type input "12"
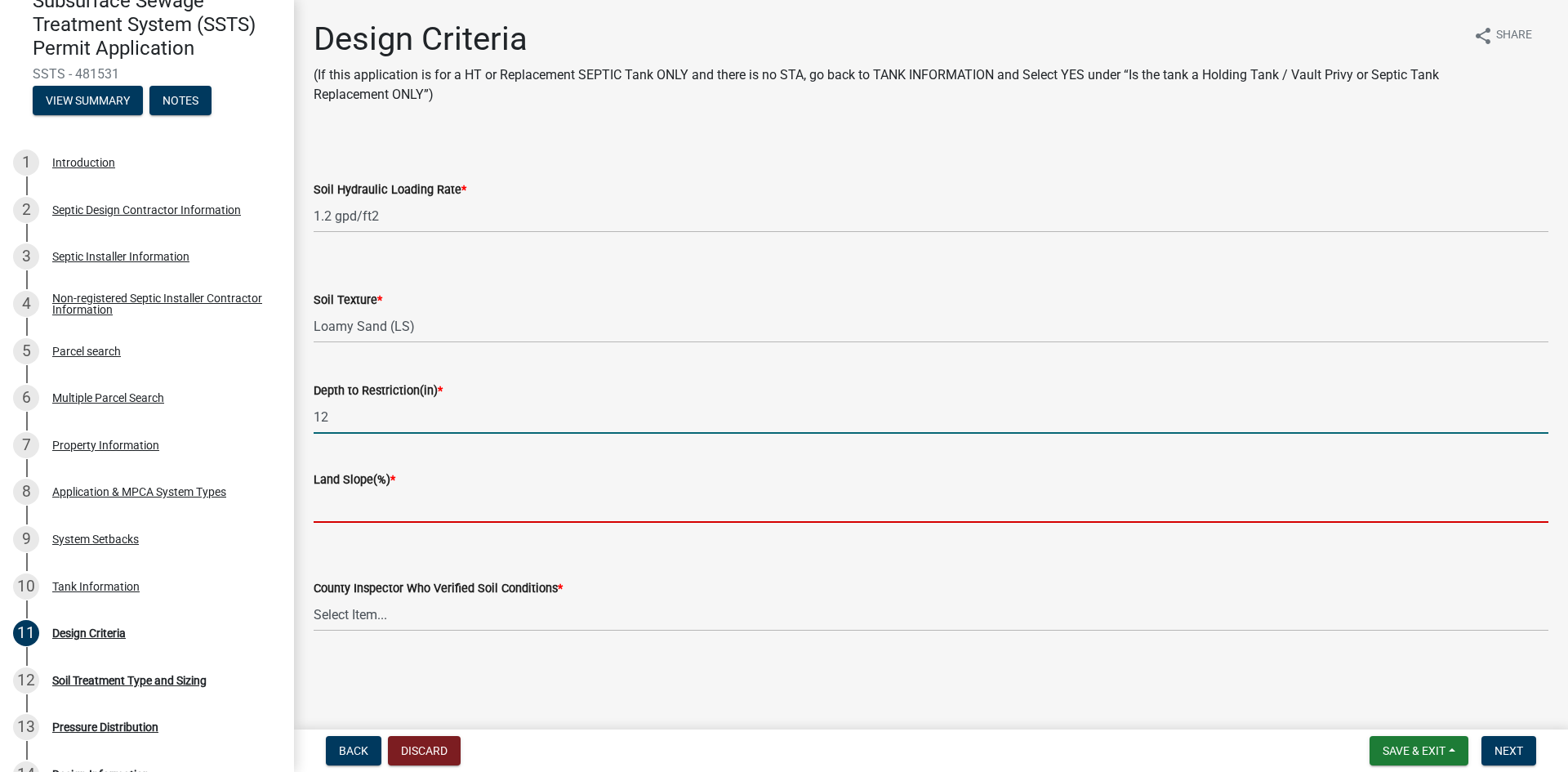
click at [371, 510] on input "Land Slope(%) *" at bounding box center [931, 506] width 1235 height 33
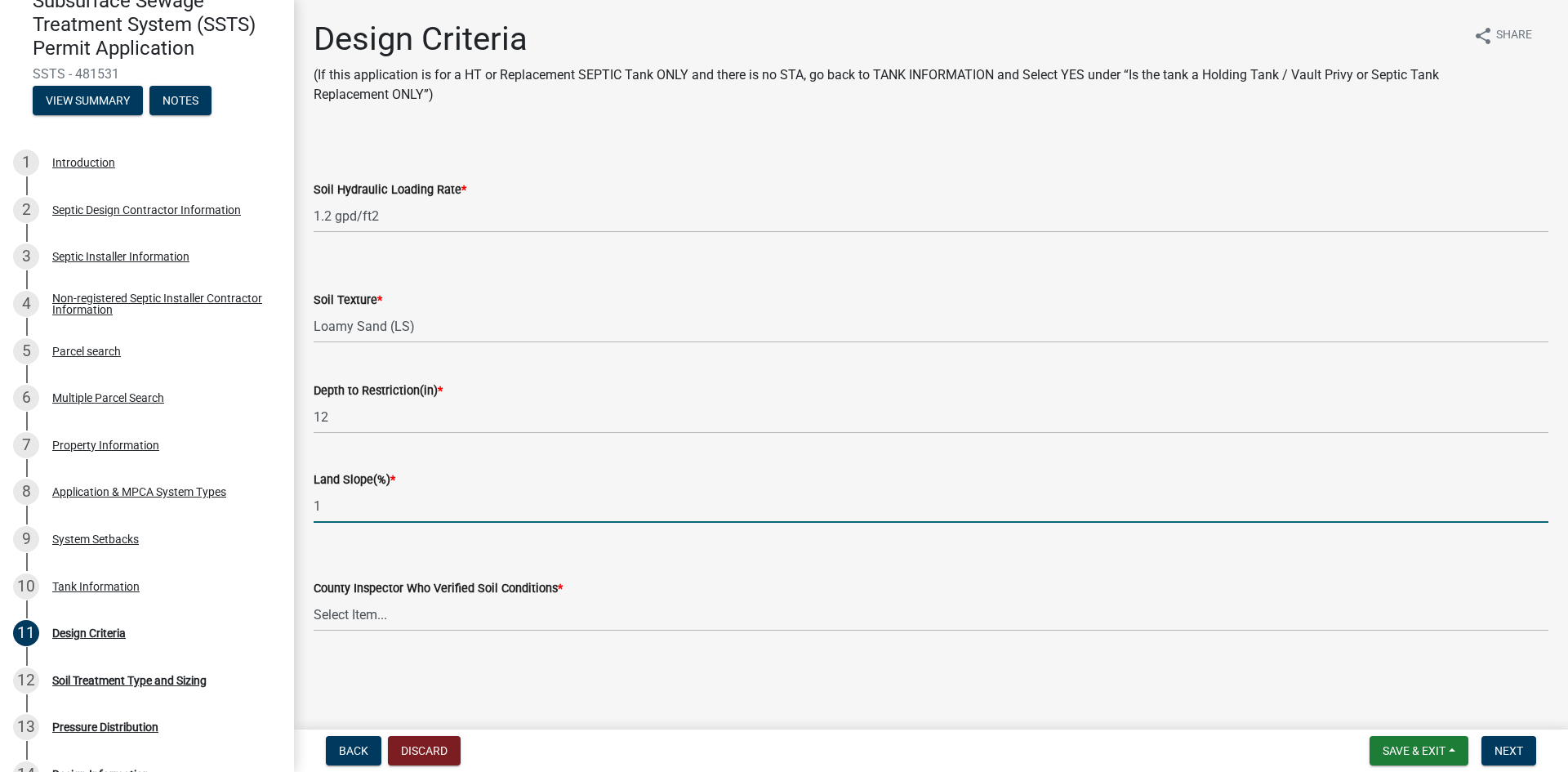
type input "1"
click at [403, 616] on select "Select Item... [PERSON_NAME] [PERSON_NAME] [PERSON_NAME] [PERSON_NAME] [PERSON_…" at bounding box center [931, 615] width 1235 height 33
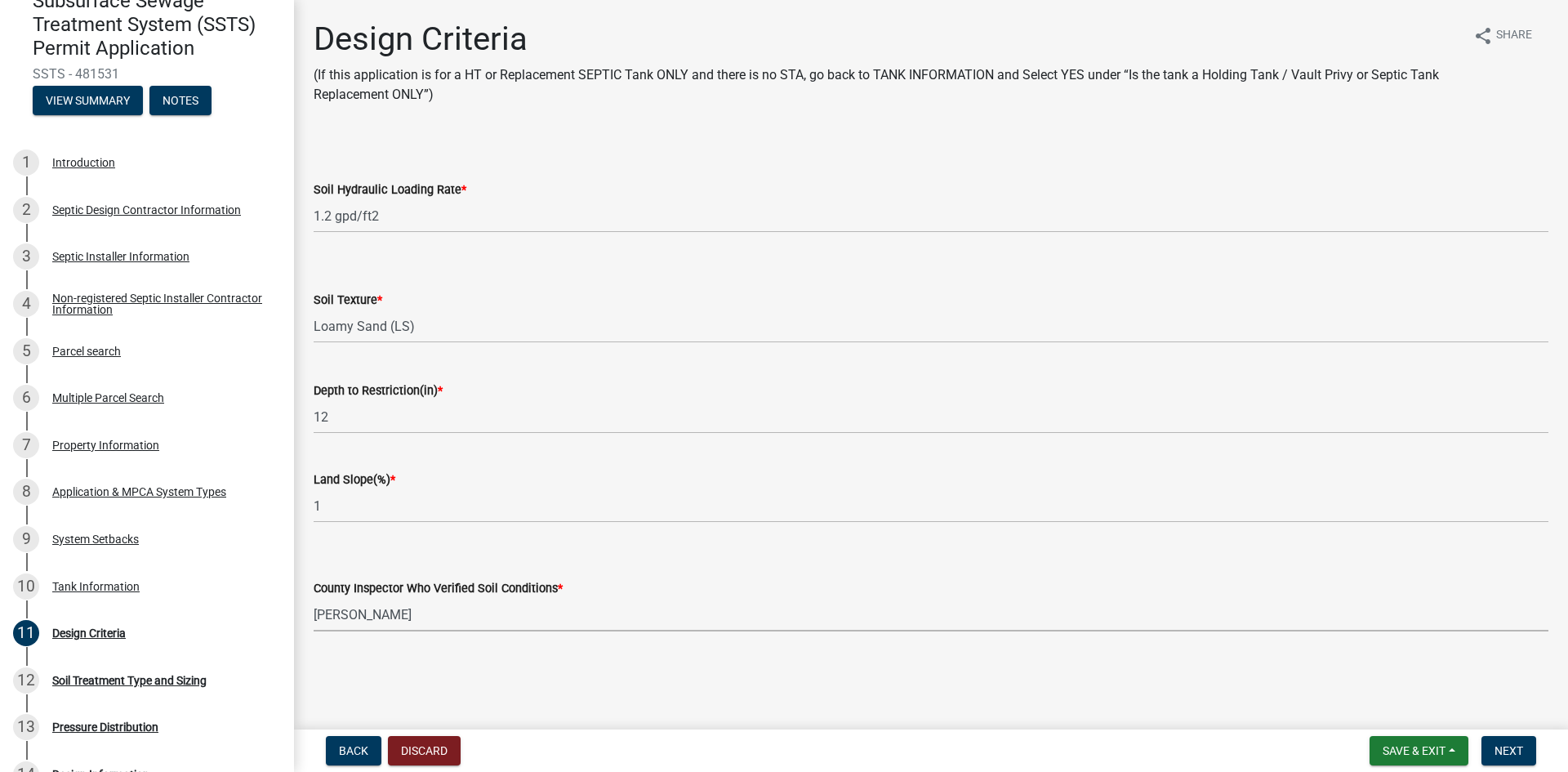
click at [313, 598] on select "Select Item... [PERSON_NAME] [PERSON_NAME] [PERSON_NAME] [PERSON_NAME] [PERSON_…" at bounding box center [931, 615] width 1235 height 33
select select "14354fbd-e666-4c9c-b77c-8c181d233a28"
click at [1495, 741] on button "Next" at bounding box center [1508, 751] width 55 height 30
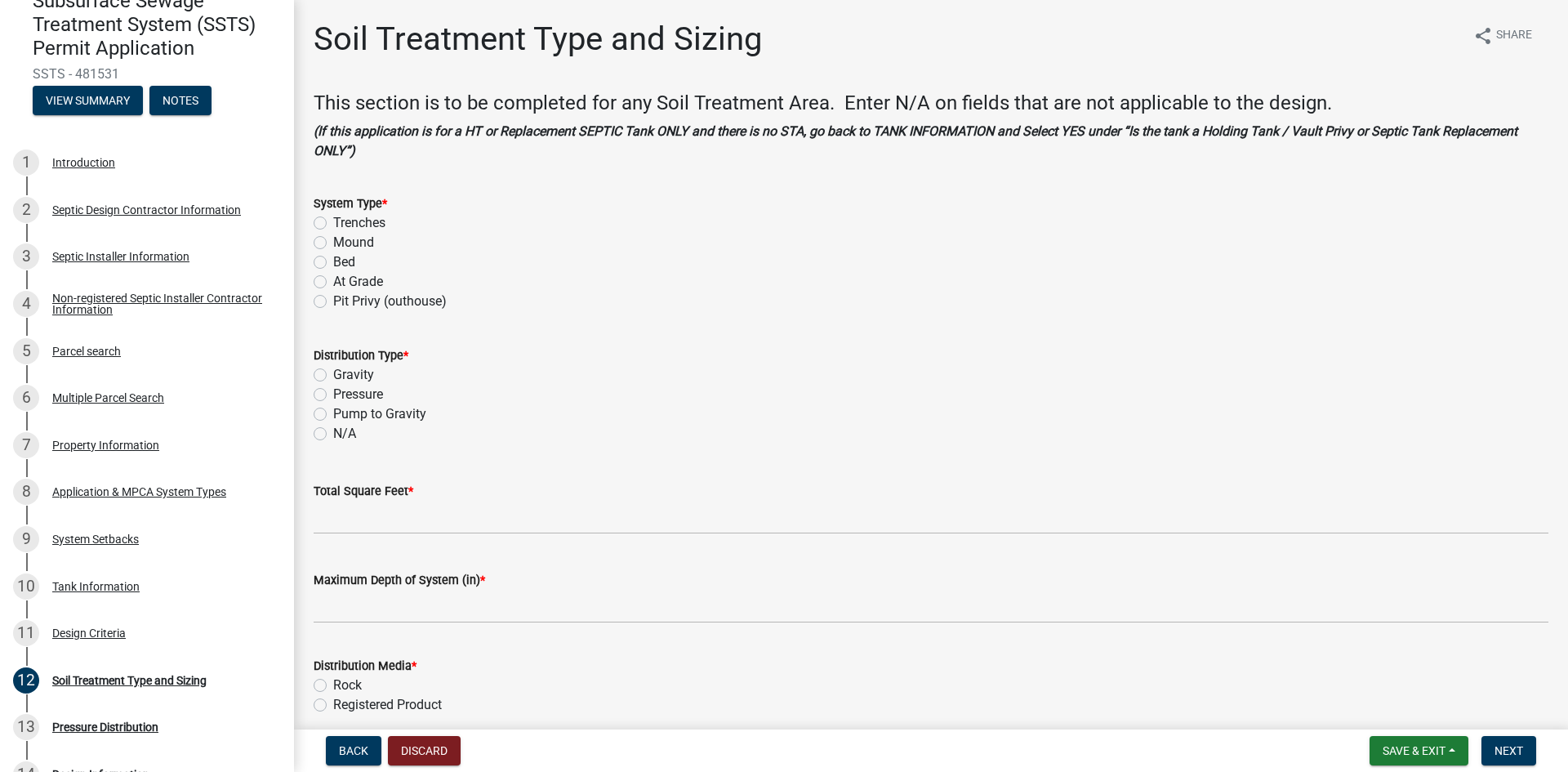
click at [333, 244] on label "Mound" at bounding box center [353, 242] width 41 height 20
click at [333, 244] on input "Mound" at bounding box center [338, 237] width 10 height 10
radio input "true"
click at [333, 394] on label "Pressure" at bounding box center [358, 394] width 50 height 20
click at [333, 394] on input "Pressure" at bounding box center [338, 390] width 10 height 10
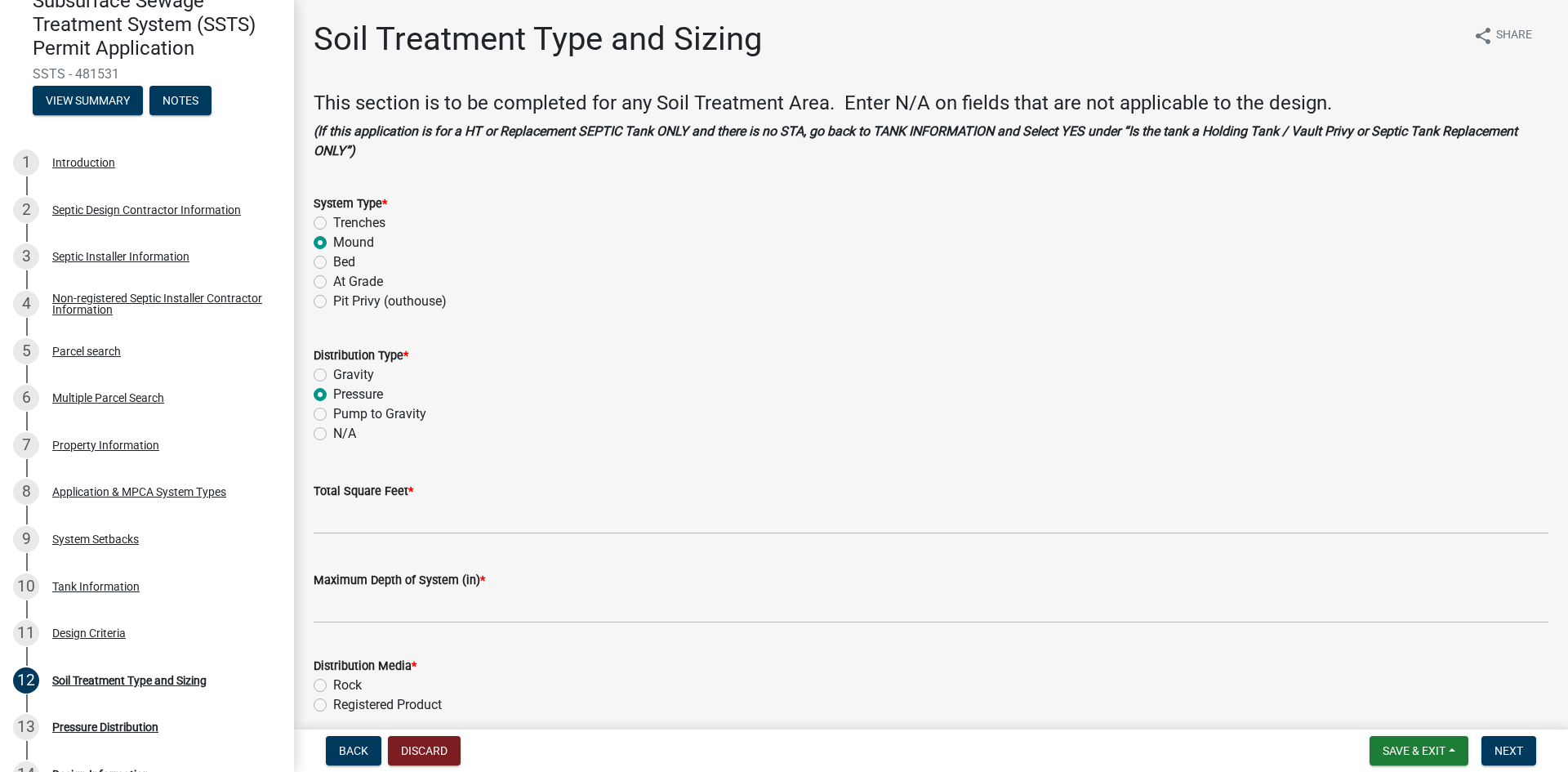
radio input "true"
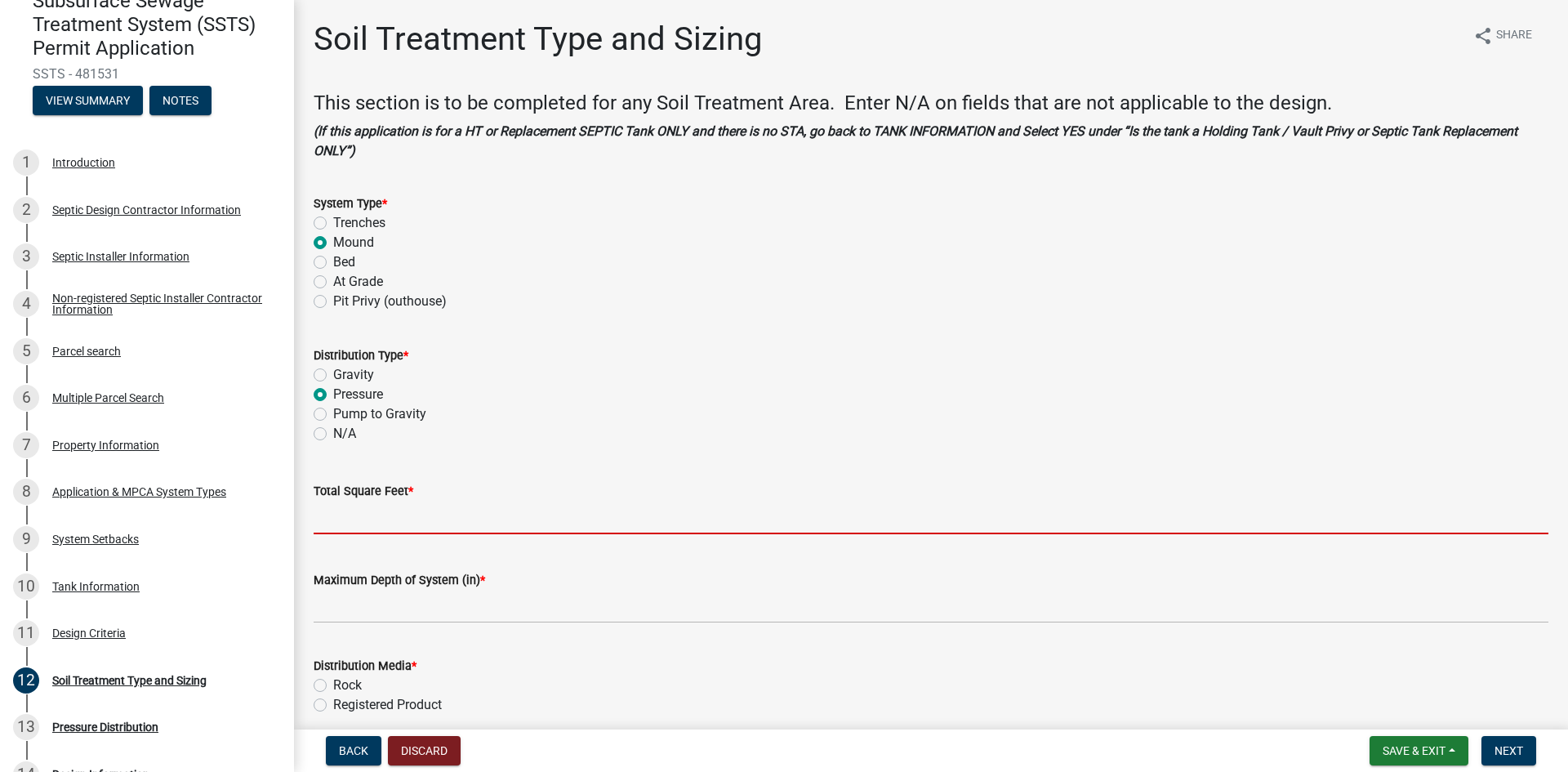
click at [355, 525] on input "Total Square Feet *" at bounding box center [931, 517] width 1235 height 33
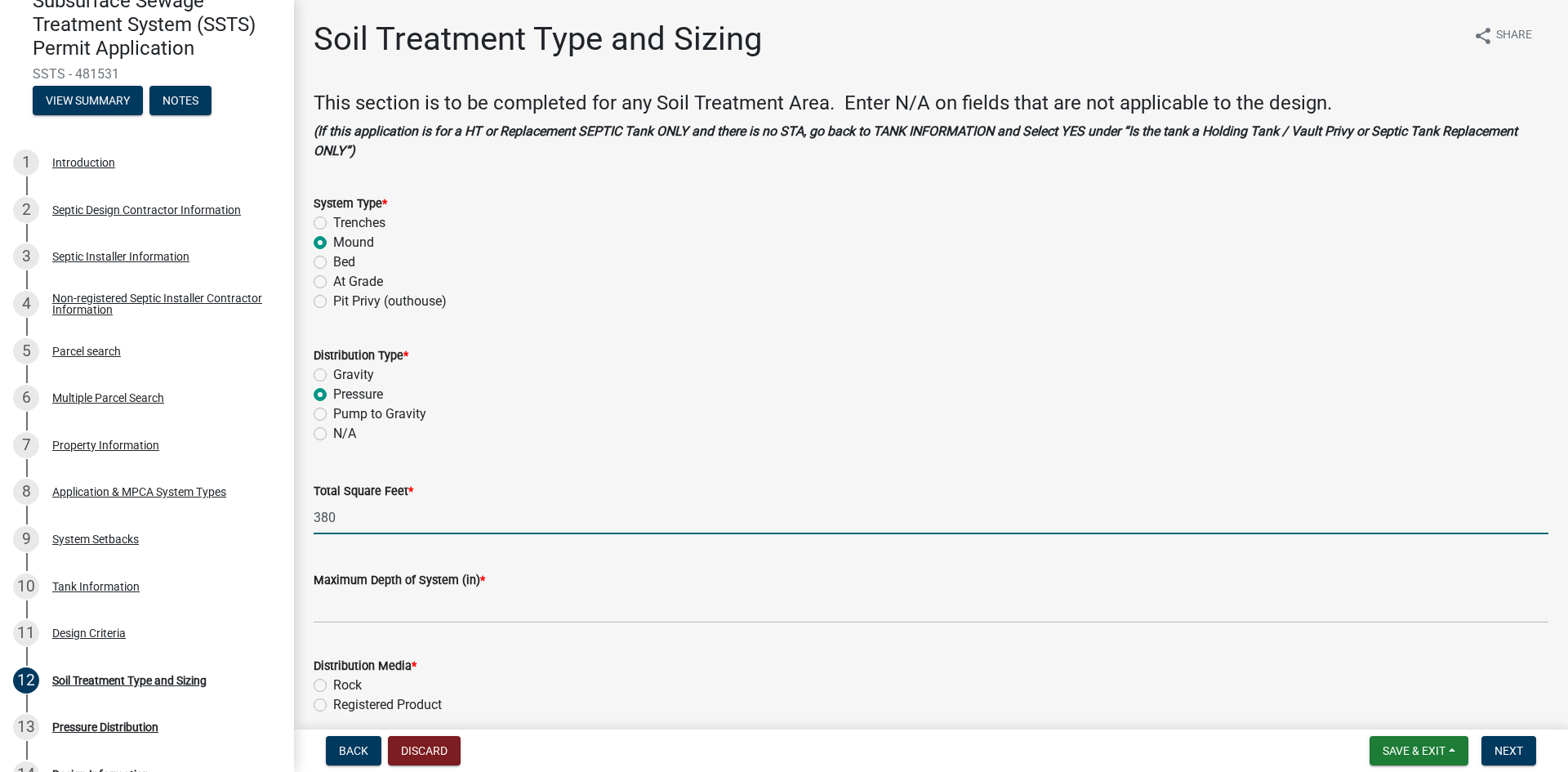
type input "380"
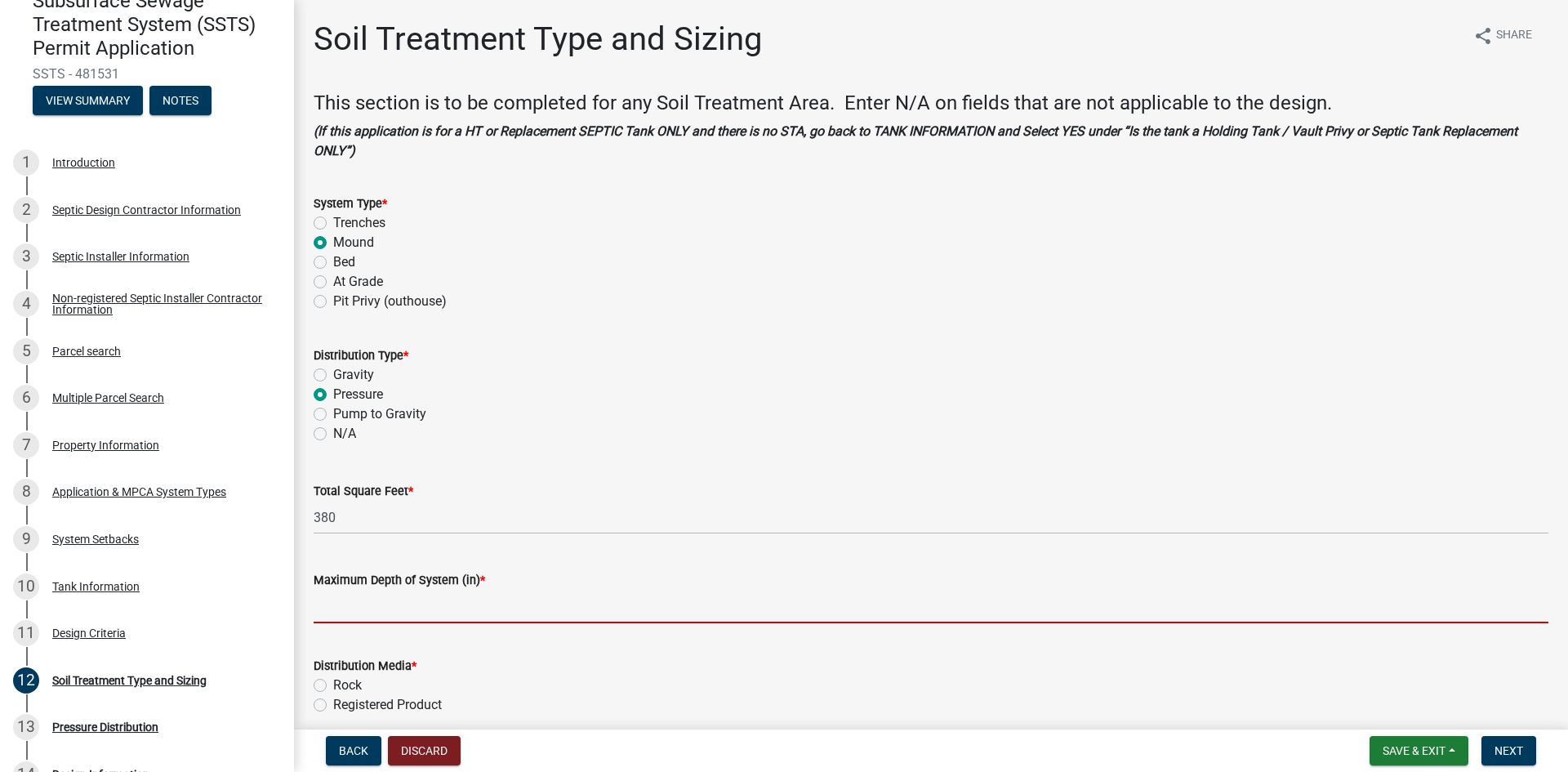
click at [444, 611] on input "Maximum Depth of System (in) *" at bounding box center [931, 606] width 1235 height 33
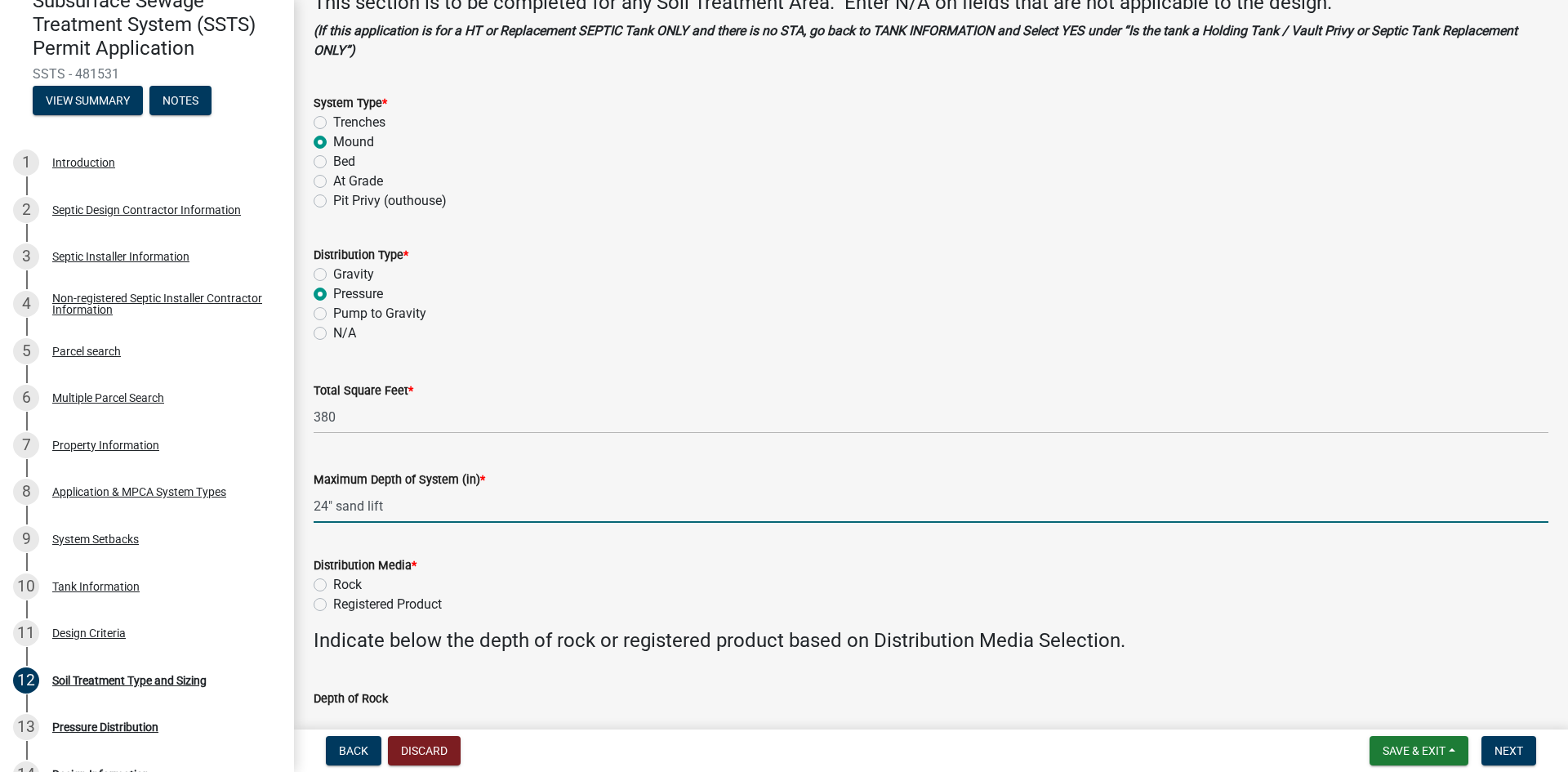
scroll to position [123, 0]
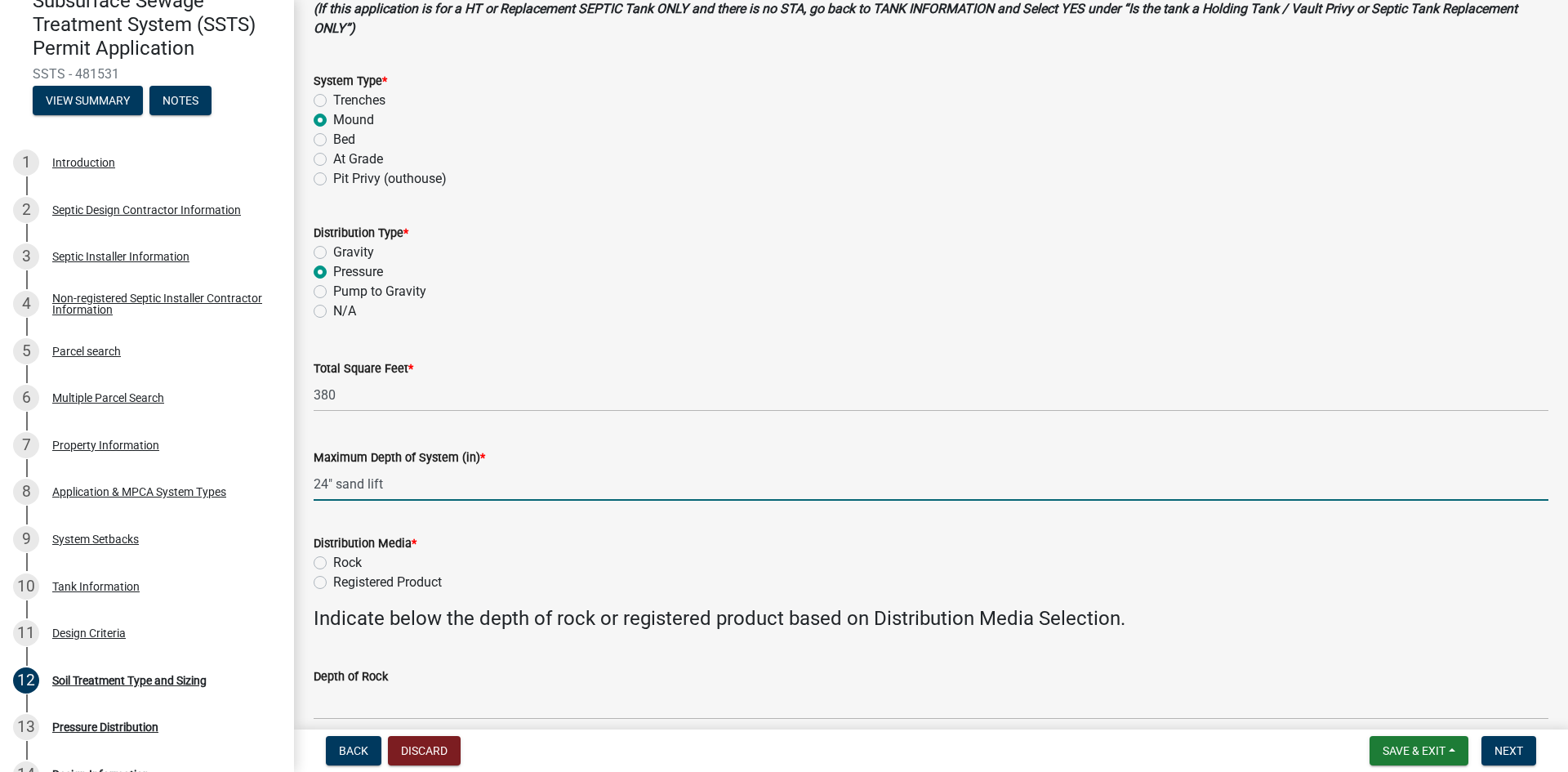
type input "24" sand lift"
click at [333, 562] on label "Rock" at bounding box center [347, 562] width 29 height 20
click at [333, 562] on input "Rock" at bounding box center [338, 557] width 10 height 10
radio input "true"
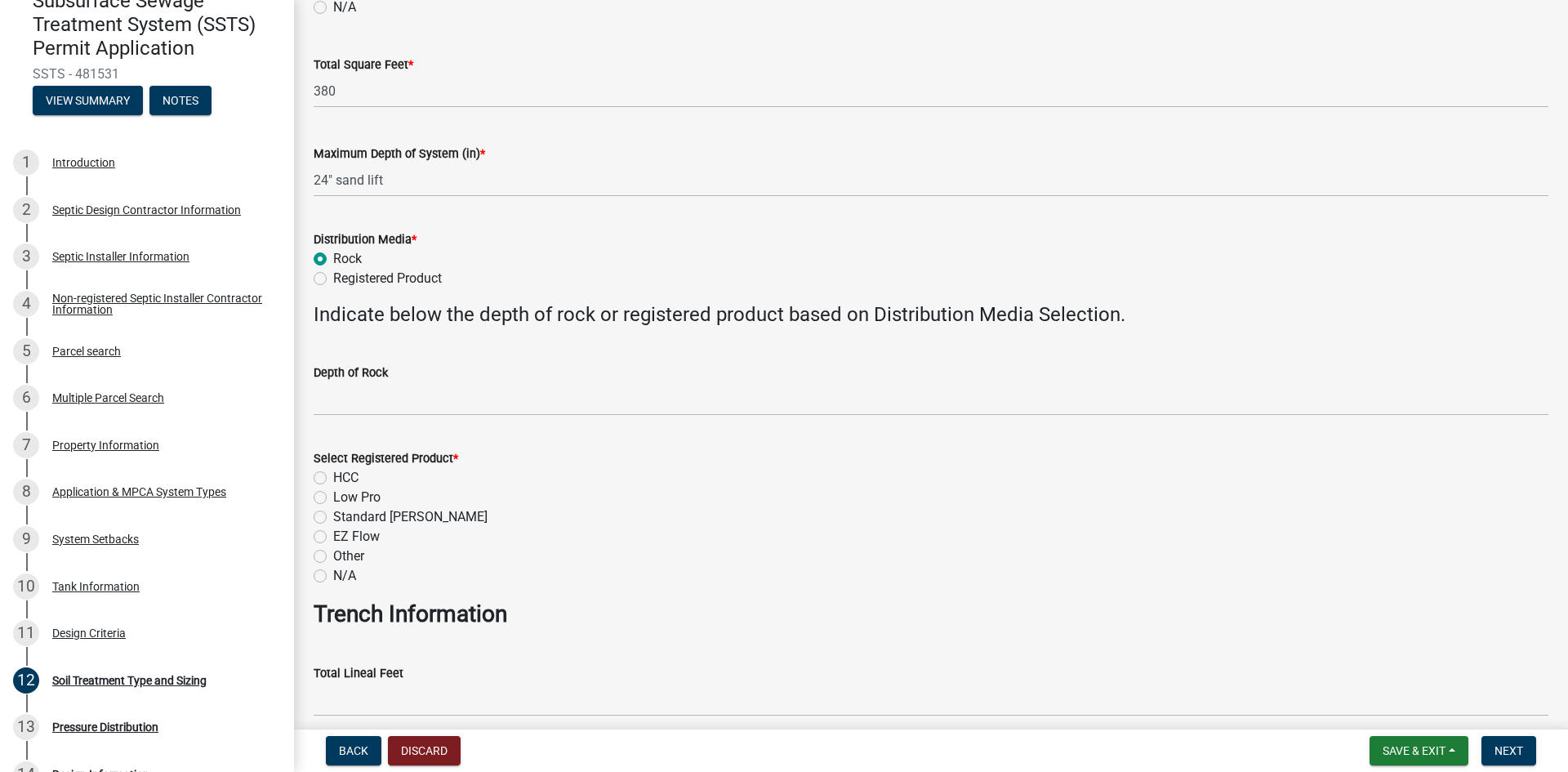
scroll to position [429, 0]
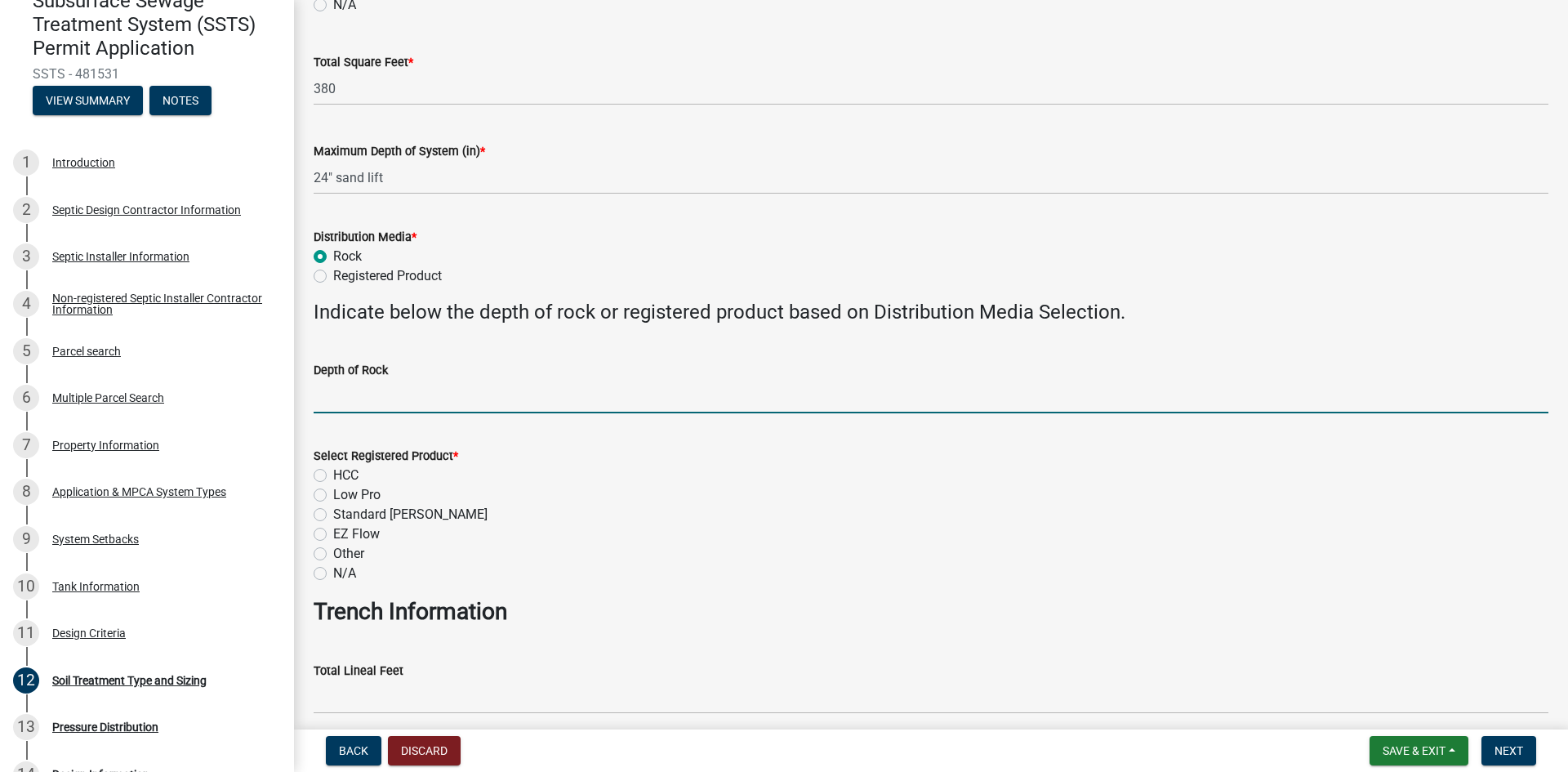
click at [379, 392] on input "Depth of Rock" at bounding box center [931, 396] width 1235 height 33
type input "9" below pipe"
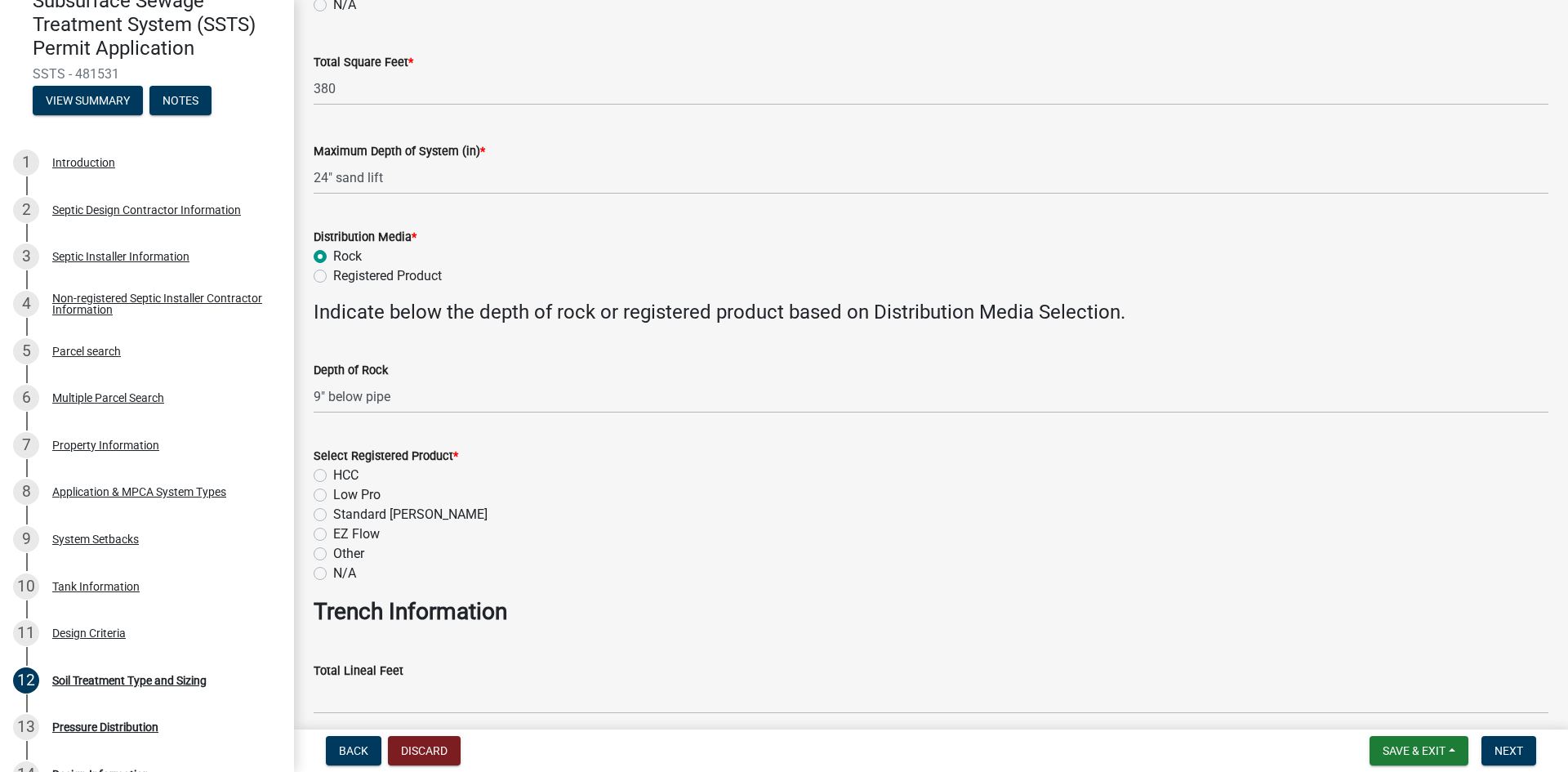
click at [333, 571] on label "N/A" at bounding box center [344, 573] width 23 height 20
click at [333, 571] on input "N/A" at bounding box center [338, 568] width 10 height 10
radio input "true"
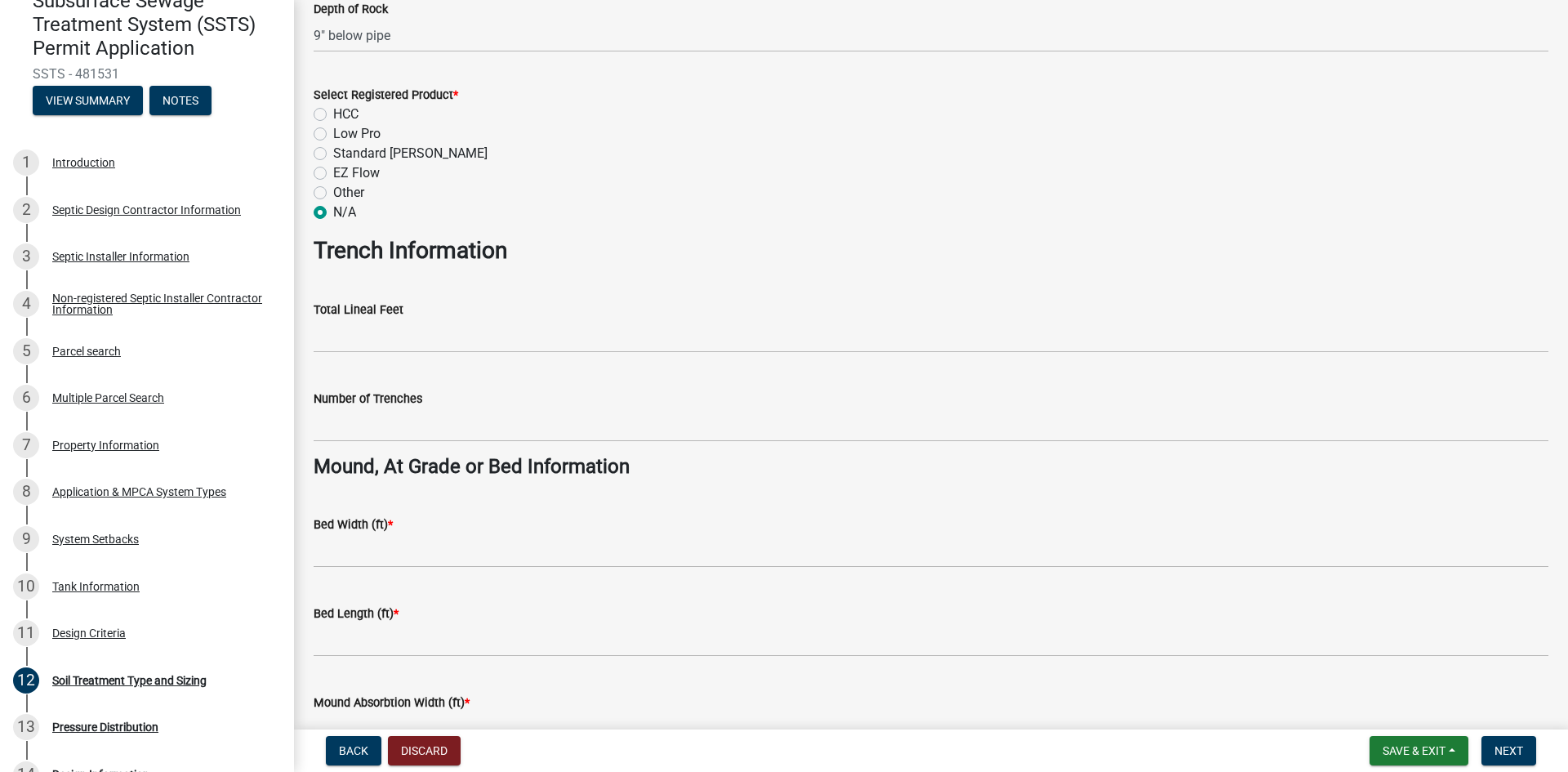
scroll to position [817, 0]
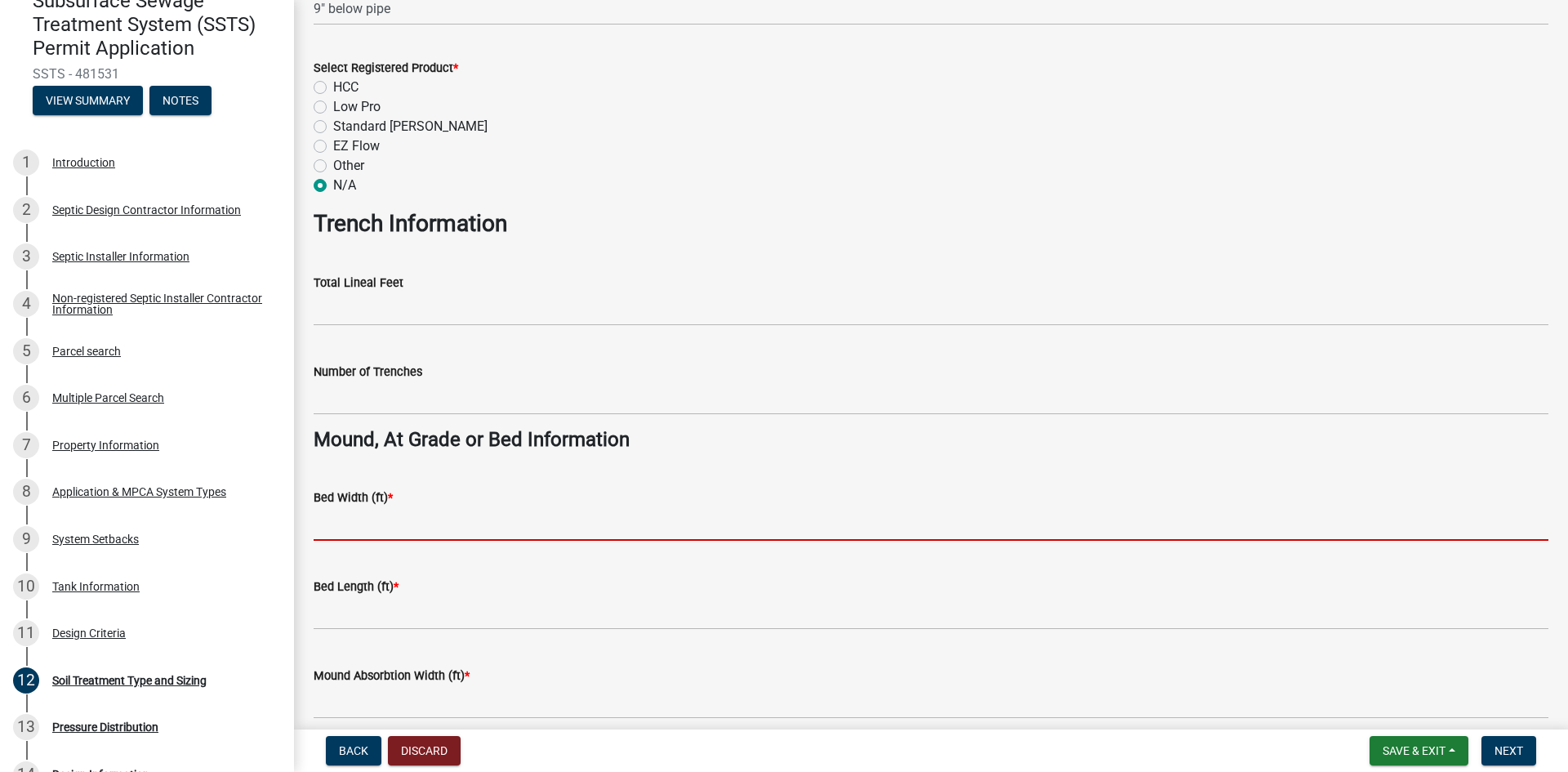
click at [379, 531] on input "Bed Width (ft) *" at bounding box center [931, 524] width 1235 height 33
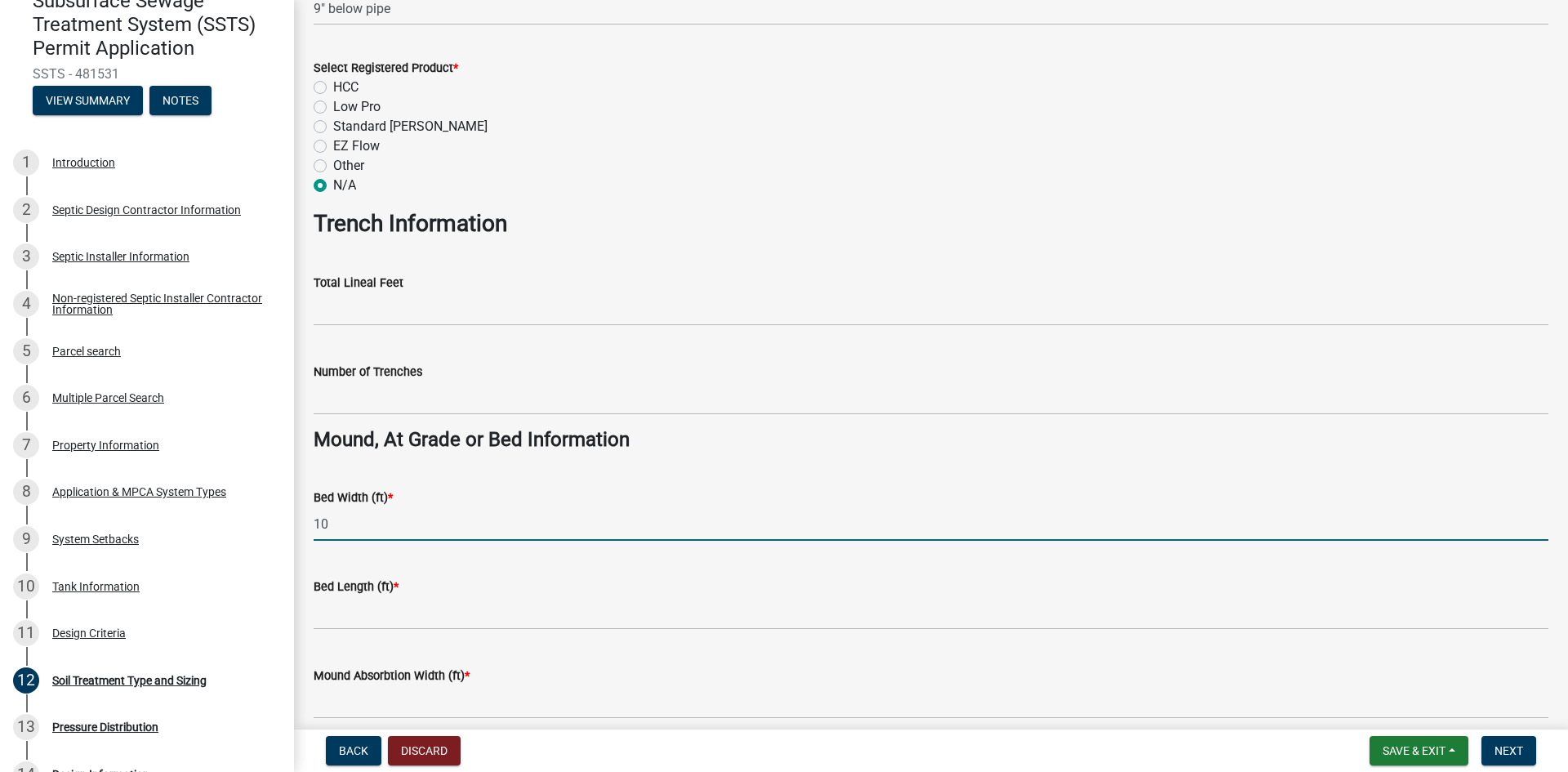
type input "10"
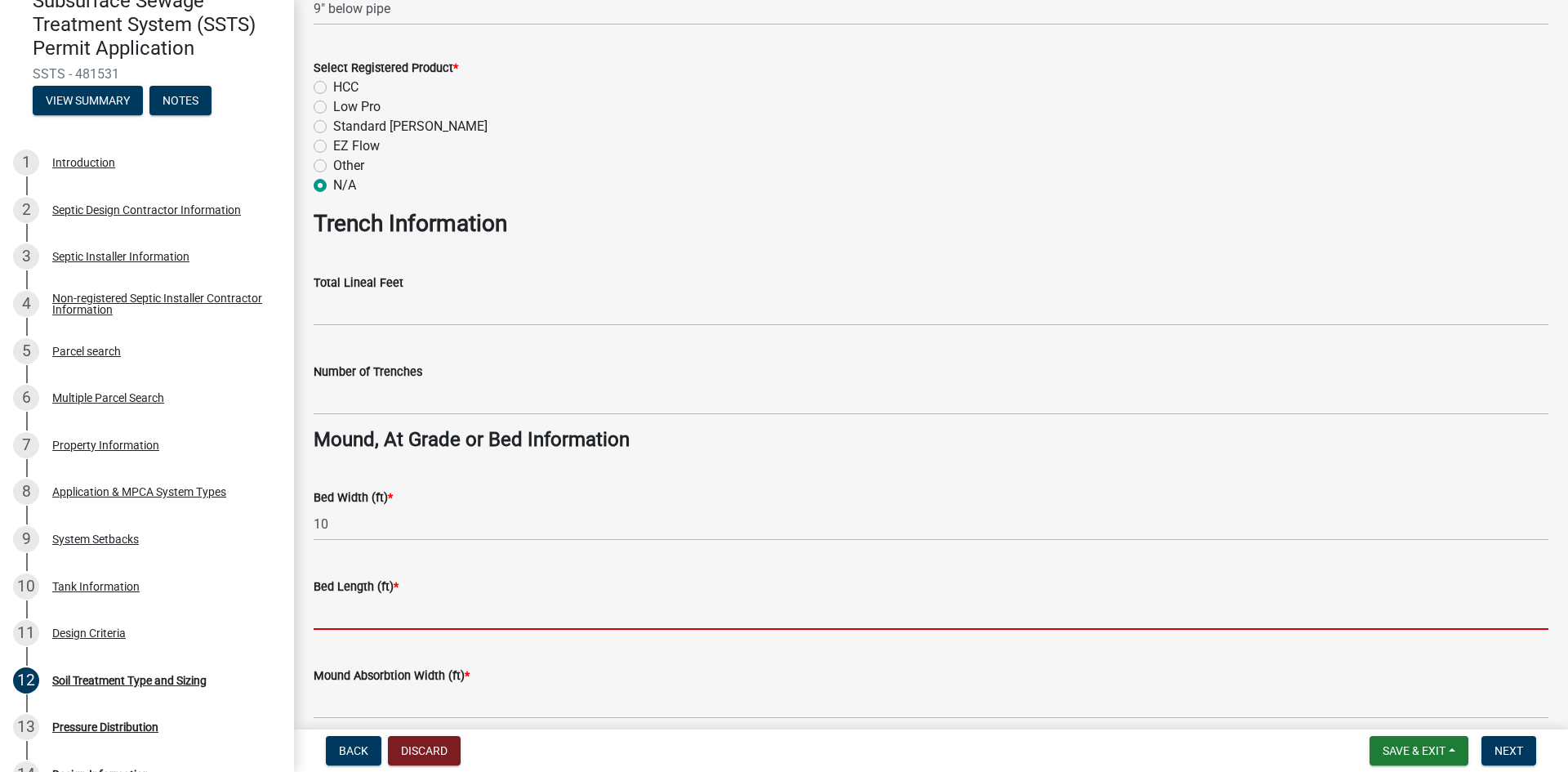
click at [360, 624] on input "Bed Length (ft) *" at bounding box center [931, 613] width 1235 height 33
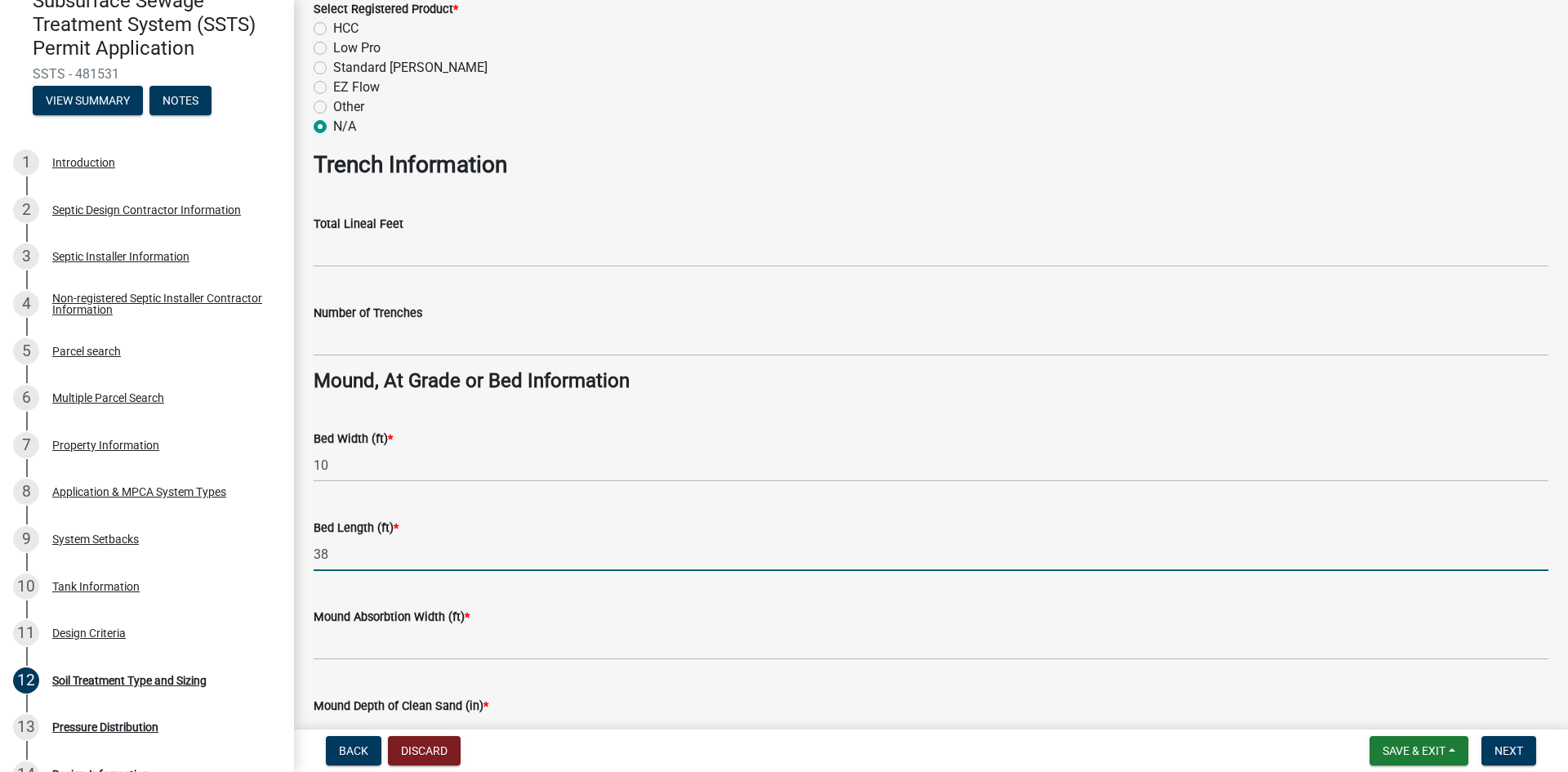
scroll to position [960, 0]
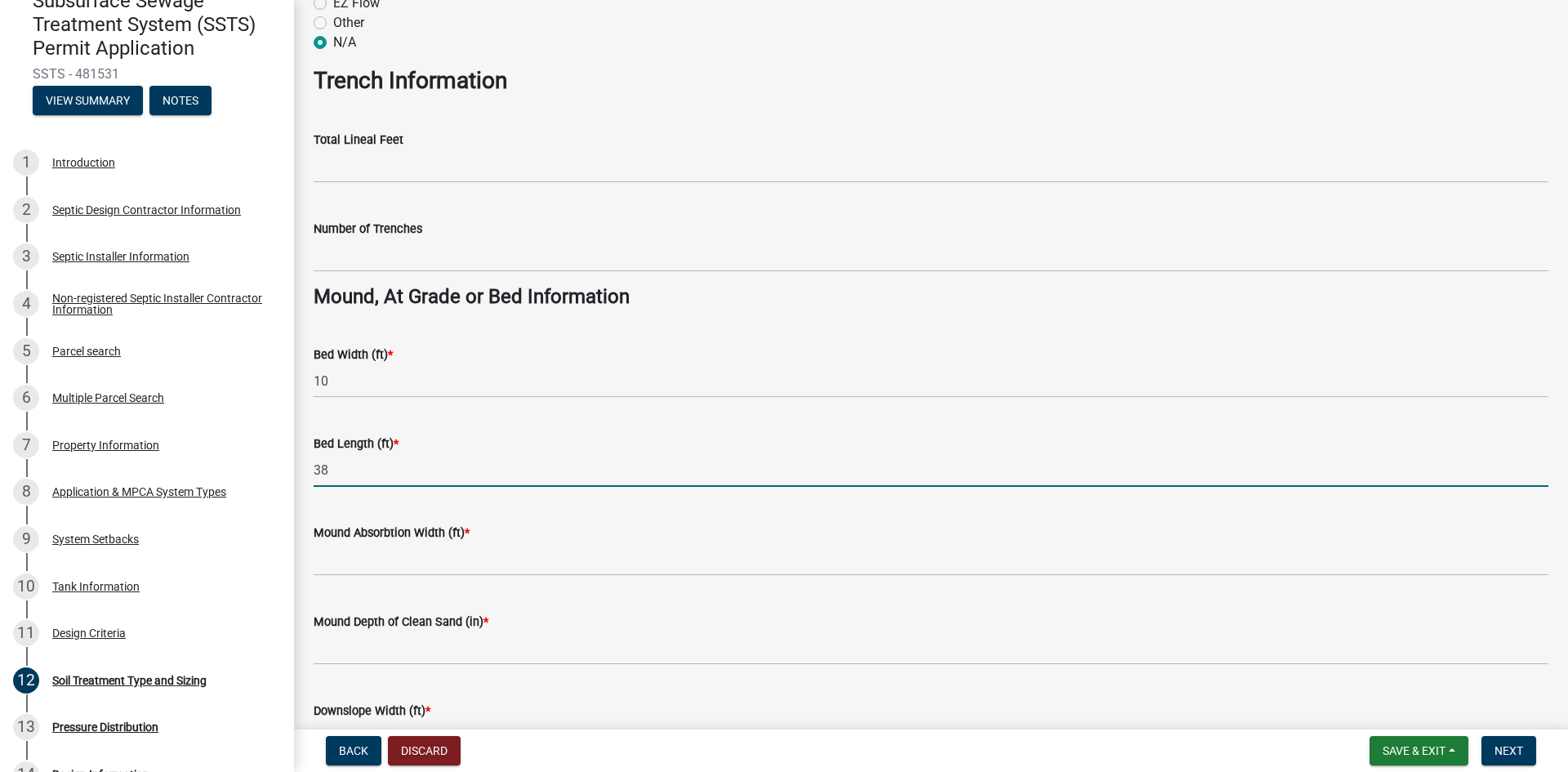
type input "38"
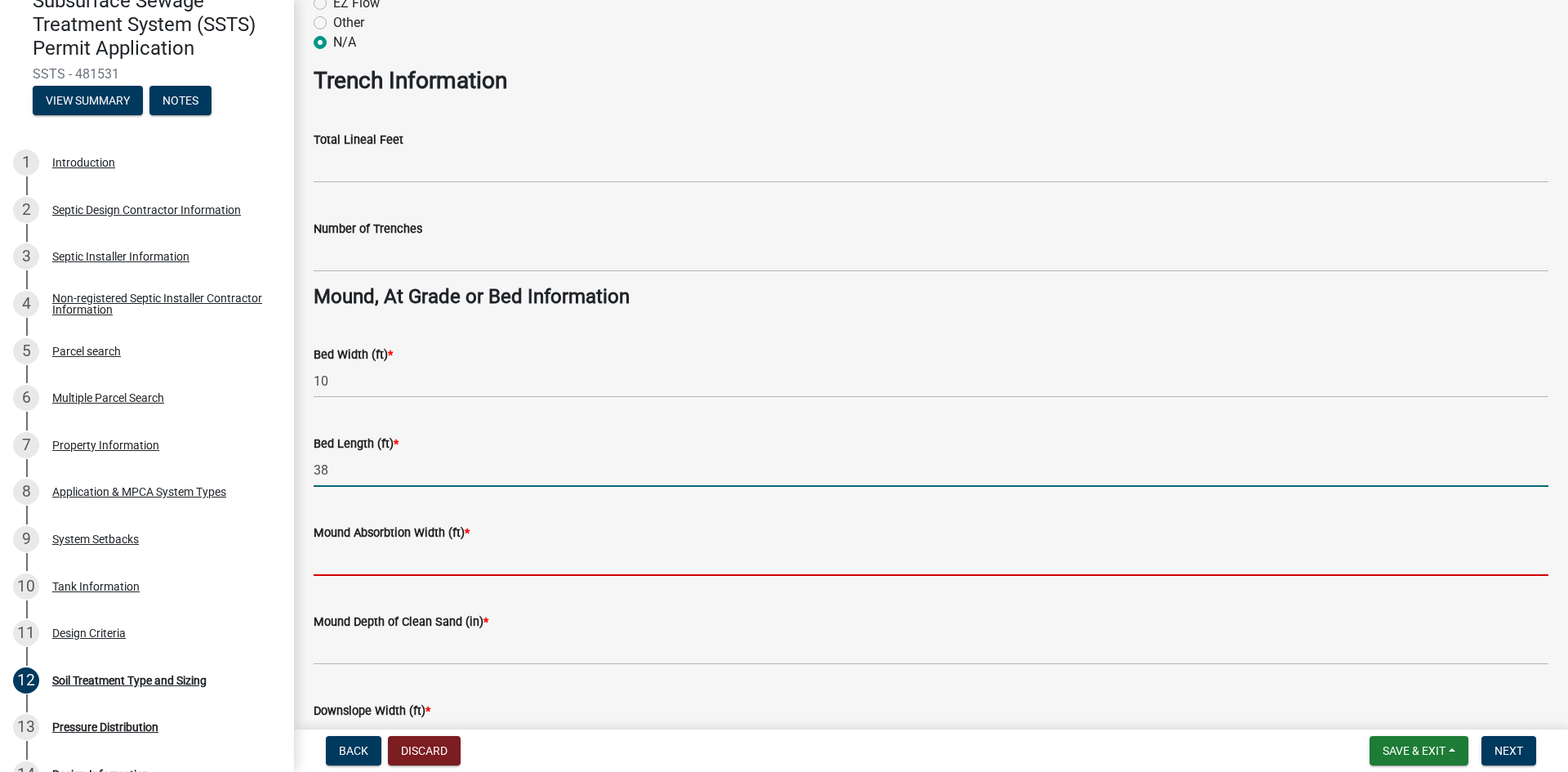
click at [371, 560] on input "Mound Absorbtion Width (ft) *" at bounding box center [931, 559] width 1235 height 33
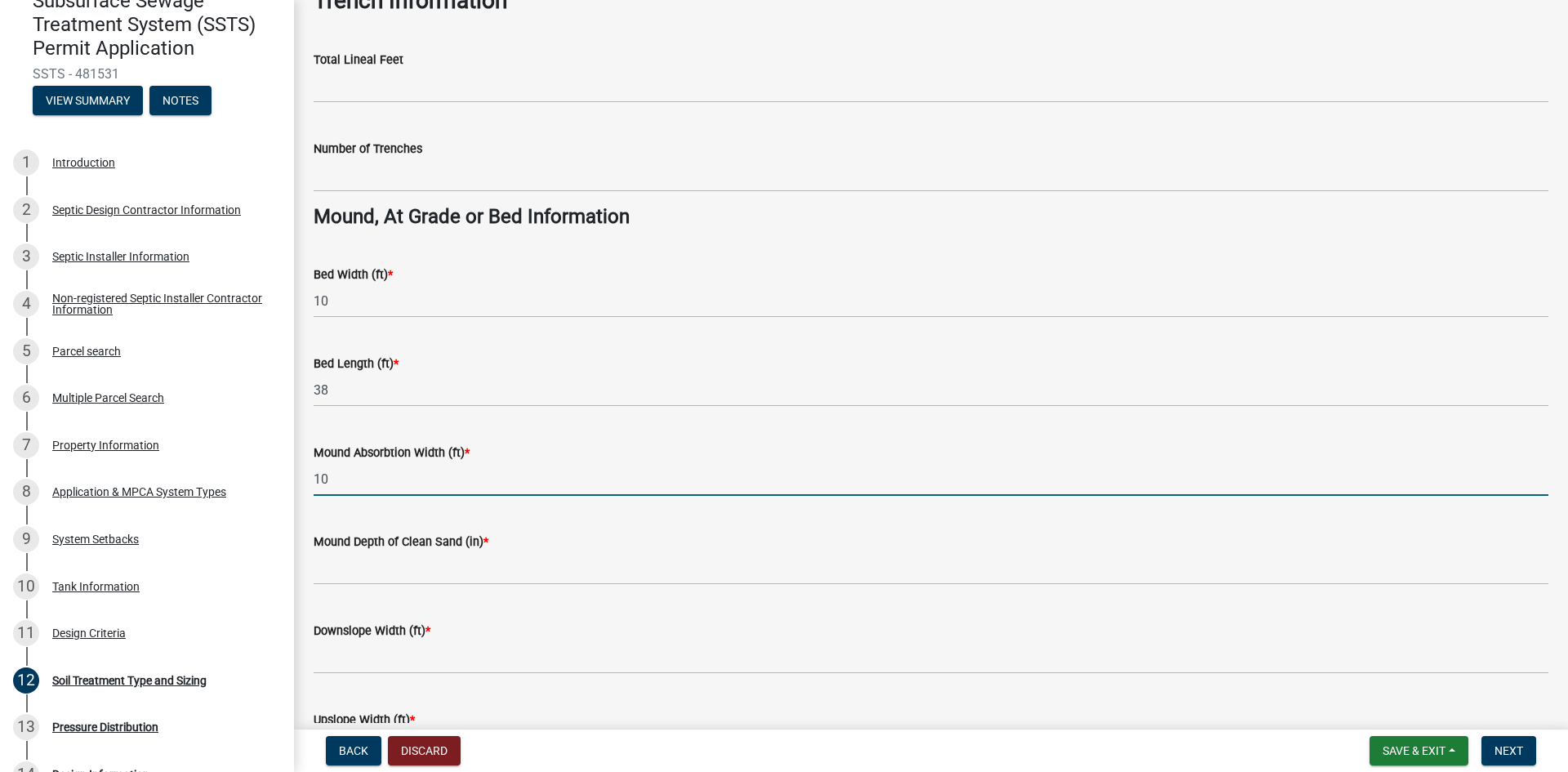
scroll to position [1042, 0]
type input "10"
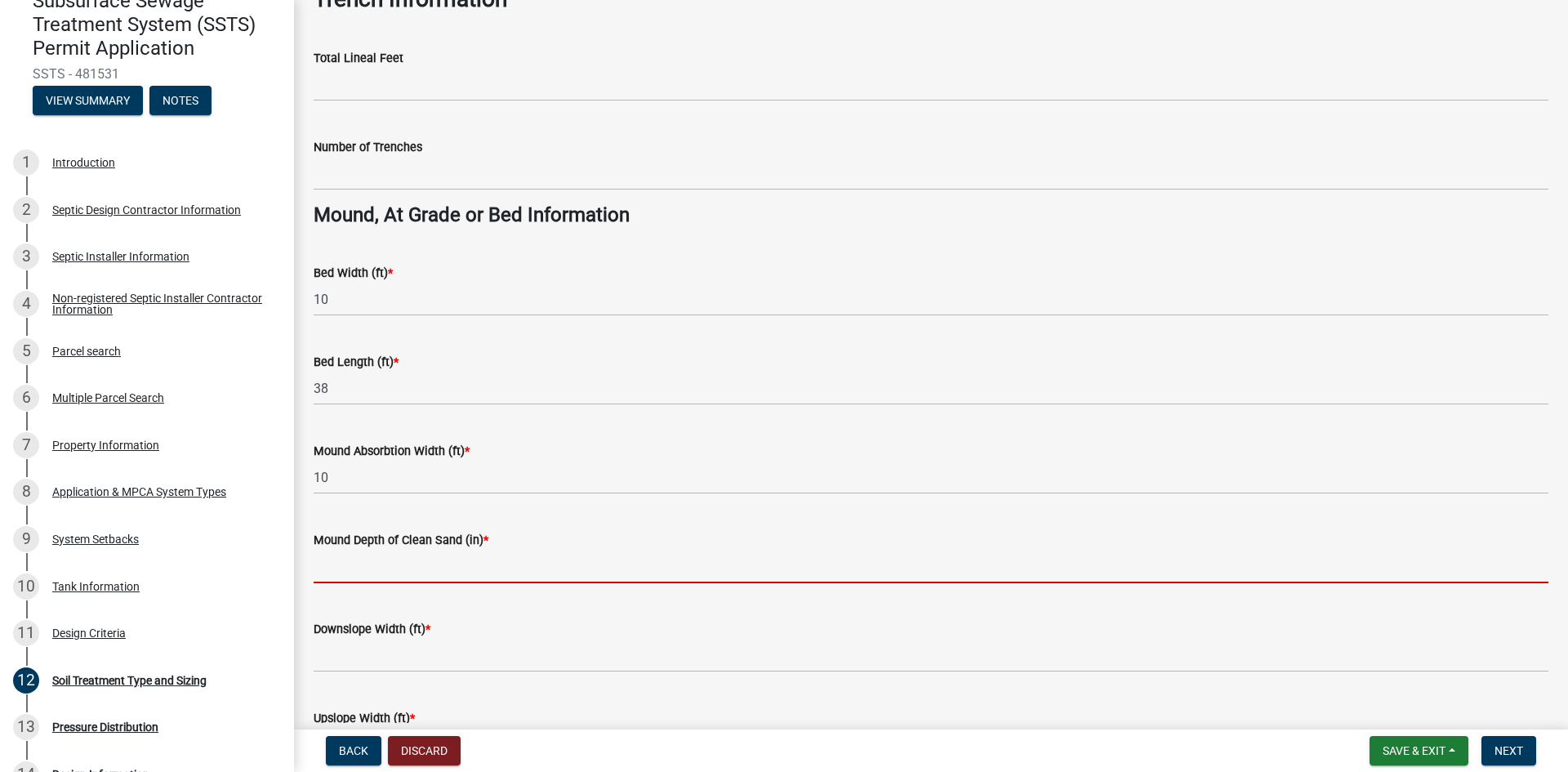
click at [354, 565] on input "Mound Depth of Clean Sand (in) *" at bounding box center [931, 566] width 1235 height 33
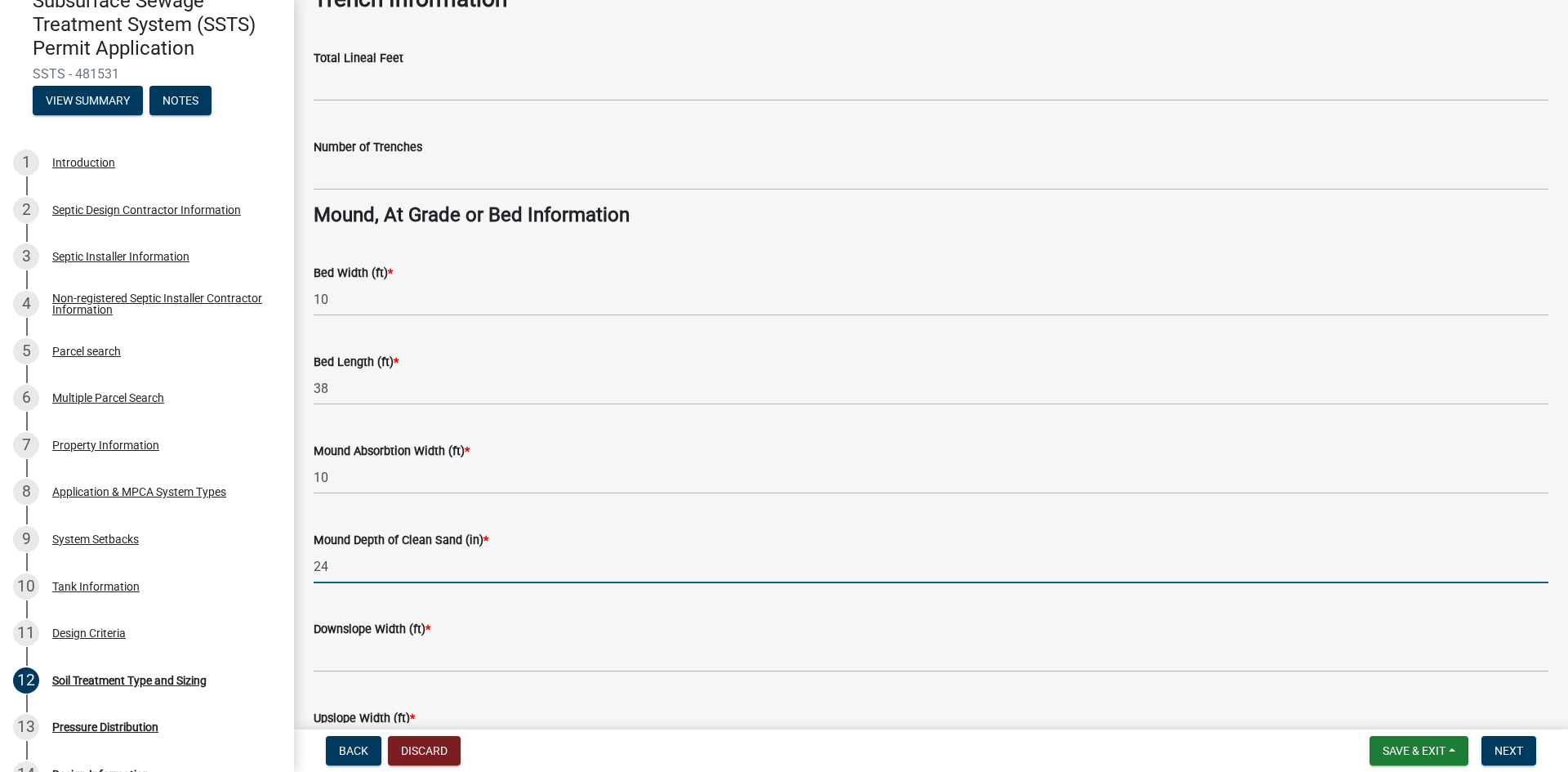
type input "24"
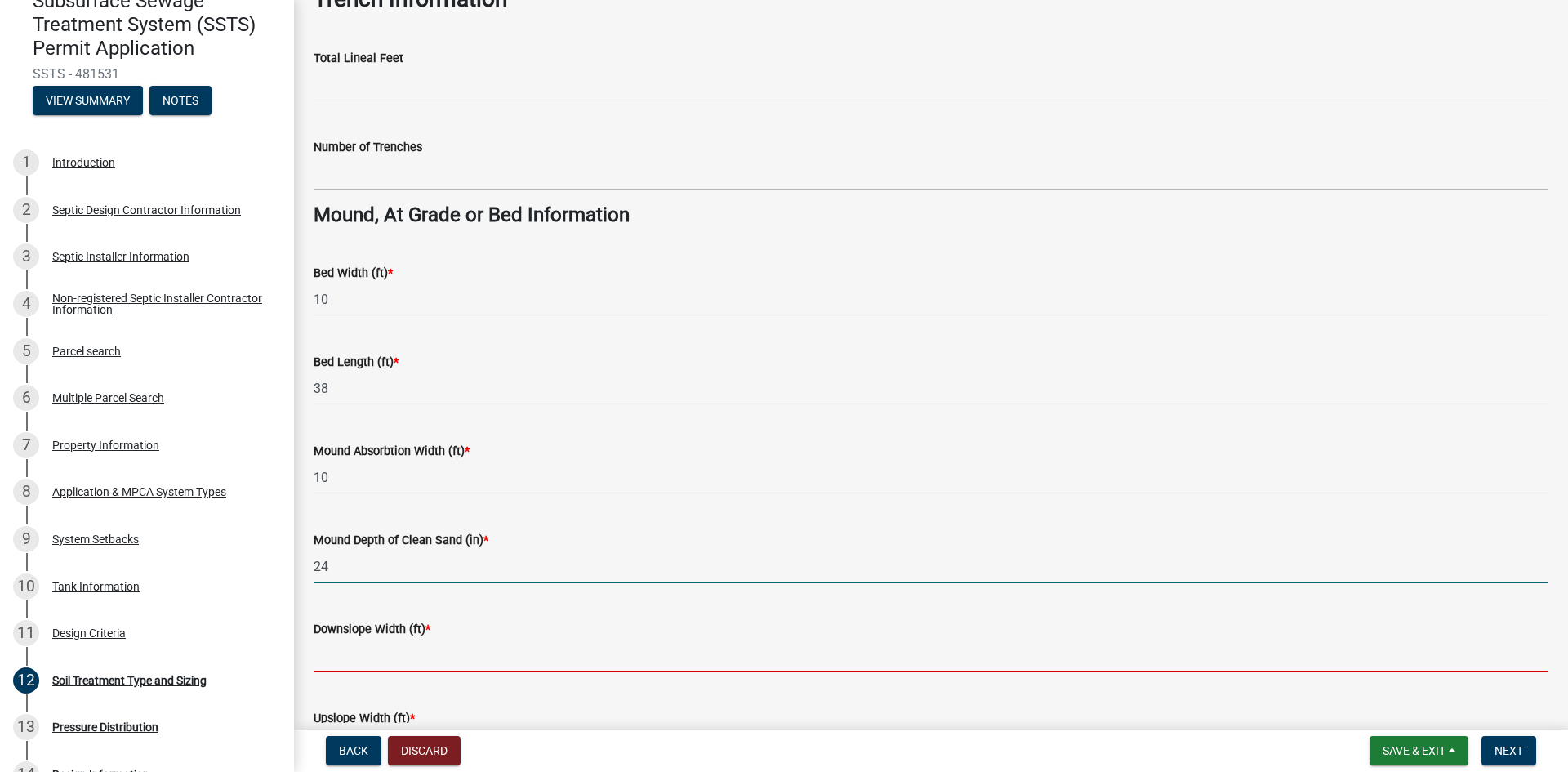
click at [336, 656] on input "Downslope Width (ft) *" at bounding box center [931, 656] width 1235 height 33
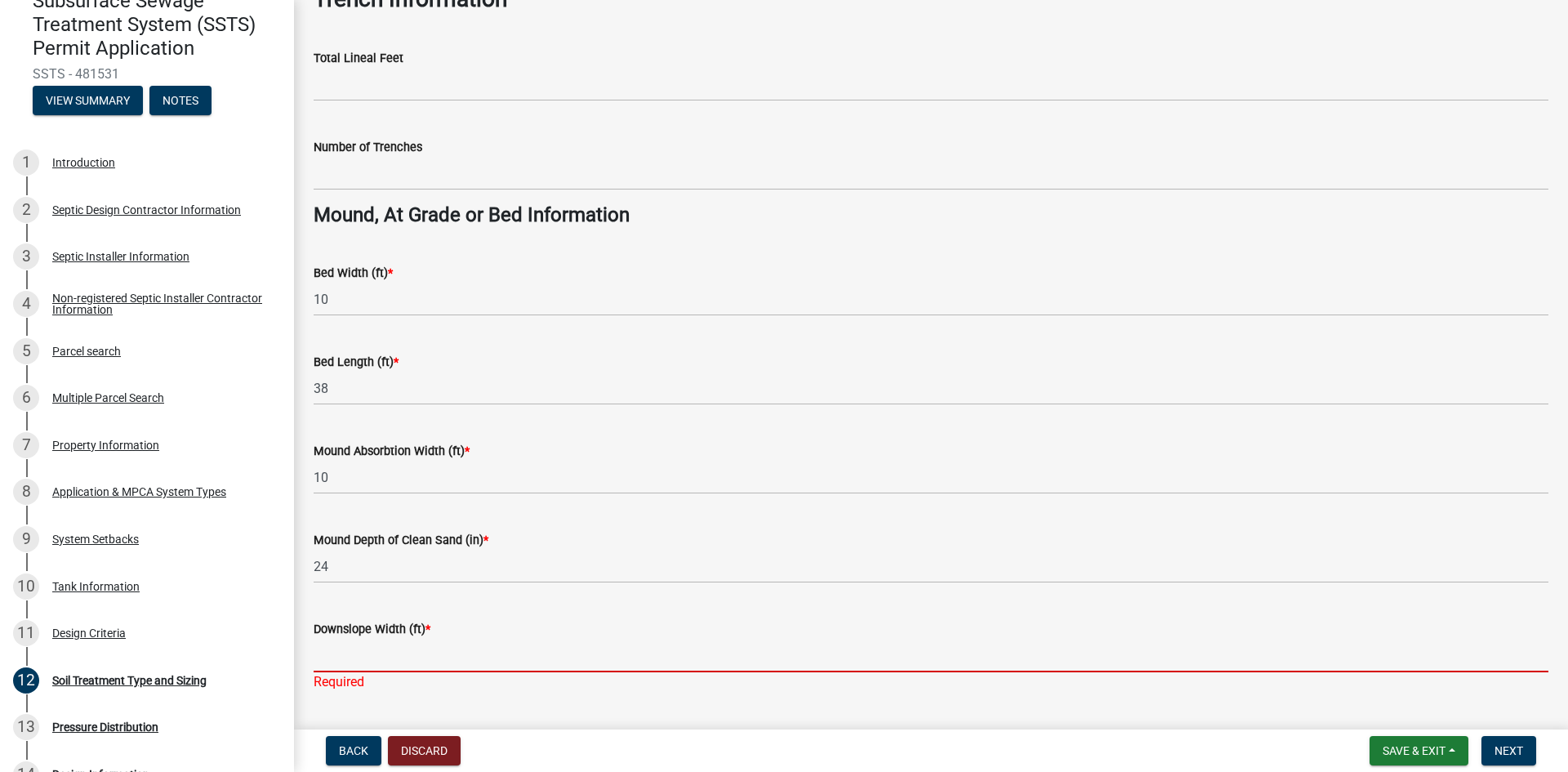
click at [422, 661] on input "Downslope Width (ft) *" at bounding box center [931, 656] width 1235 height 33
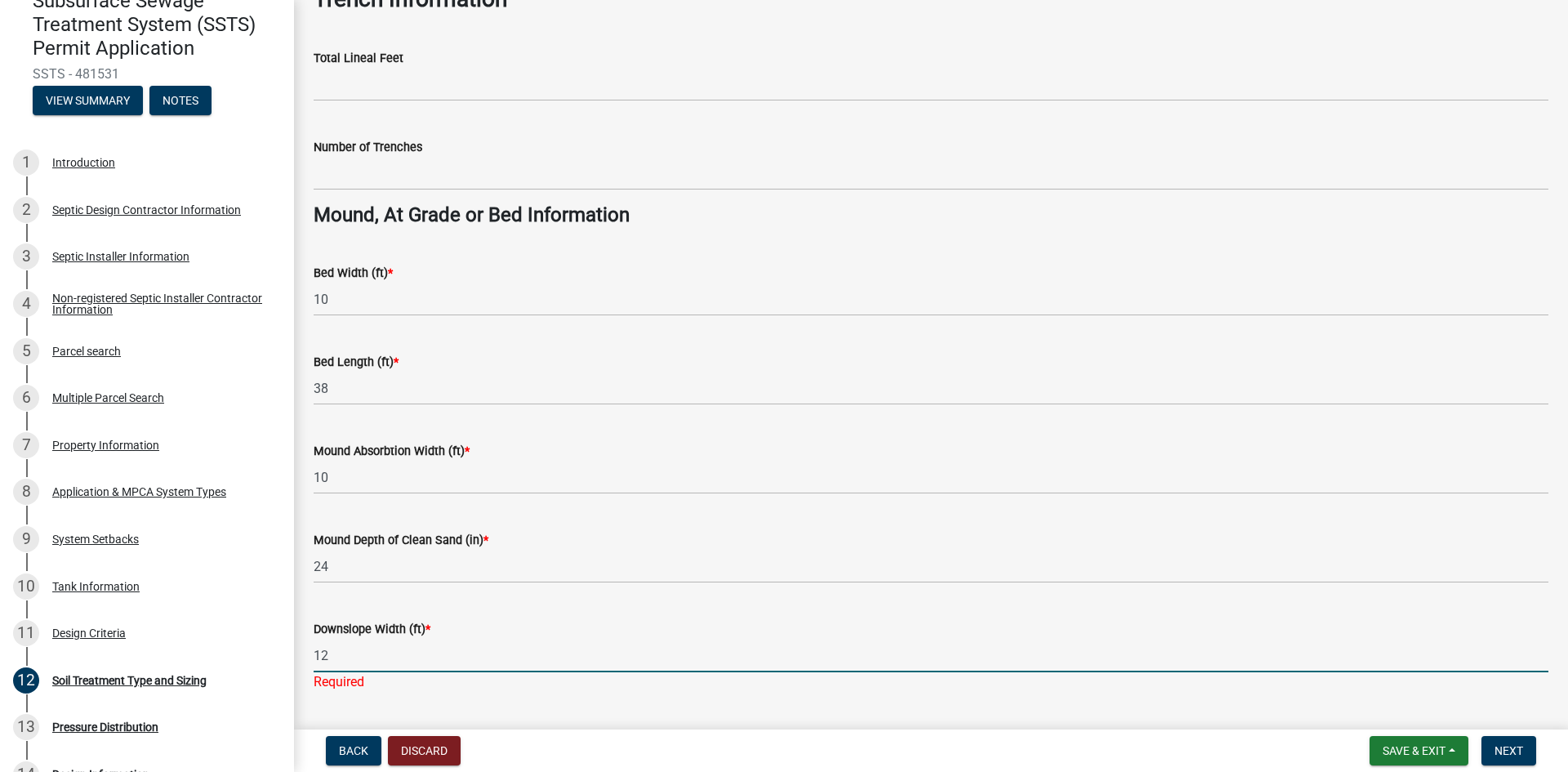
type input "12"
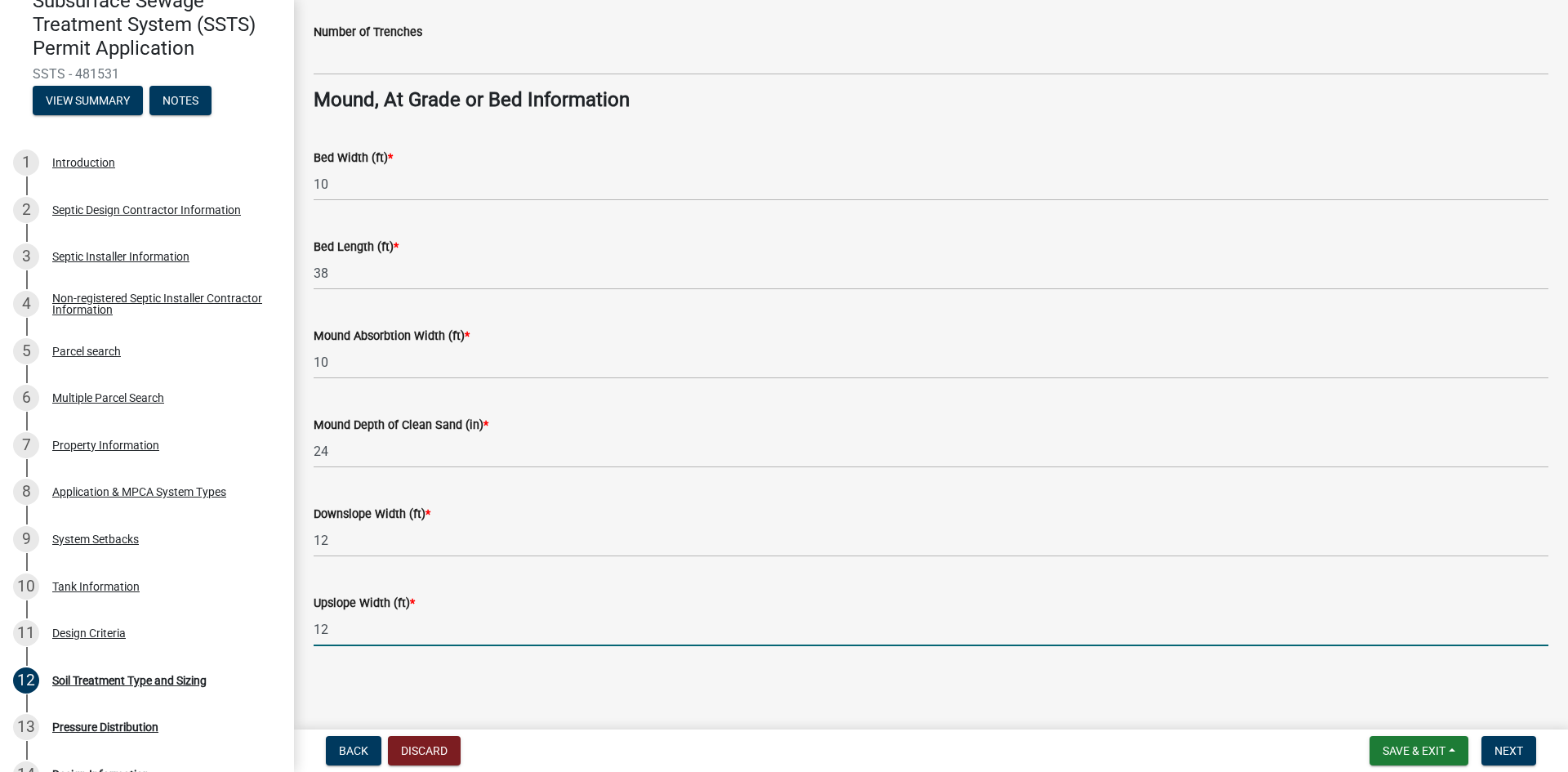
type input "12"
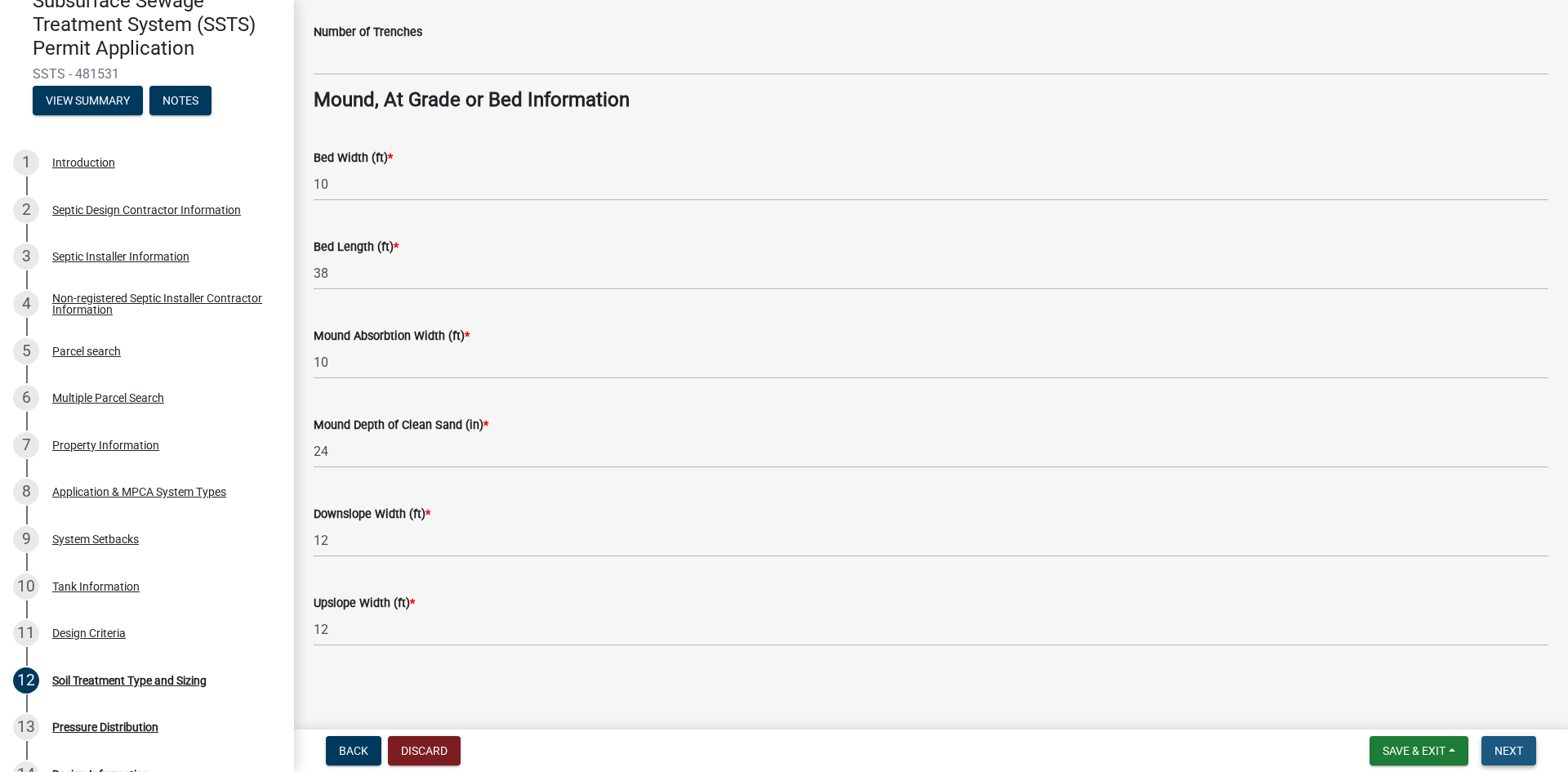
click at [1497, 747] on span "Next" at bounding box center [1508, 751] width 29 height 13
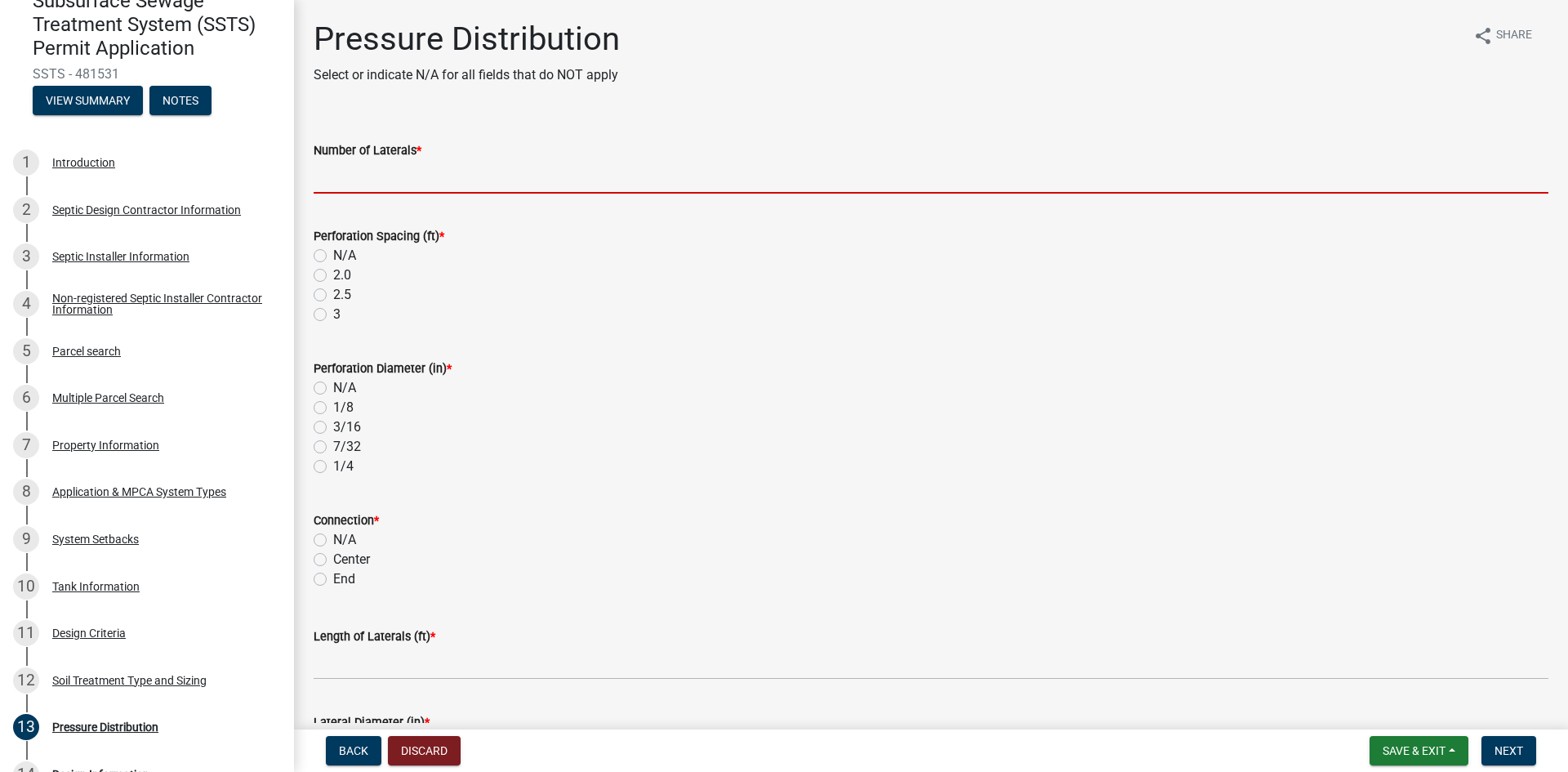
click at [385, 179] on input "Number of Laterals *" at bounding box center [931, 177] width 1235 height 33
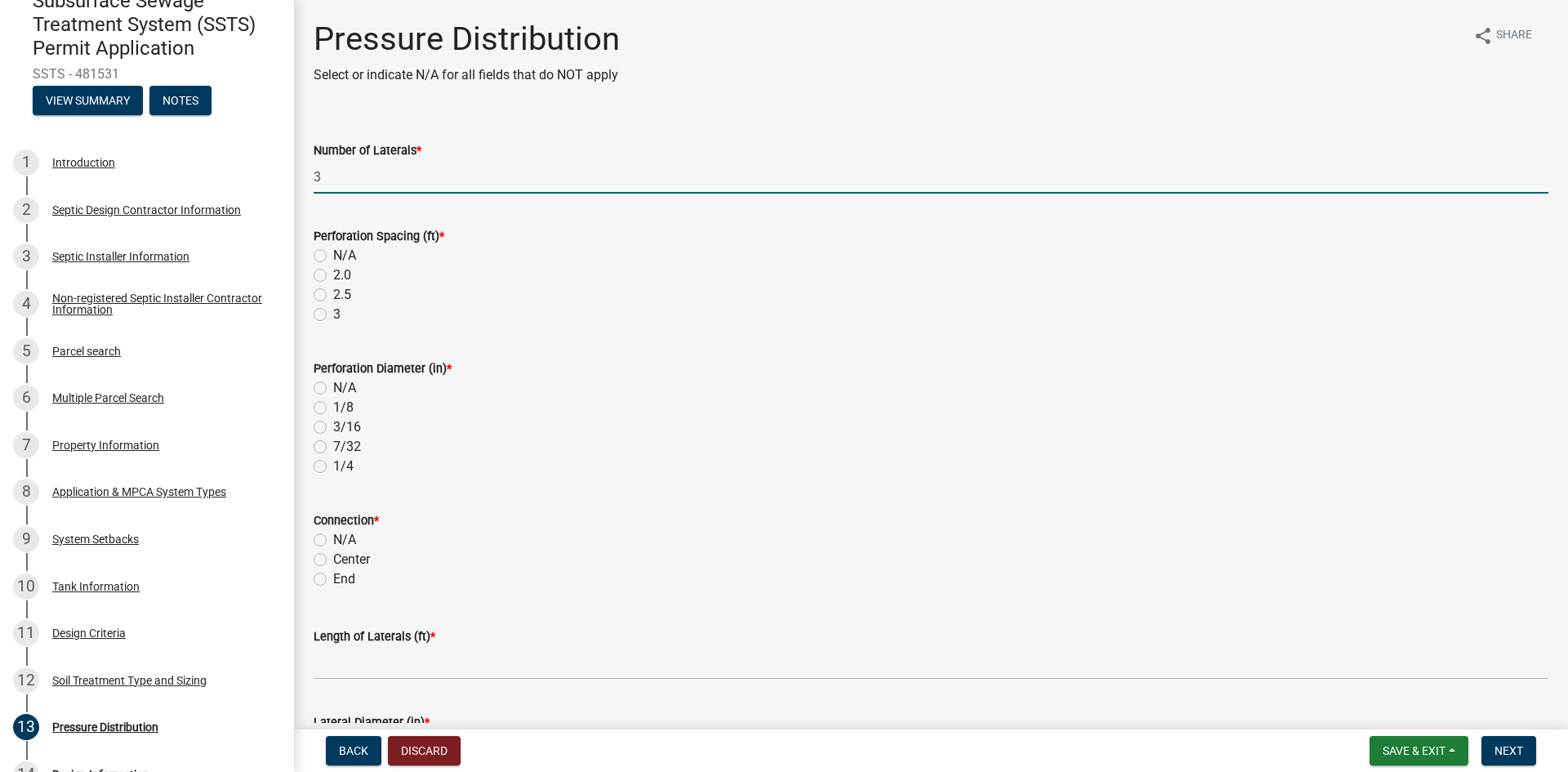
type input "3"
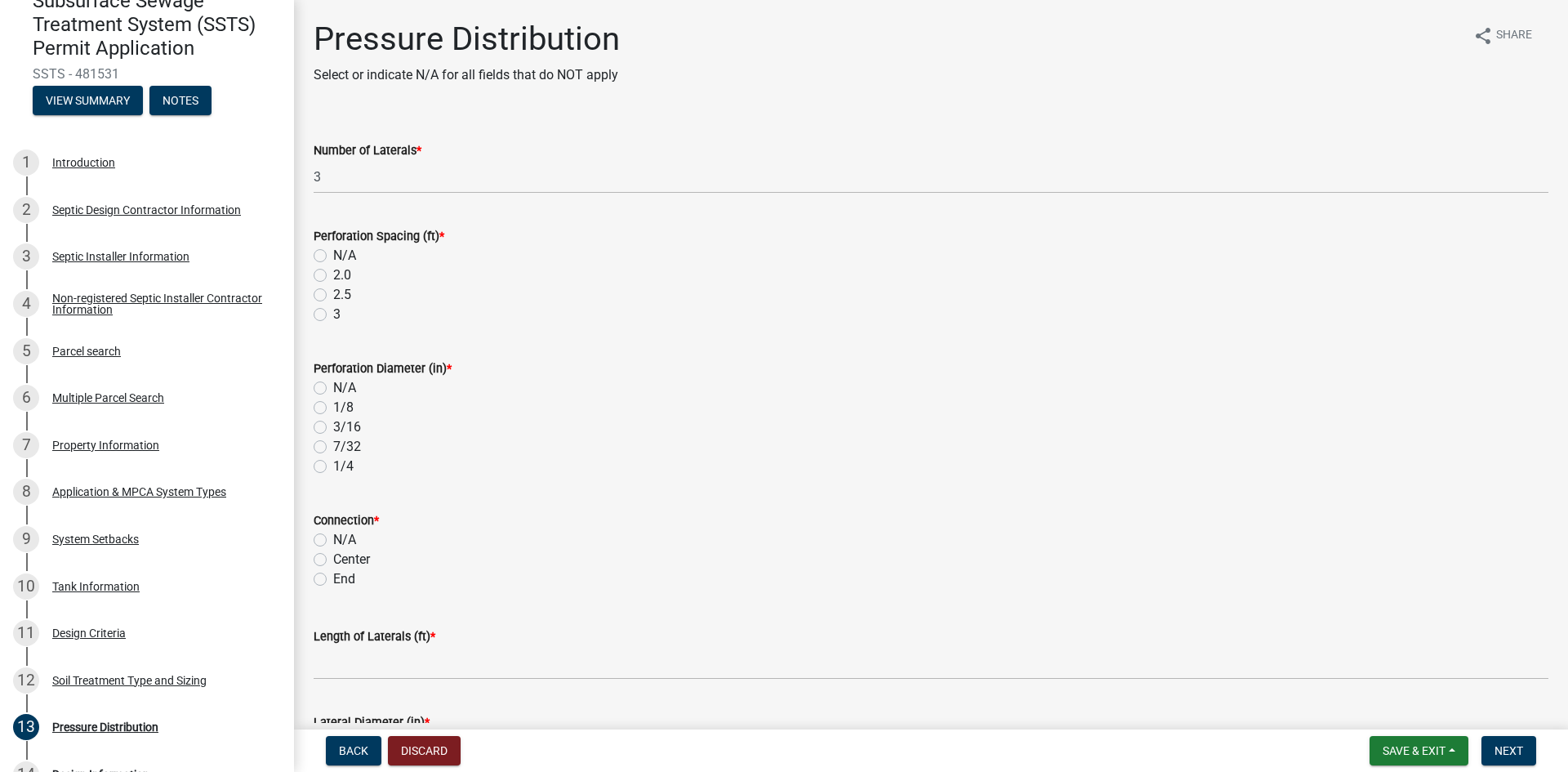
click at [333, 311] on label "3" at bounding box center [337, 314] width 7 height 20
click at [333, 311] on input "3" at bounding box center [338, 310] width 10 height 10
radio input "true"
click at [333, 466] on label "1/4" at bounding box center [343, 466] width 20 height 20
click at [333, 466] on input "1/4" at bounding box center [338, 461] width 10 height 10
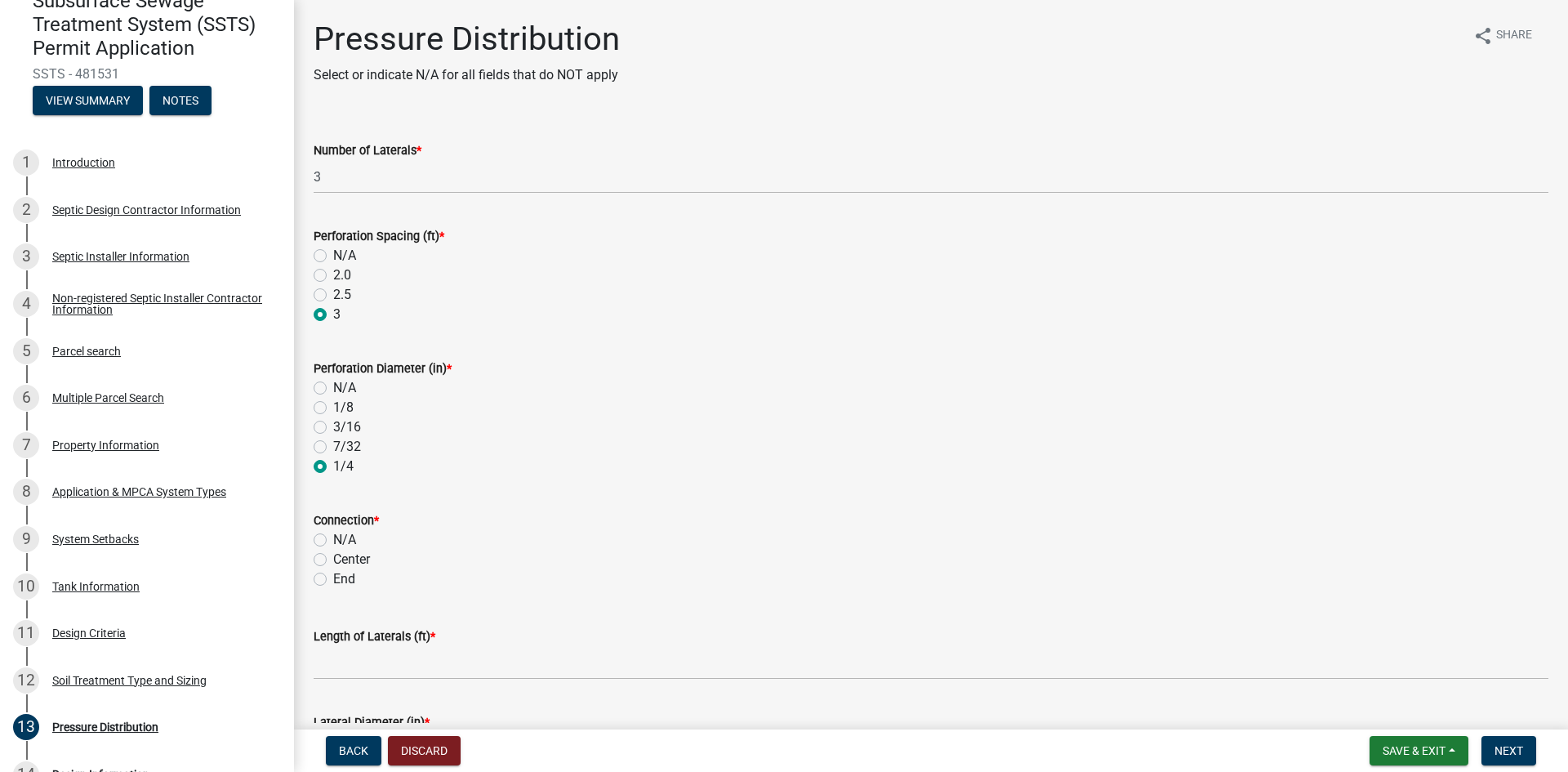
radio input "true"
click at [333, 579] on label "End" at bounding box center [344, 579] width 22 height 20
click at [333, 579] on input "End" at bounding box center [338, 574] width 10 height 10
radio input "true"
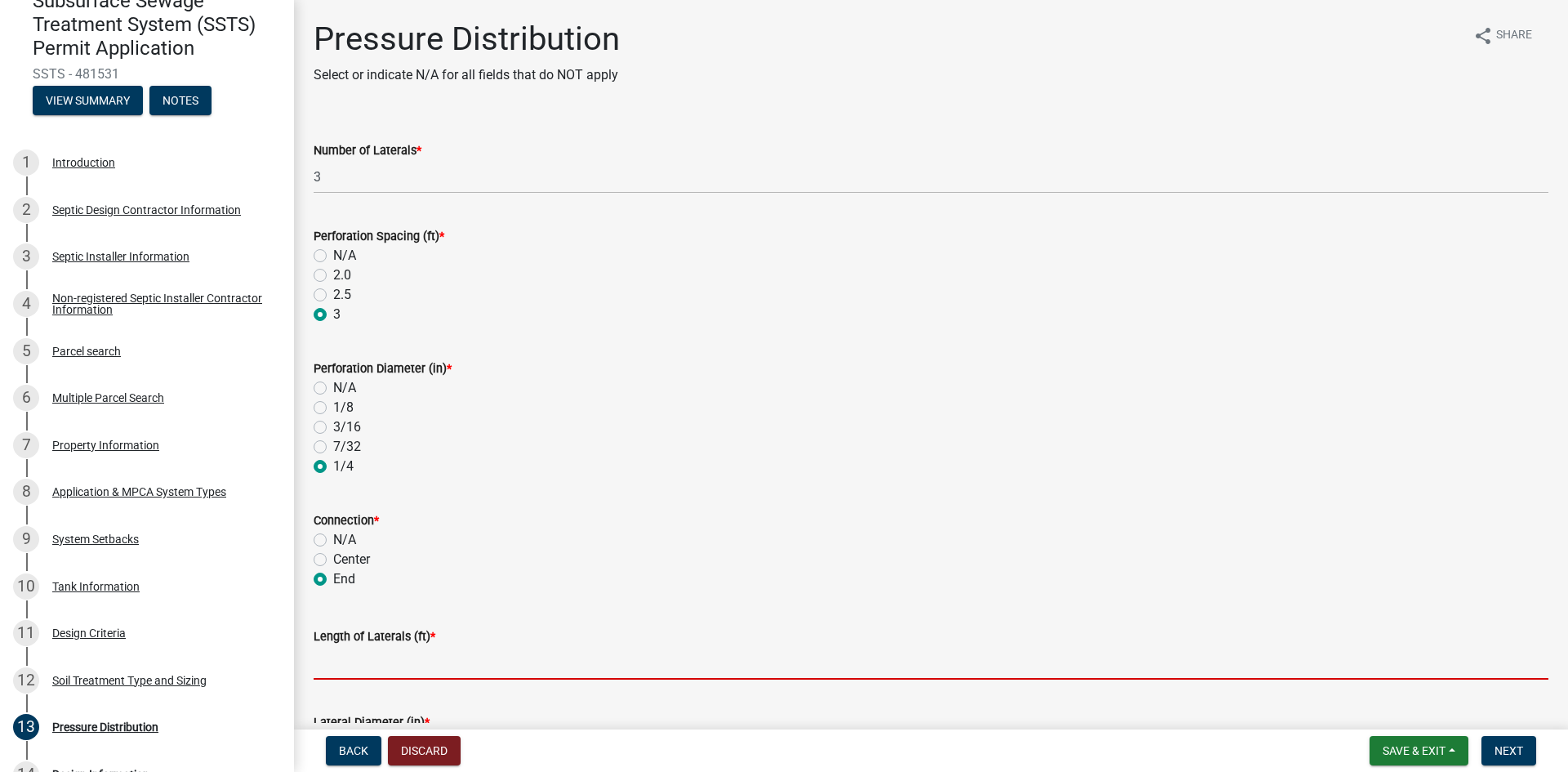
click at [422, 666] on input "Length of Laterals (ft) *" at bounding box center [931, 663] width 1235 height 33
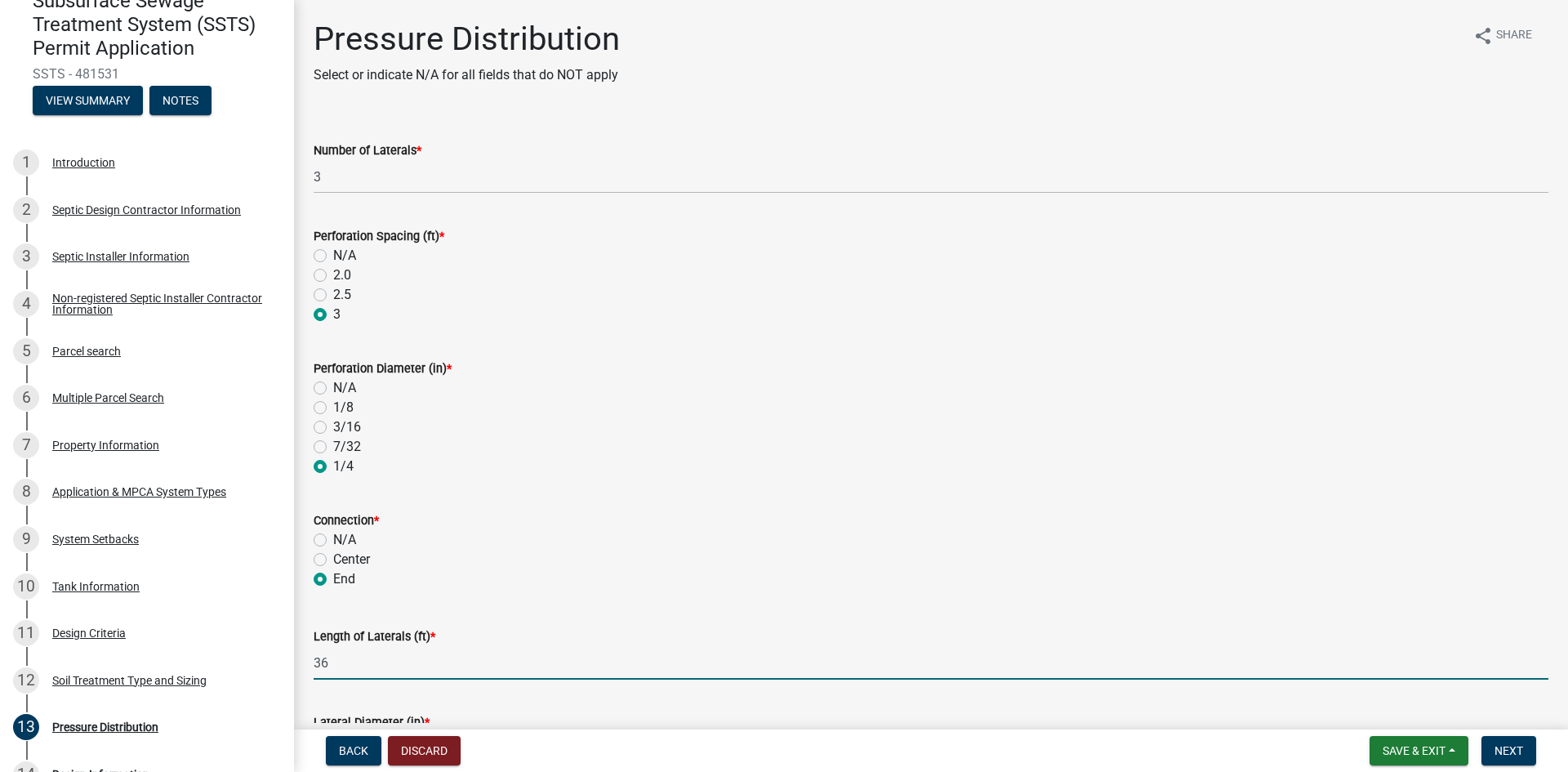
type input "36"
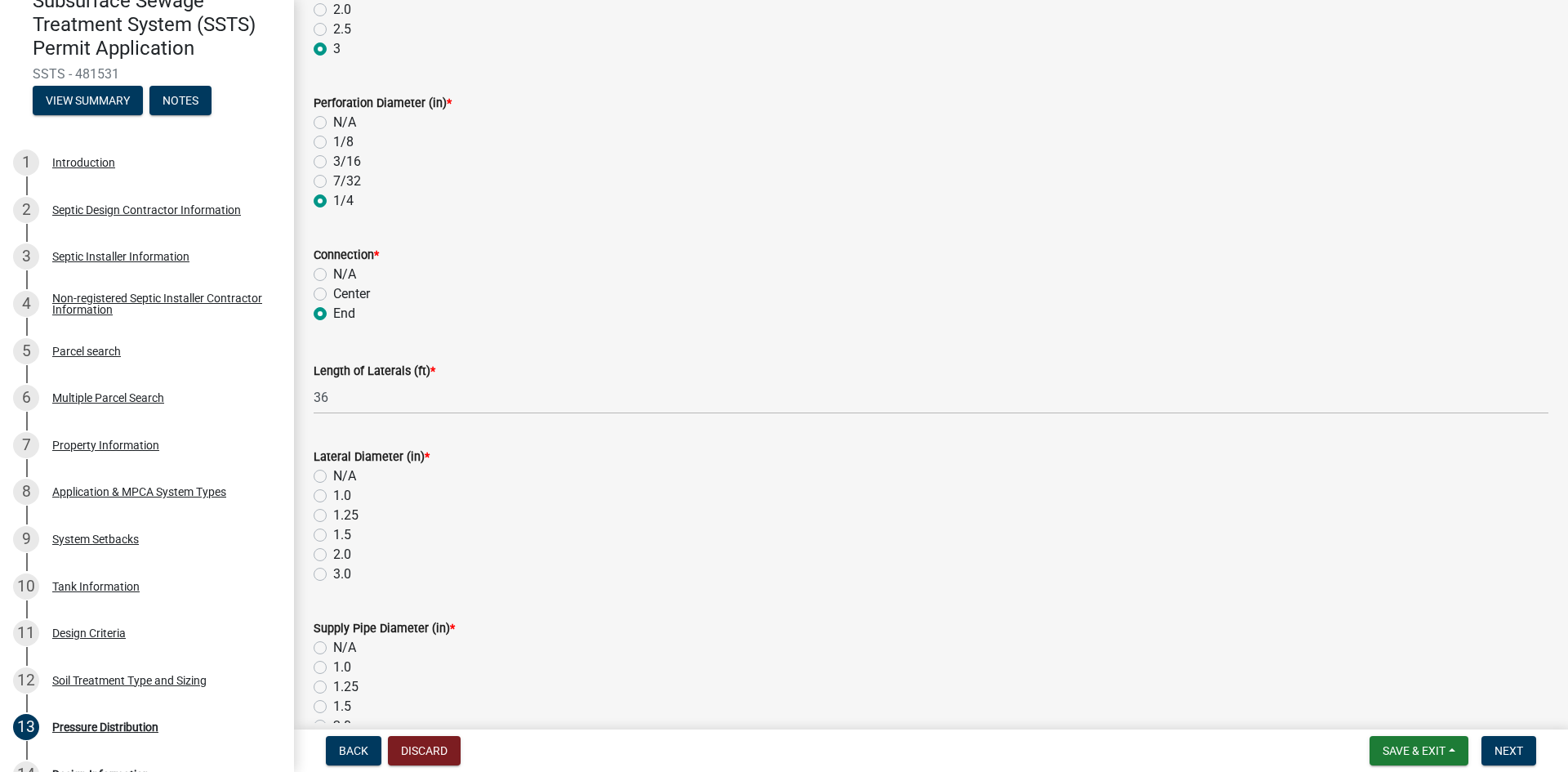
scroll to position [286, 0]
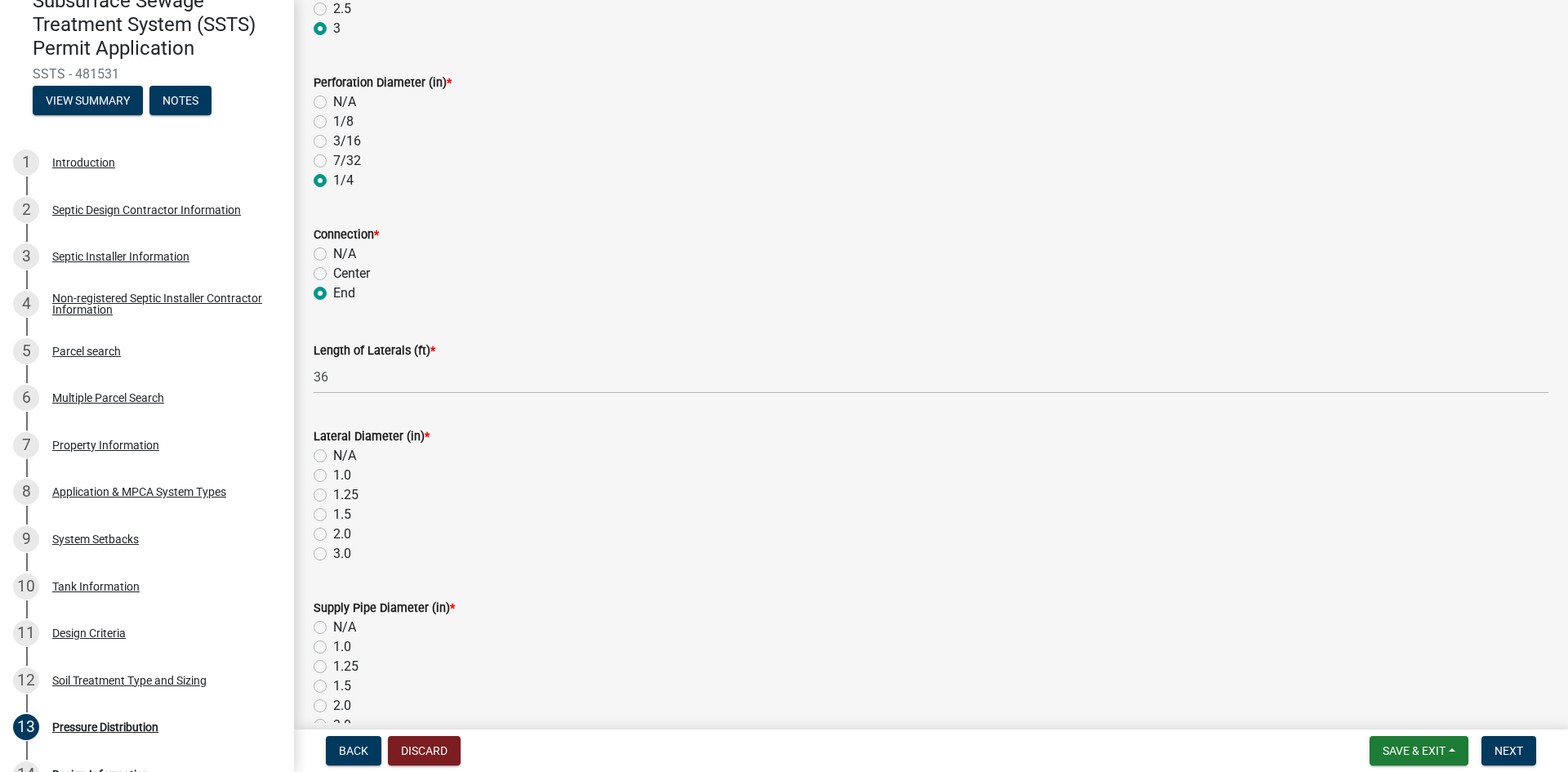
drag, startPoint x: 324, startPoint y: 534, endPoint x: 342, endPoint y: 571, distance: 41.1
click at [333, 534] on label "2.0" at bounding box center [341, 534] width 18 height 20
click at [333, 534] on input "2.0" at bounding box center [338, 529] width 10 height 10
radio input "true"
click at [333, 707] on label "2.0" at bounding box center [341, 705] width 18 height 20
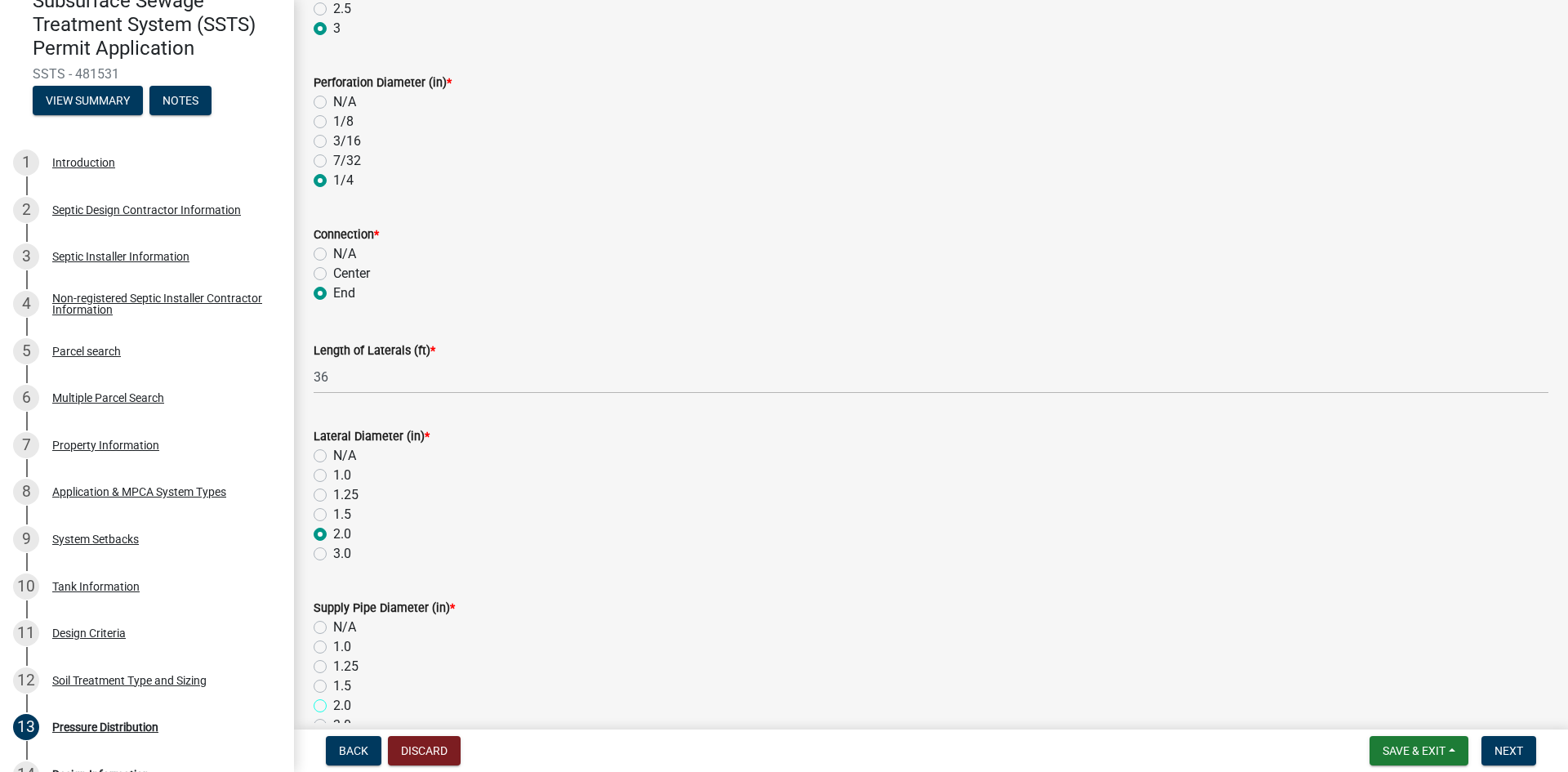
click at [333, 707] on input "2.0" at bounding box center [338, 700] width 10 height 10
radio input "true"
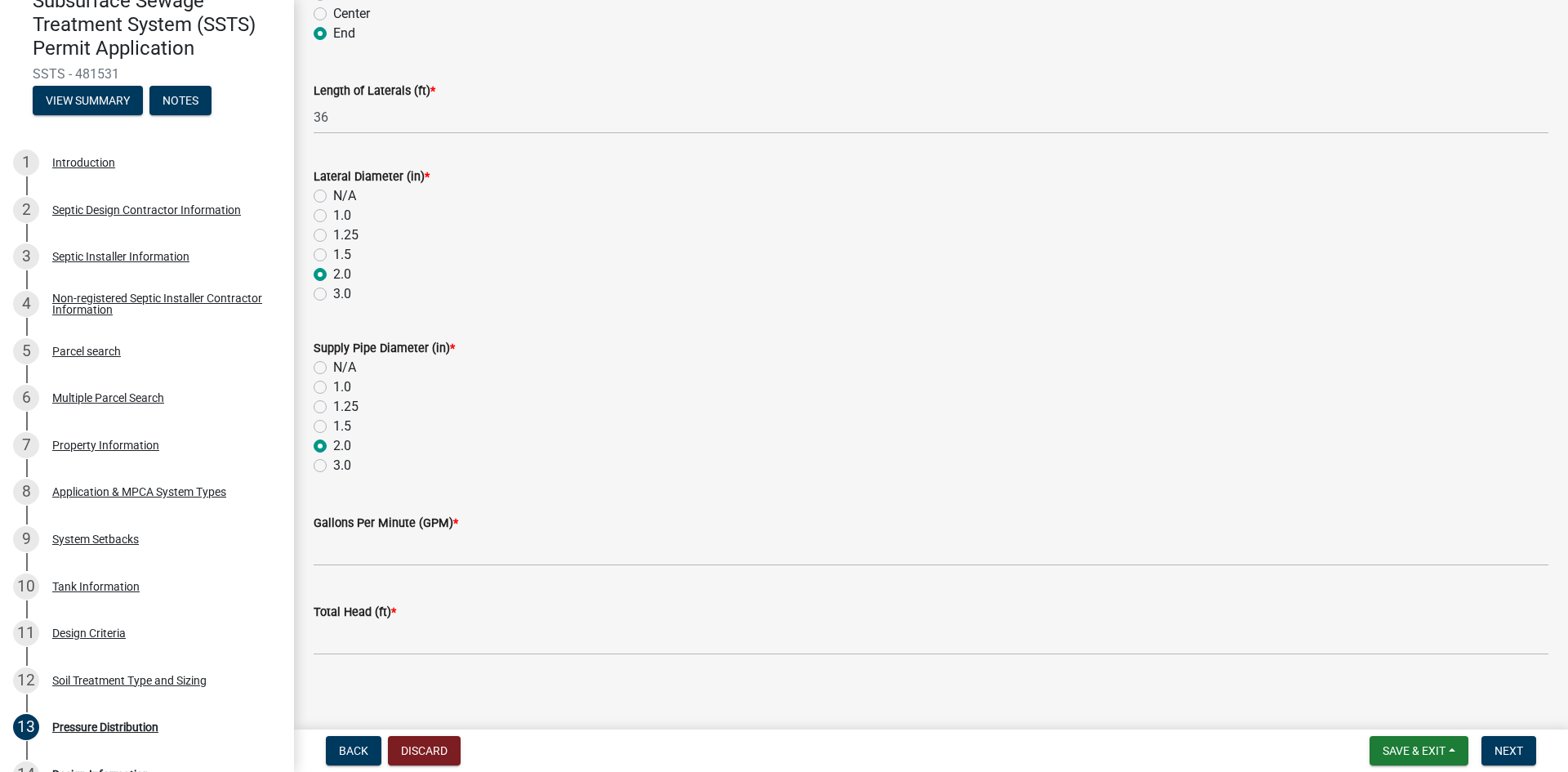
scroll to position [554, 0]
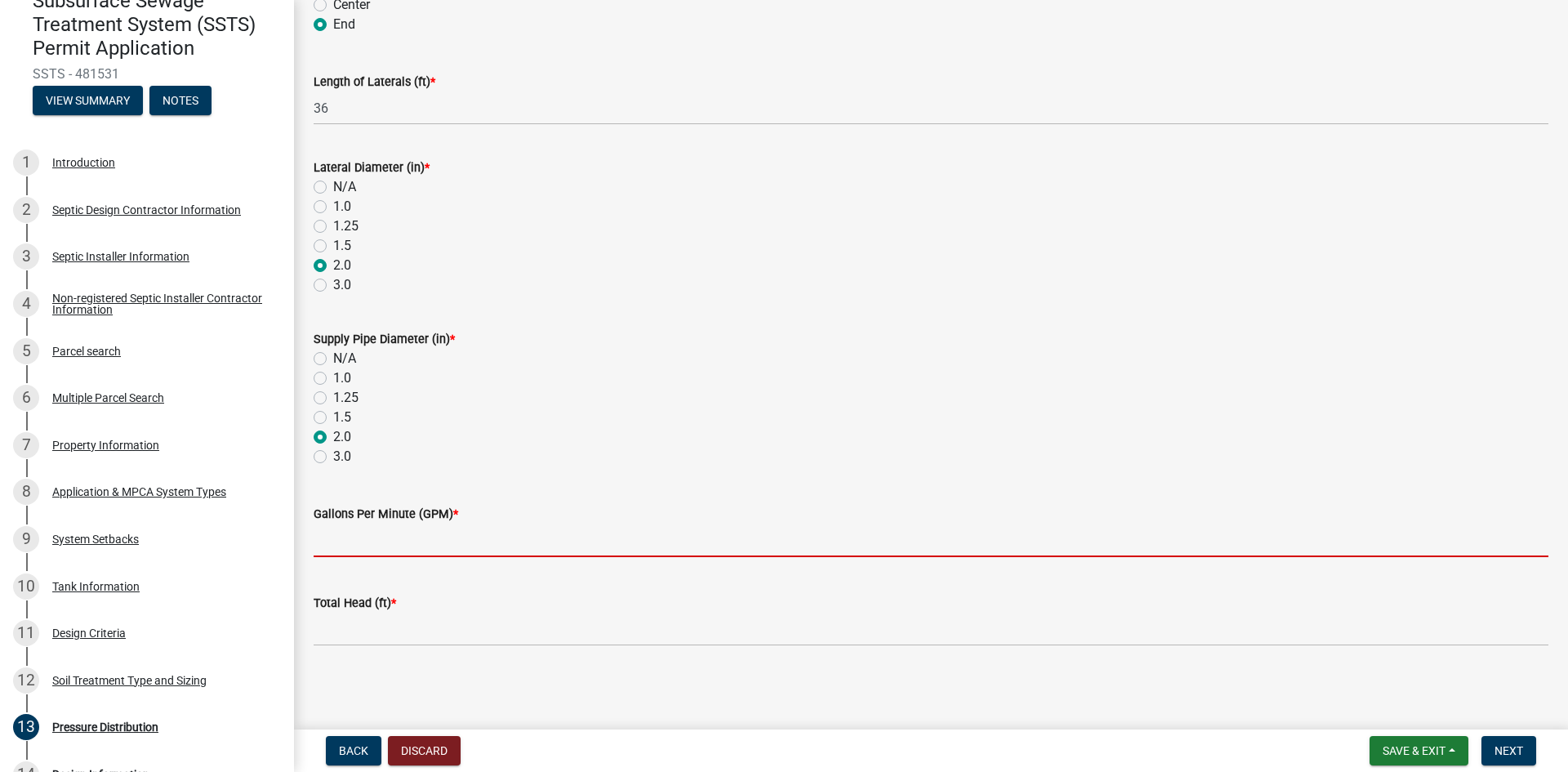
click at [499, 551] on input "Gallons Per Minute (GPM) *" at bounding box center [931, 540] width 1235 height 33
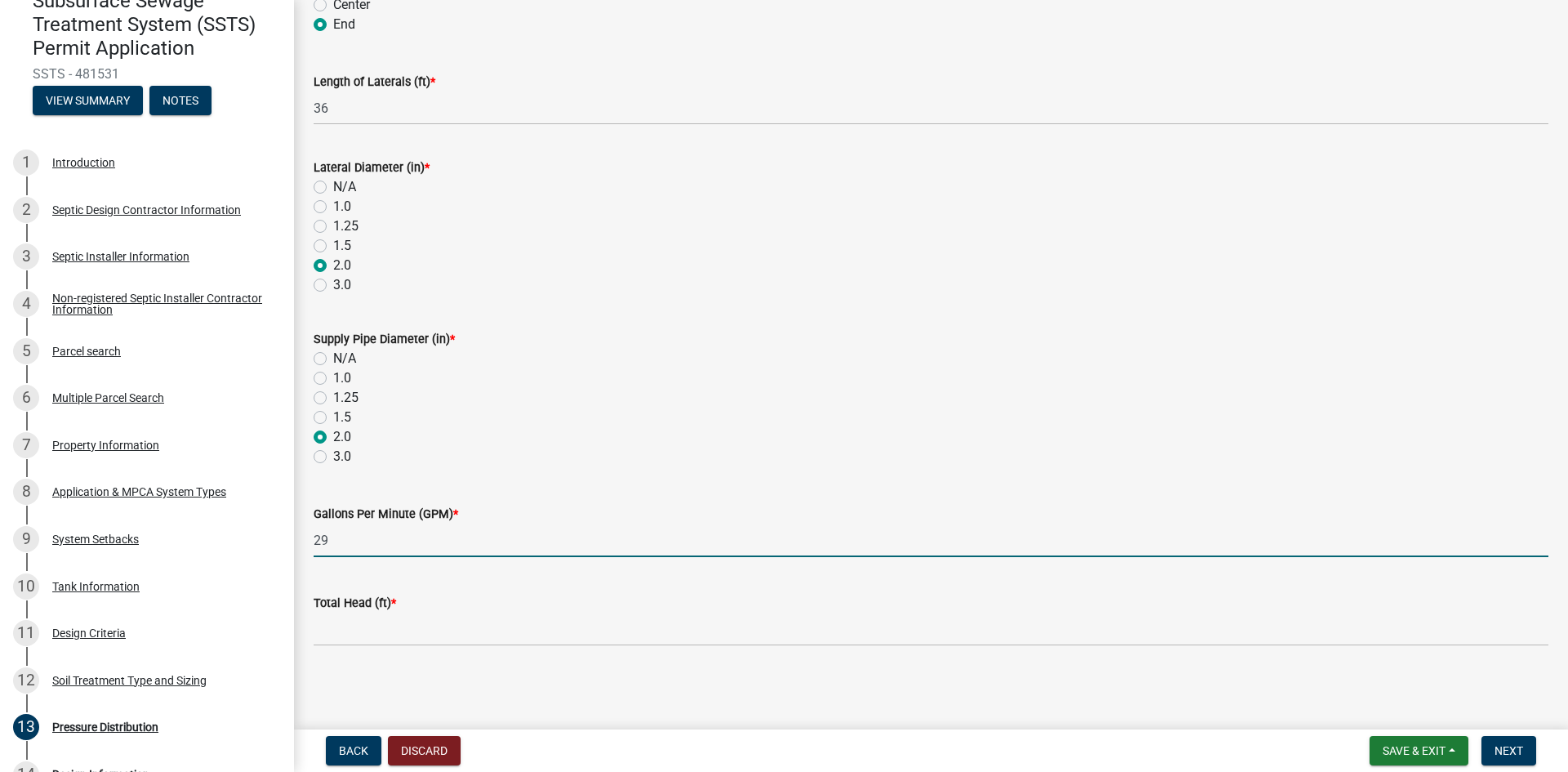
type input "29"
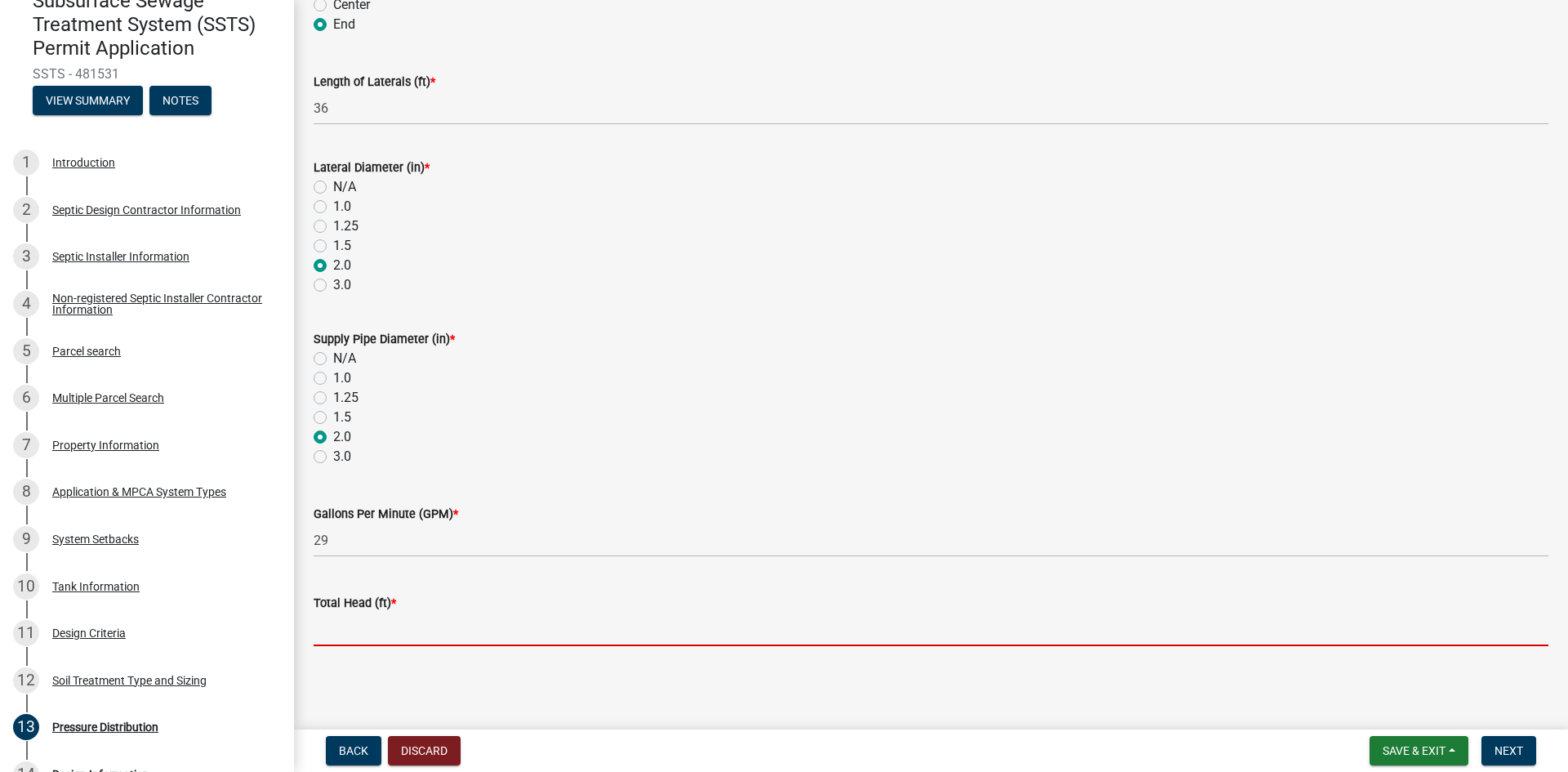
click at [363, 628] on input "Total Head (ft) *" at bounding box center [931, 630] width 1235 height 33
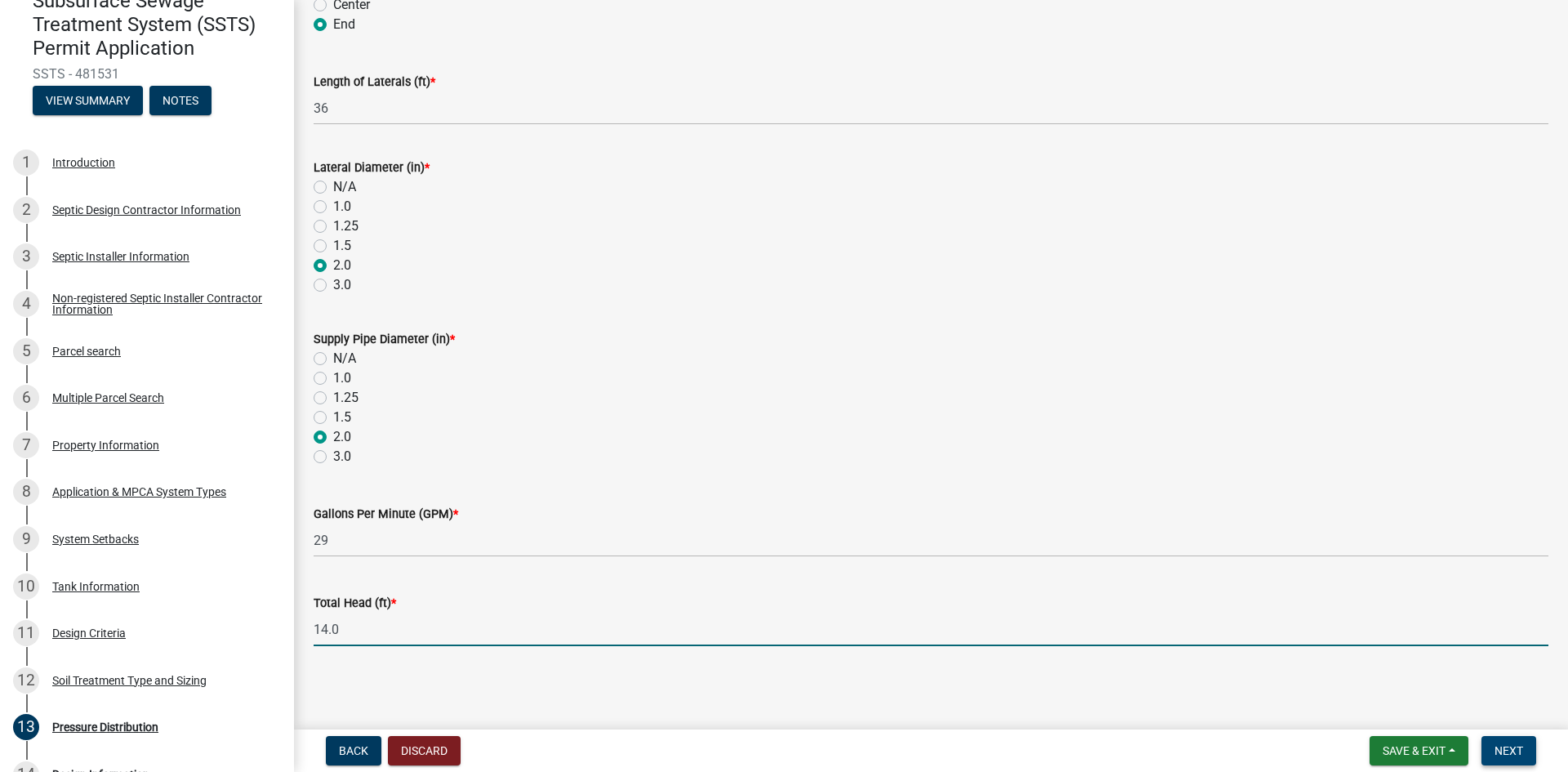
type input "14.0"
click at [1513, 752] on span "Next" at bounding box center [1508, 751] width 29 height 13
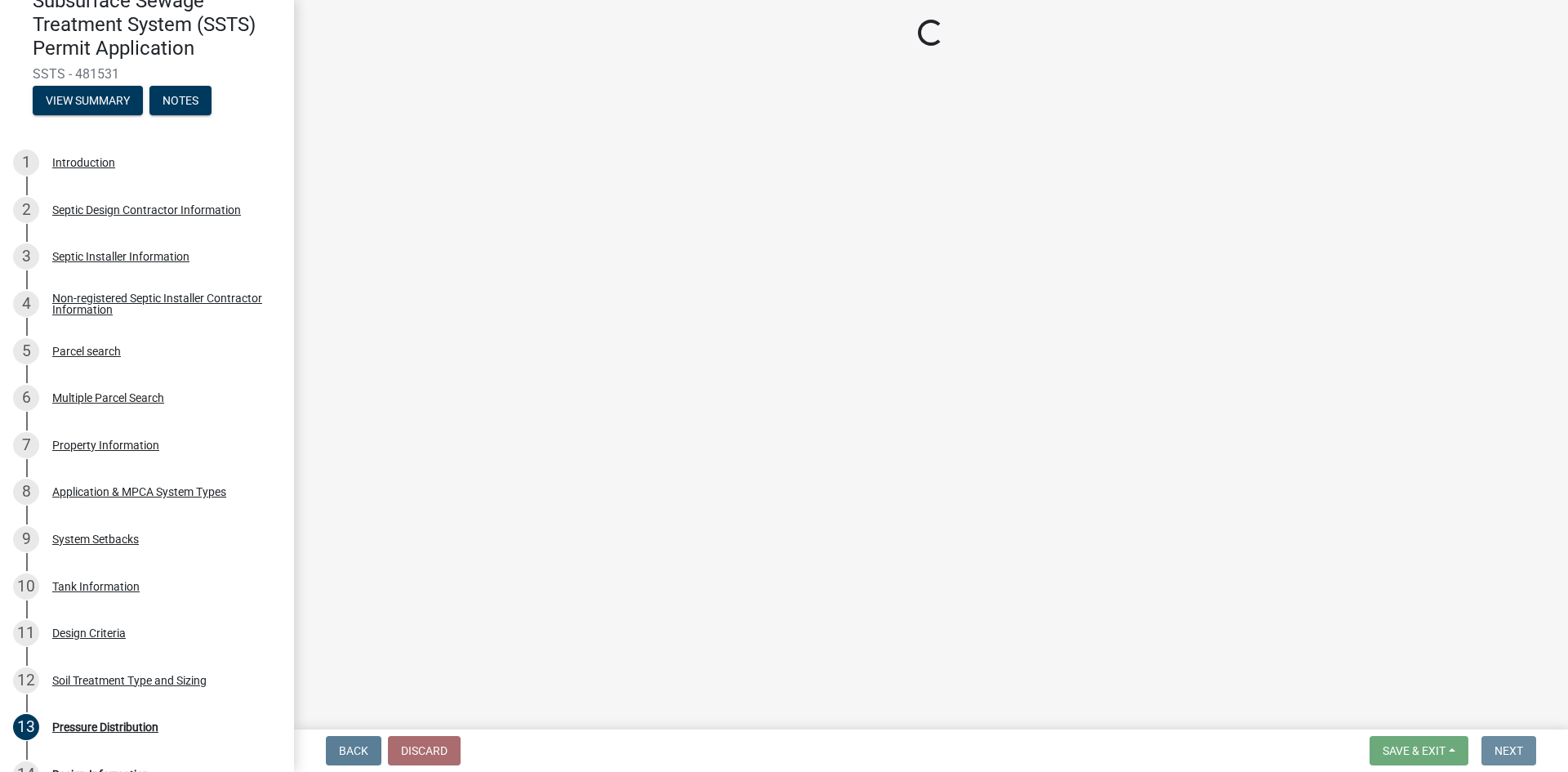
scroll to position [0, 0]
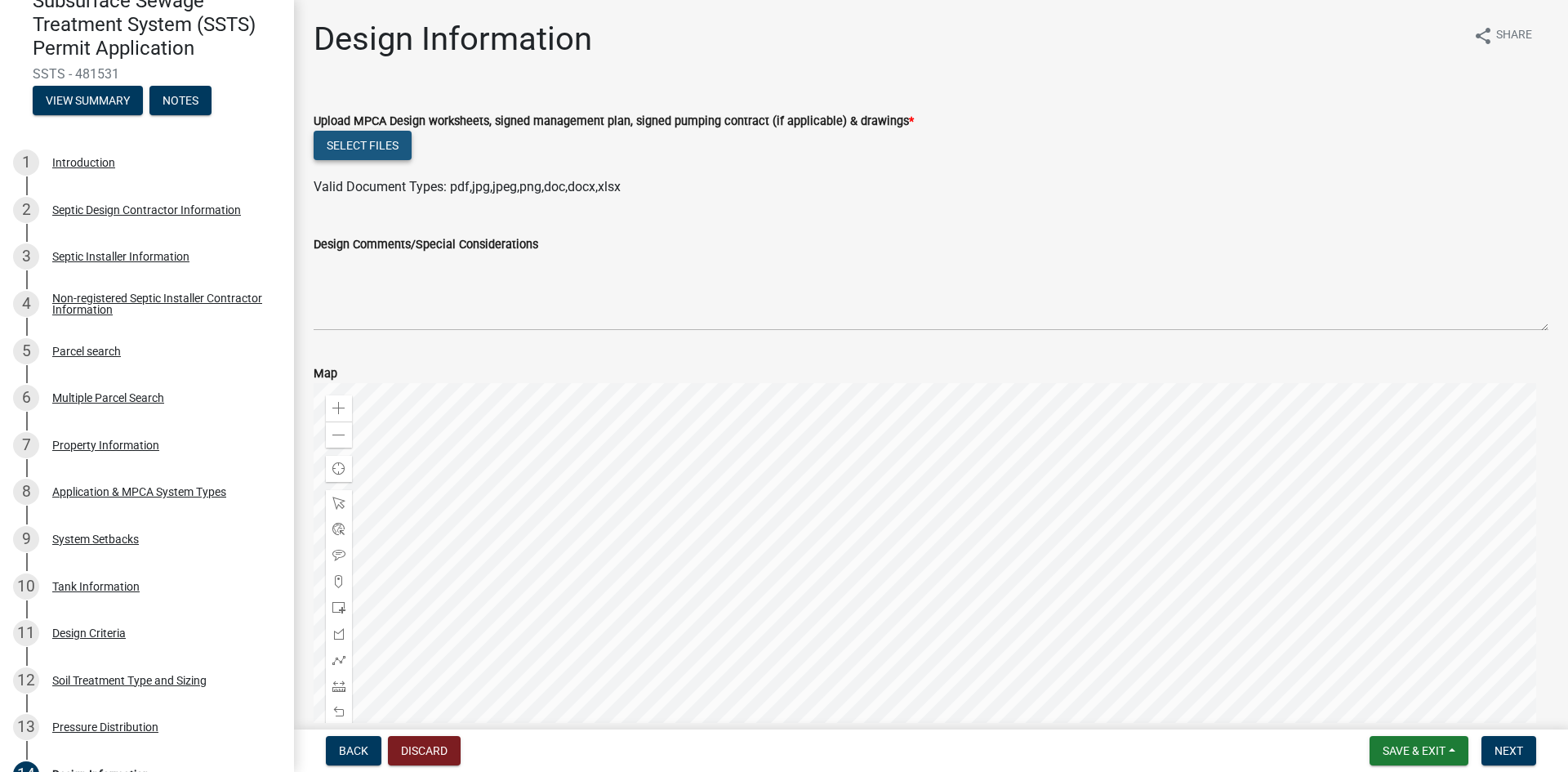
click at [347, 145] on button "Select files" at bounding box center [362, 145] width 98 height 30
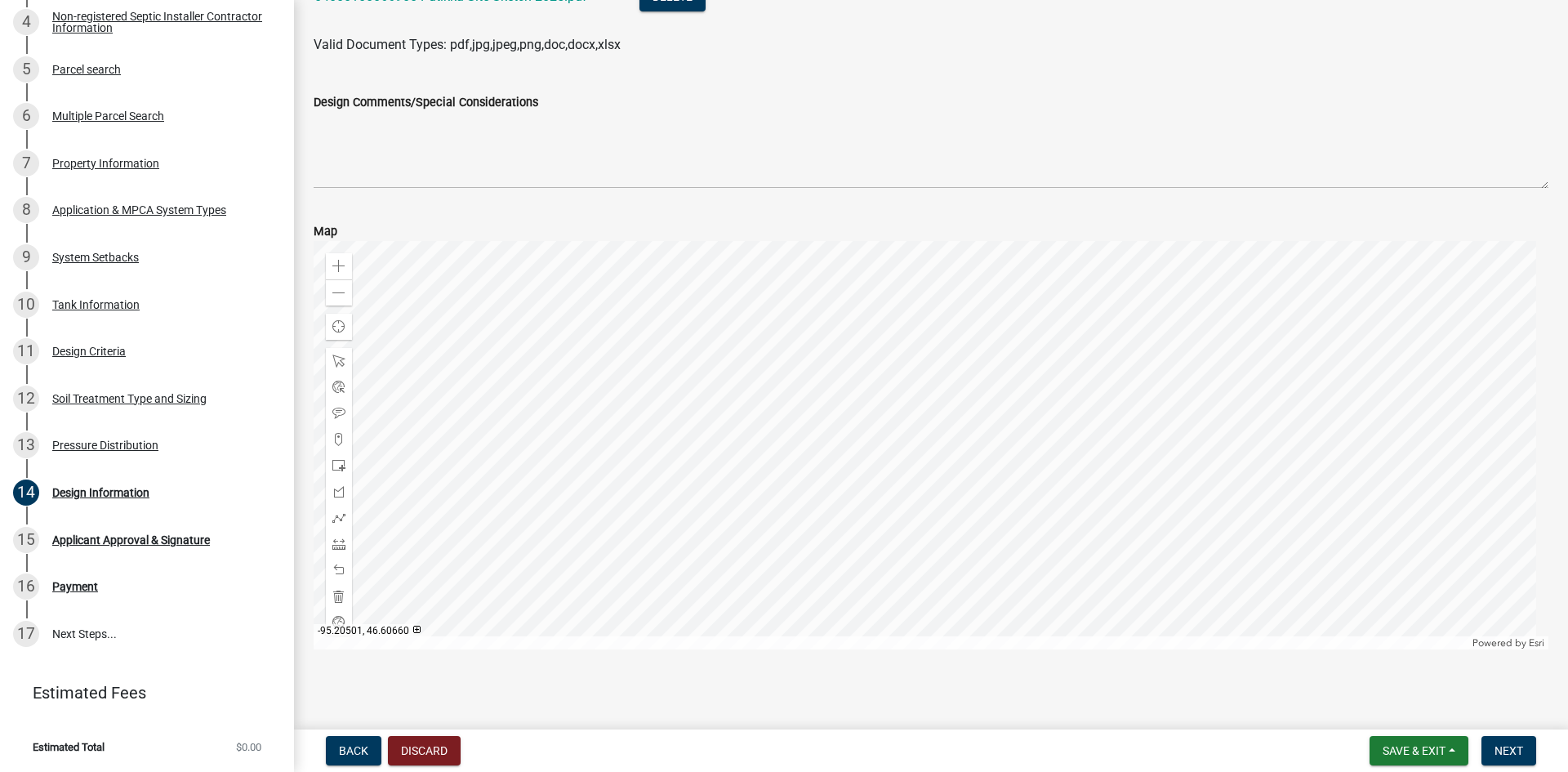
scroll to position [266, 0]
click at [335, 259] on span at bounding box center [339, 261] width 13 height 13
click at [995, 566] on div at bounding box center [931, 440] width 1235 height 408
click at [337, 258] on span at bounding box center [339, 261] width 13 height 13
click at [795, 270] on div at bounding box center [931, 440] width 1235 height 408
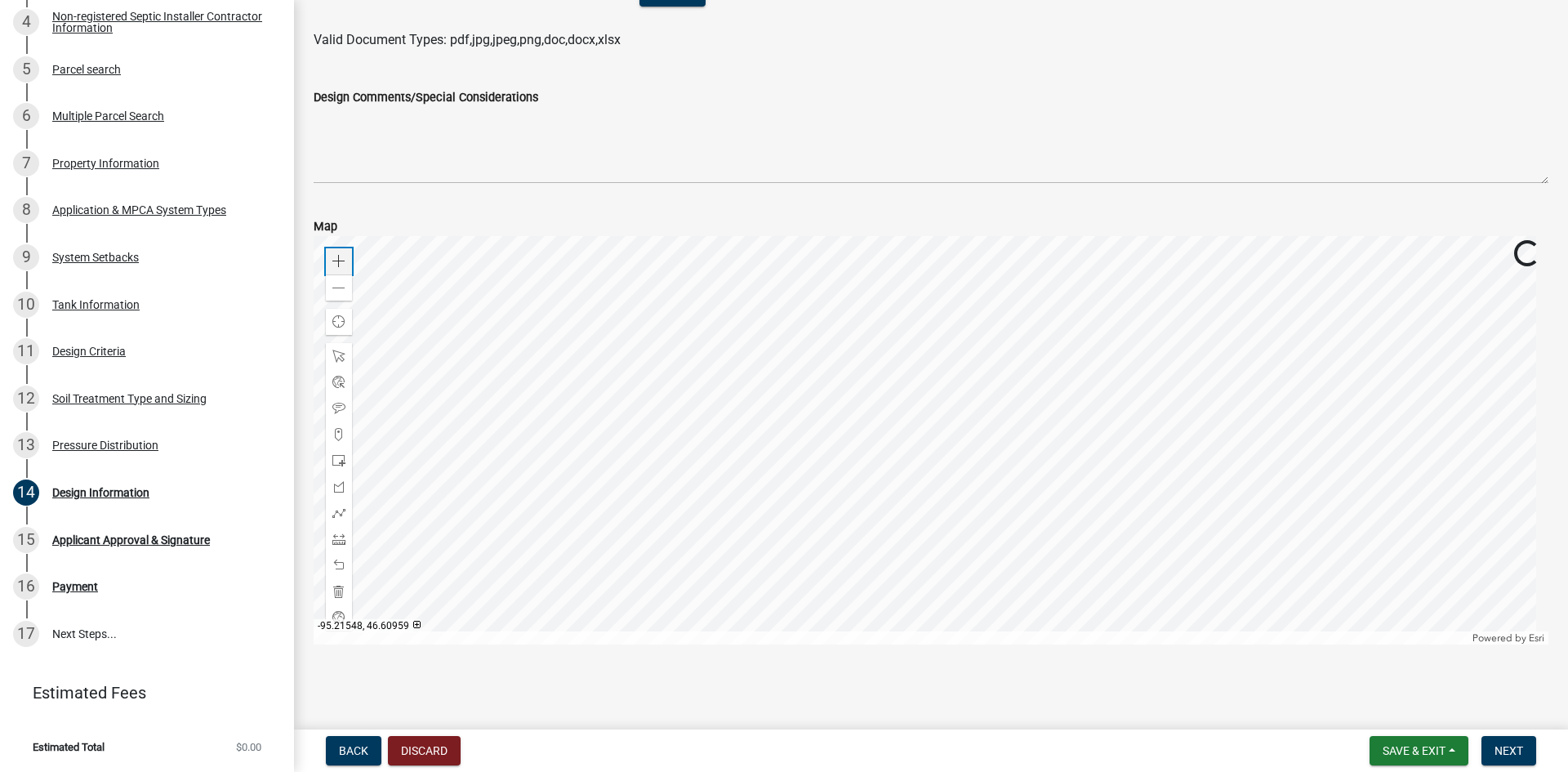
click at [340, 258] on span at bounding box center [339, 261] width 13 height 13
click at [928, 444] on div at bounding box center [931, 440] width 1235 height 408
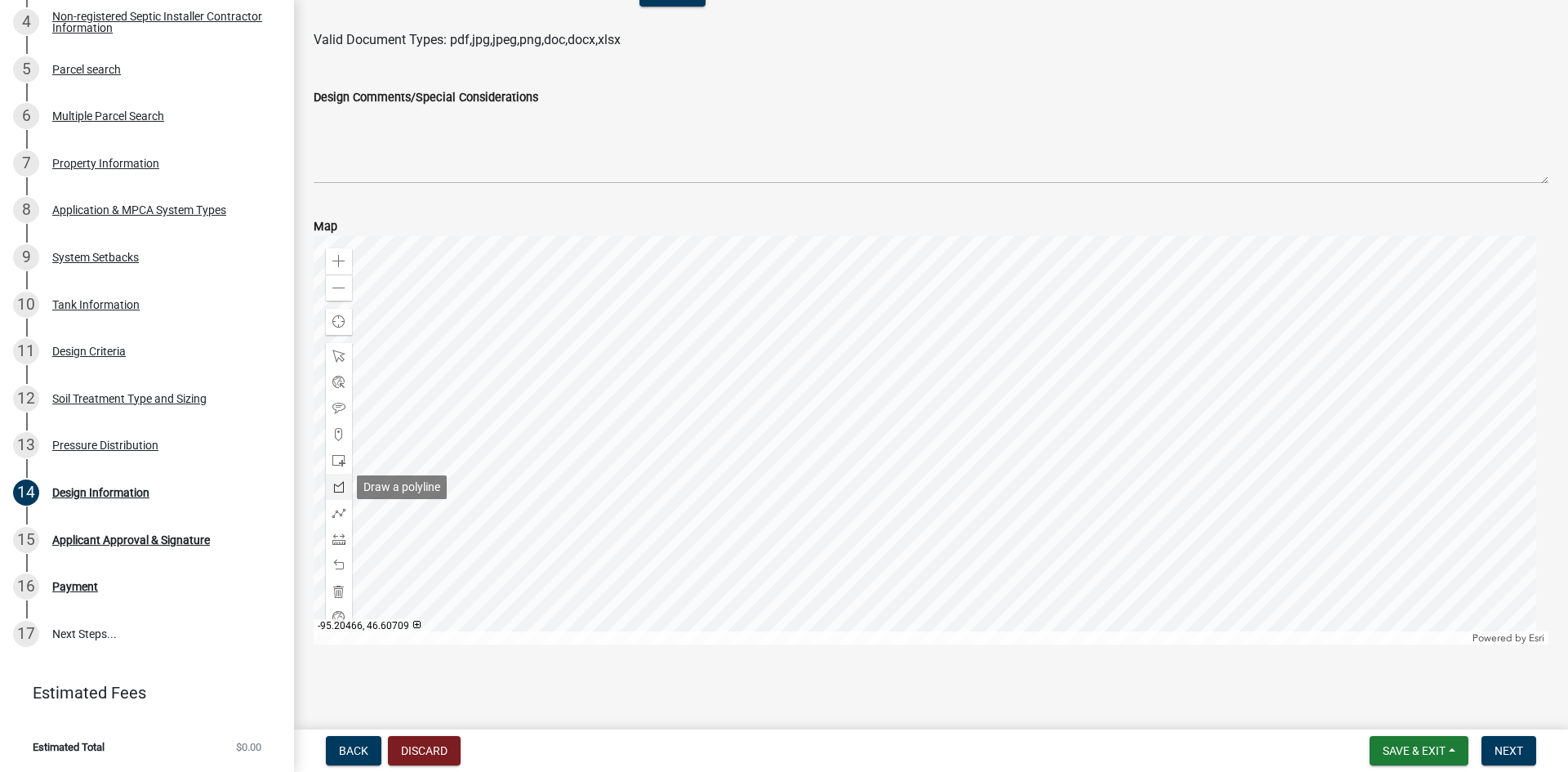
click at [341, 488] on span at bounding box center [339, 486] width 13 height 13
click at [1035, 312] on div at bounding box center [931, 440] width 1235 height 408
click at [1029, 337] on div at bounding box center [931, 440] width 1235 height 408
click at [1081, 350] on div at bounding box center [931, 440] width 1235 height 408
click at [1087, 326] on div at bounding box center [931, 440] width 1235 height 408
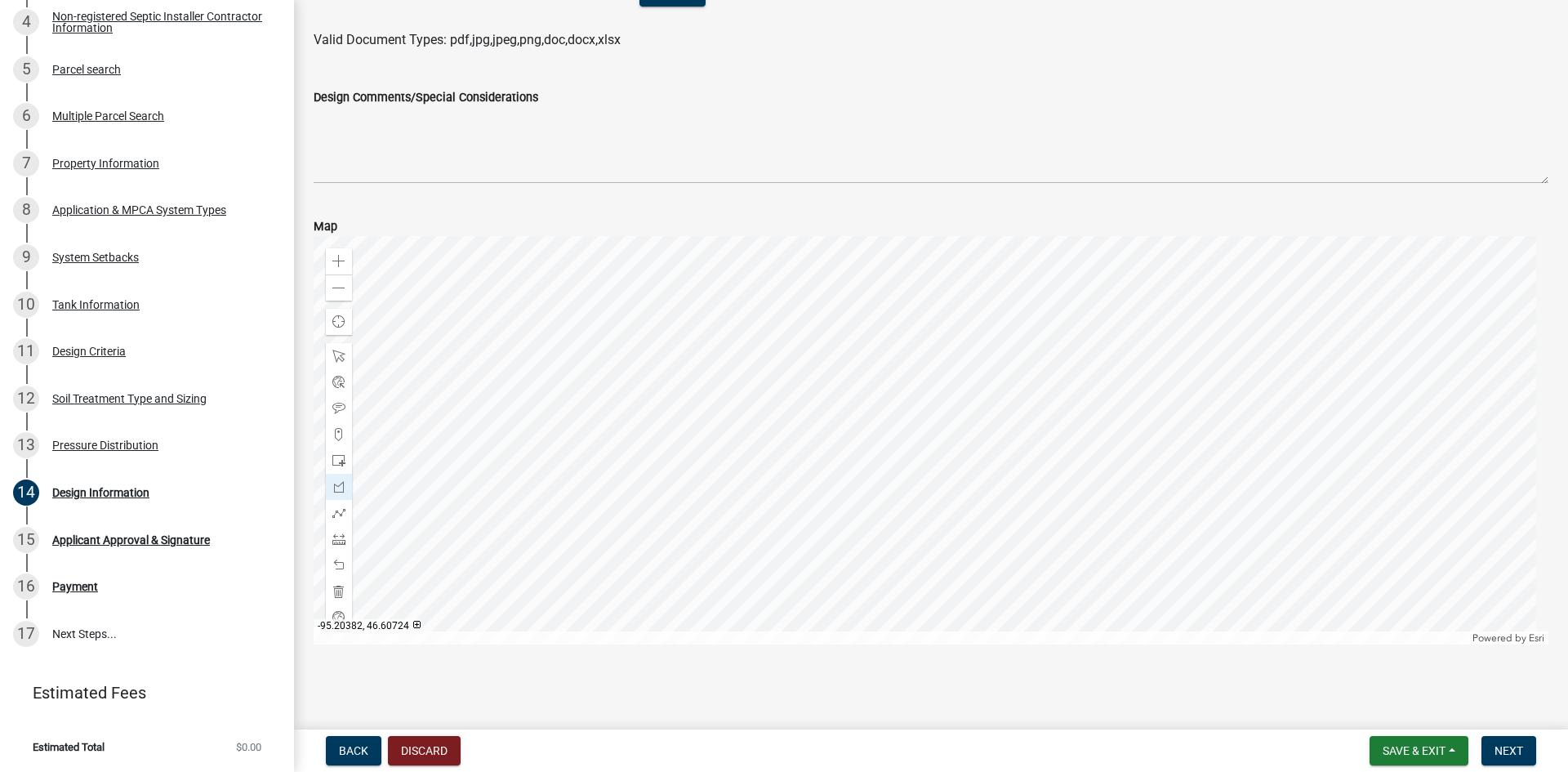
click at [1033, 313] on div at bounding box center [931, 440] width 1235 height 408
click at [1512, 750] on span "Next" at bounding box center [1508, 751] width 29 height 13
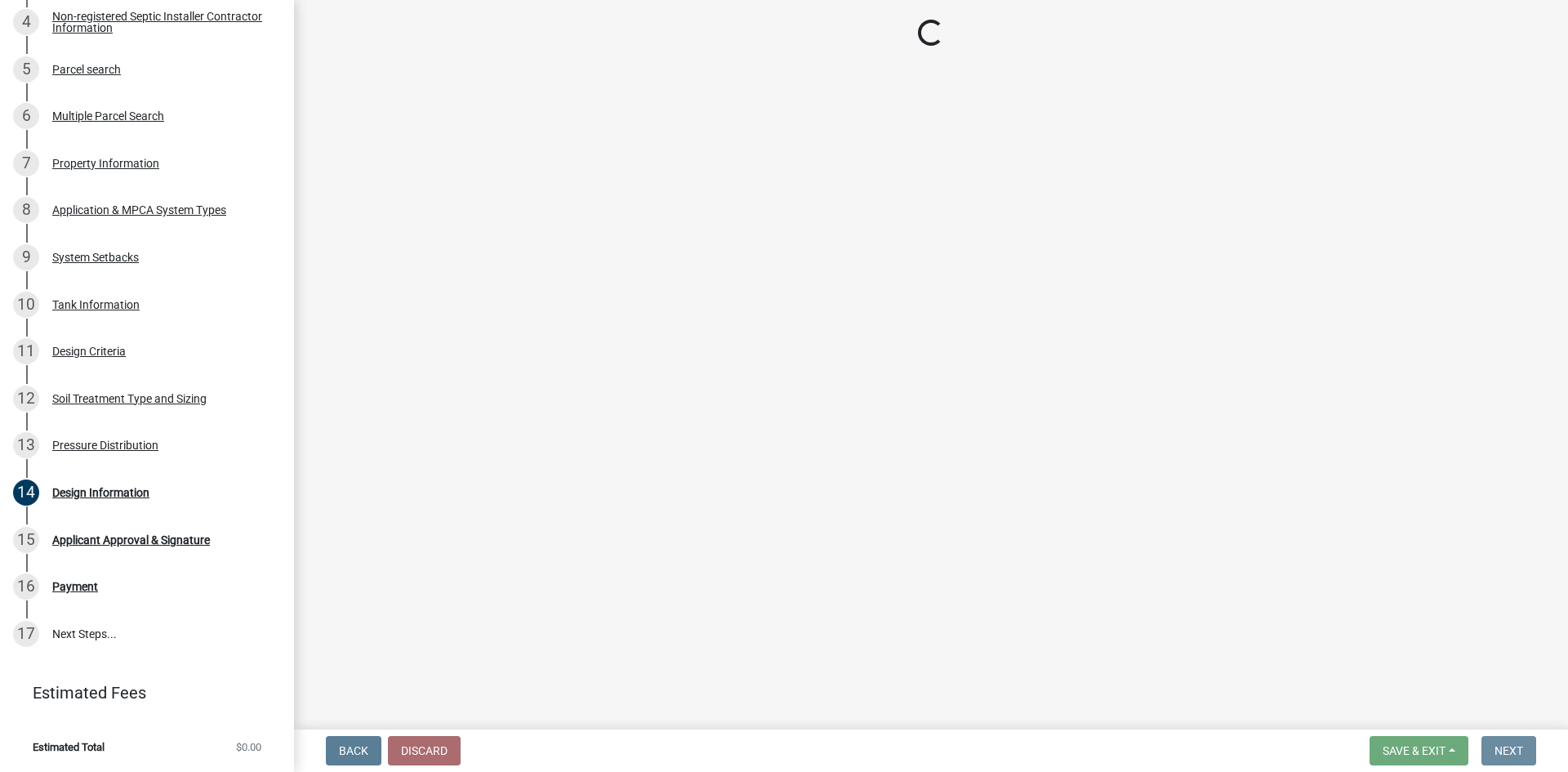
scroll to position [0, 0]
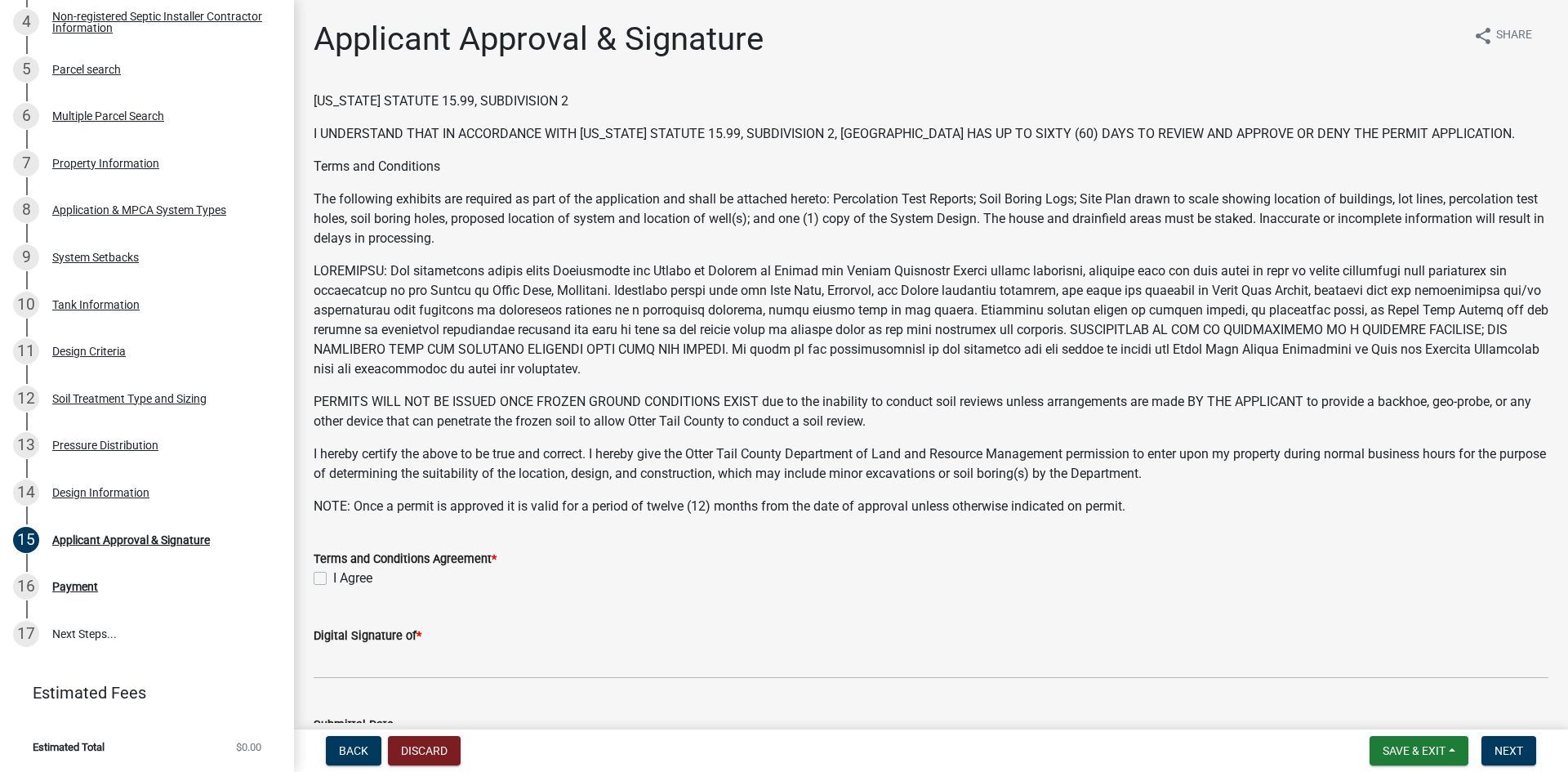
click at [333, 579] on label "I Agree" at bounding box center [352, 578] width 39 height 20
click at [333, 579] on input "I Agree" at bounding box center [338, 573] width 10 height 10
checkbox input "true"
click at [1394, 747] on span "Save & Exit" at bounding box center [1415, 751] width 63 height 13
click at [1368, 668] on button "Save" at bounding box center [1402, 669] width 130 height 39
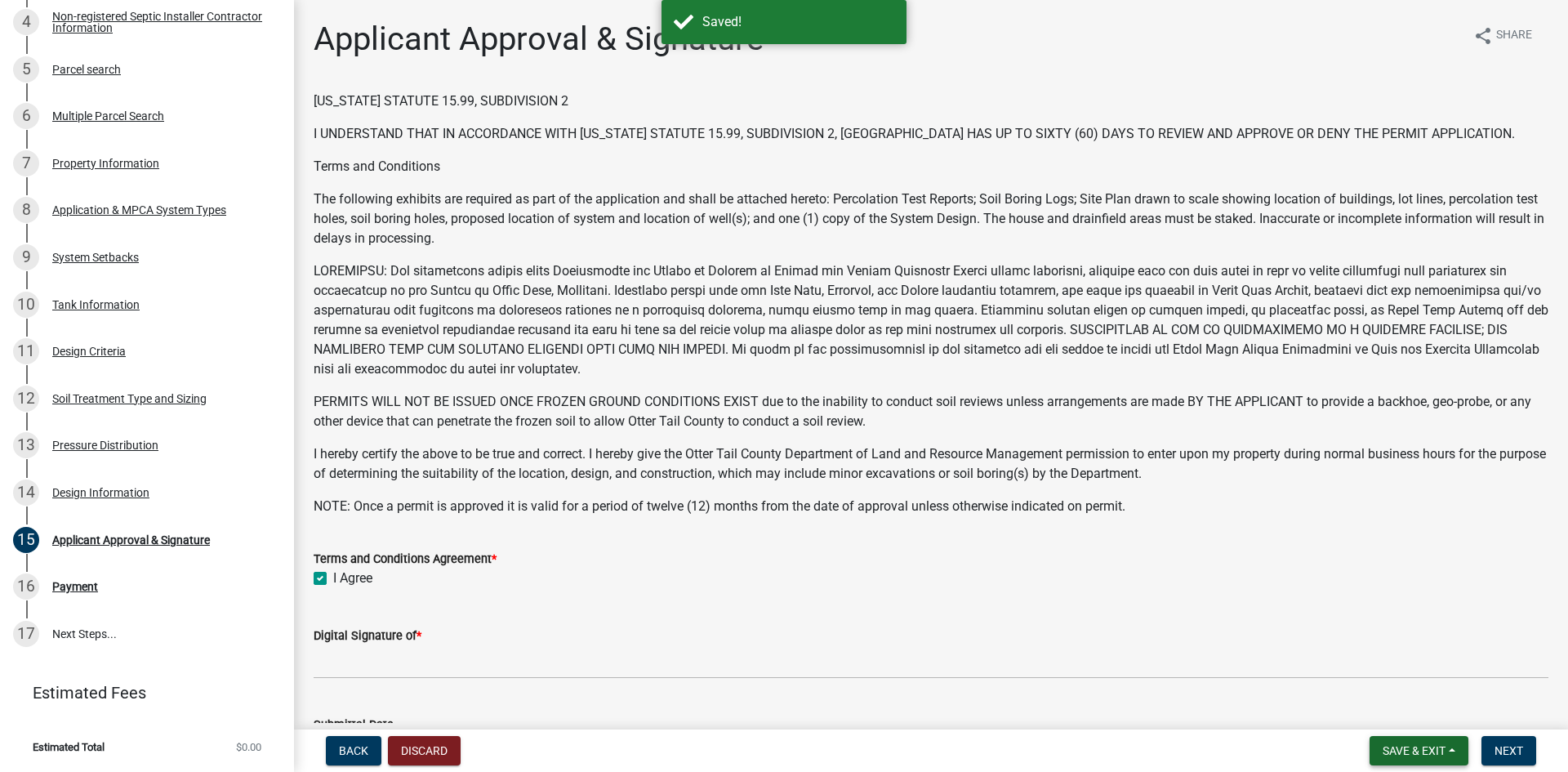
click at [1417, 750] on span "Save & Exit" at bounding box center [1415, 751] width 63 height 13
click at [1383, 700] on button "Save & Exit" at bounding box center [1402, 708] width 130 height 39
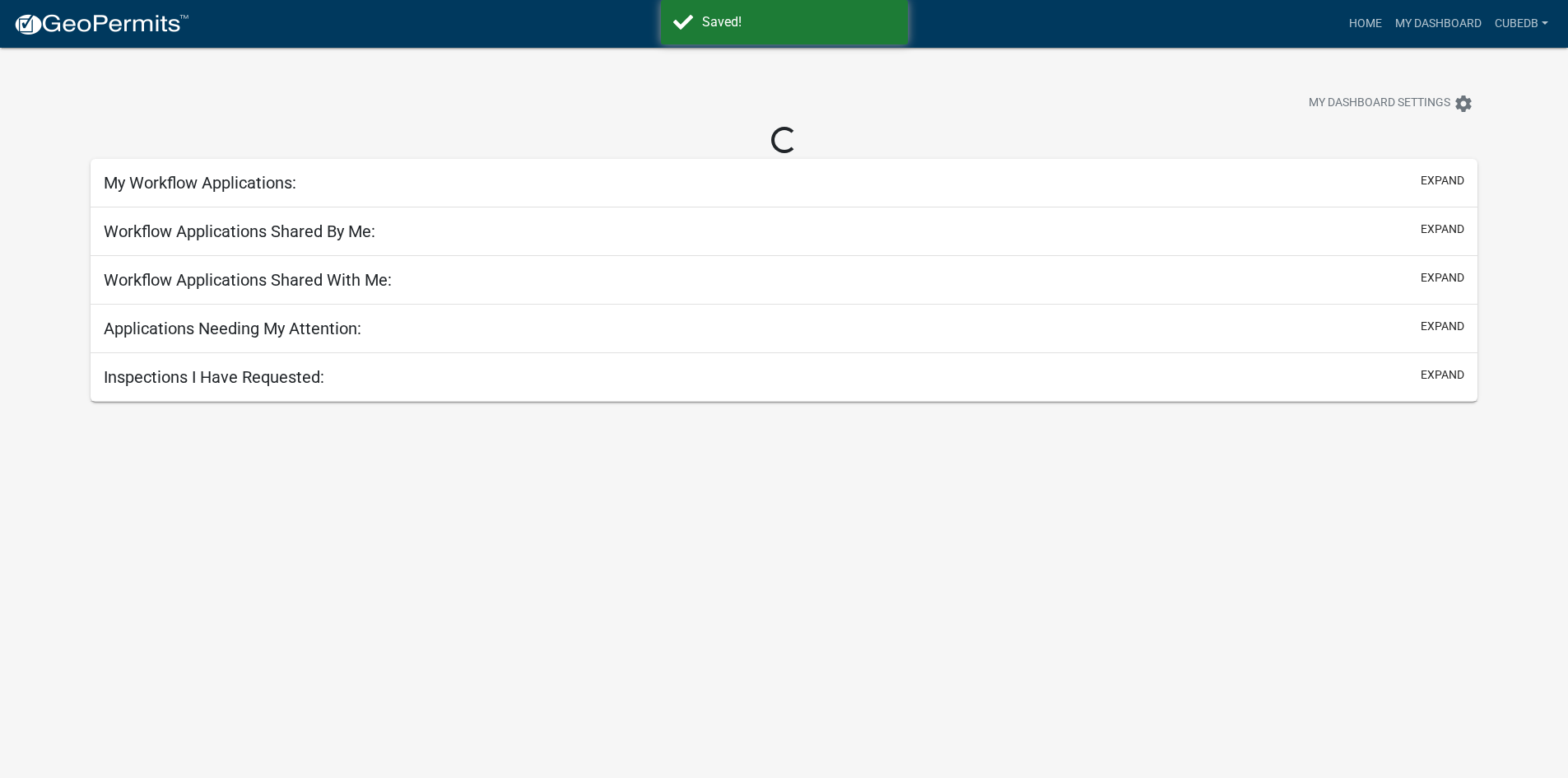
select select "3: 100"
